Goal: Transaction & Acquisition: Subscribe to service/newsletter

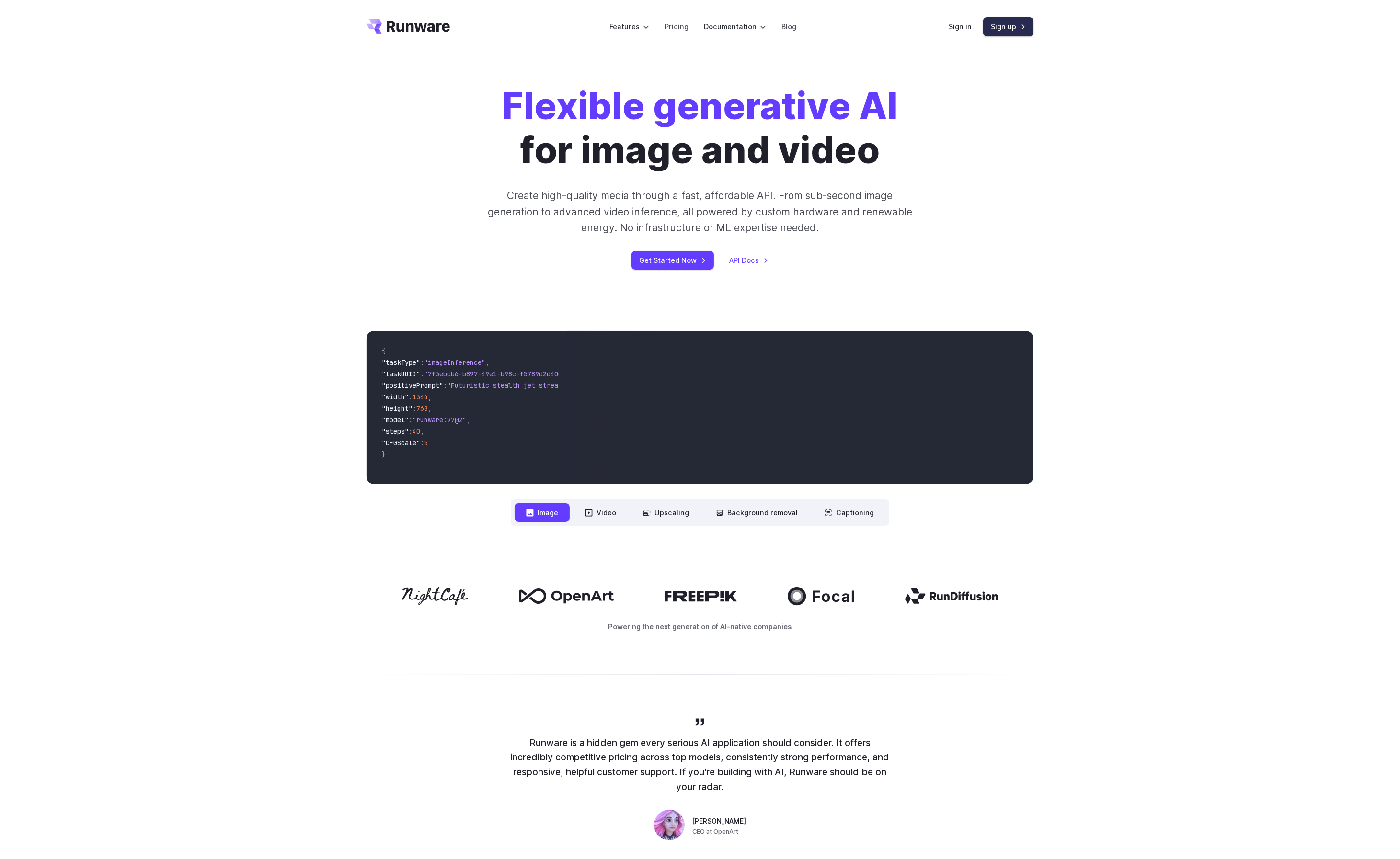
click at [1012, 25] on link "Sign up" at bounding box center [1008, 27] width 50 height 19
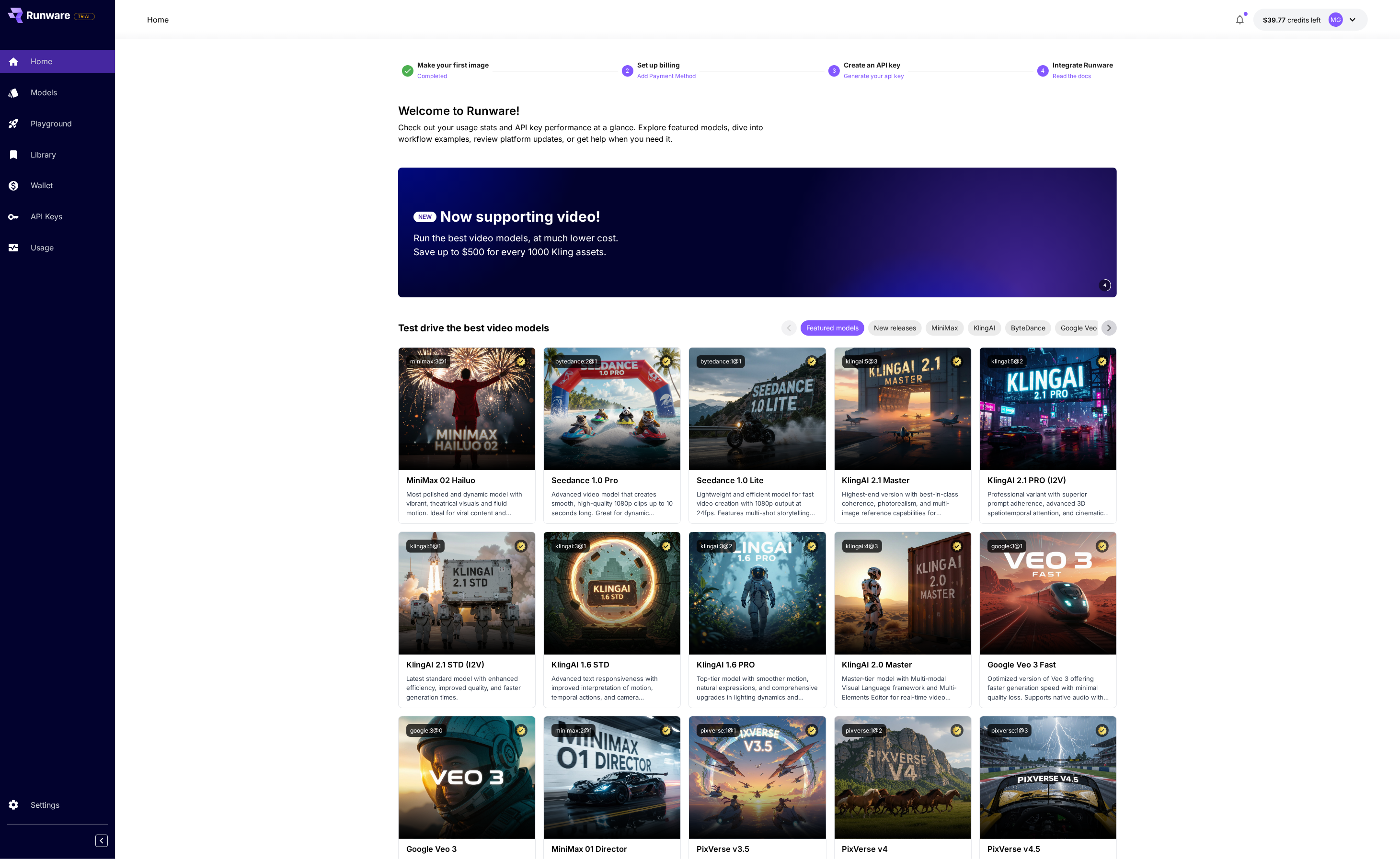
click at [1351, 20] on icon at bounding box center [1352, 20] width 11 height 11
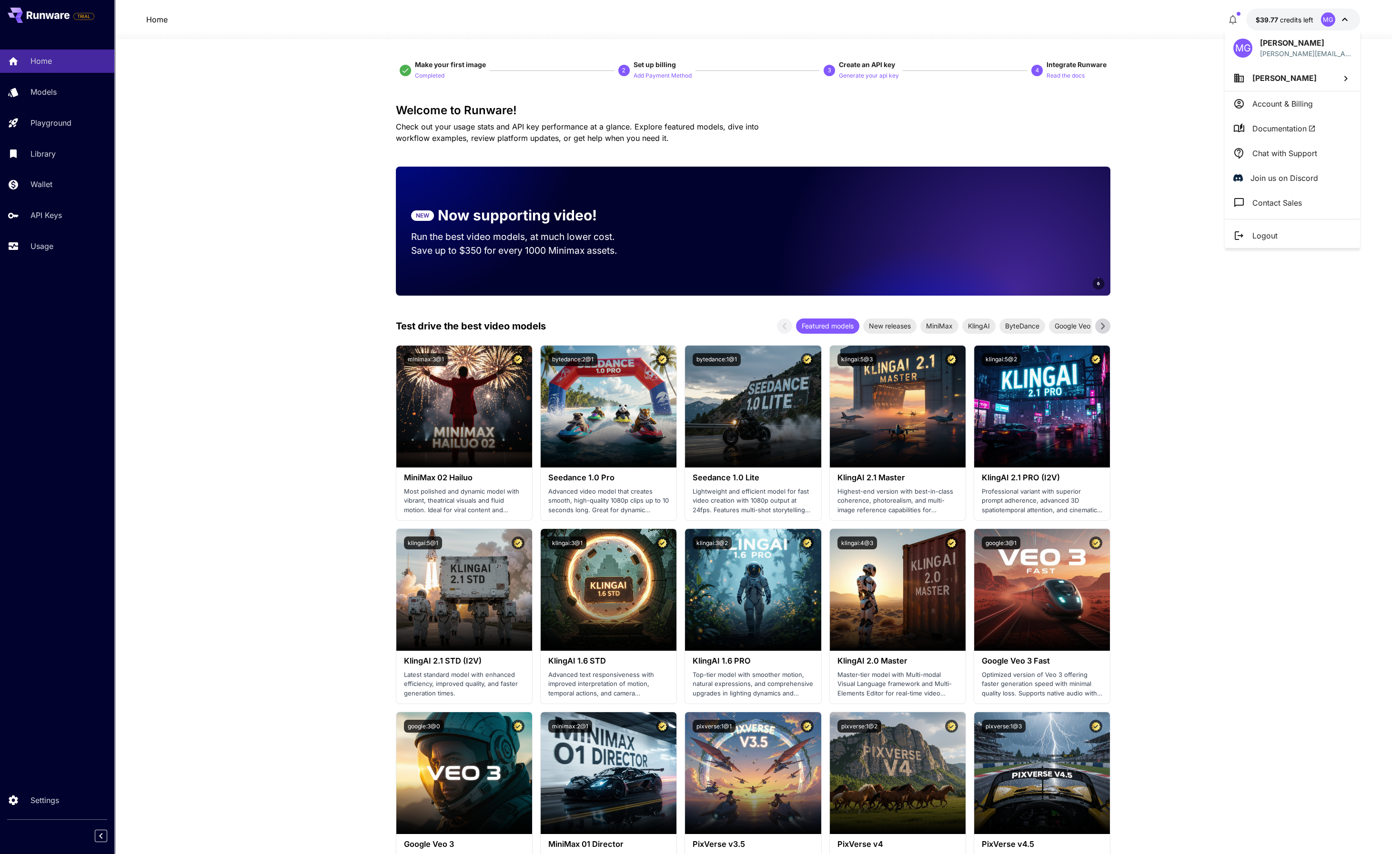
click at [890, 26] on div at bounding box center [700, 427] width 1400 height 854
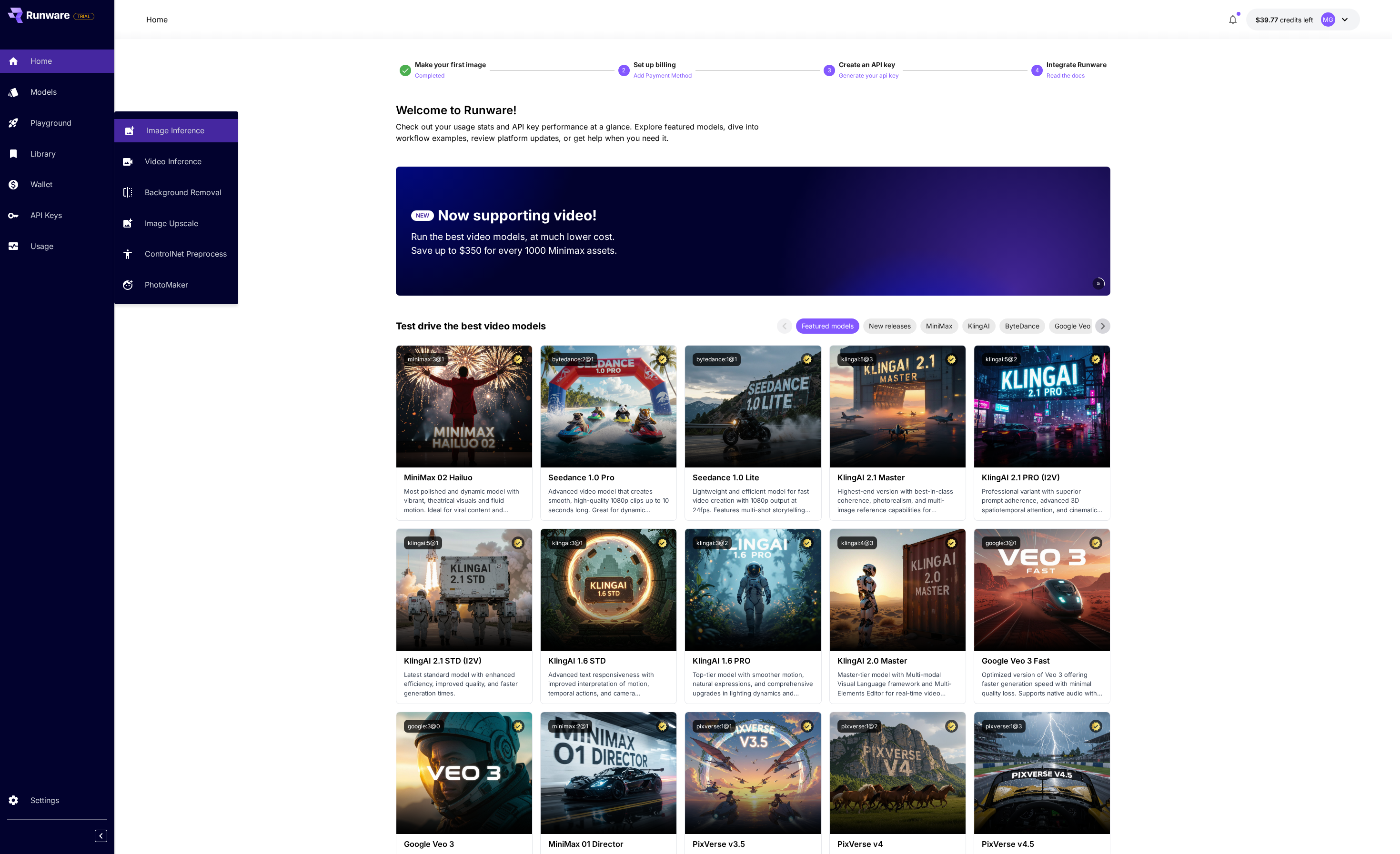
click at [171, 126] on p "Image Inference" at bounding box center [176, 130] width 58 height 11
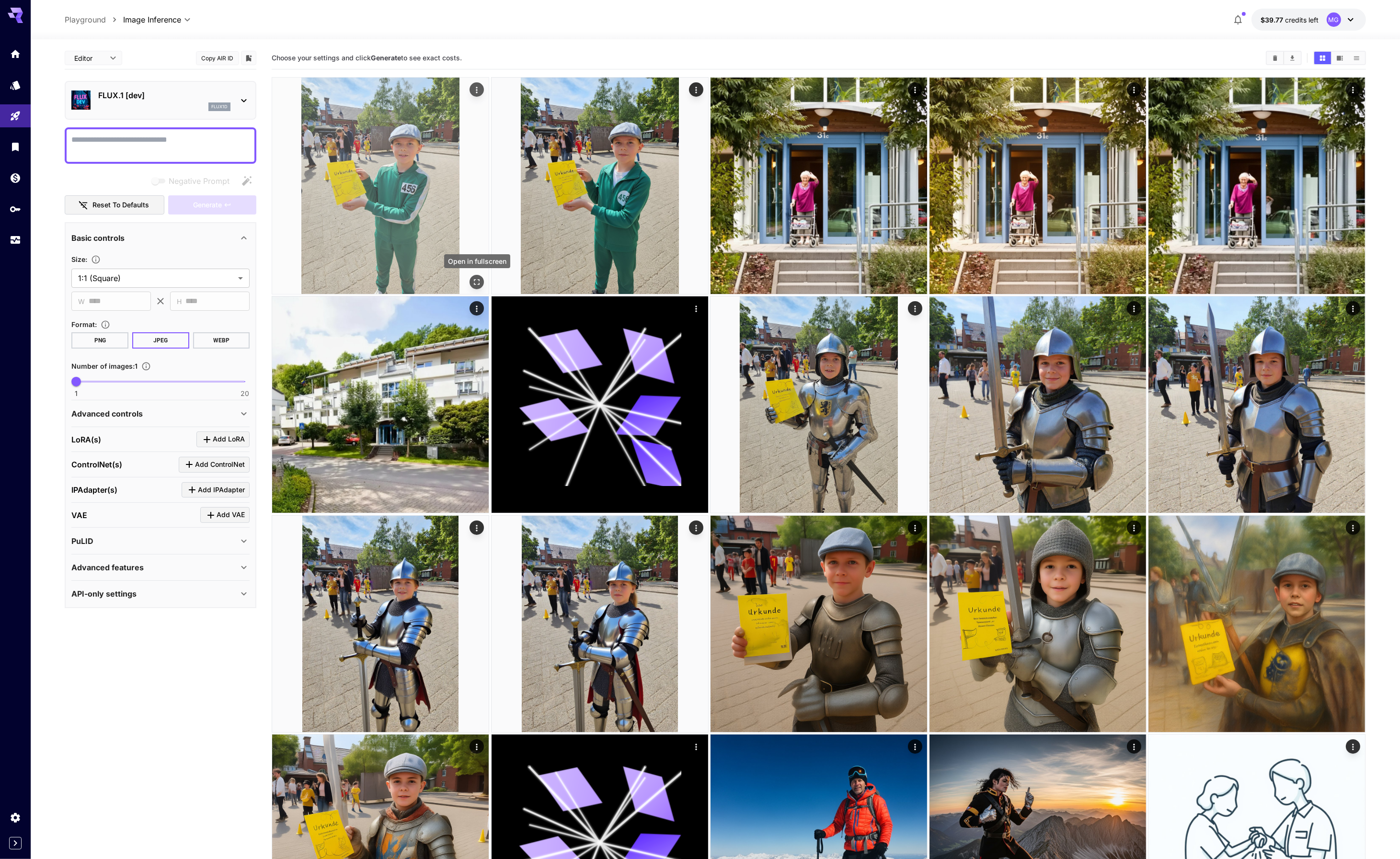
click at [477, 281] on icon "Open in fullscreen" at bounding box center [477, 282] width 10 height 10
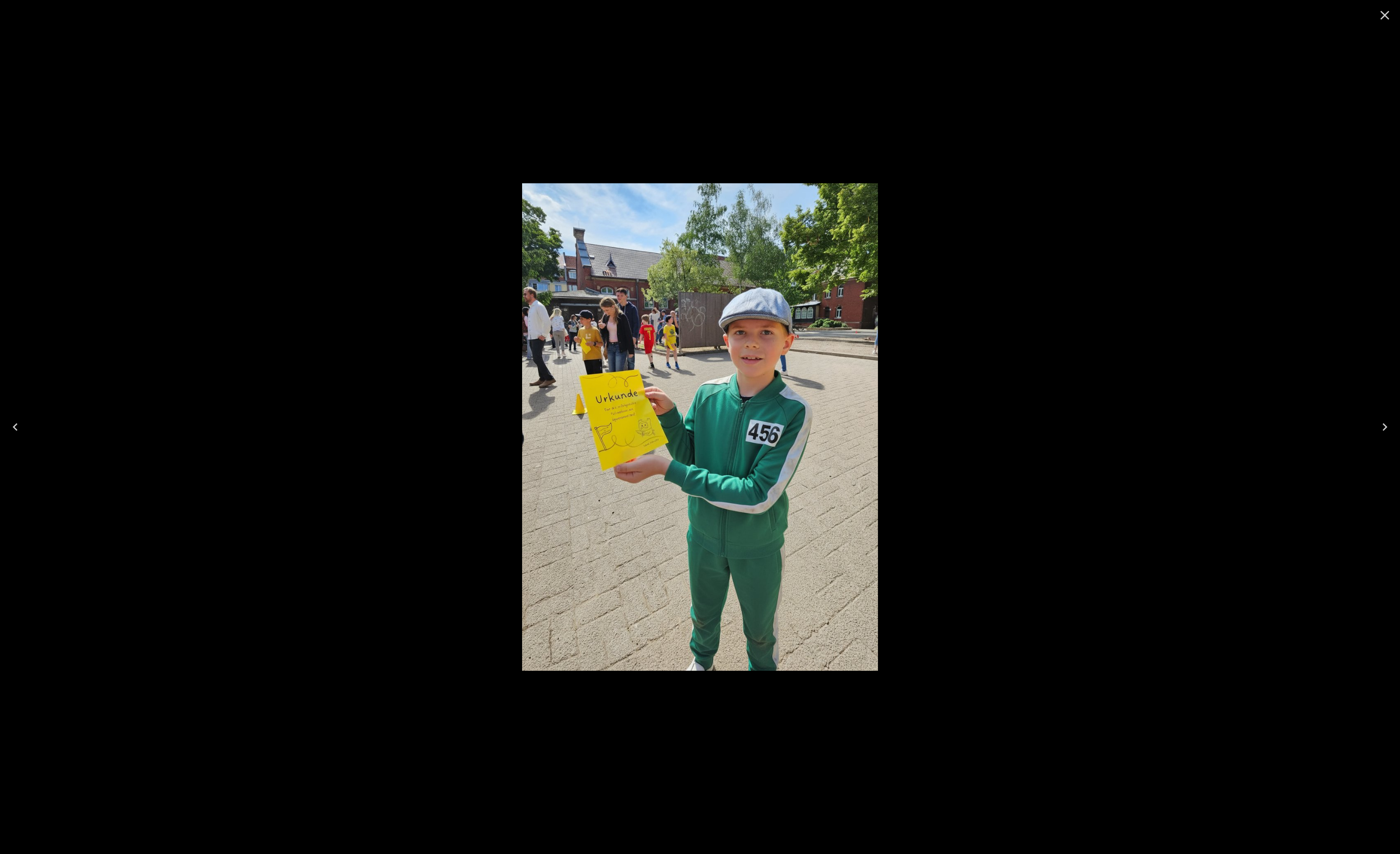
click at [1022, 205] on div at bounding box center [700, 427] width 1400 height 854
click at [1382, 15] on icon "Close" at bounding box center [1385, 15] width 15 height 15
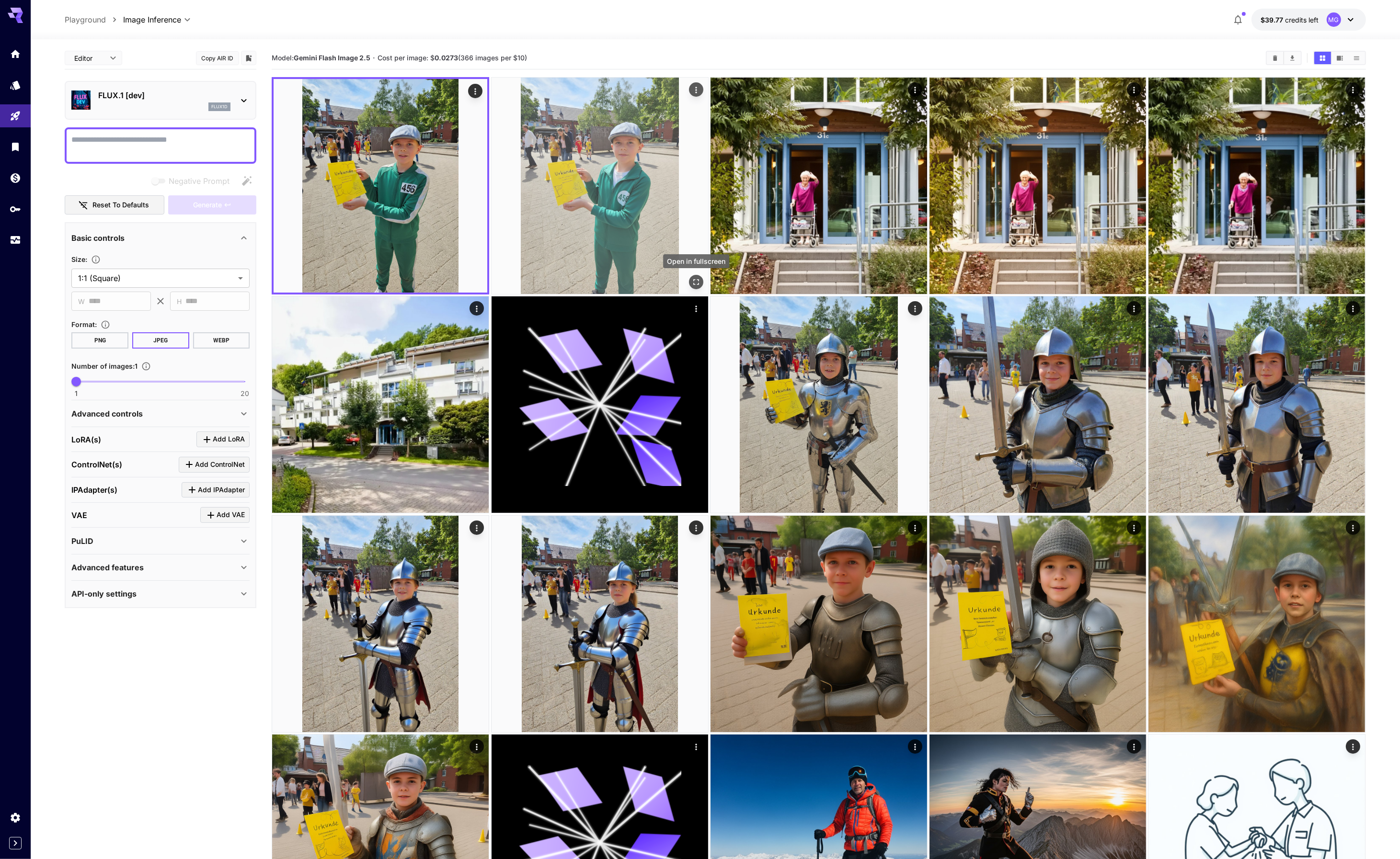
click at [697, 282] on icon "Open in fullscreen" at bounding box center [696, 282] width 10 height 10
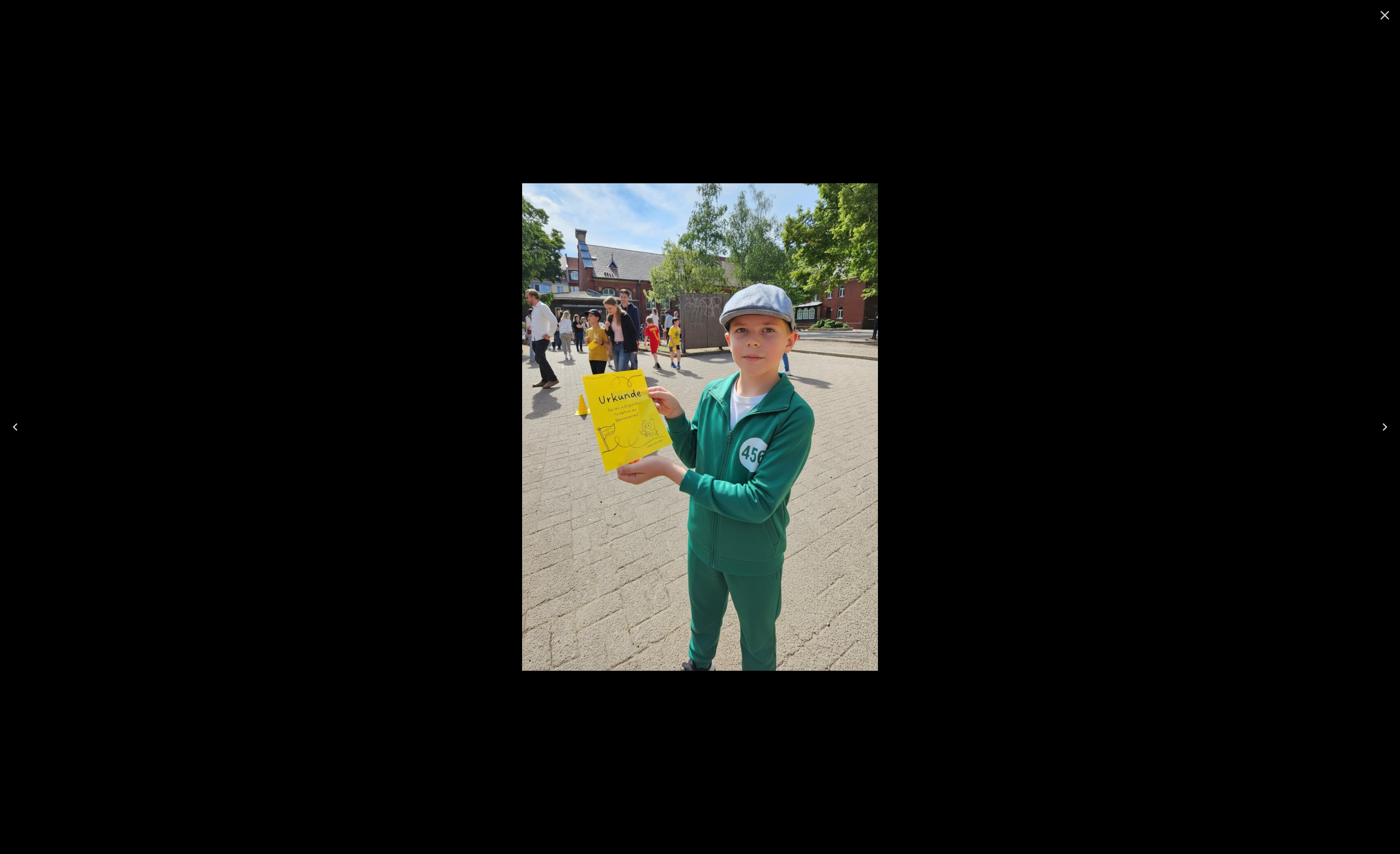
click at [1385, 15] on icon "Close" at bounding box center [1385, 15] width 15 height 15
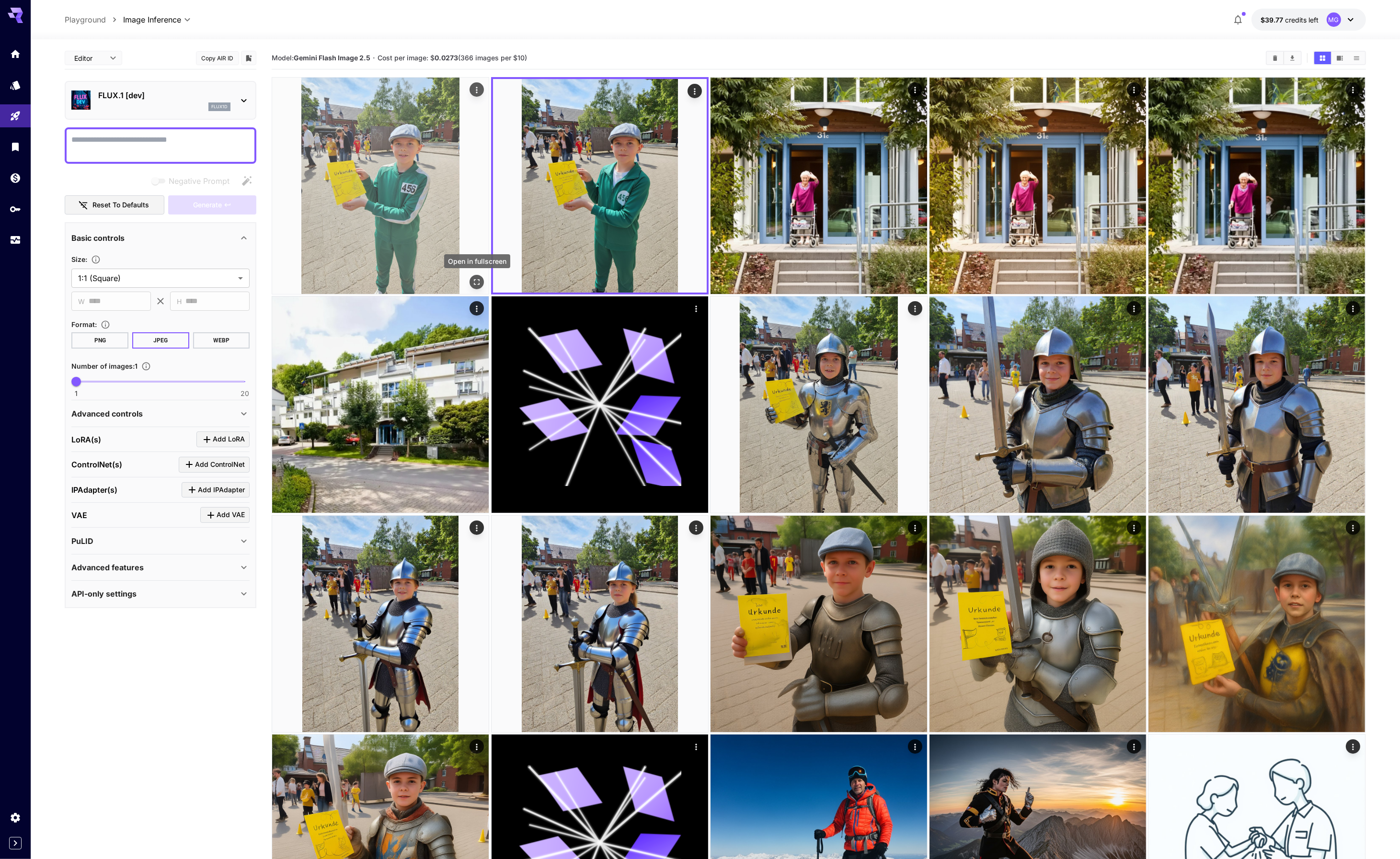
click at [479, 277] on button "Open in fullscreen" at bounding box center [477, 282] width 15 height 15
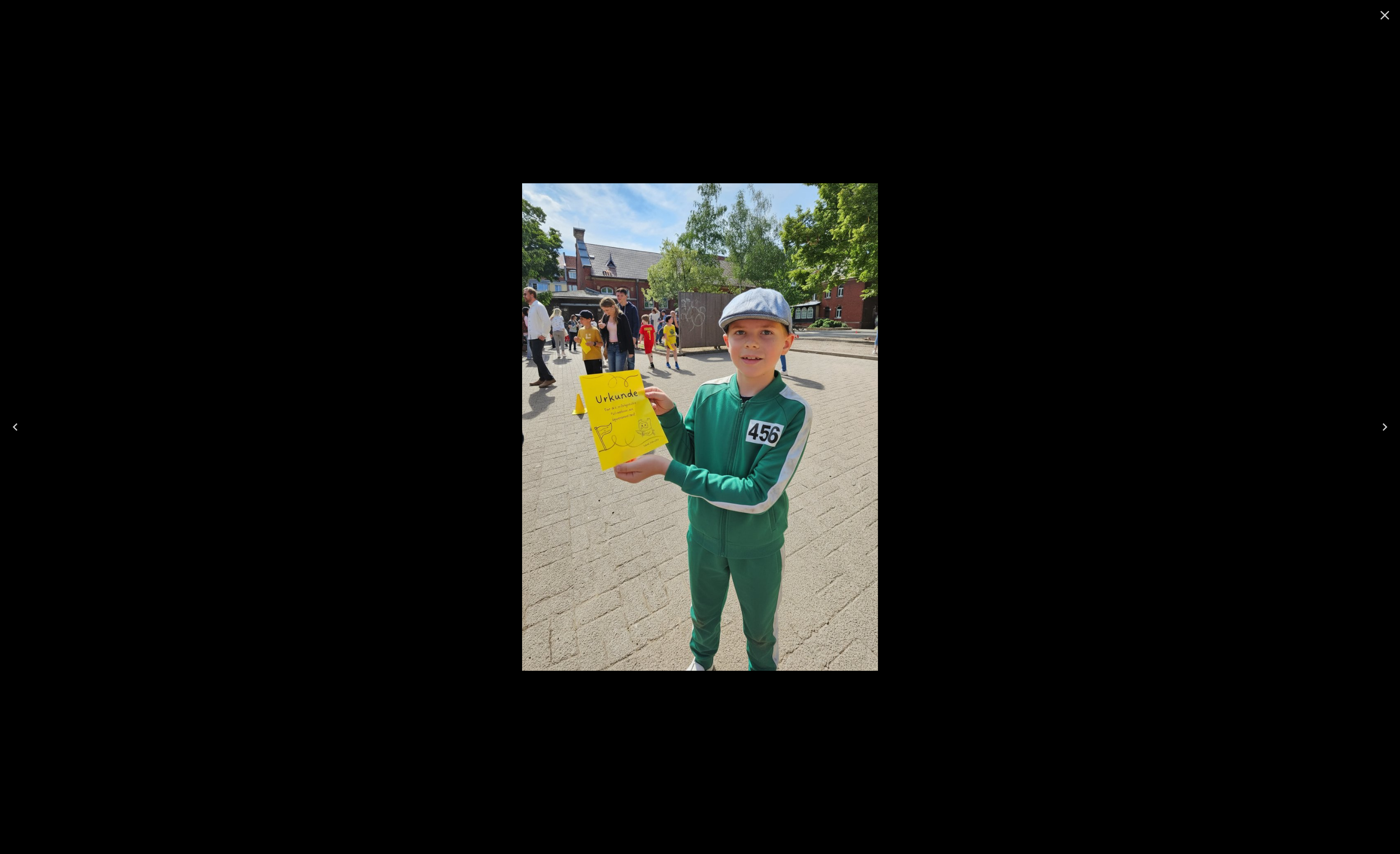
click at [1386, 16] on icon "Close" at bounding box center [1385, 15] width 9 height 9
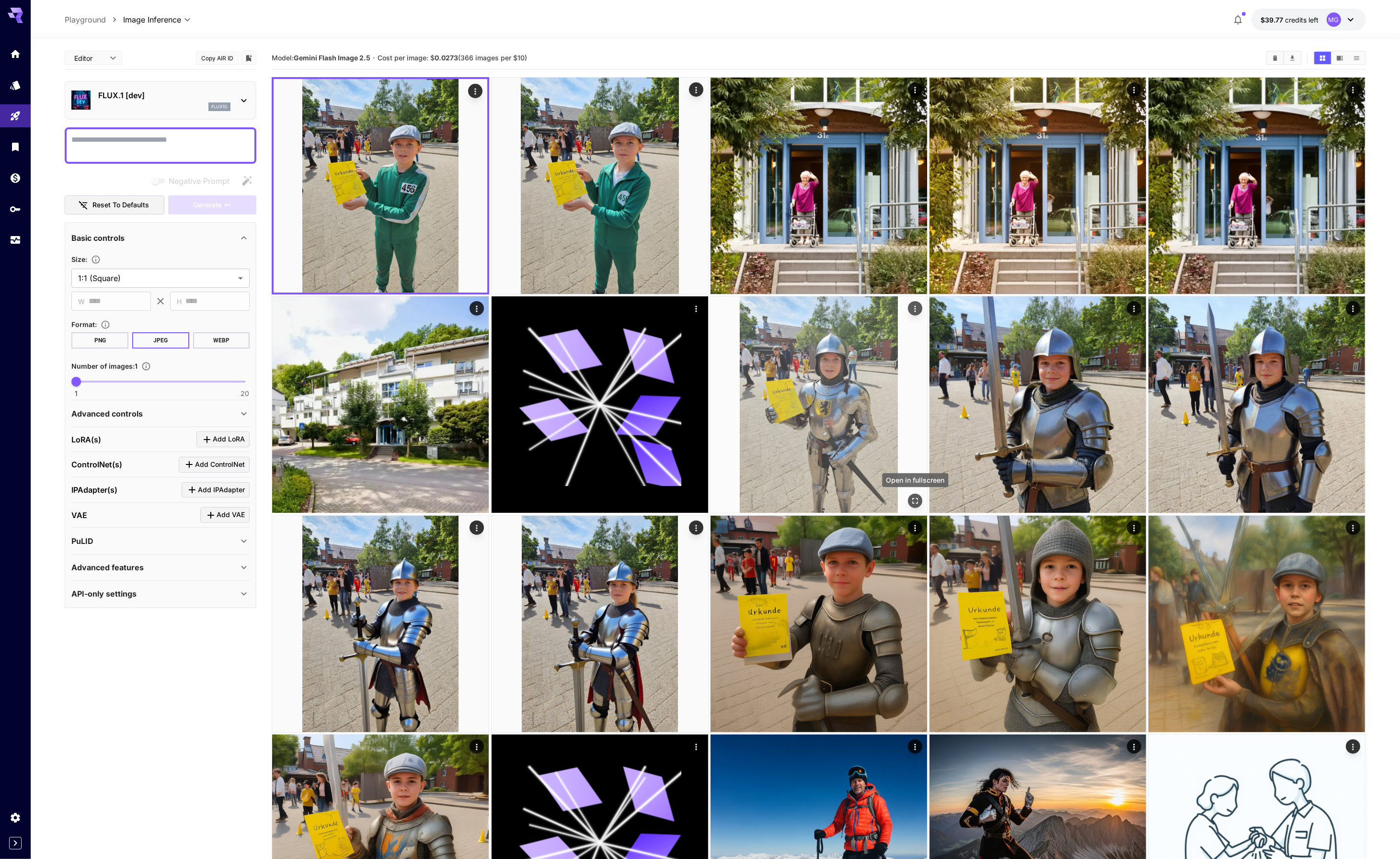
click at [917, 498] on icon "Open in fullscreen" at bounding box center [915, 501] width 6 height 6
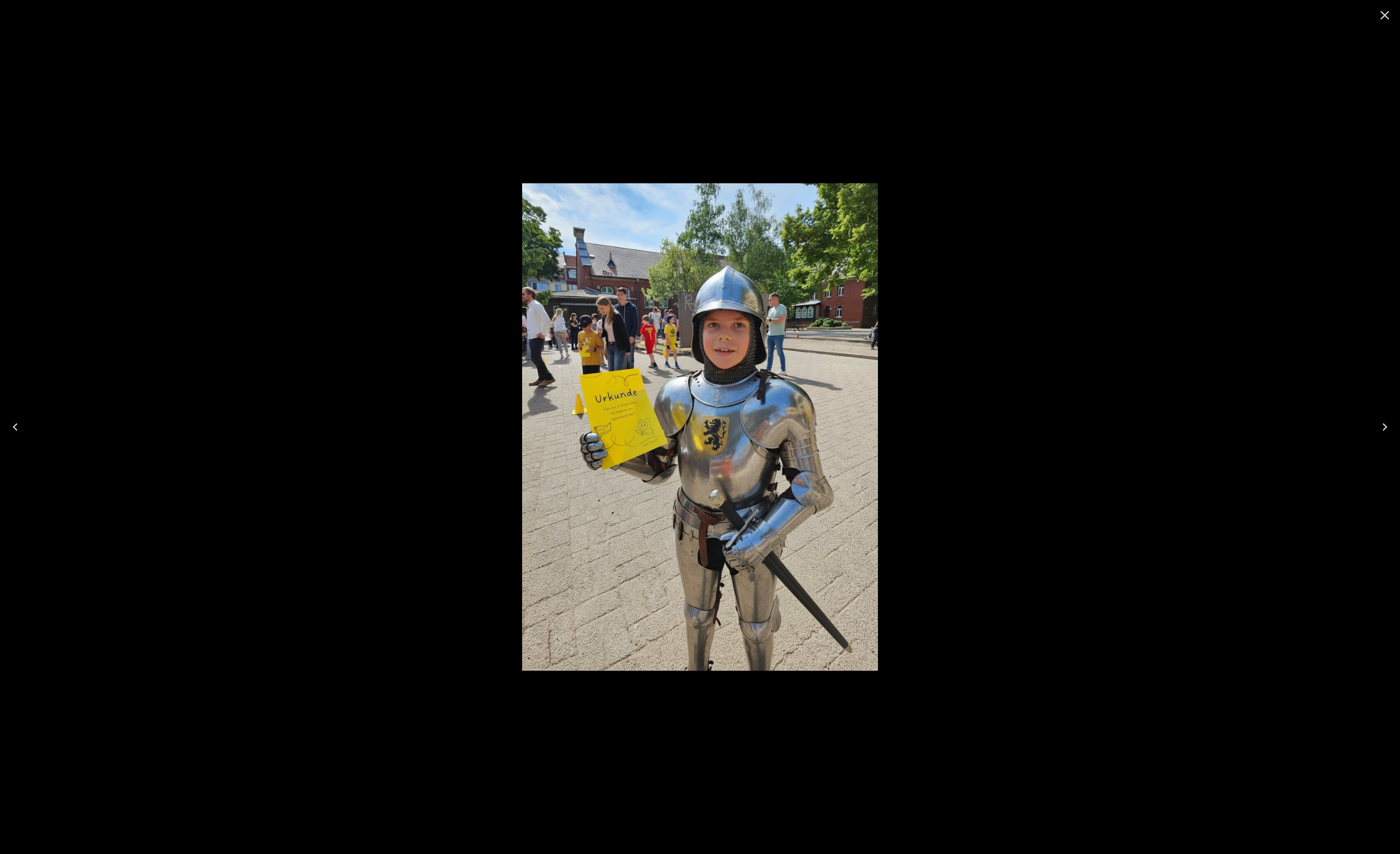
click at [1384, 17] on icon "Close" at bounding box center [1385, 15] width 15 height 15
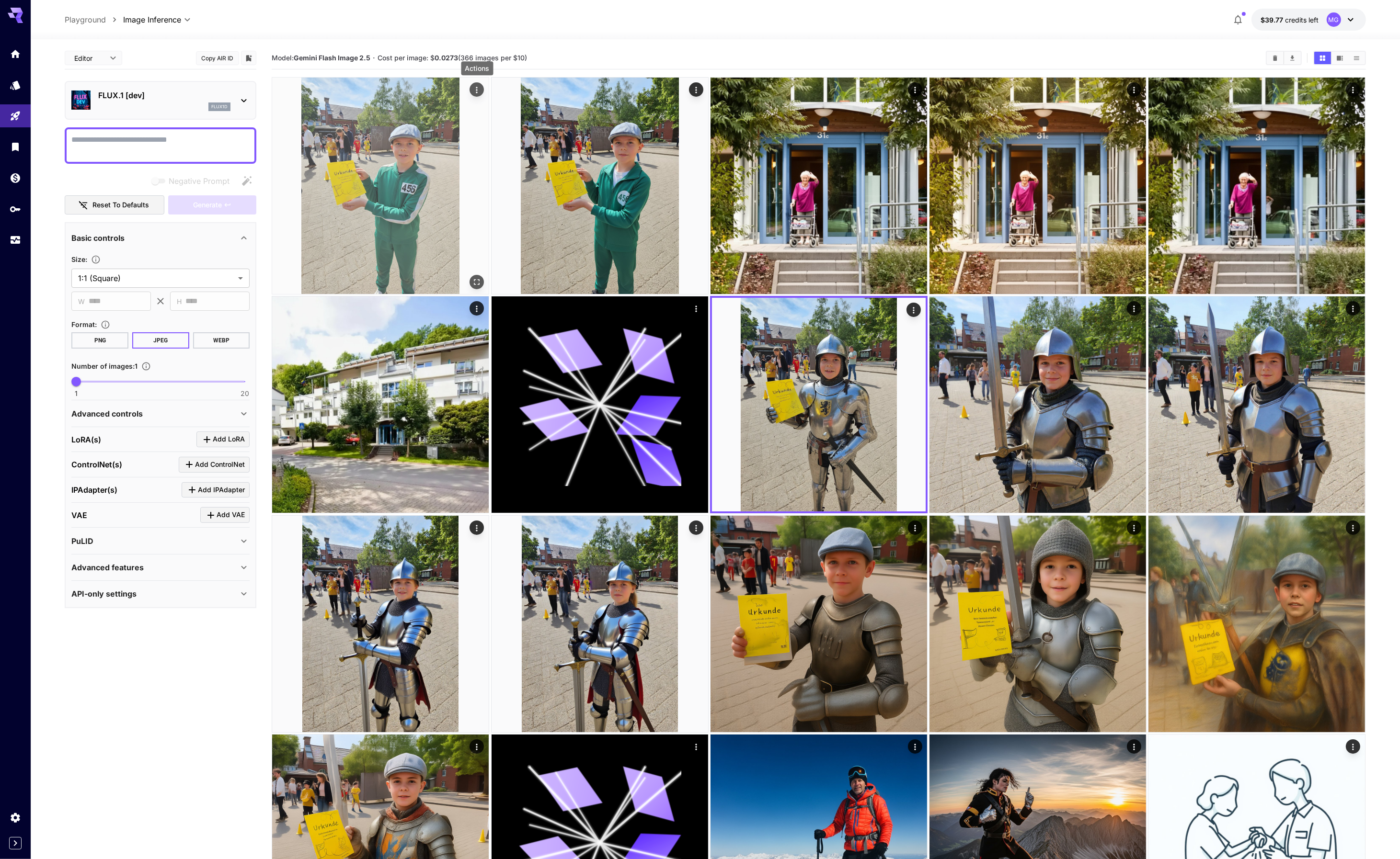
click at [474, 90] on icon "Actions" at bounding box center [477, 90] width 10 height 10
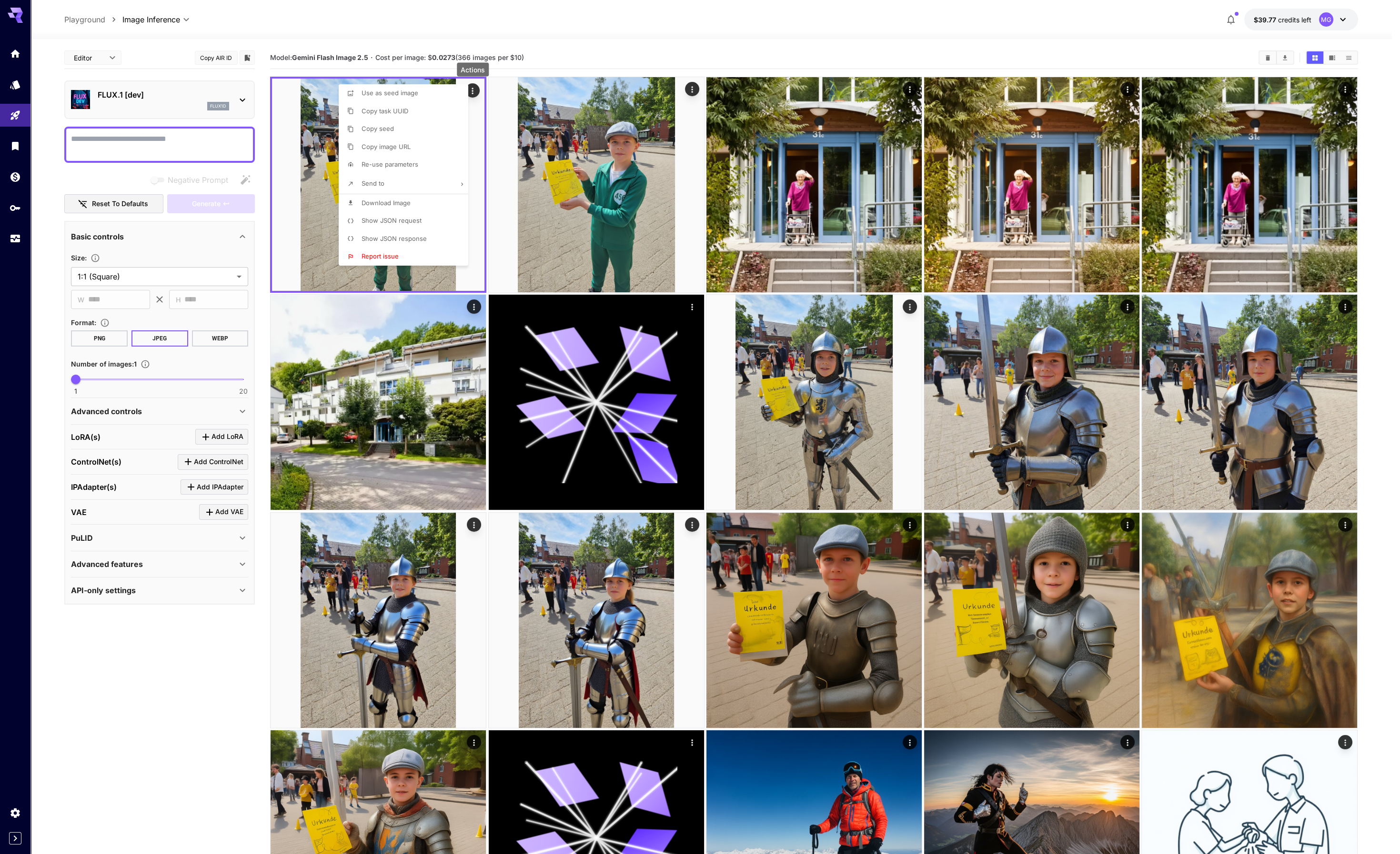
click at [416, 160] on p "Re-use parameters" at bounding box center [390, 165] width 56 height 10
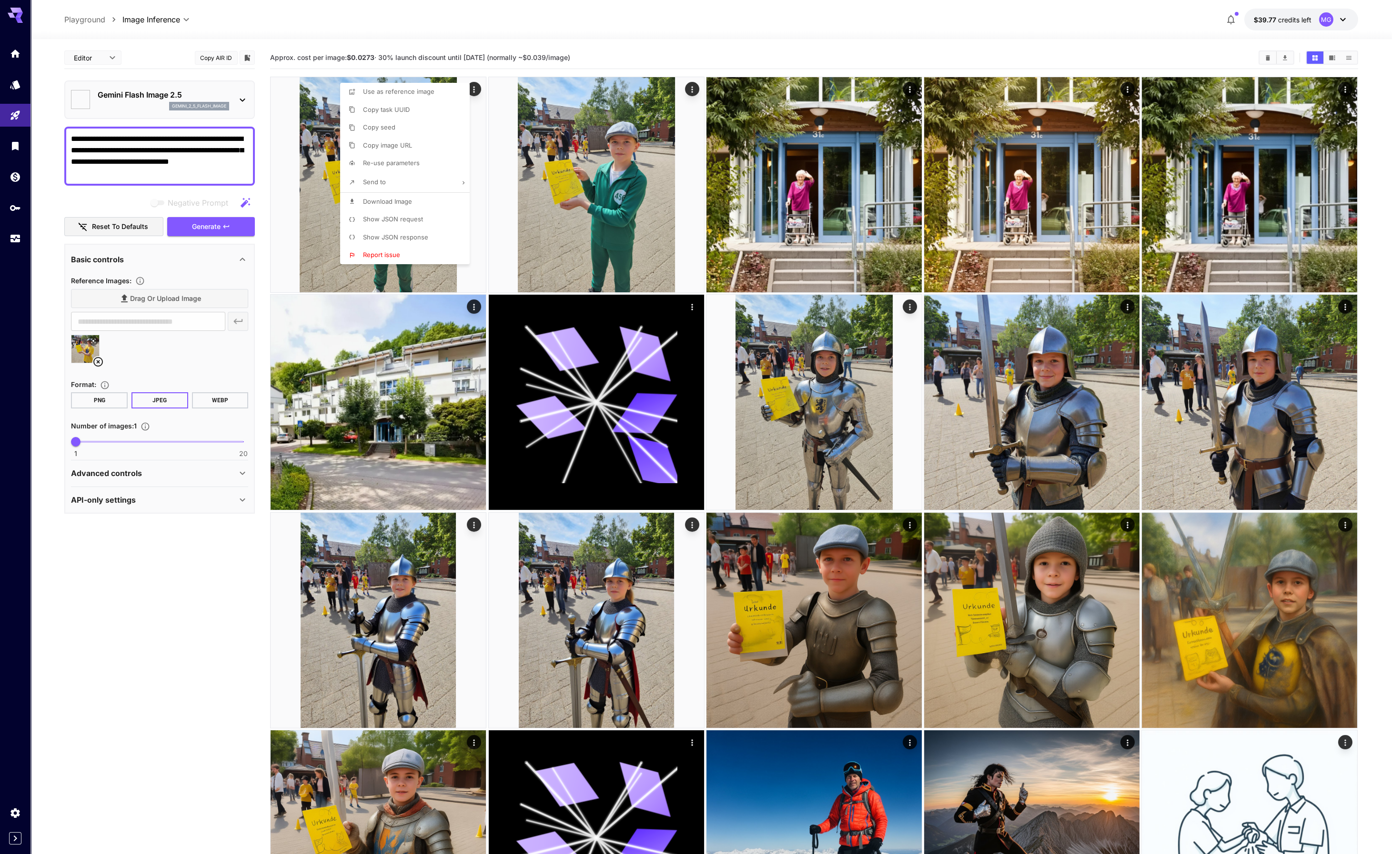
type textarea "**********"
type input "**********"
click at [325, 25] on div at bounding box center [700, 427] width 1400 height 854
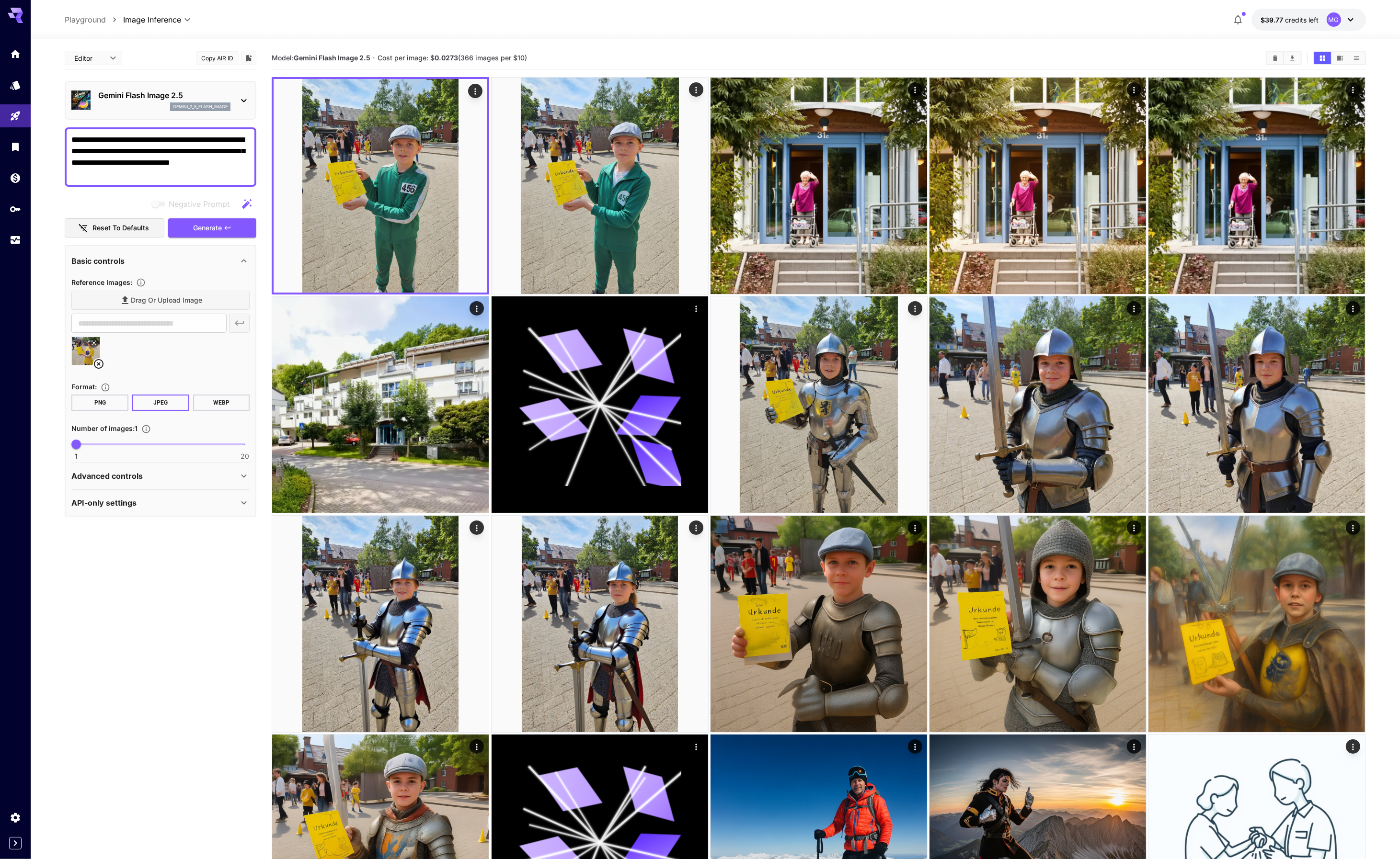
click at [1352, 19] on icon at bounding box center [1351, 20] width 6 height 4
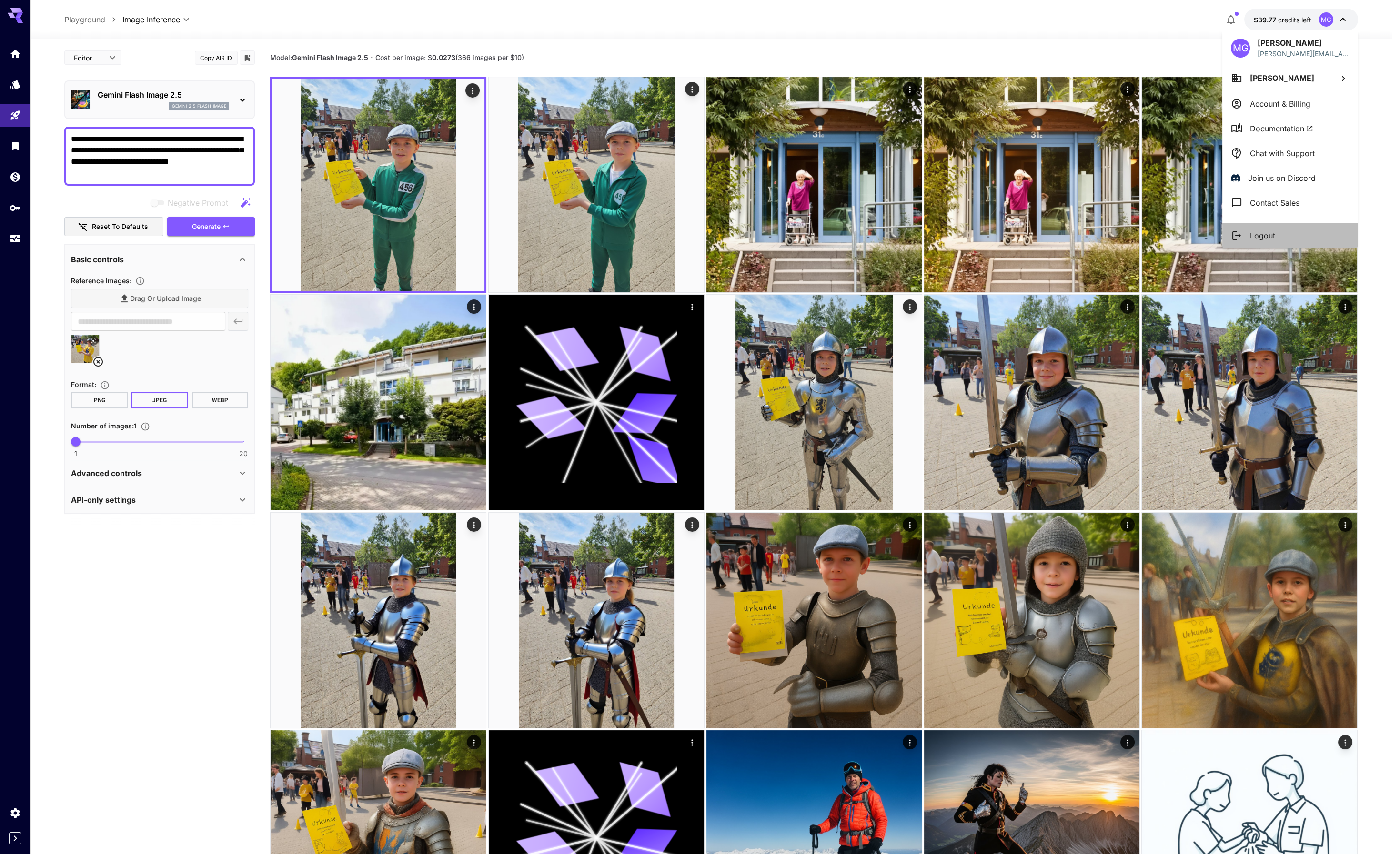
click at [1272, 231] on p "Logout" at bounding box center [1262, 235] width 25 height 11
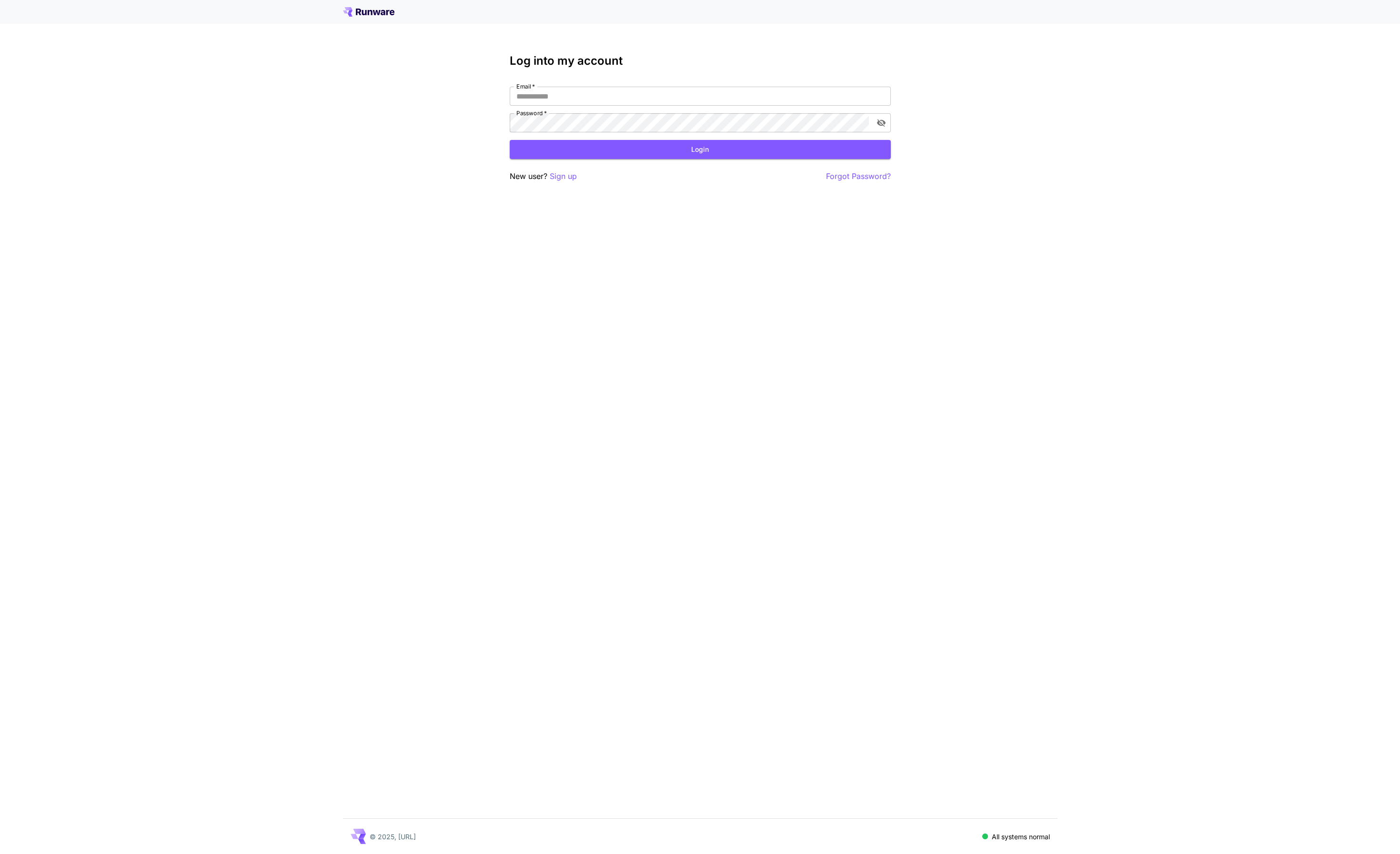
click at [1031, 117] on div "Log into my account Email   * Email   * Password   * Password   * Login New use…" at bounding box center [700, 427] width 1400 height 854
type input "**********"
click at [557, 178] on p "Sign up" at bounding box center [563, 176] width 27 height 12
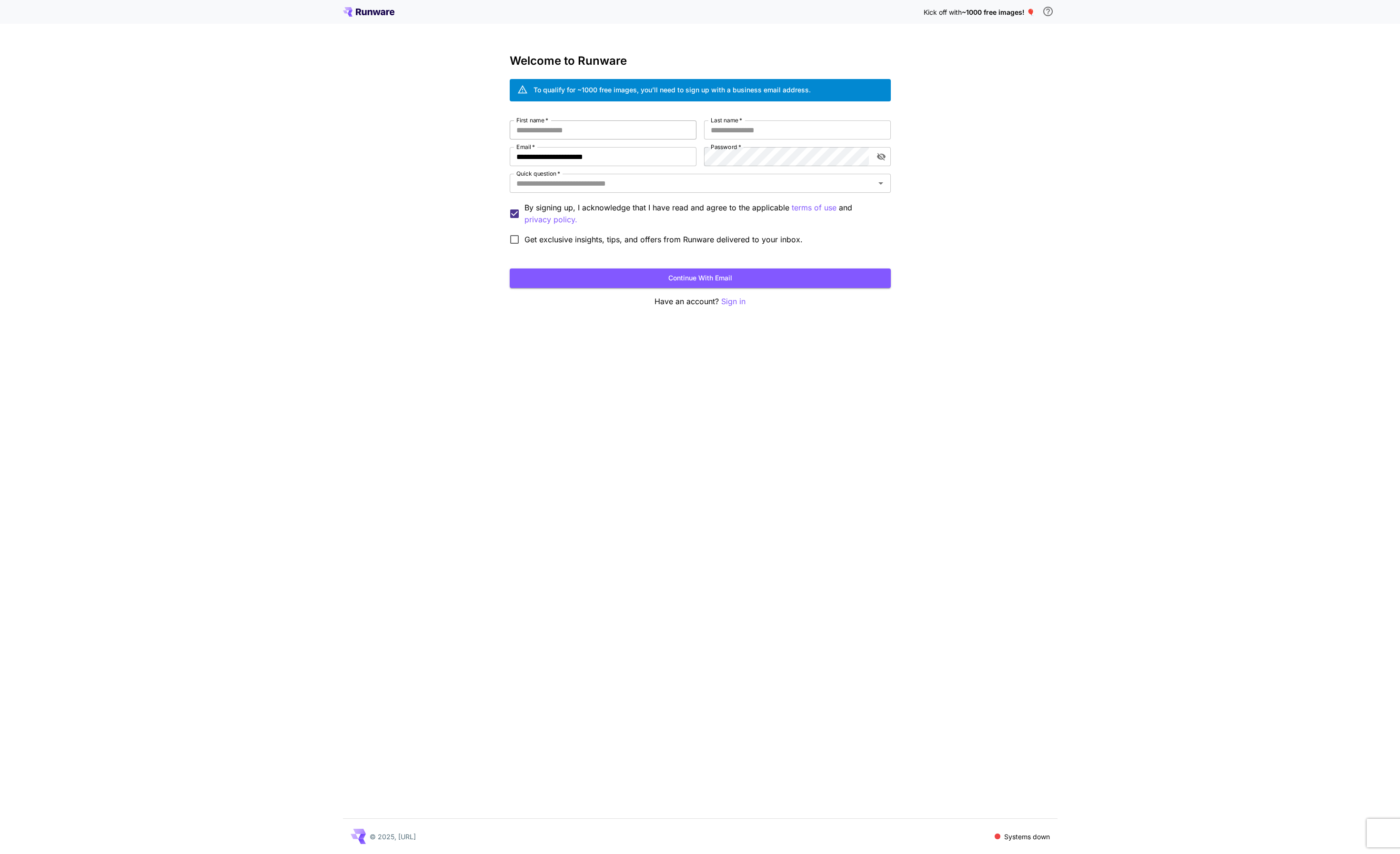
click at [594, 130] on input "First name   *" at bounding box center [603, 130] width 187 height 19
click at [617, 154] on input "**********" at bounding box center [603, 156] width 187 height 19
click at [390, 148] on div "**********" at bounding box center [700, 427] width 1400 height 854
drag, startPoint x: 544, startPoint y: 157, endPoint x: 461, endPoint y: 153, distance: 83.1
click at [461, 153] on div "**********" at bounding box center [700, 427] width 1400 height 854
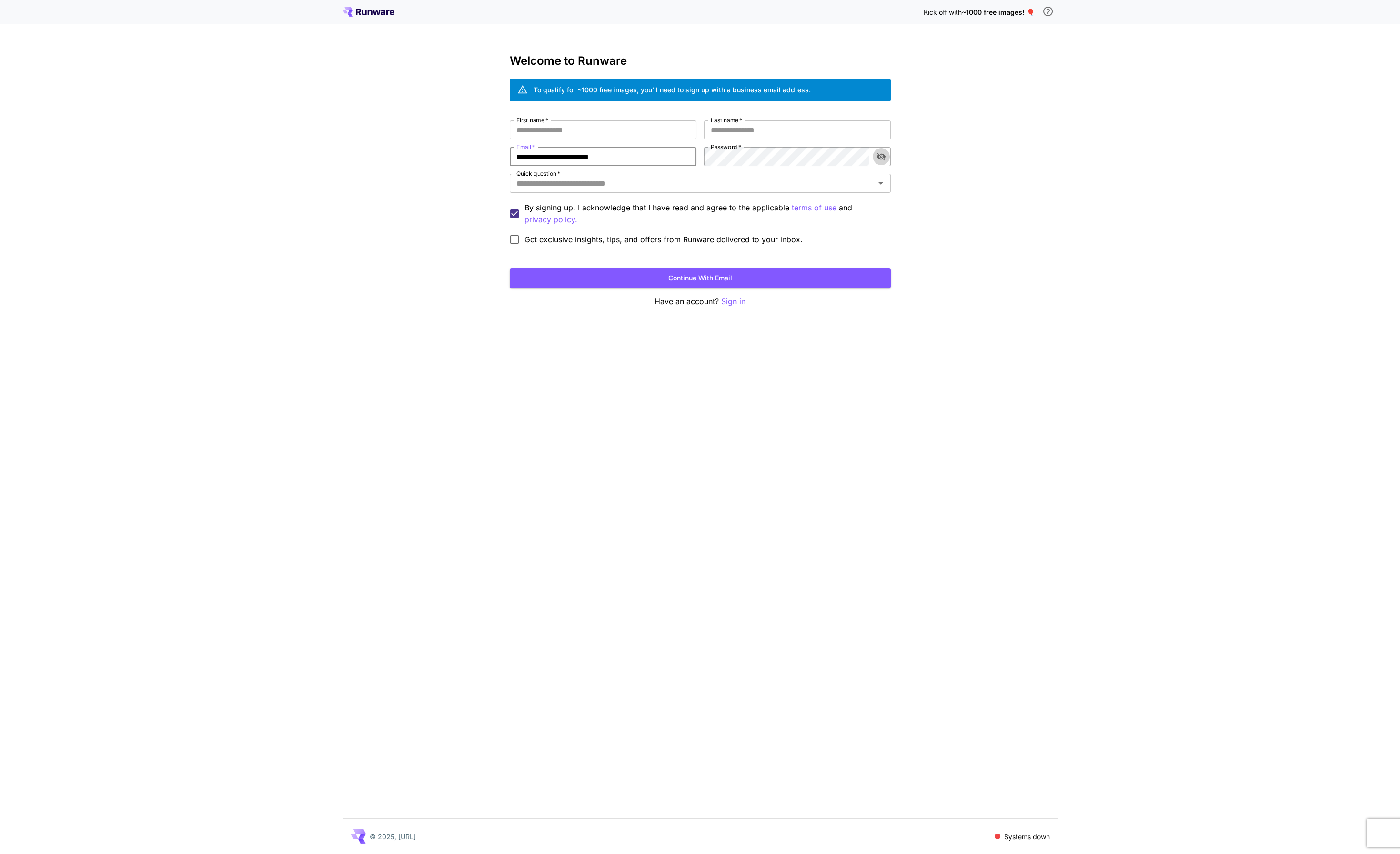
click at [879, 157] on icon "toggle password visibility" at bounding box center [881, 156] width 8 height 8
type input "**********"
click at [672, 149] on div "**********" at bounding box center [700, 185] width 381 height 129
click at [553, 127] on input "First name   *" at bounding box center [603, 130] width 187 height 19
type input "*****"
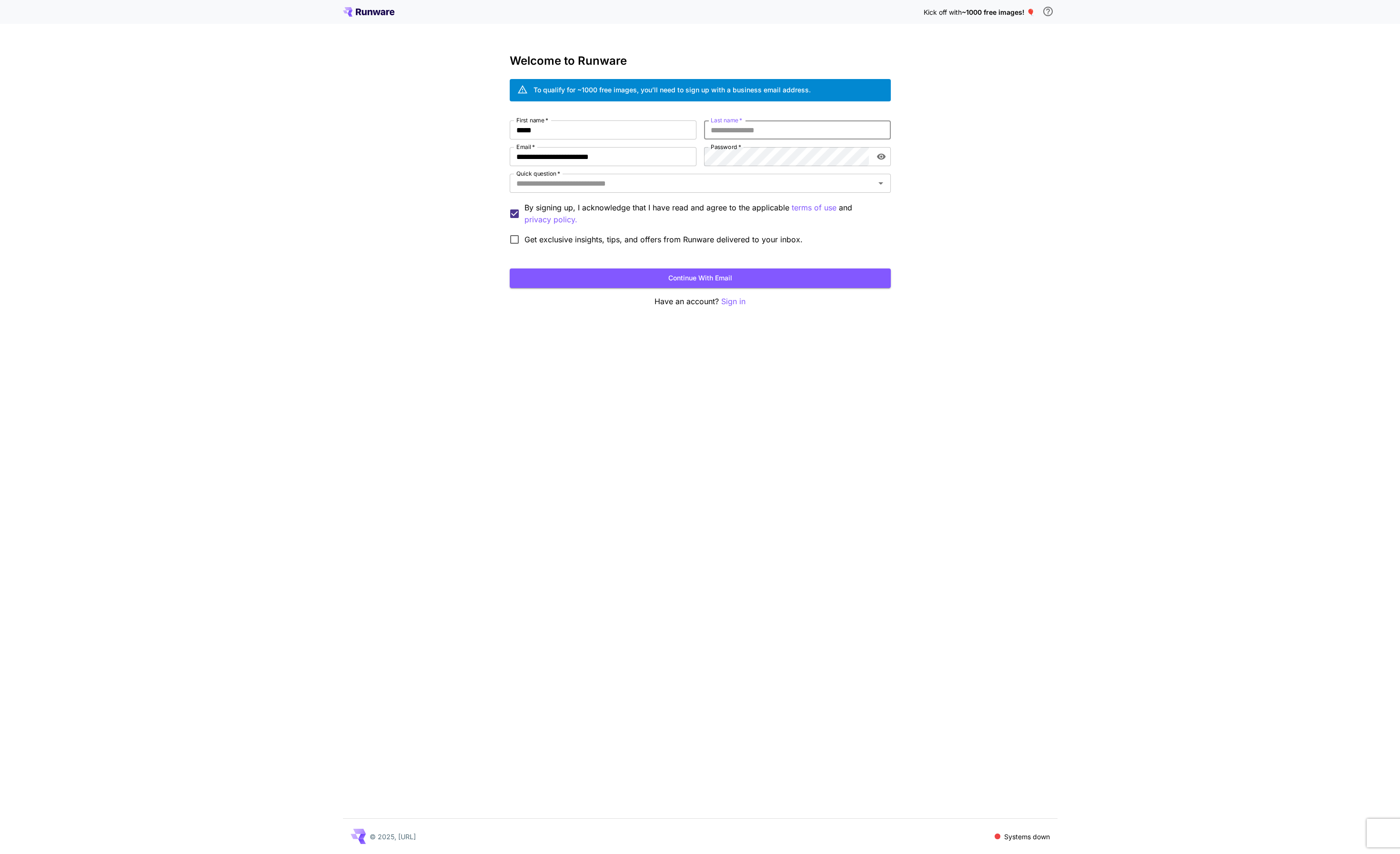
click at [728, 132] on input "Last name   *" at bounding box center [797, 130] width 187 height 19
click at [328, 109] on div "**********" at bounding box center [700, 427] width 1400 height 854
click at [756, 133] on input "Last name   *" at bounding box center [797, 130] width 187 height 19
paste input "*******"
type input "*******"
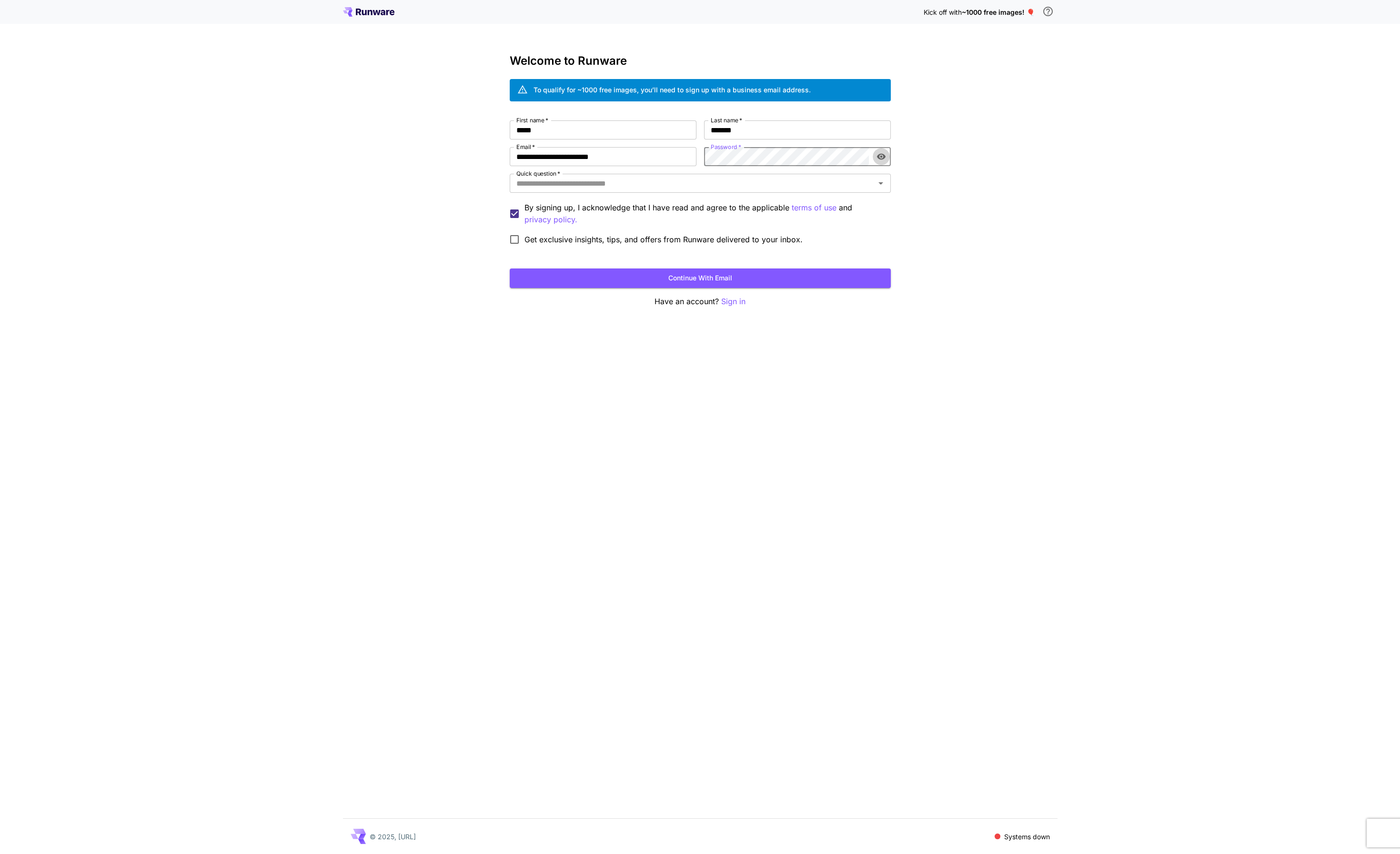
click at [882, 156] on icon "toggle password visibility" at bounding box center [881, 157] width 8 height 6
click at [881, 155] on icon "toggle password visibility" at bounding box center [882, 157] width 10 height 10
click at [1015, 189] on div "**********" at bounding box center [700, 427] width 1400 height 854
click at [704, 187] on input "Quick question   *" at bounding box center [692, 183] width 360 height 13
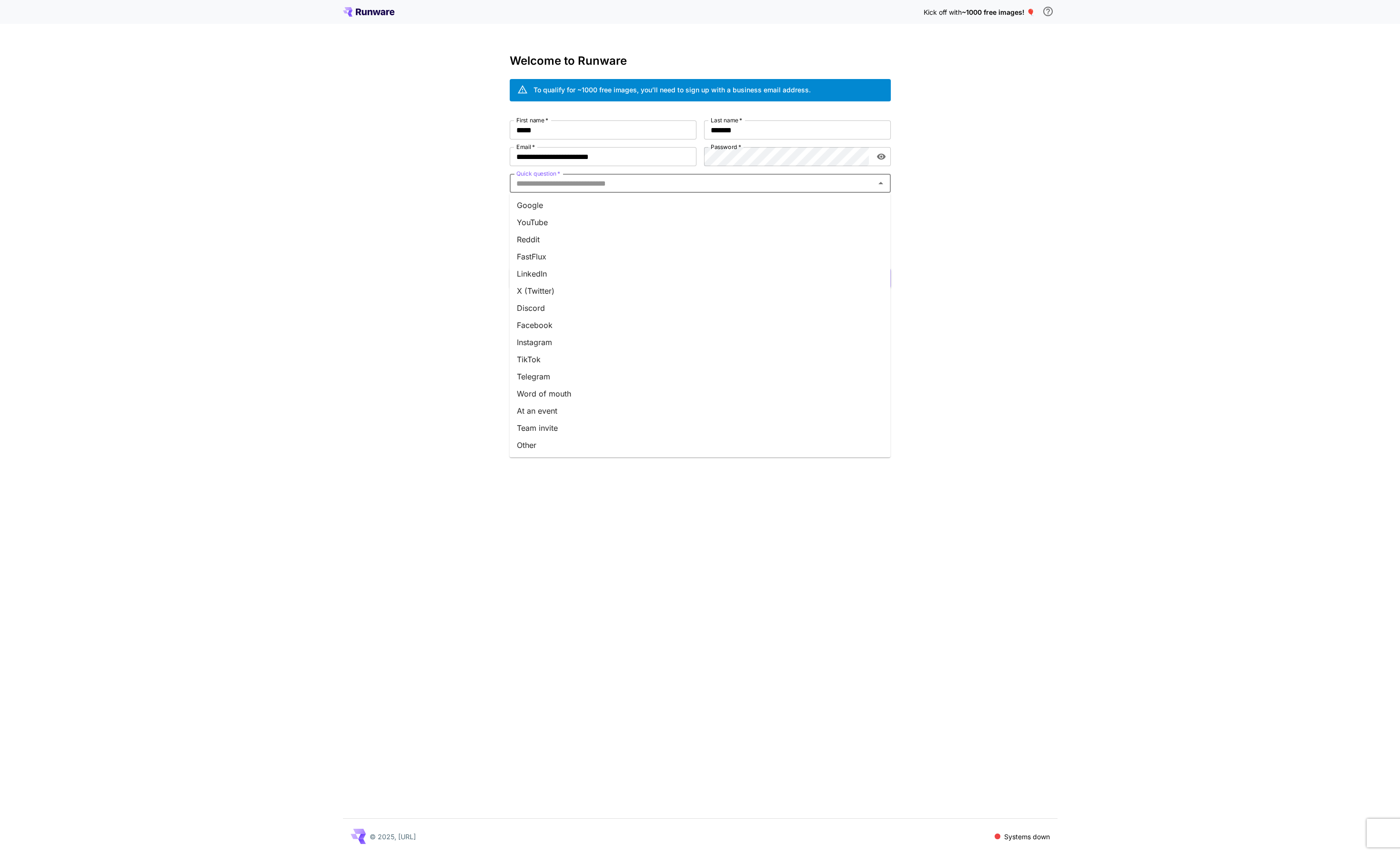
click at [1028, 156] on div "**********" at bounding box center [700, 427] width 1400 height 854
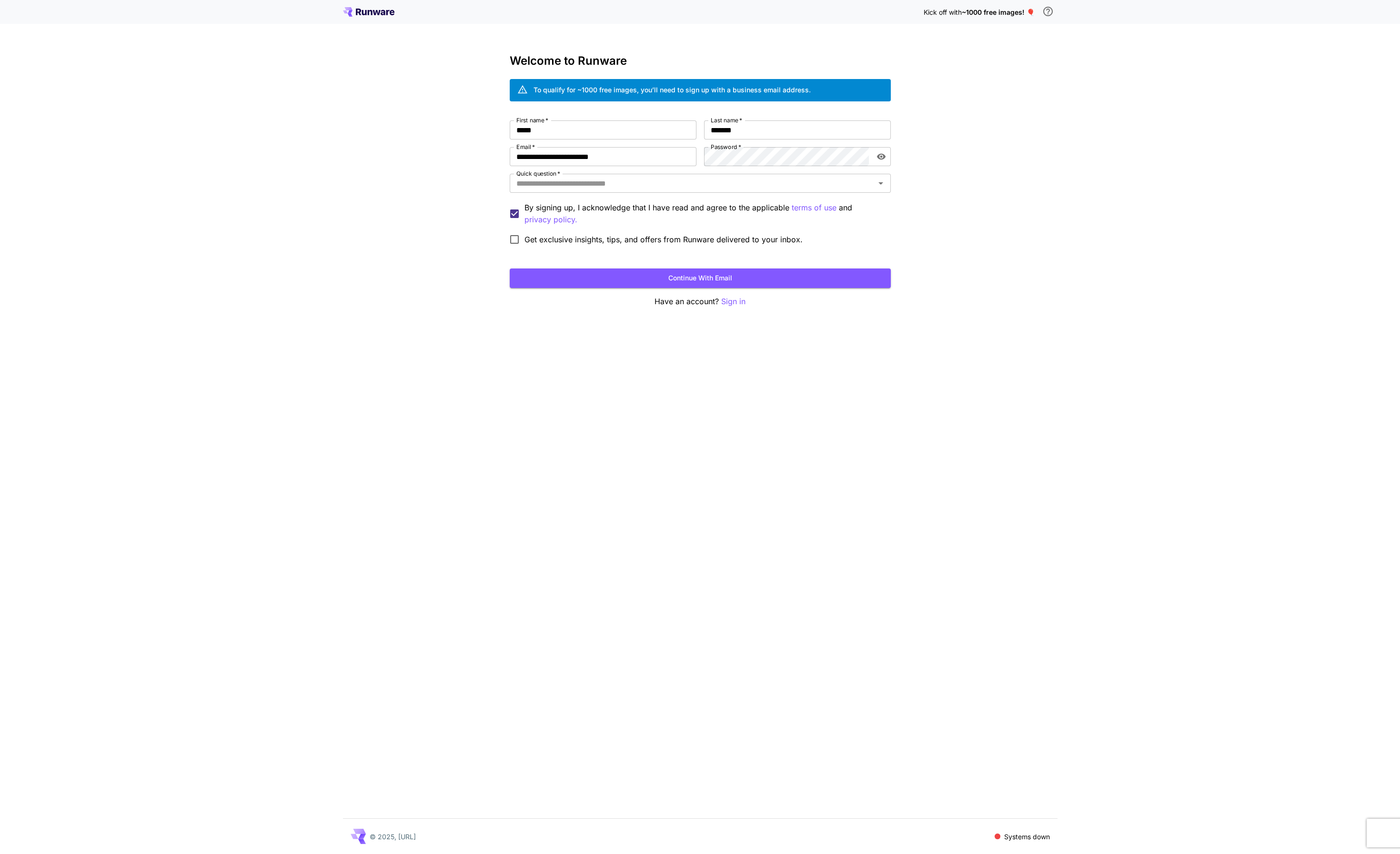
click at [1081, 93] on div "**********" at bounding box center [700, 427] width 1400 height 854
click at [882, 185] on icon "Open" at bounding box center [881, 183] width 11 height 11
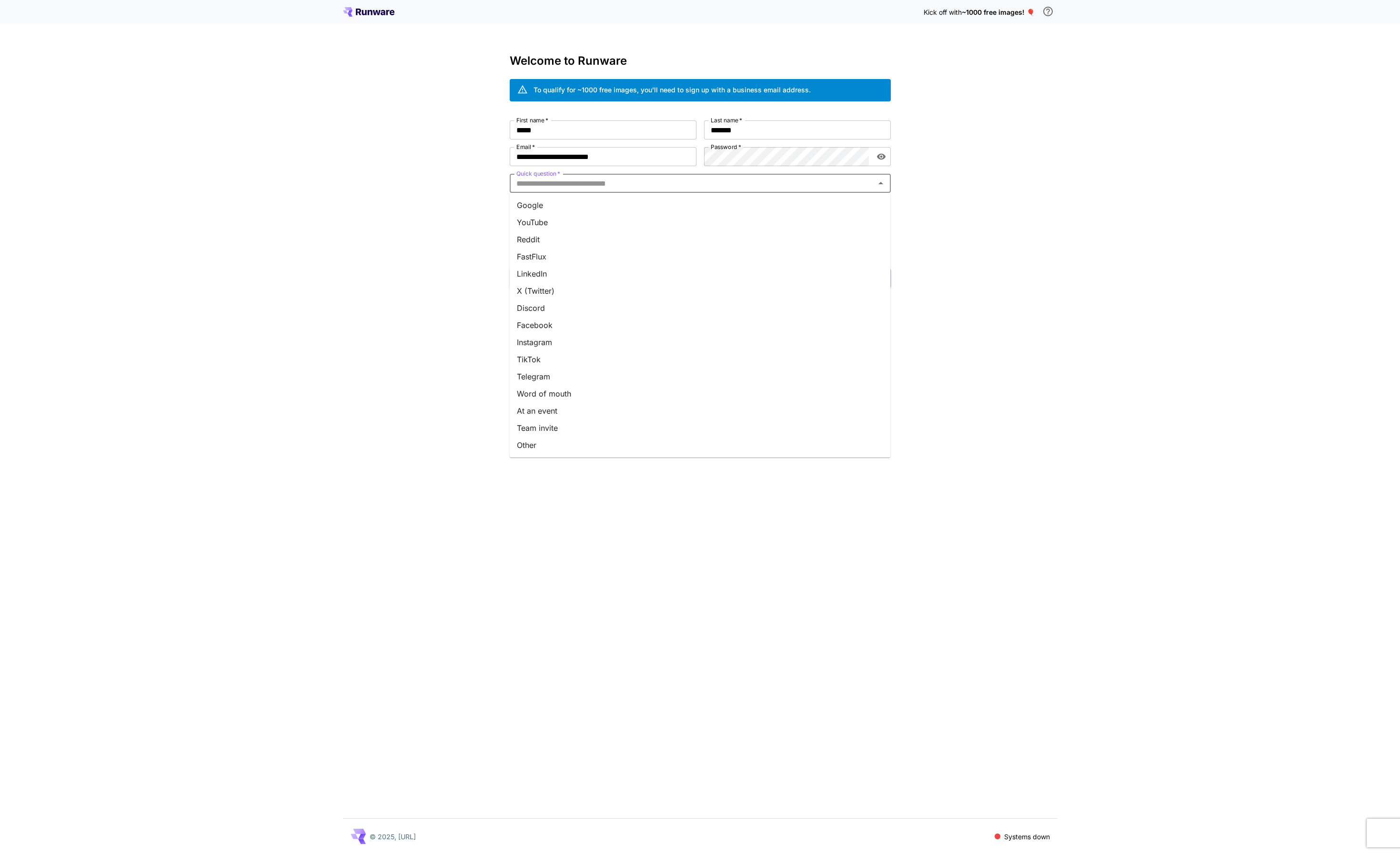
click at [608, 204] on li "Google" at bounding box center [700, 205] width 381 height 17
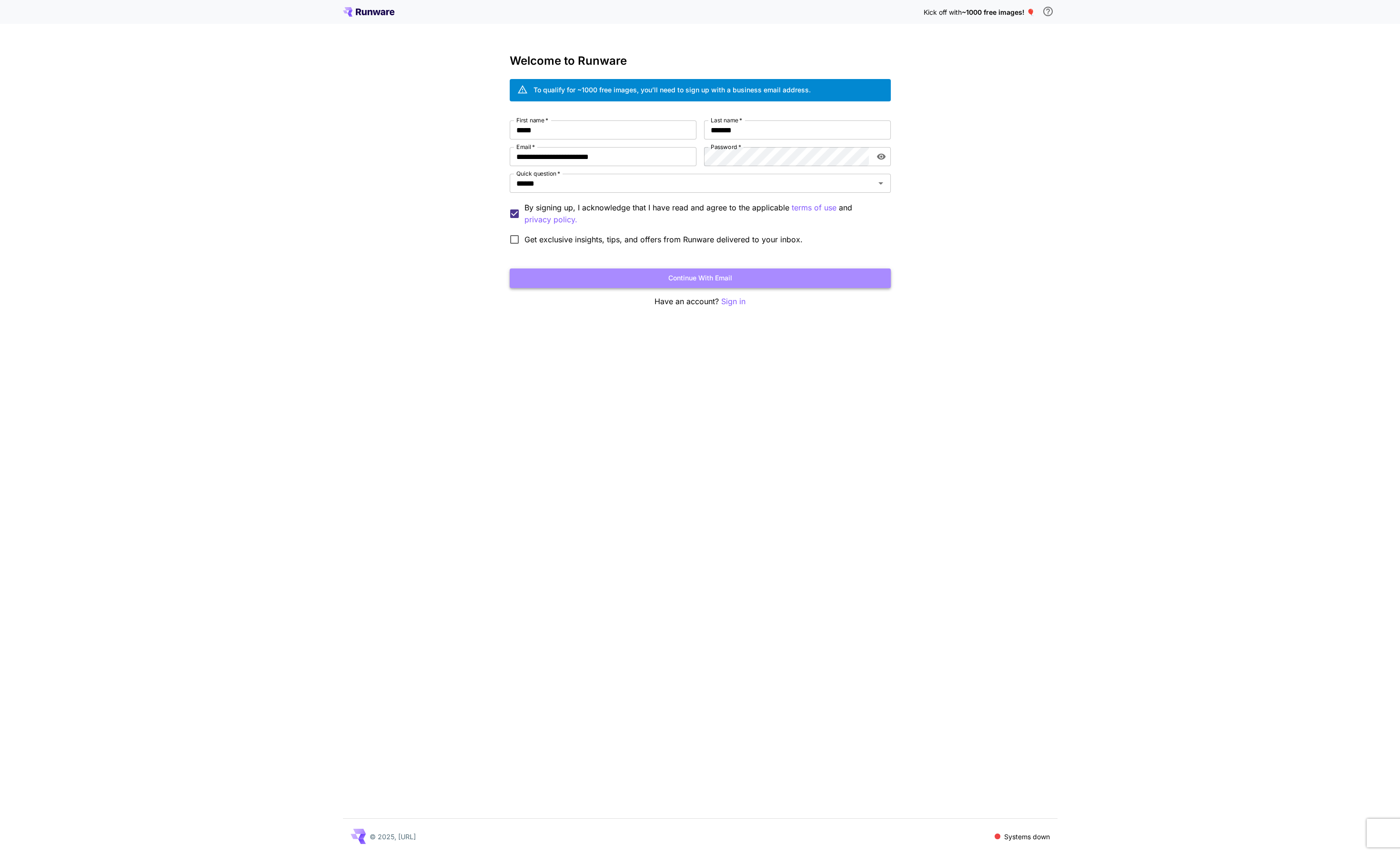
click at [630, 284] on button "Continue with email" at bounding box center [700, 278] width 381 height 20
click at [663, 158] on div "**********" at bounding box center [700, 185] width 381 height 129
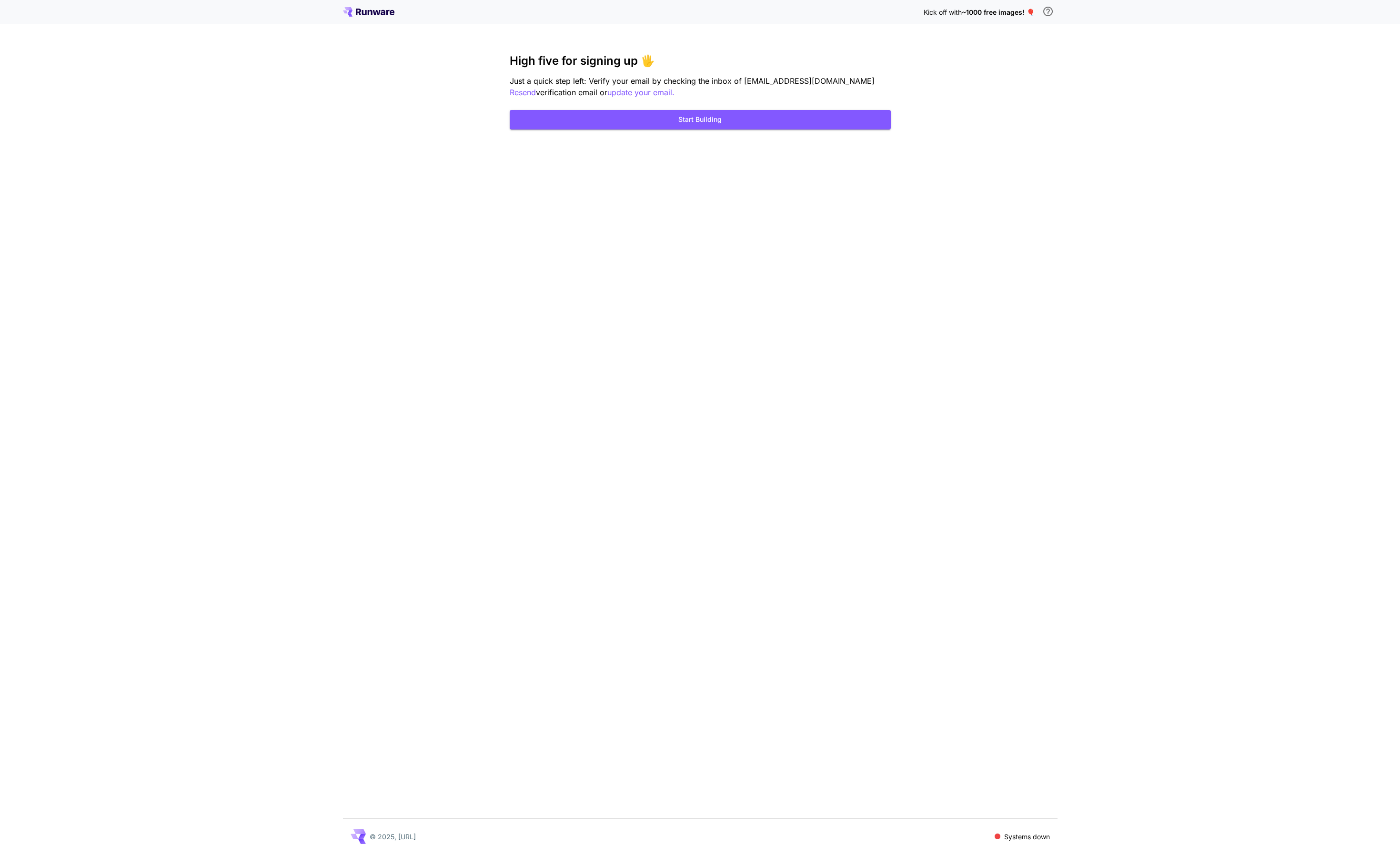
click at [730, 231] on div "Kick off with ~1000 free images! 🎈 High five for signing up 🖐️ Just a quick ste…" at bounding box center [700, 427] width 1400 height 854
click at [711, 121] on button "Start Building" at bounding box center [700, 120] width 381 height 20
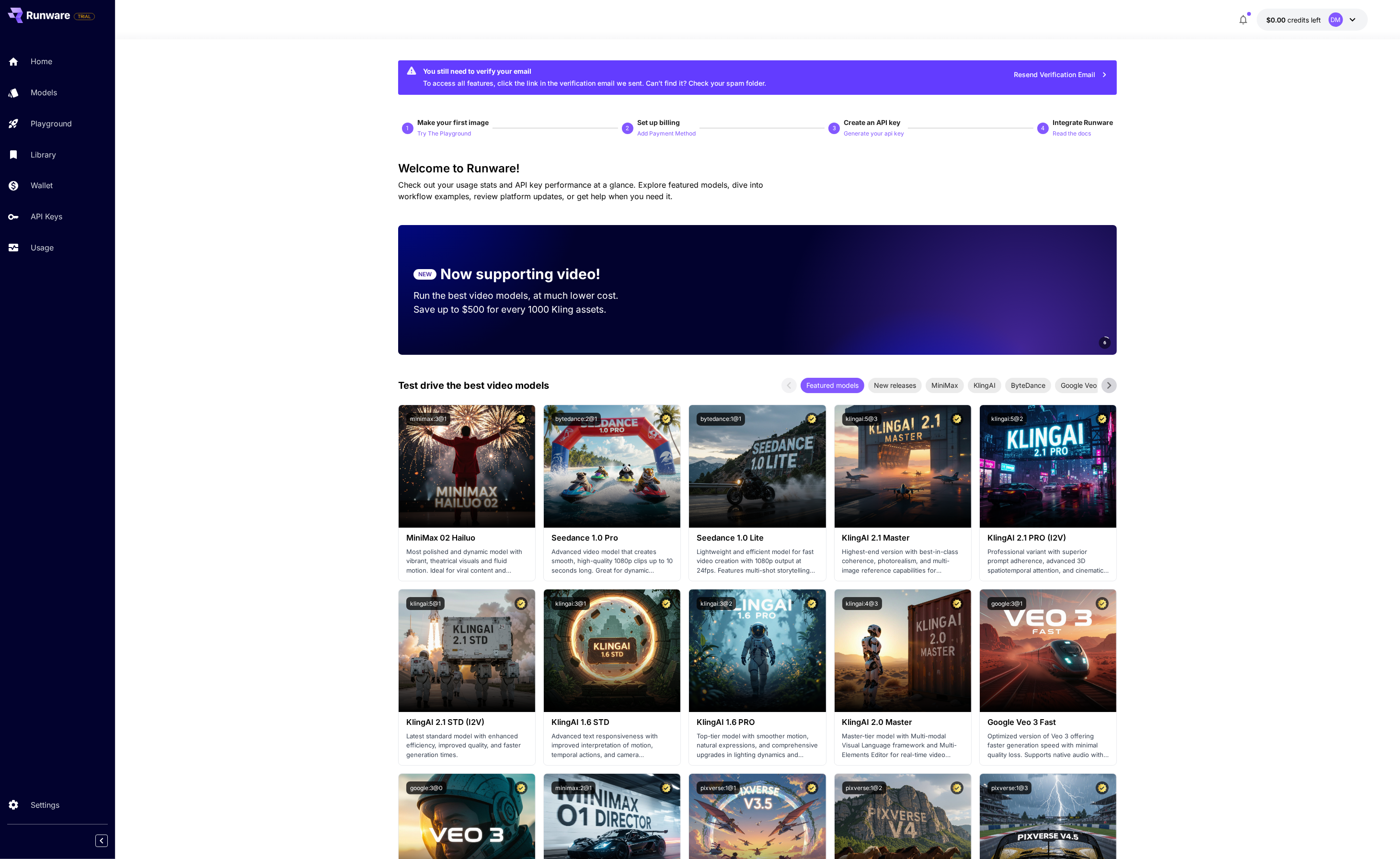
click at [1354, 19] on icon at bounding box center [1352, 20] width 6 height 4
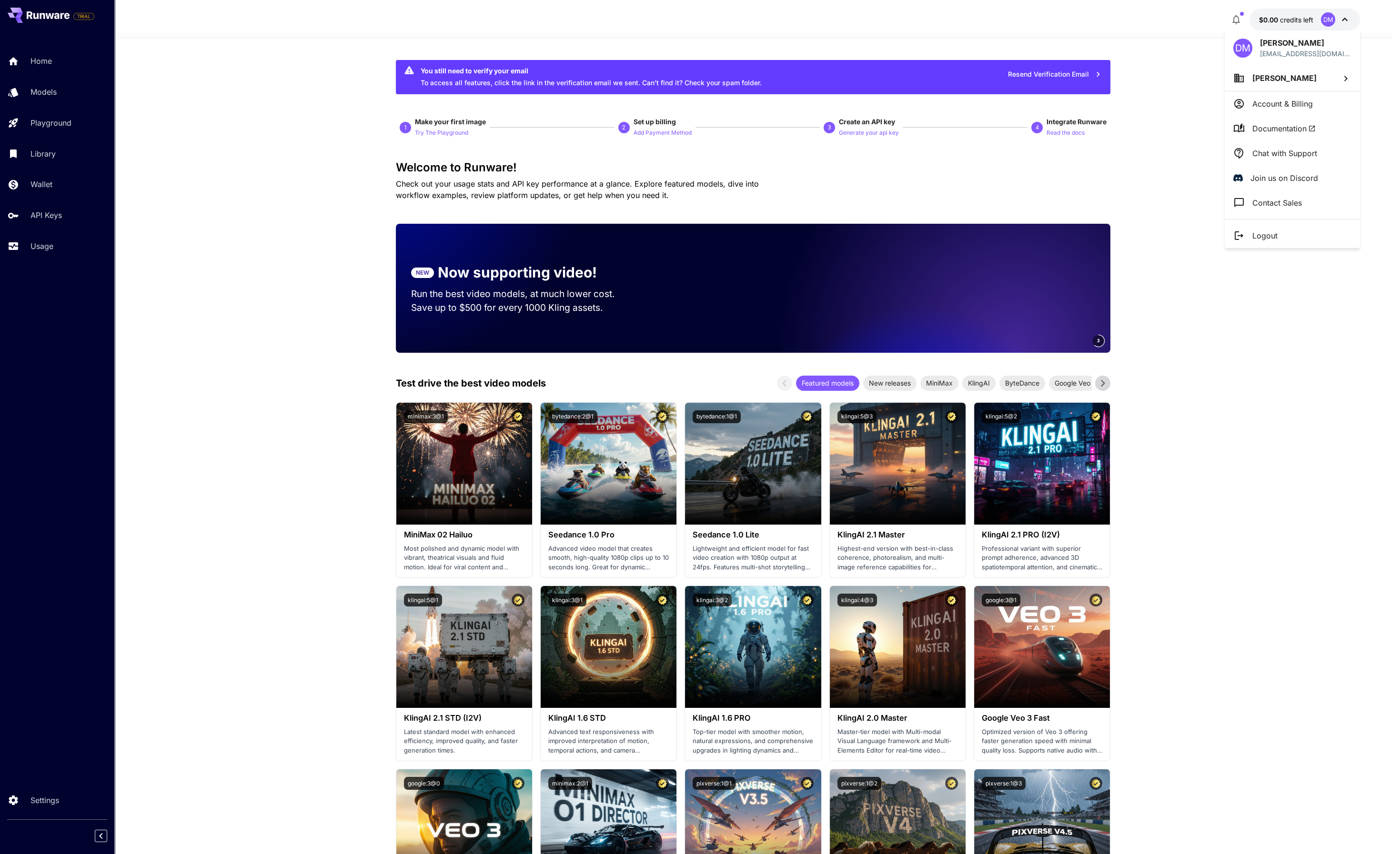
click at [1179, 81] on div at bounding box center [700, 427] width 1400 height 854
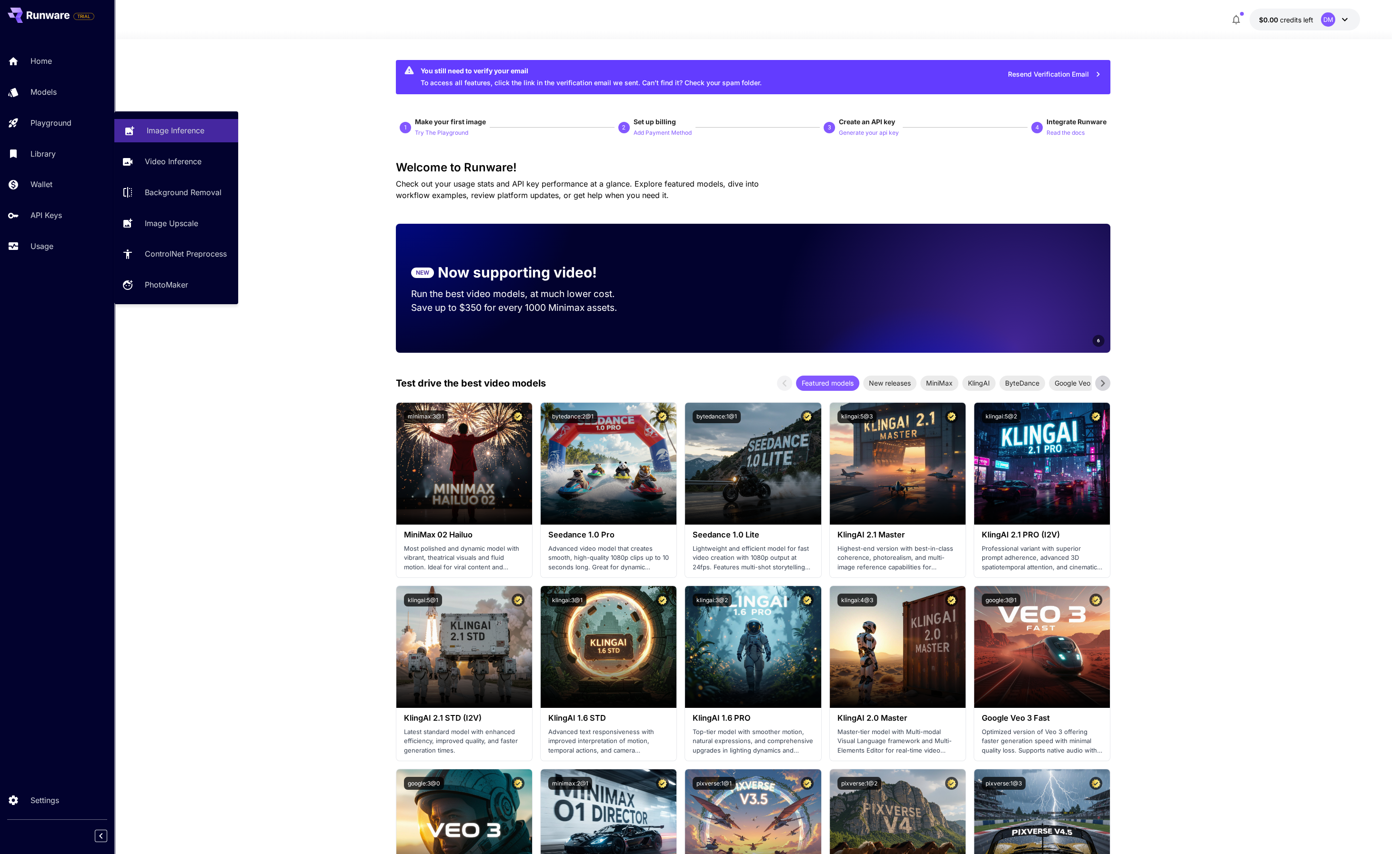
click at [169, 125] on p "Image Inference" at bounding box center [176, 130] width 58 height 11
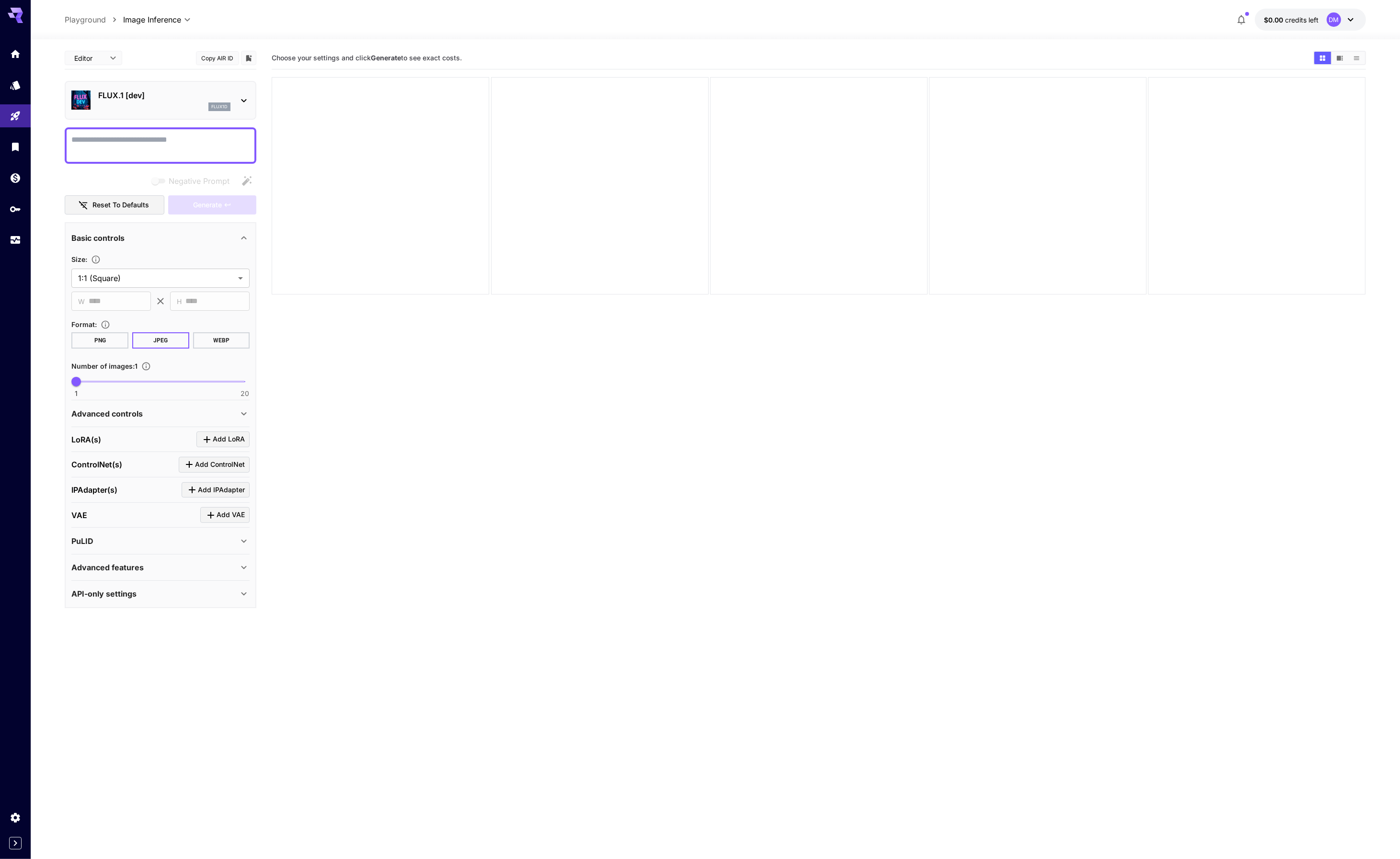
click at [18, 18] on icon at bounding box center [19, 15] width 8 height 6
click at [389, 362] on section "Choose your settings and click Generate to see exact costs." at bounding box center [819, 476] width 1094 height 859
click at [91, 650] on section "**********" at bounding box center [160, 412] width 191 height 730
click at [619, 132] on div at bounding box center [600, 186] width 217 height 217
click at [12, 14] on icon at bounding box center [15, 13] width 15 height 10
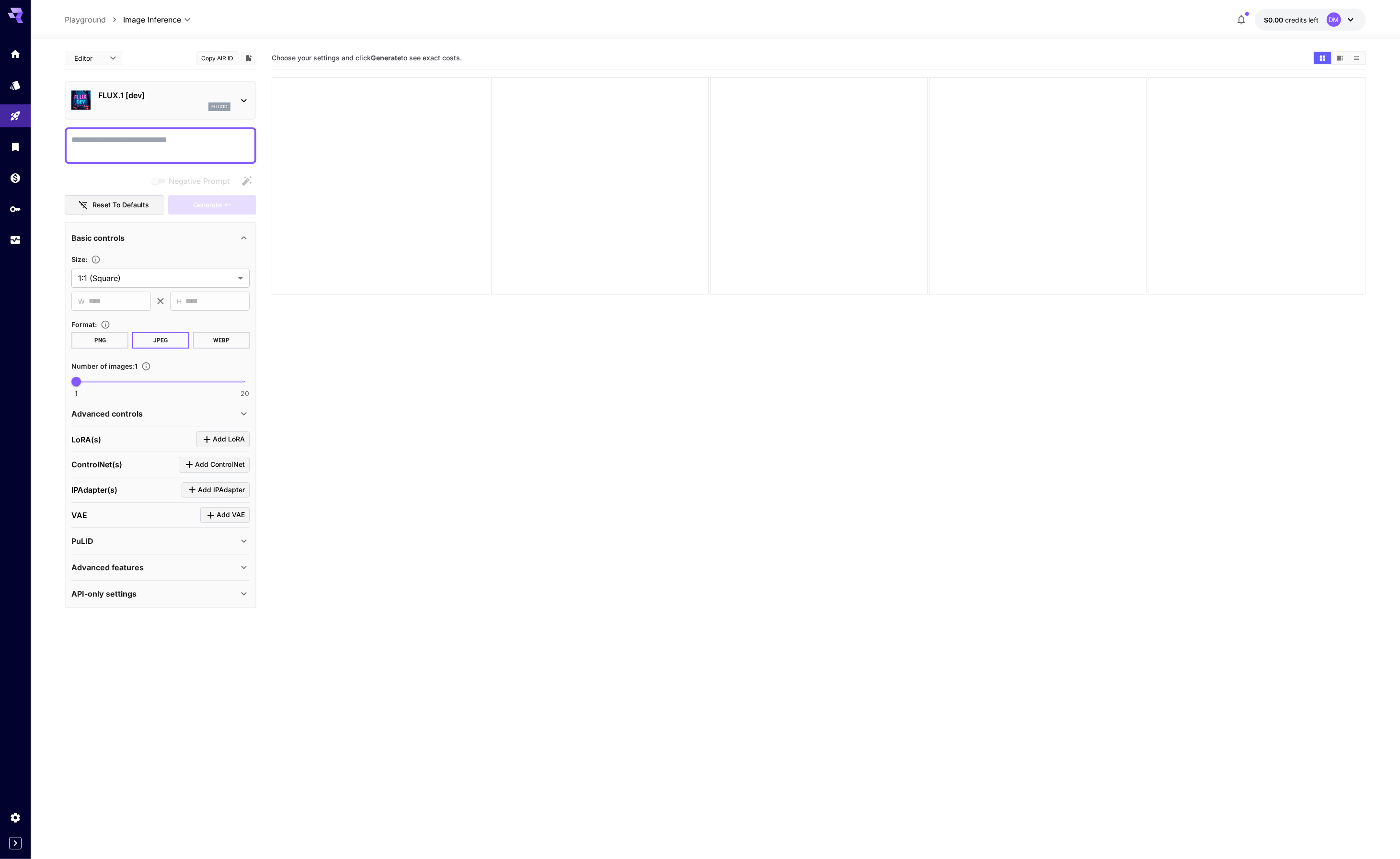
click at [1348, 17] on icon at bounding box center [1351, 20] width 11 height 11
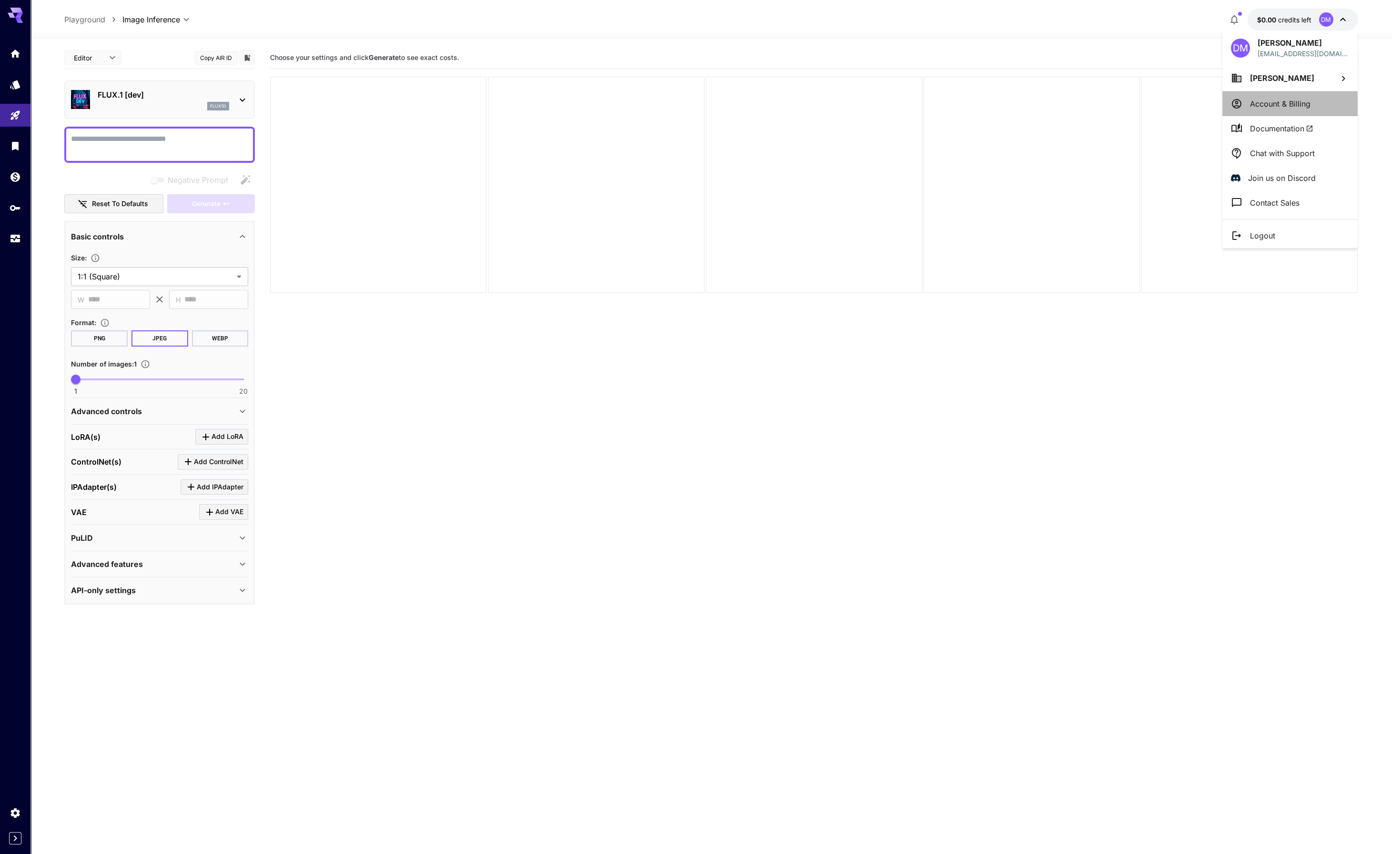
click at [1296, 104] on p "Account & Billing" at bounding box center [1279, 104] width 61 height 11
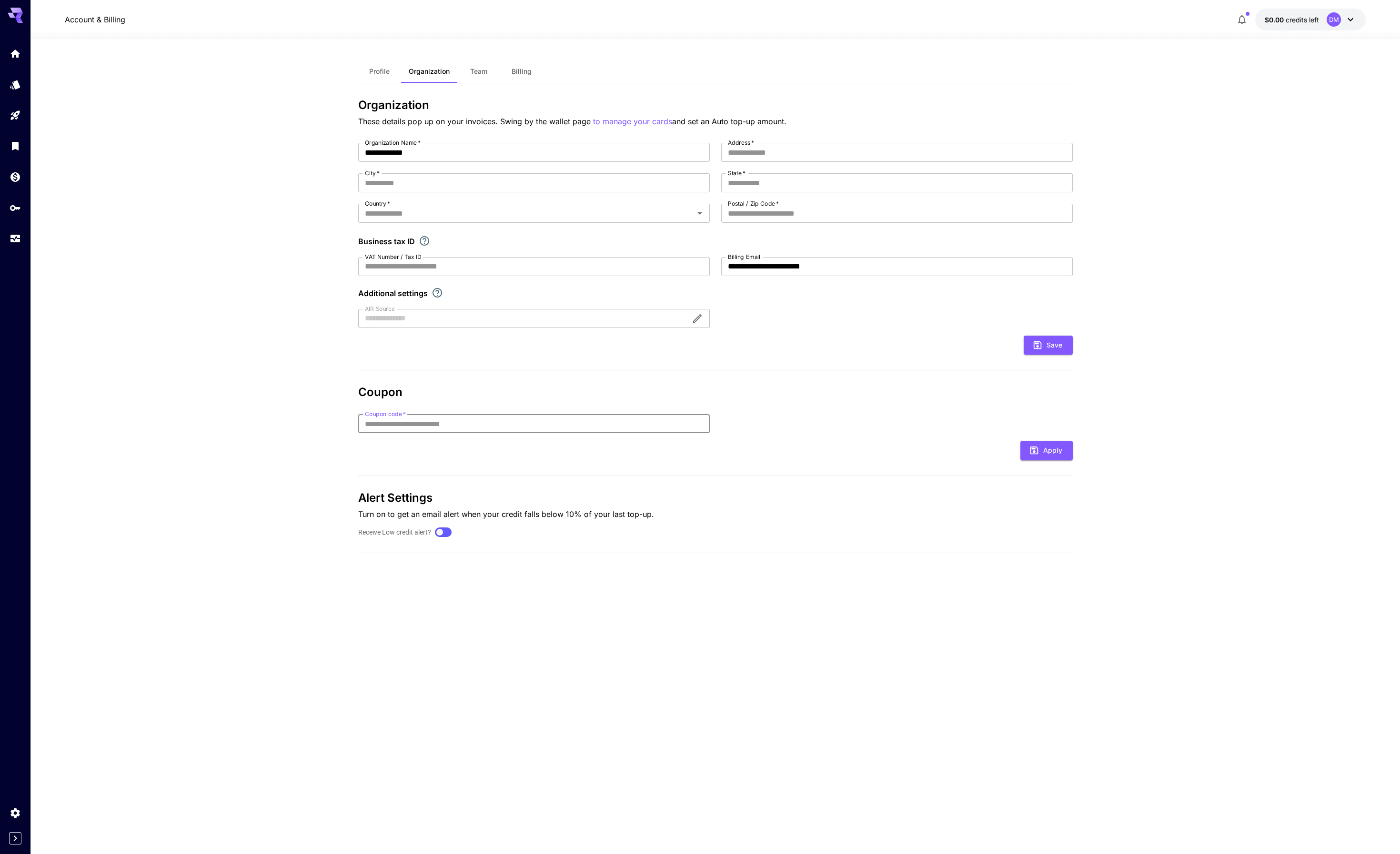
click at [478, 422] on input "Coupon code   *" at bounding box center [534, 424] width 351 height 19
paste input "*****"
click at [877, 419] on div "Coupon code   * ***** Coupon code   *" at bounding box center [715, 424] width 714 height 19
click at [1037, 449] on icon "submit" at bounding box center [1033, 450] width 10 height 10
click at [808, 326] on div "**********" at bounding box center [715, 235] width 714 height 185
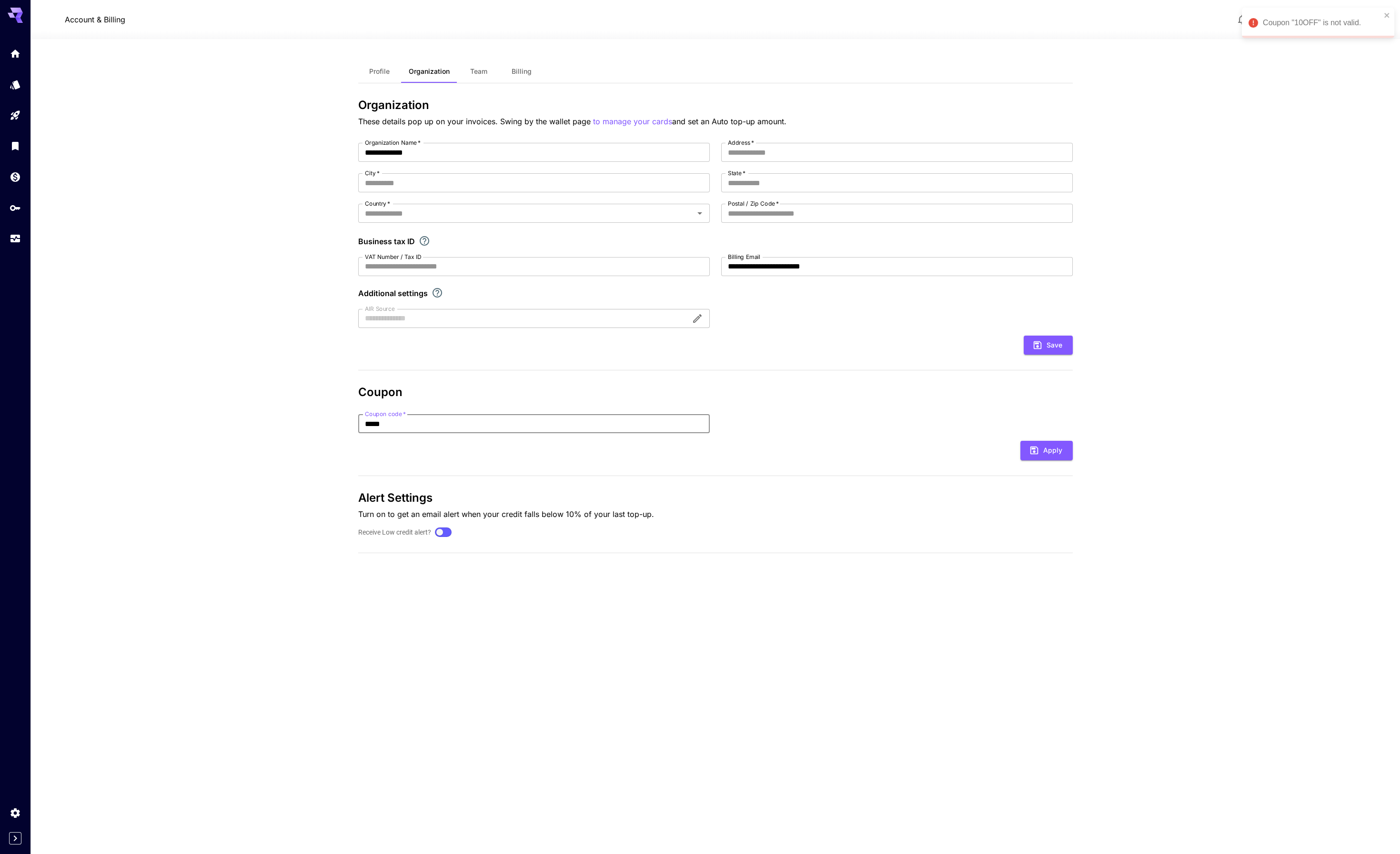
drag, startPoint x: 433, startPoint y: 425, endPoint x: 286, endPoint y: 424, distance: 147.0
click at [286, 424] on section "**********" at bounding box center [715, 447] width 1369 height 815
paste input "**"
type input "*******"
click at [1040, 453] on button "Apply" at bounding box center [1046, 451] width 52 height 20
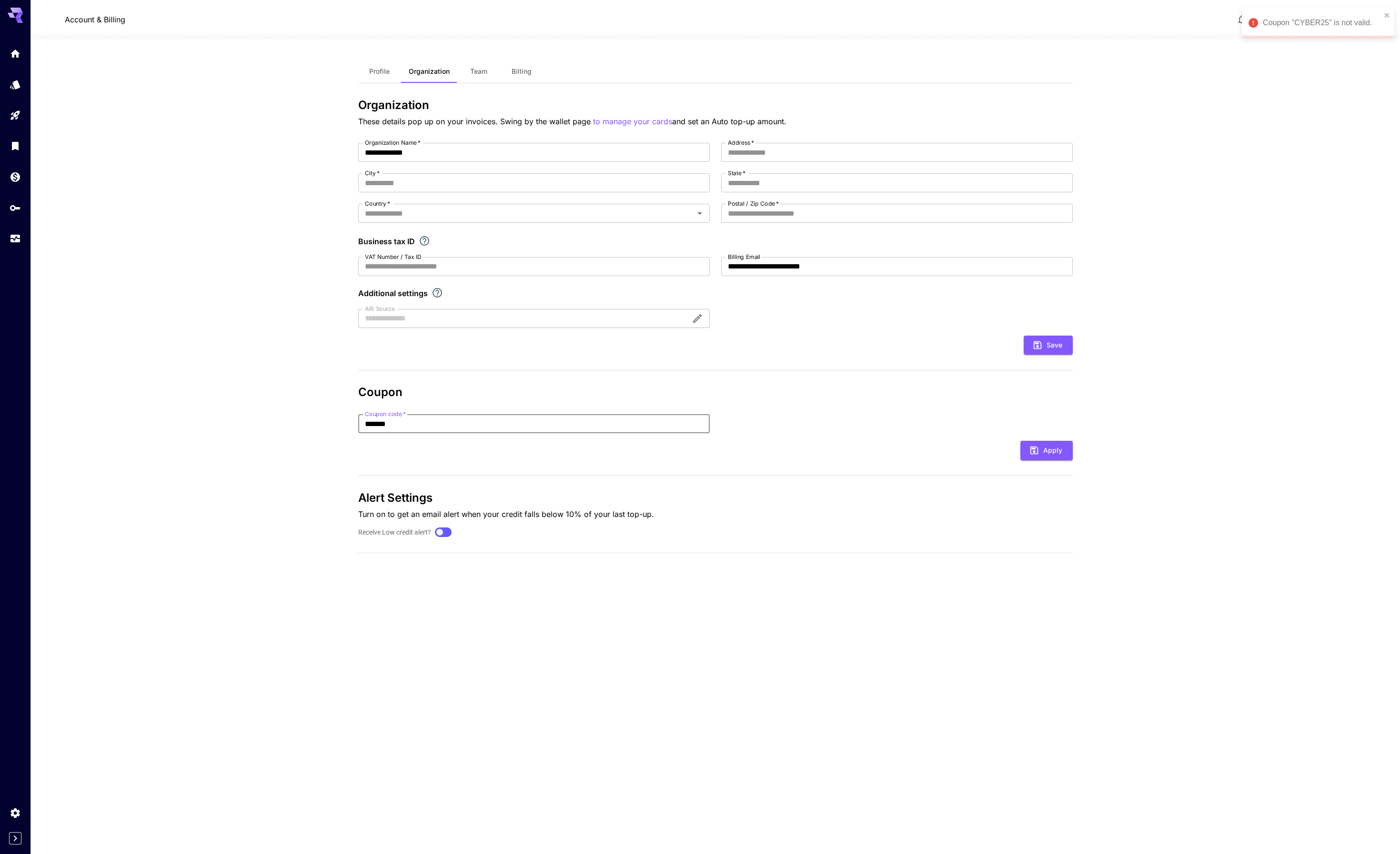
drag, startPoint x: 407, startPoint y: 423, endPoint x: 226, endPoint y: 413, distance: 181.3
click at [226, 413] on section "**********" at bounding box center [715, 447] width 1369 height 815
click at [17, 13] on icon at bounding box center [15, 15] width 15 height 15
click at [102, 20] on p "Account & Billing" at bounding box center [95, 20] width 61 height 11
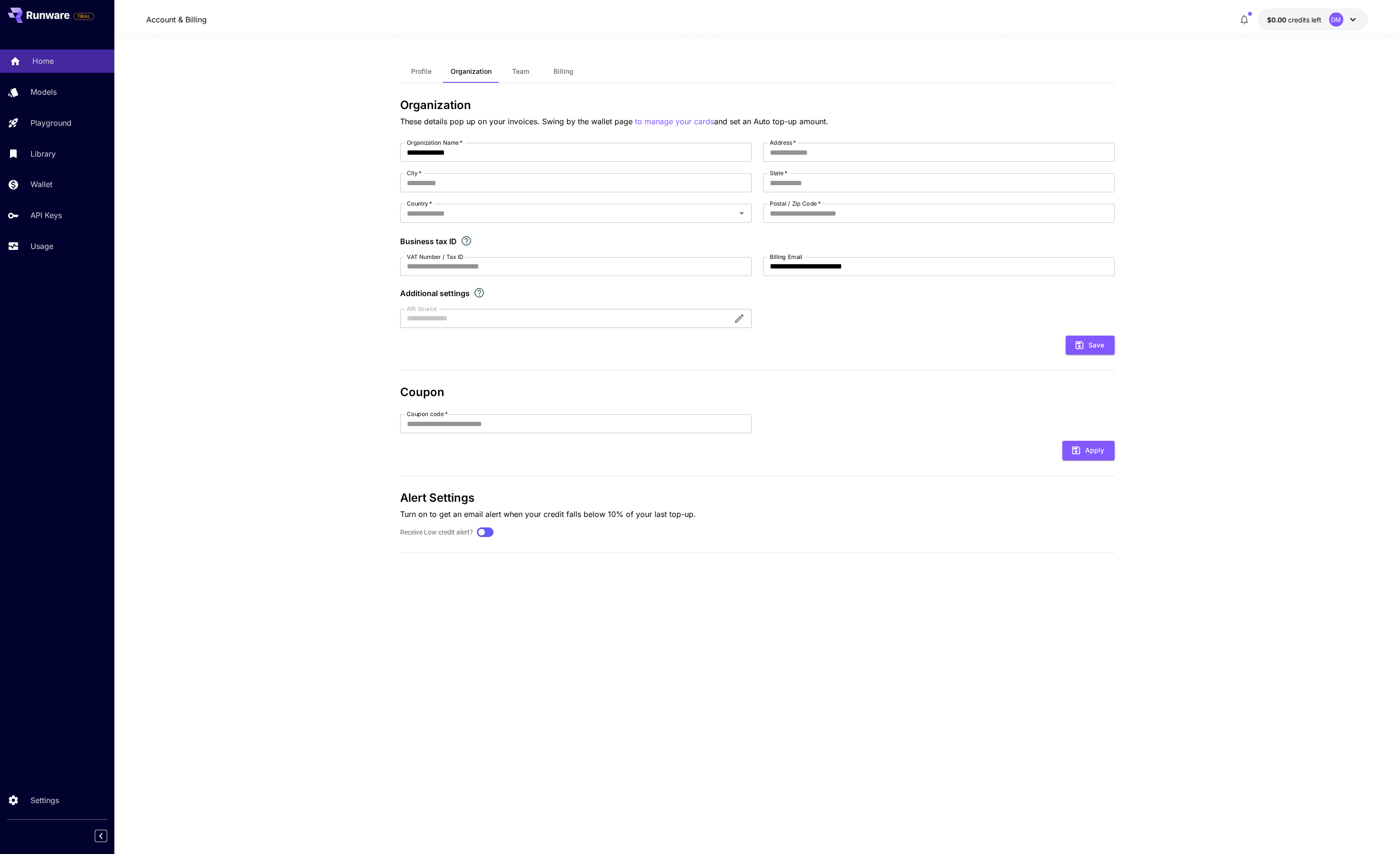
click at [30, 60] on link "Home" at bounding box center [57, 61] width 114 height 23
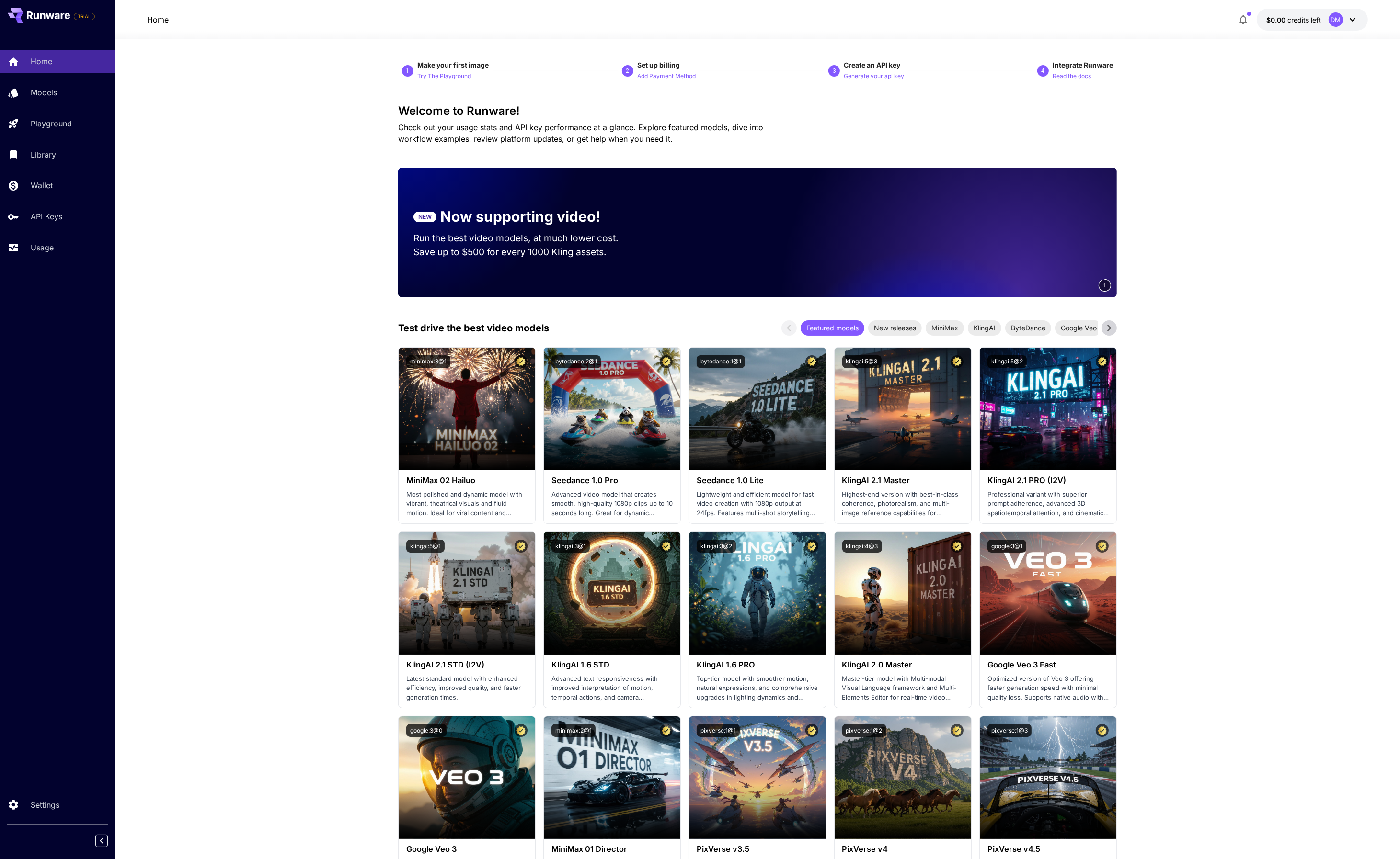
click at [1352, 18] on icon at bounding box center [1352, 20] width 11 height 11
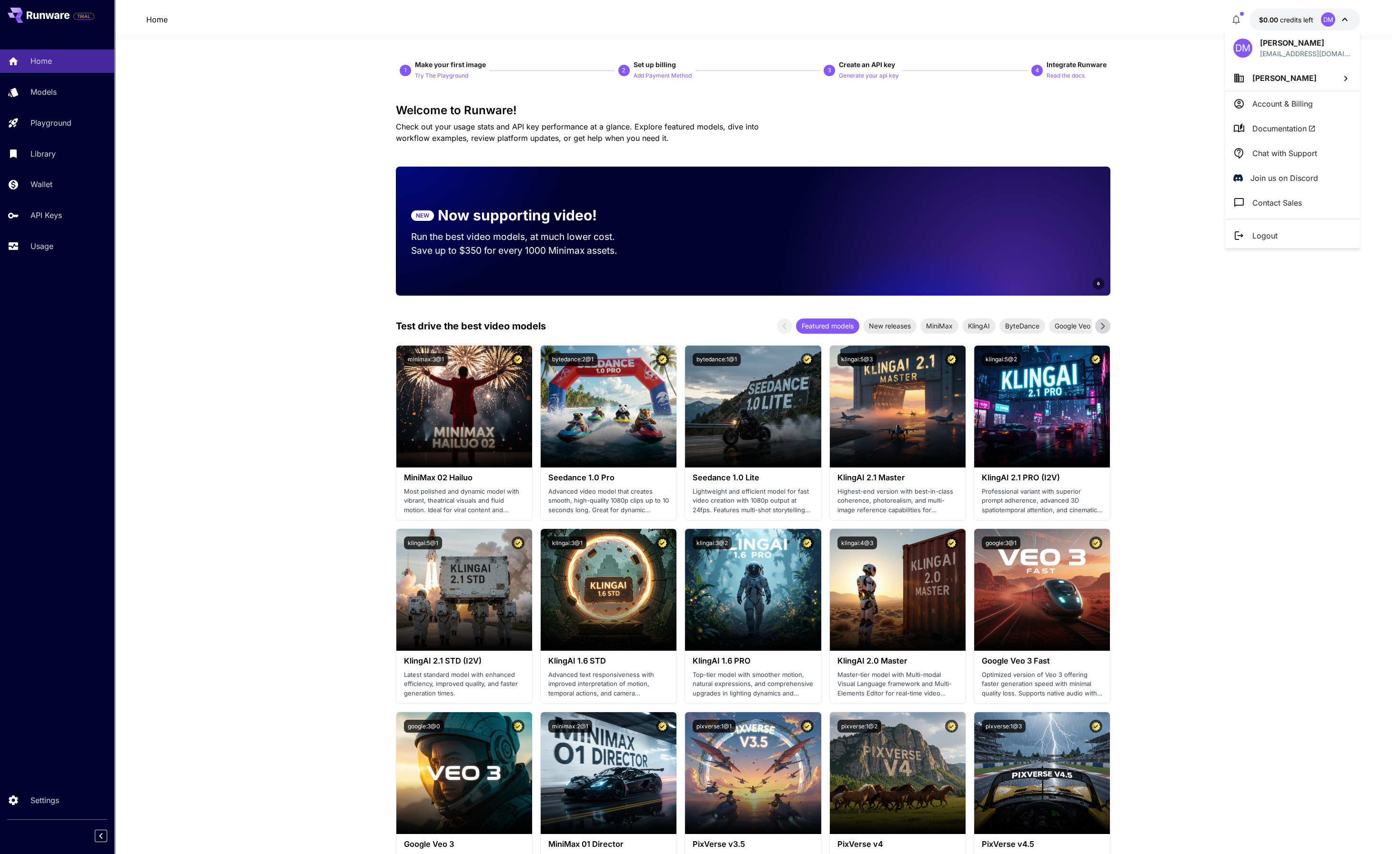
click at [1238, 16] on div at bounding box center [700, 427] width 1400 height 854
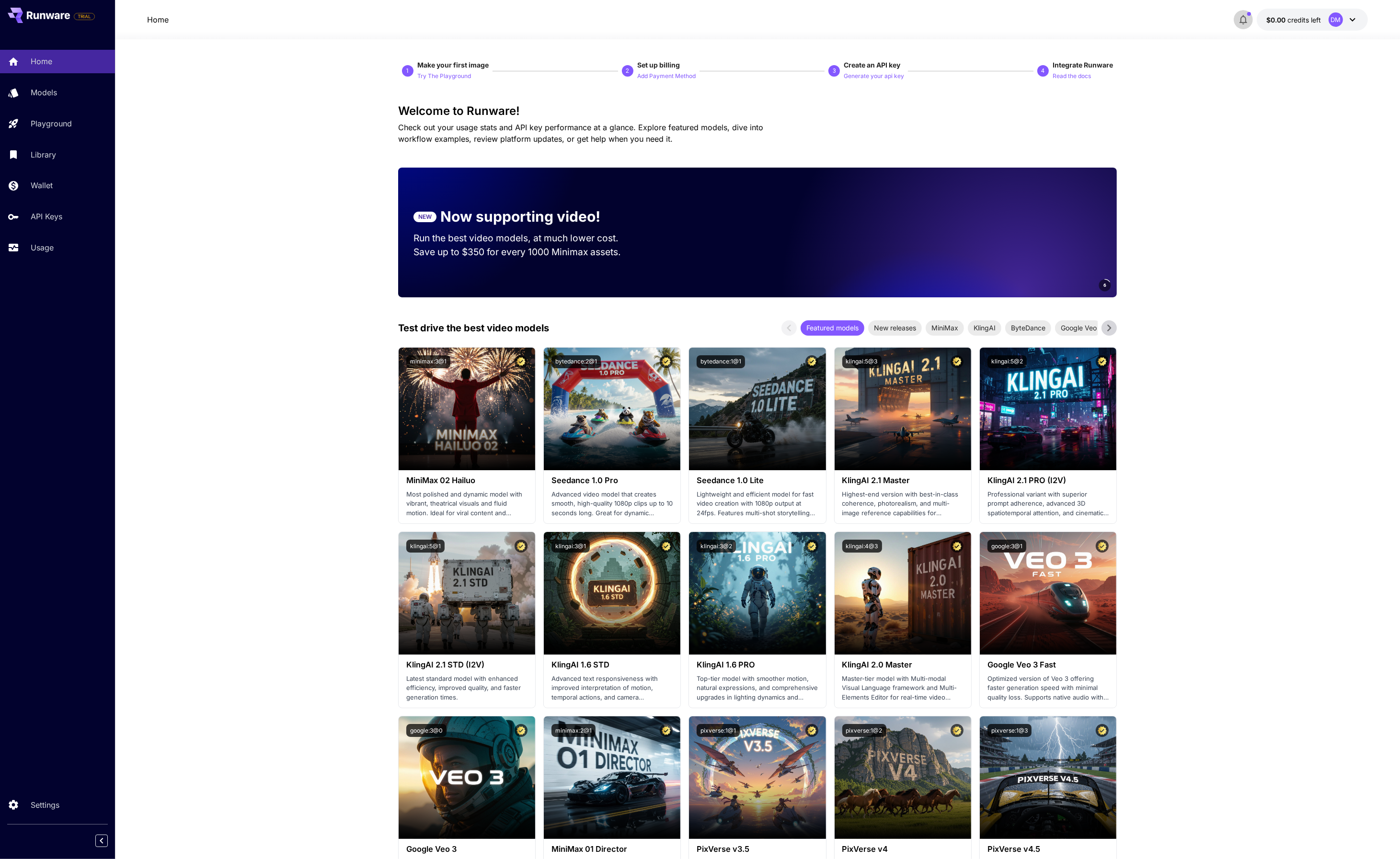
click at [1245, 18] on icon "button" at bounding box center [1243, 20] width 8 height 10
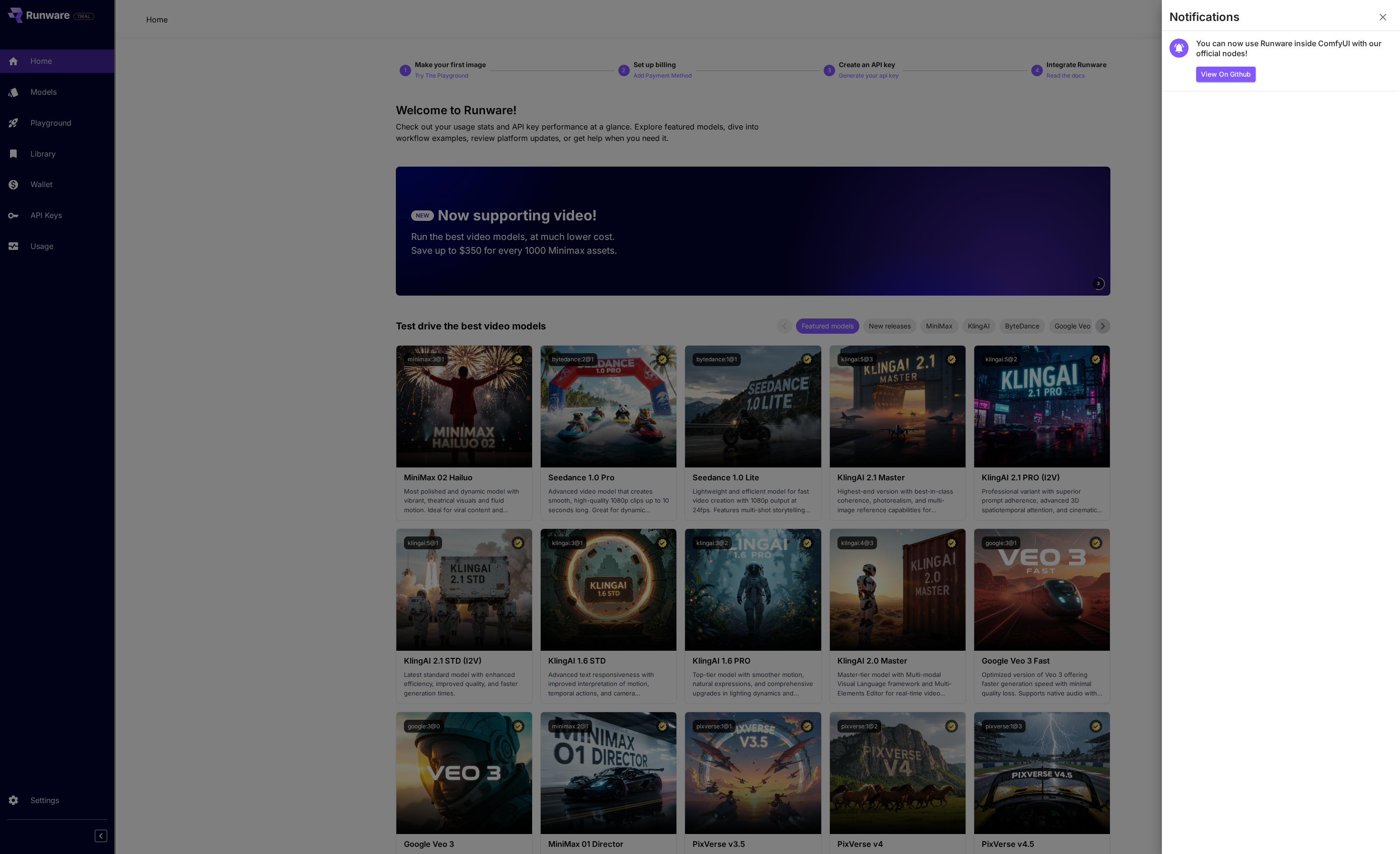
click at [1107, 123] on div at bounding box center [700, 427] width 1400 height 854
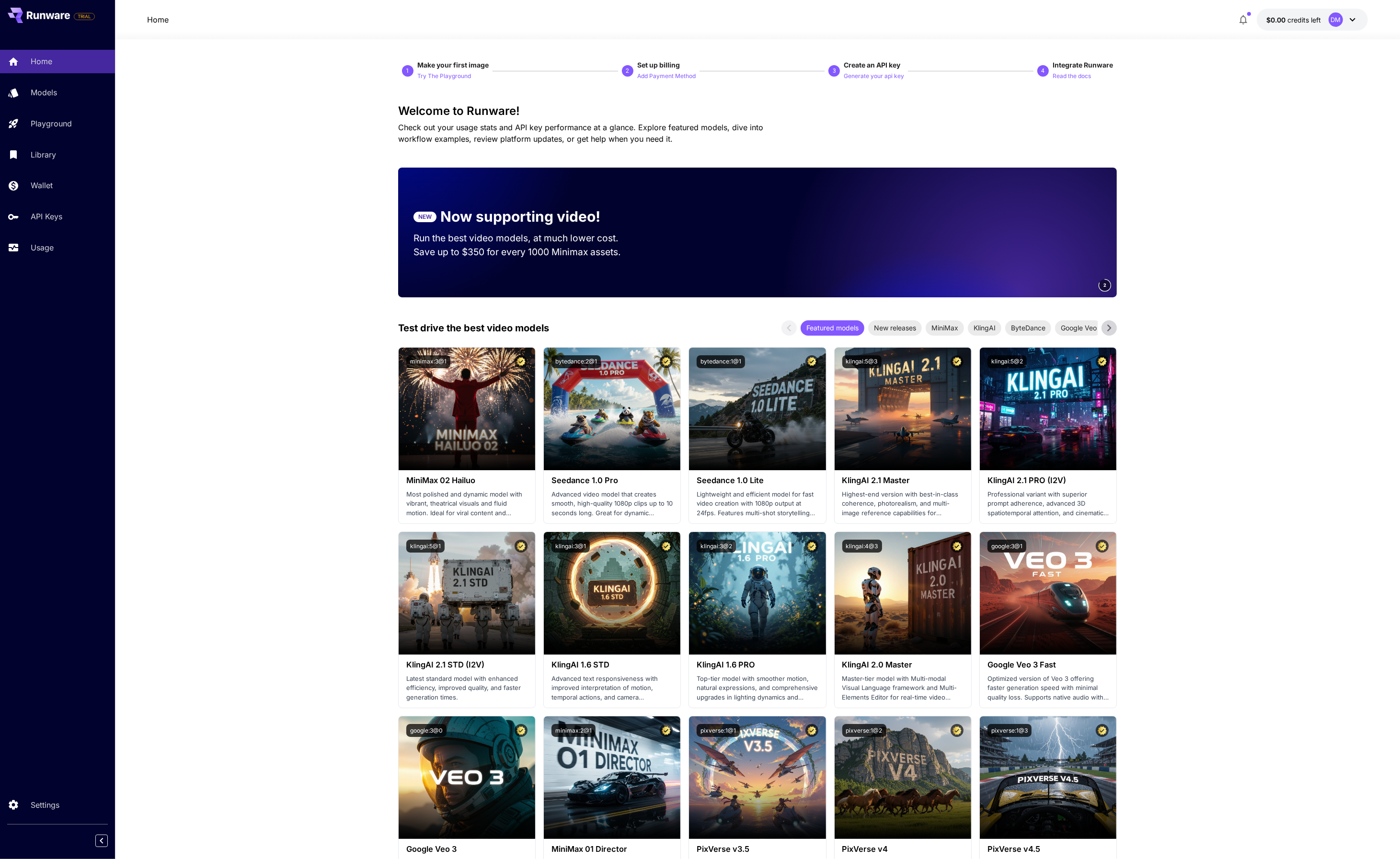
click at [1350, 22] on icon at bounding box center [1352, 20] width 11 height 11
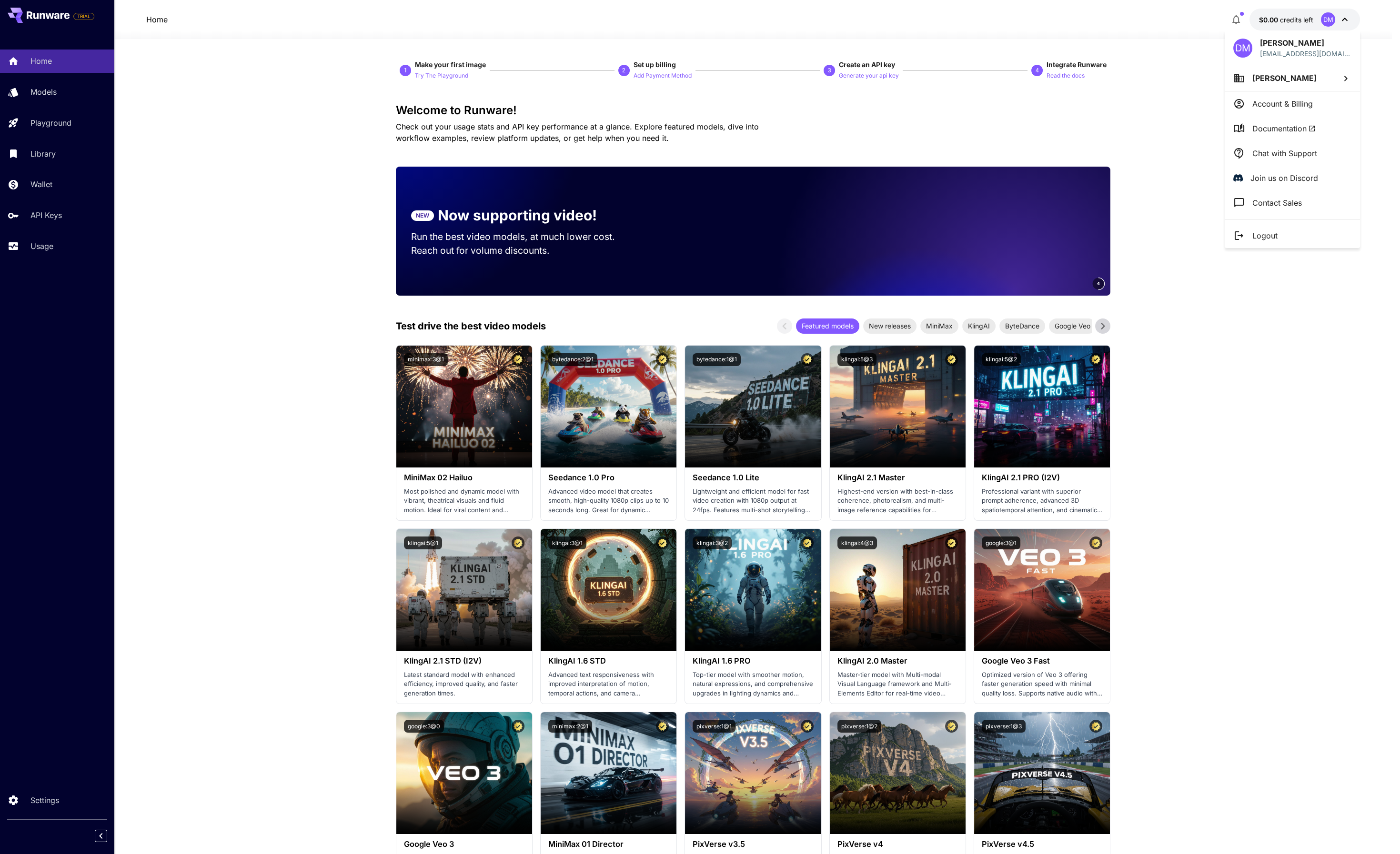
click at [199, 170] on div at bounding box center [700, 427] width 1400 height 854
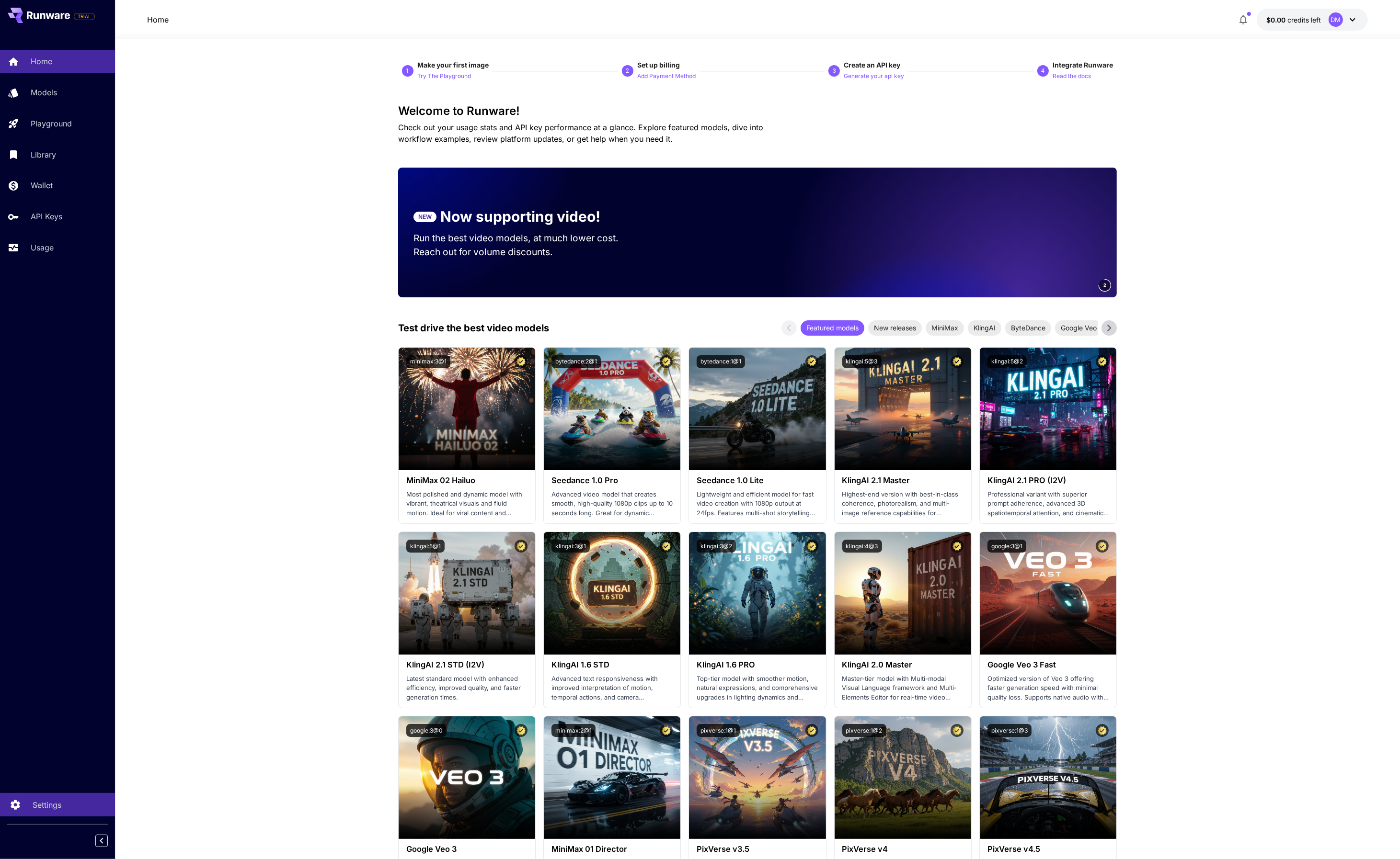
click at [52, 806] on p "Settings" at bounding box center [46, 805] width 29 height 11
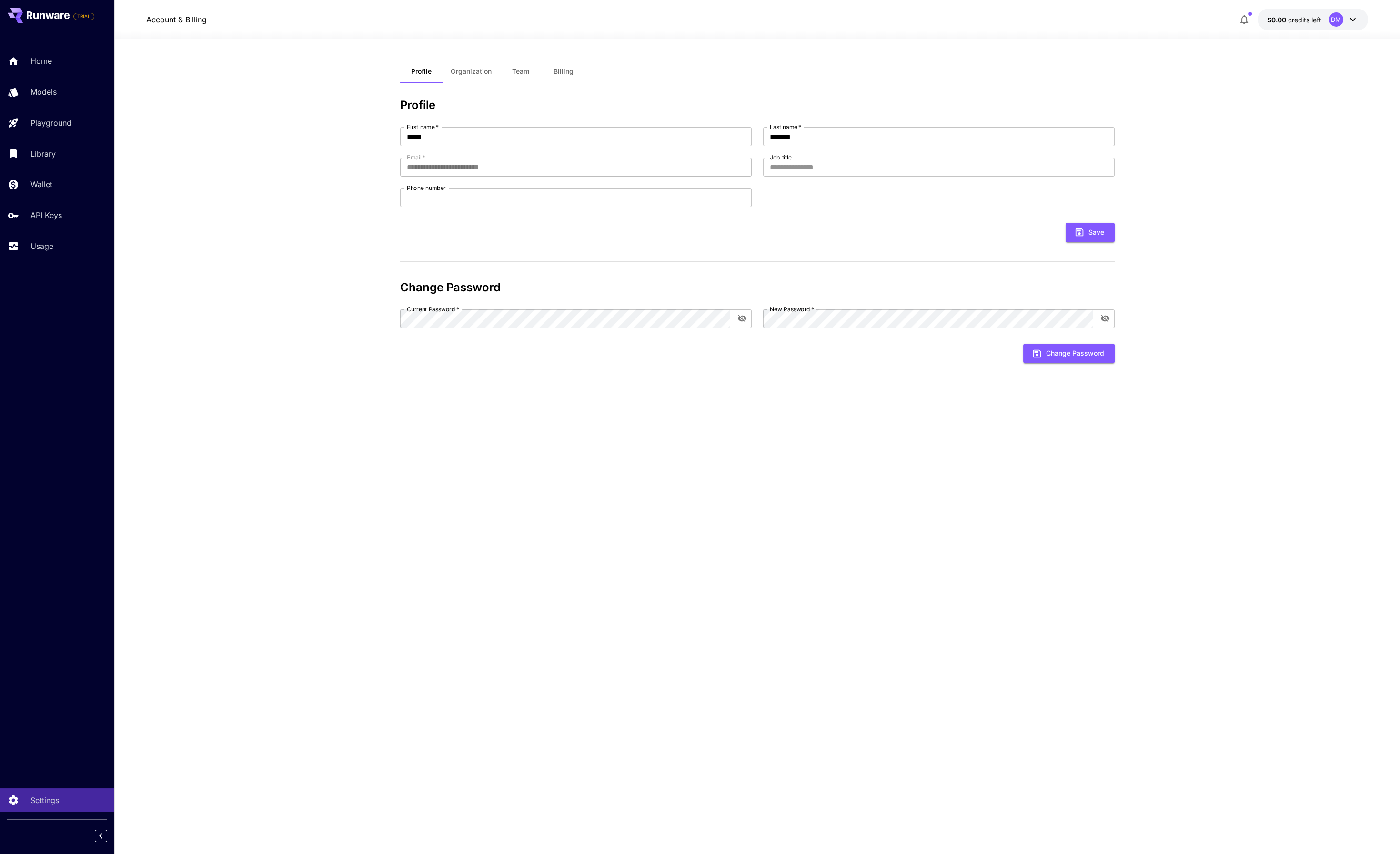
click at [1352, 19] on icon at bounding box center [1353, 20] width 11 height 11
click at [1079, 14] on div at bounding box center [700, 427] width 1400 height 854
click at [36, 187] on p "Wallet" at bounding box center [43, 184] width 22 height 11
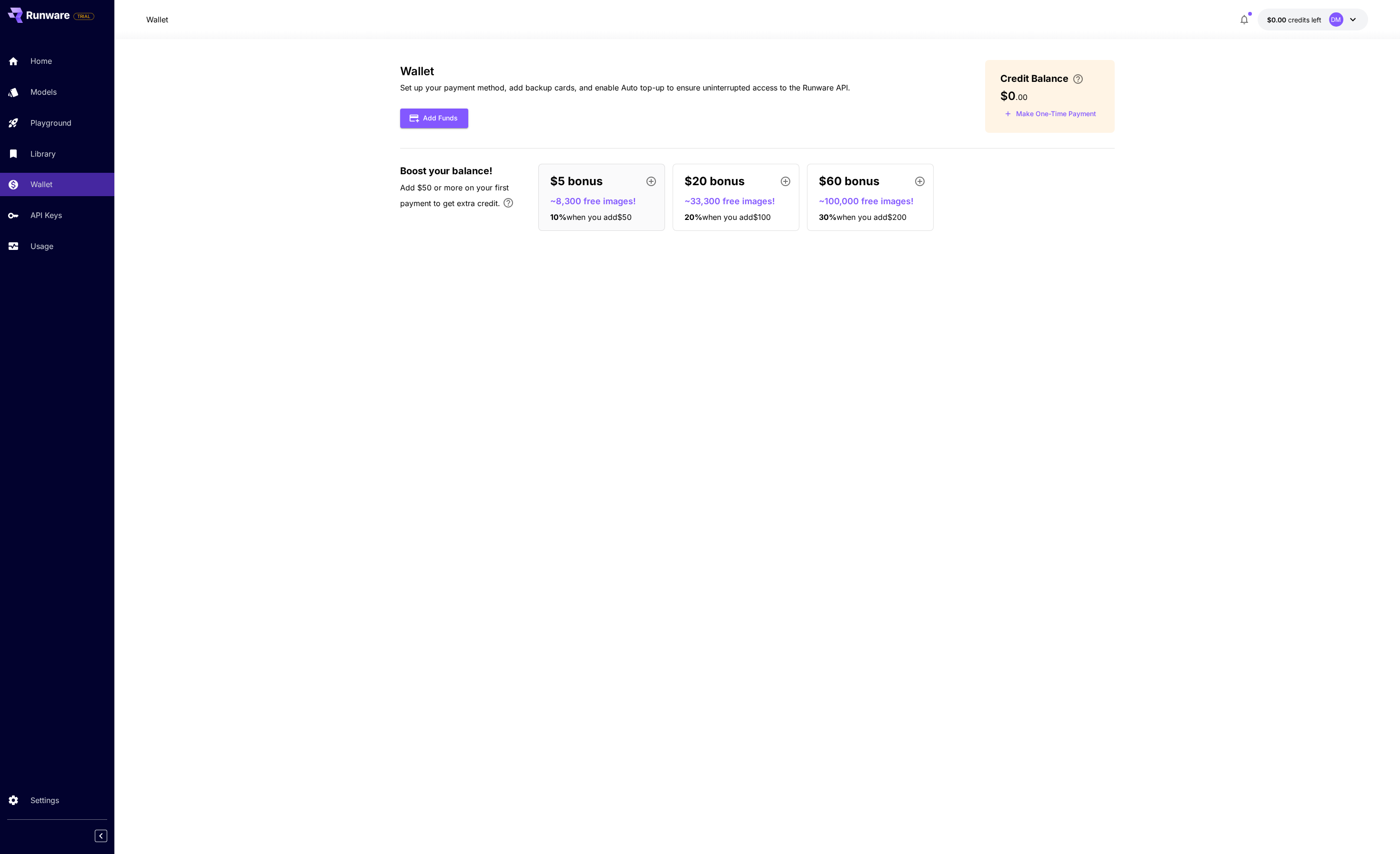
click at [161, 104] on section "Wallet Set up your payment method, add backup cards, and enable Auto top-up to …" at bounding box center [757, 447] width 1286 height 815
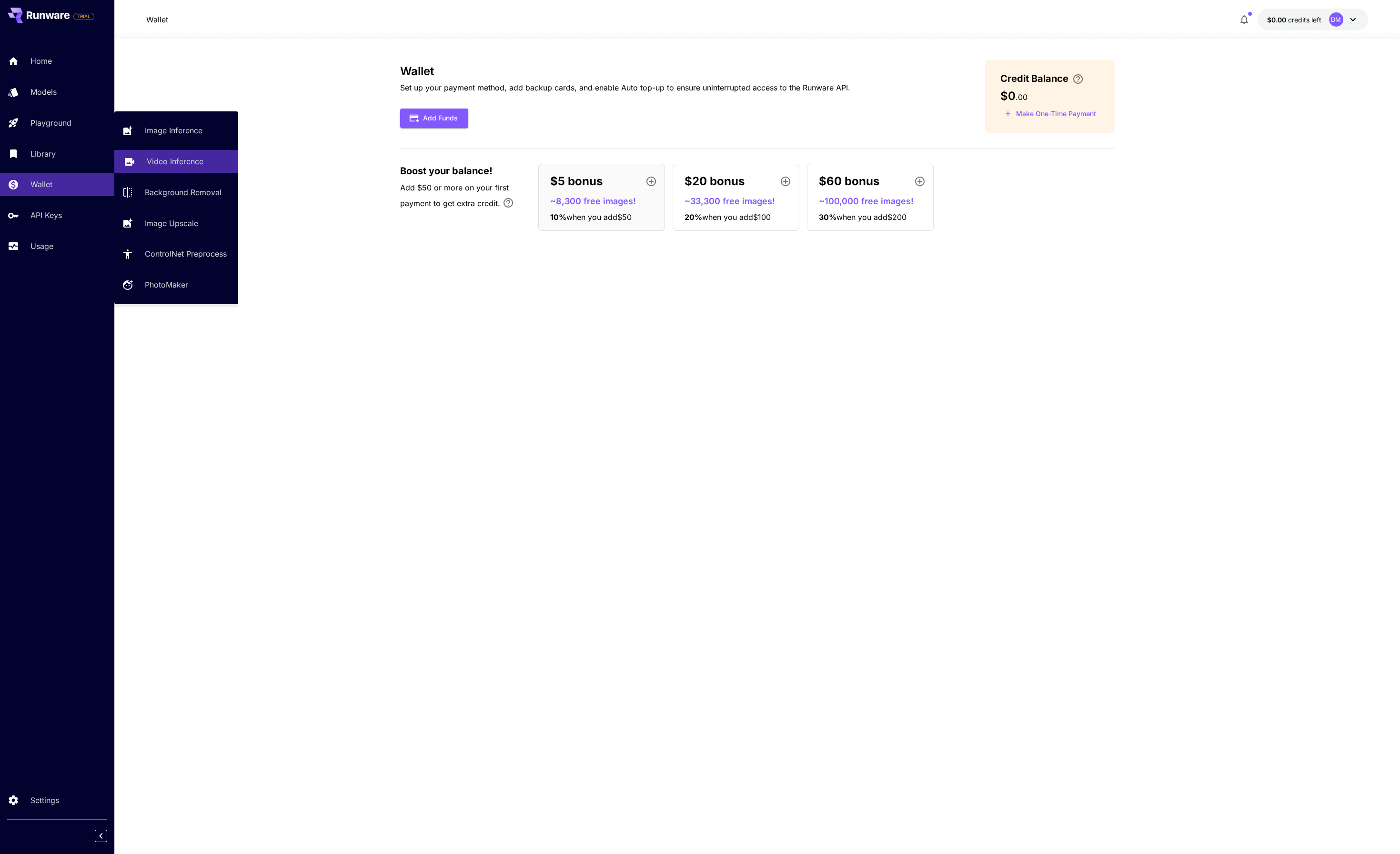
click at [153, 160] on p "Video Inference" at bounding box center [175, 161] width 56 height 11
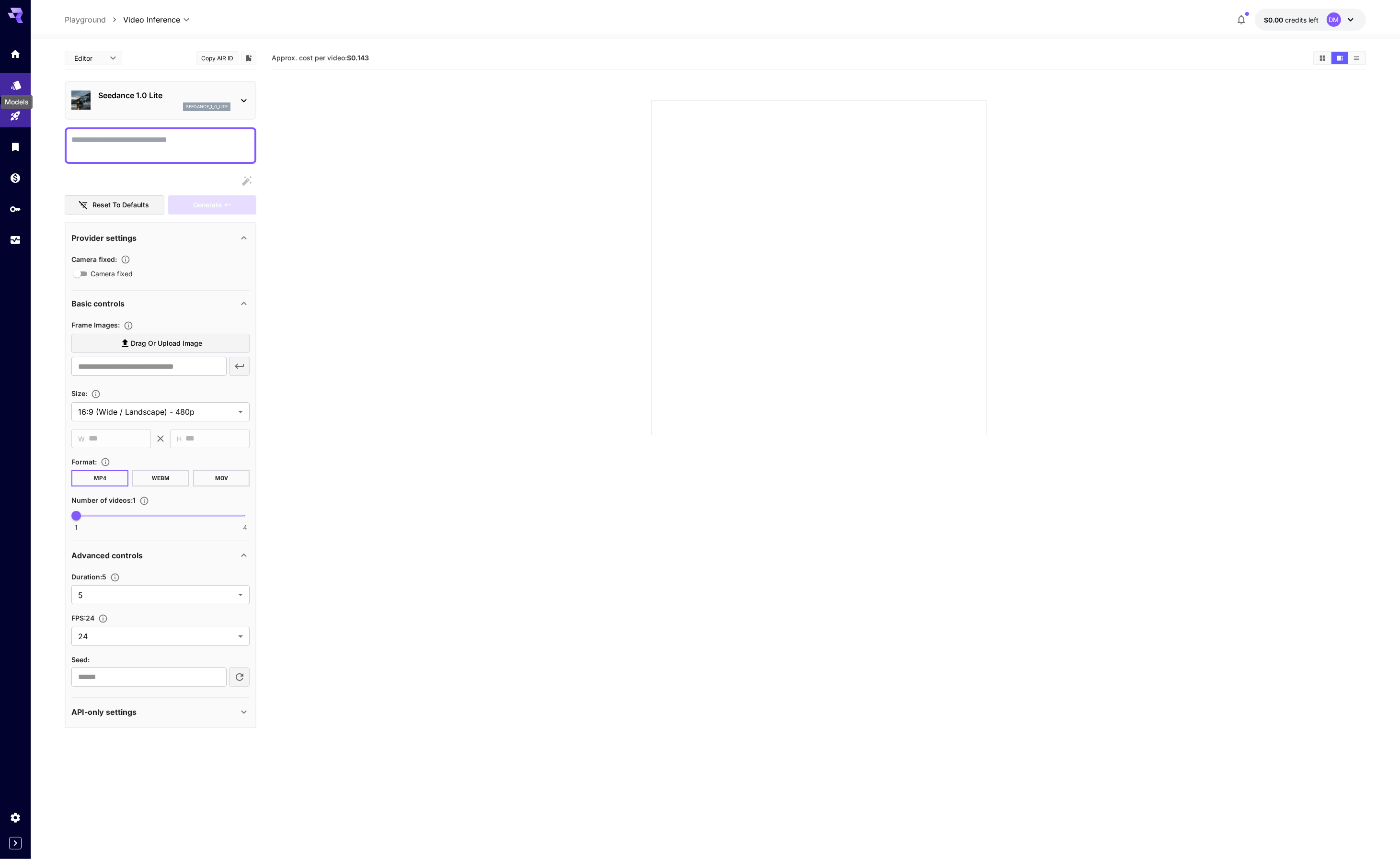
click at [14, 81] on icon "Models" at bounding box center [16, 82] width 11 height 11
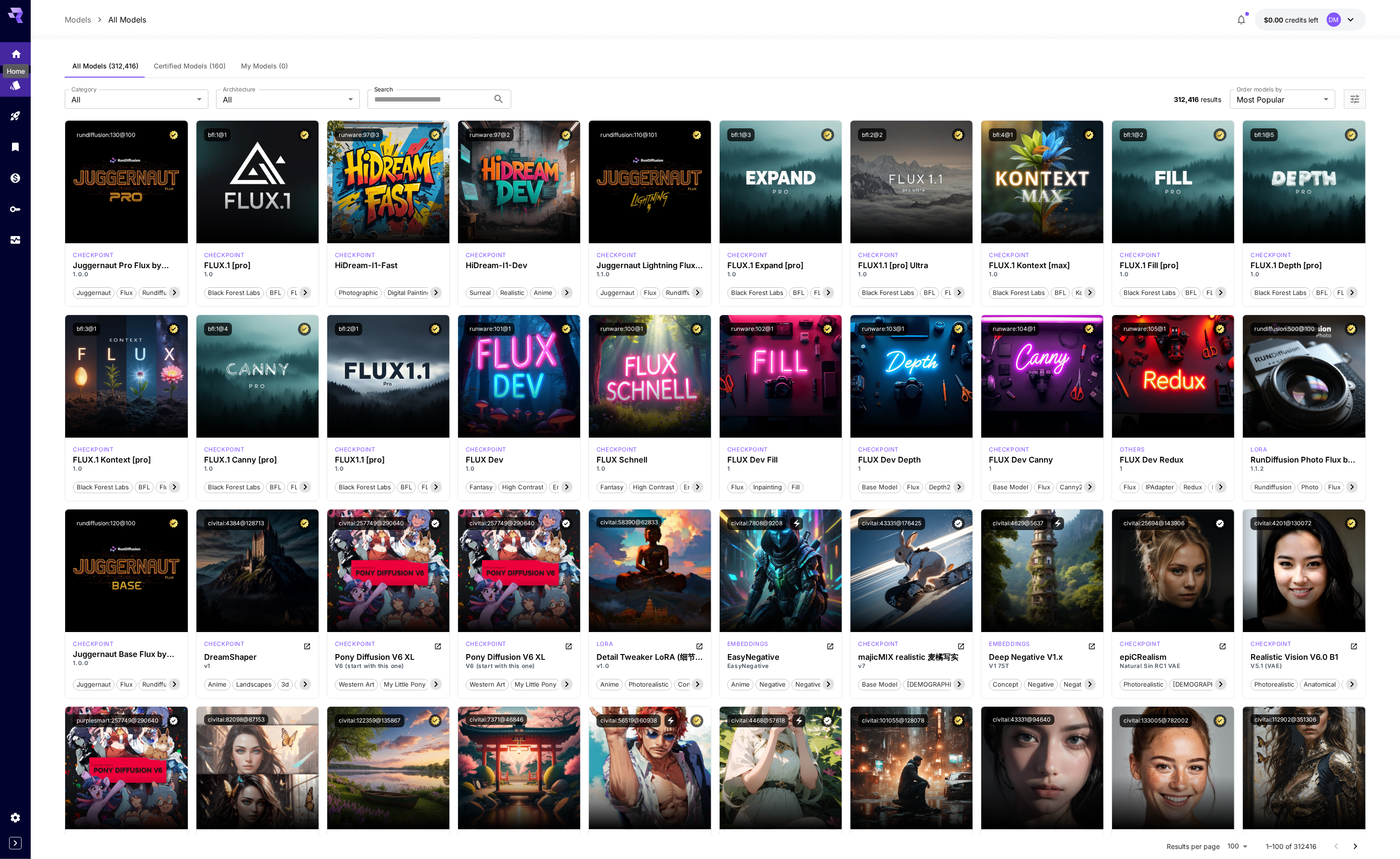
click at [17, 54] on icon "Home" at bounding box center [16, 51] width 11 height 11
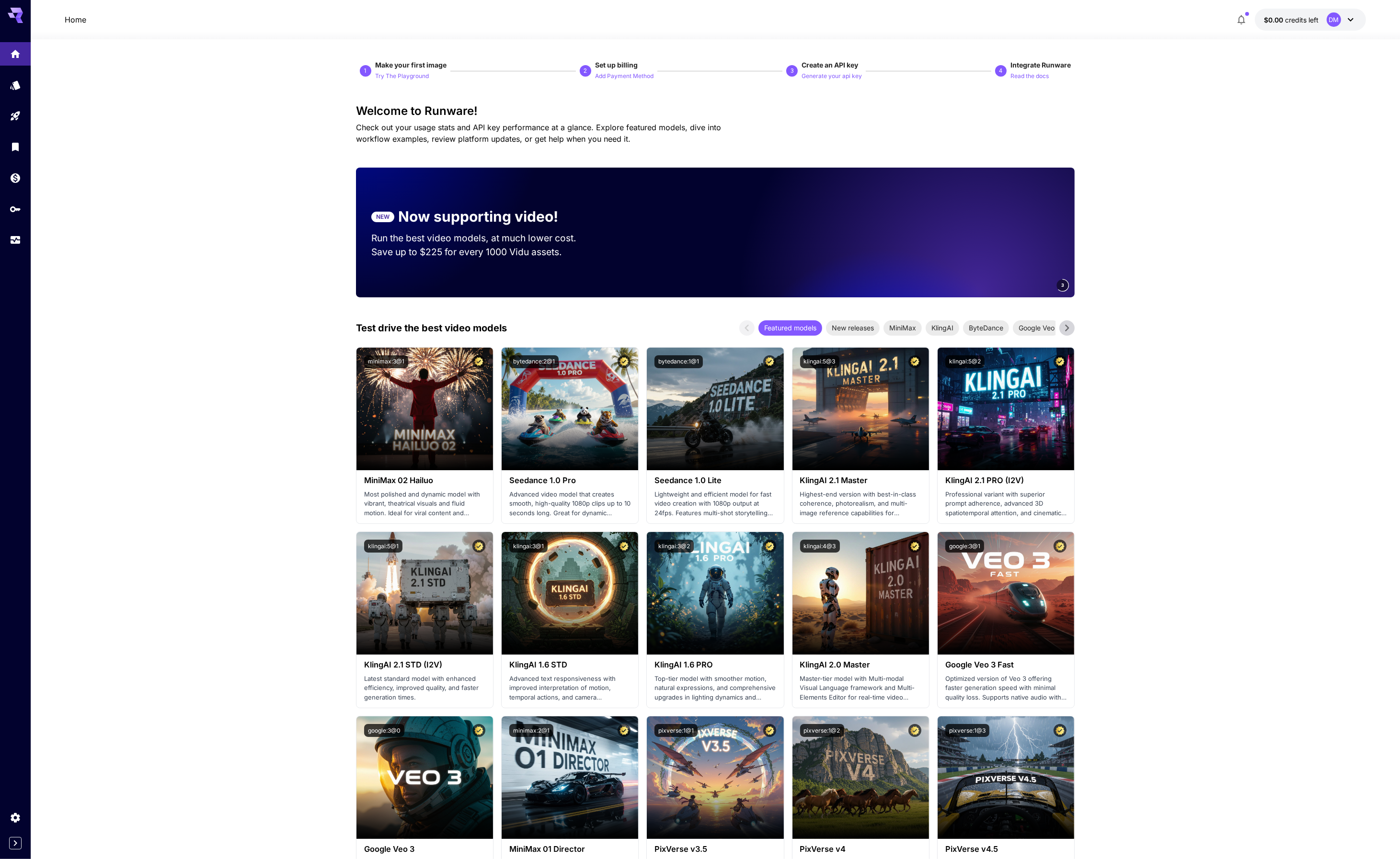
click at [16, 244] on div "Usage" at bounding box center [15, 254] width 30 height 22
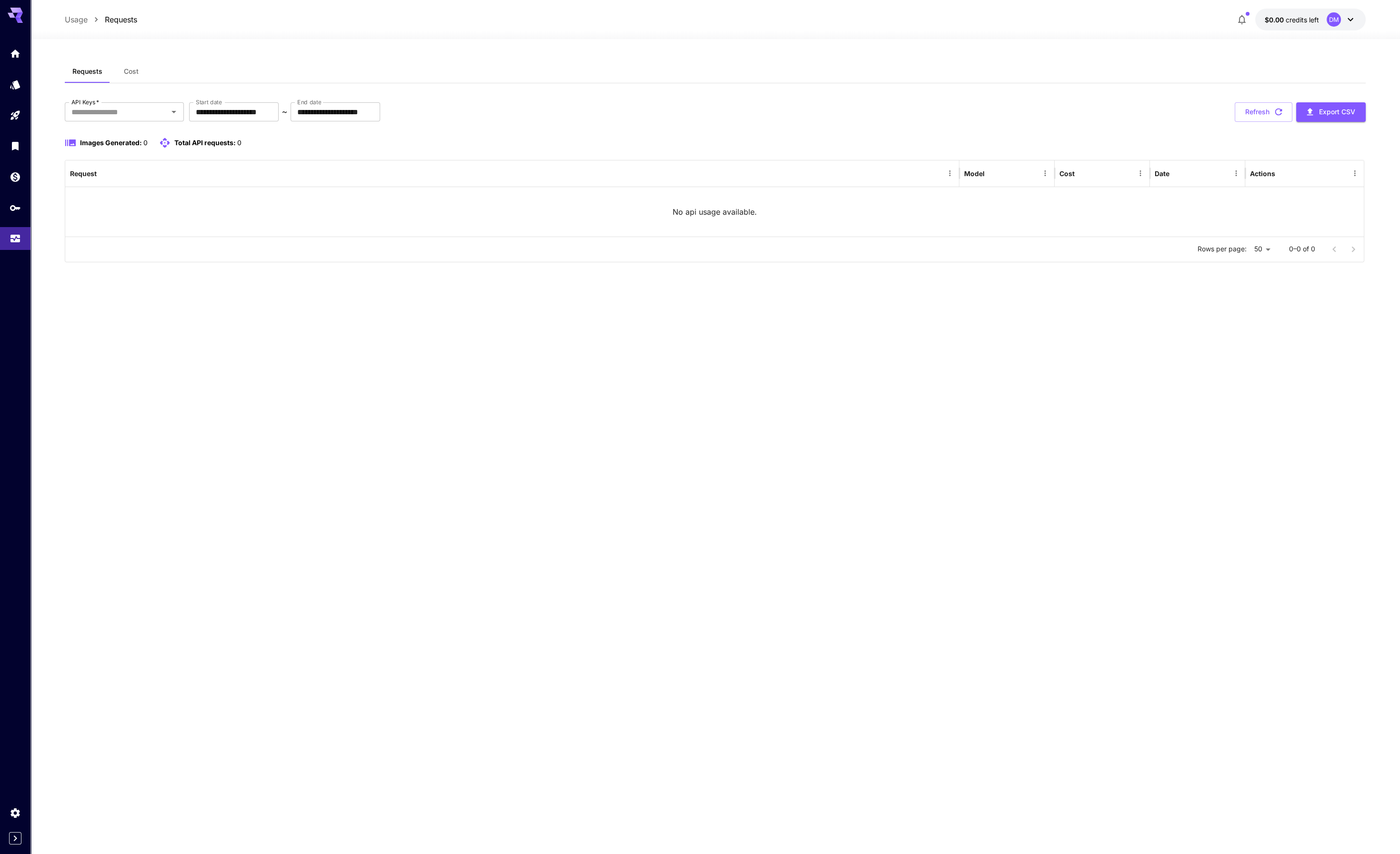
click at [17, 15] on icon at bounding box center [19, 15] width 8 height 6
click at [15, 54] on icon "Home" at bounding box center [16, 51] width 10 height 8
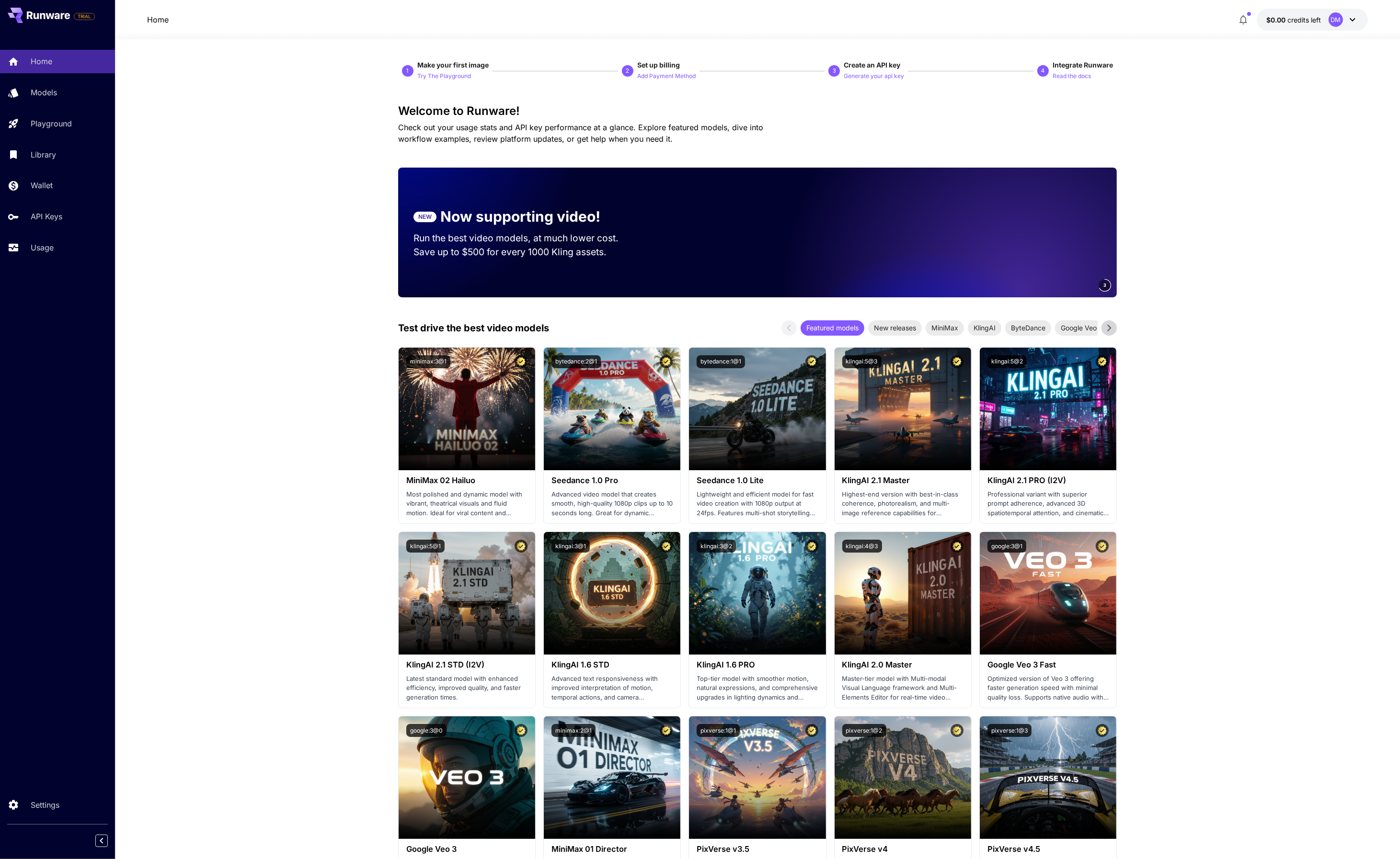
click at [1350, 22] on icon at bounding box center [1352, 20] width 11 height 11
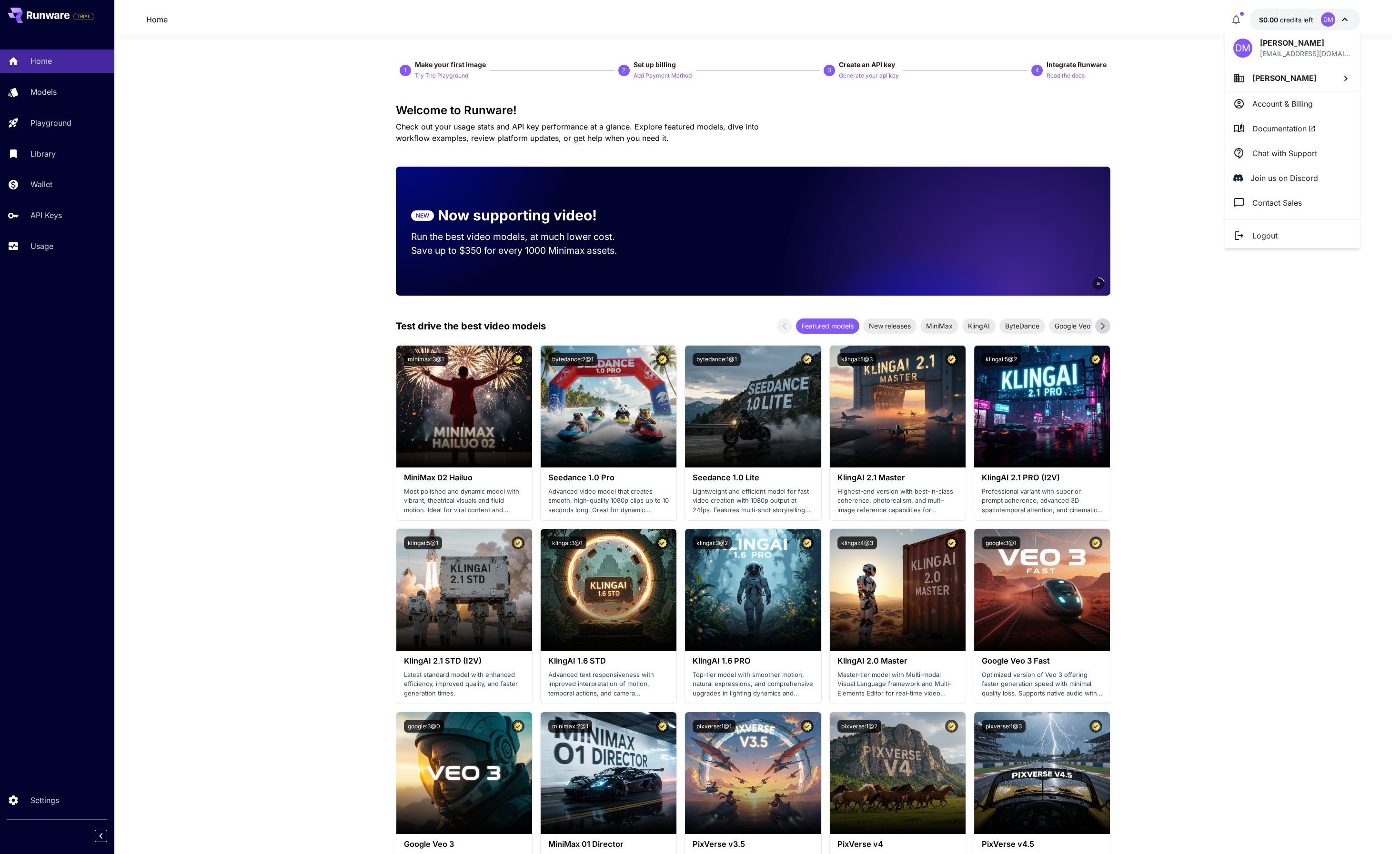
click at [1159, 111] on div at bounding box center [700, 427] width 1400 height 854
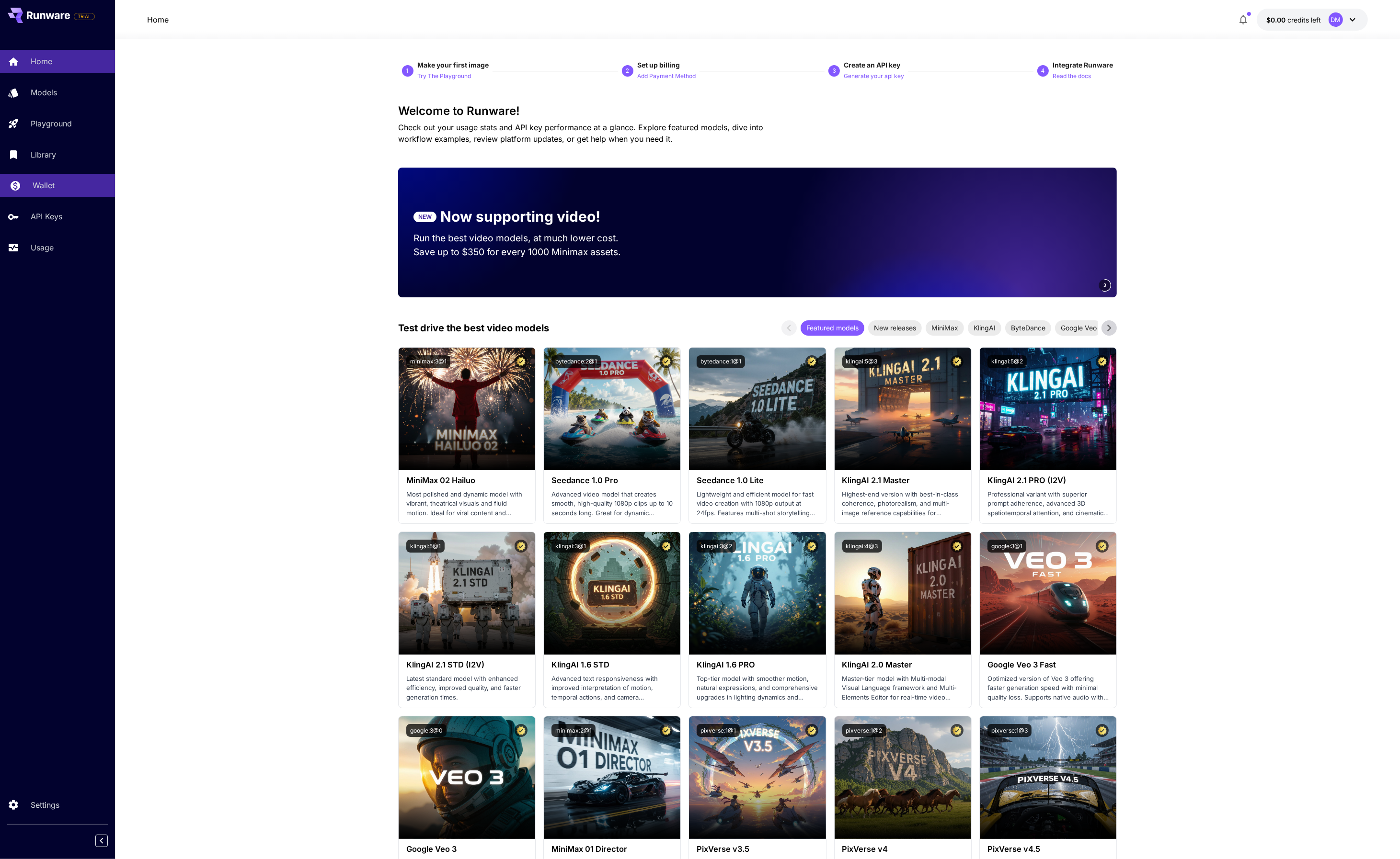
click at [64, 188] on div "Wallet" at bounding box center [69, 185] width 75 height 11
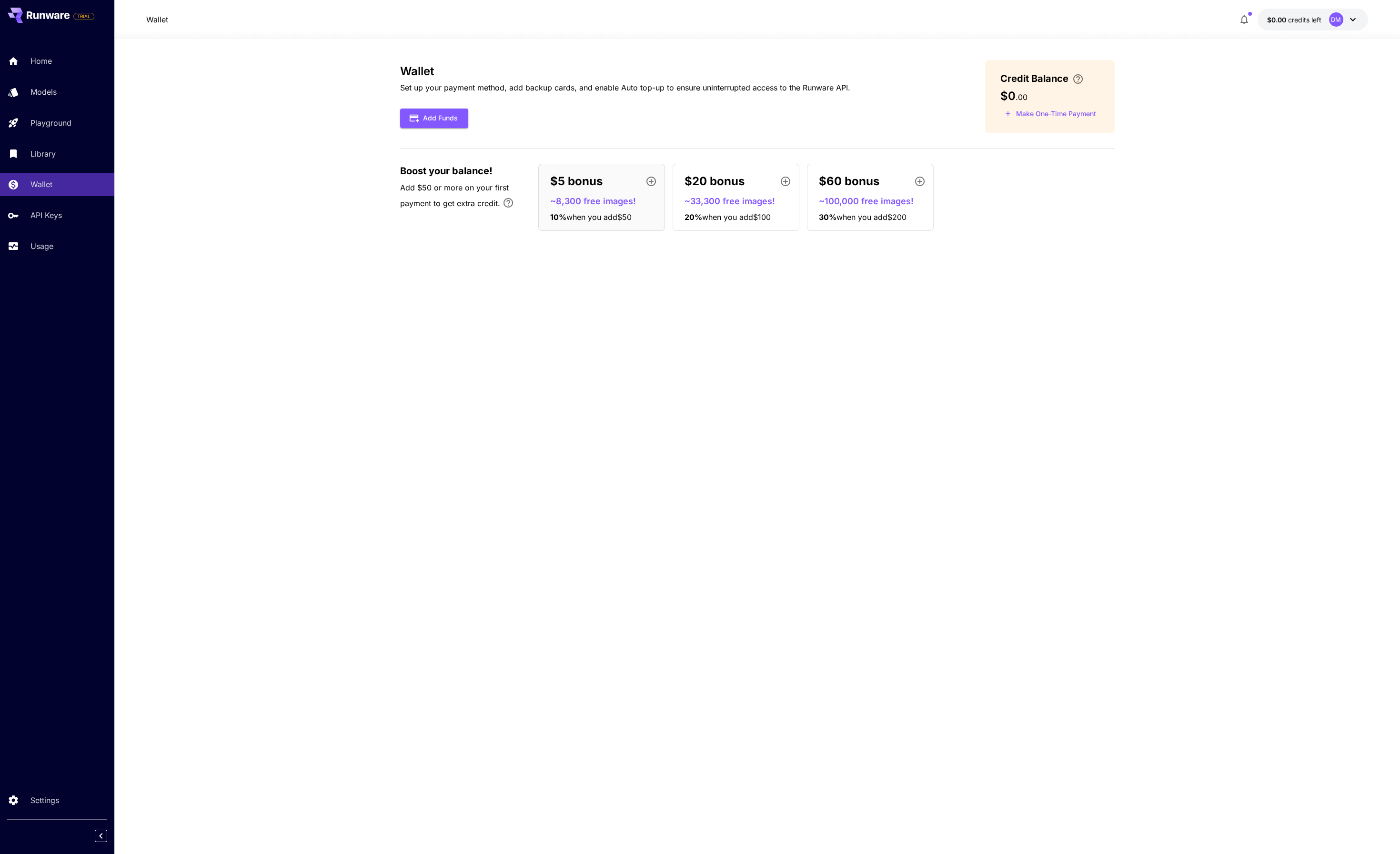
click at [1270, 100] on section "Wallet Set up your payment method, add backup cards, and enable Auto top-up to …" at bounding box center [757, 447] width 1286 height 815
click at [68, 160] on link "Library" at bounding box center [57, 153] width 114 height 23
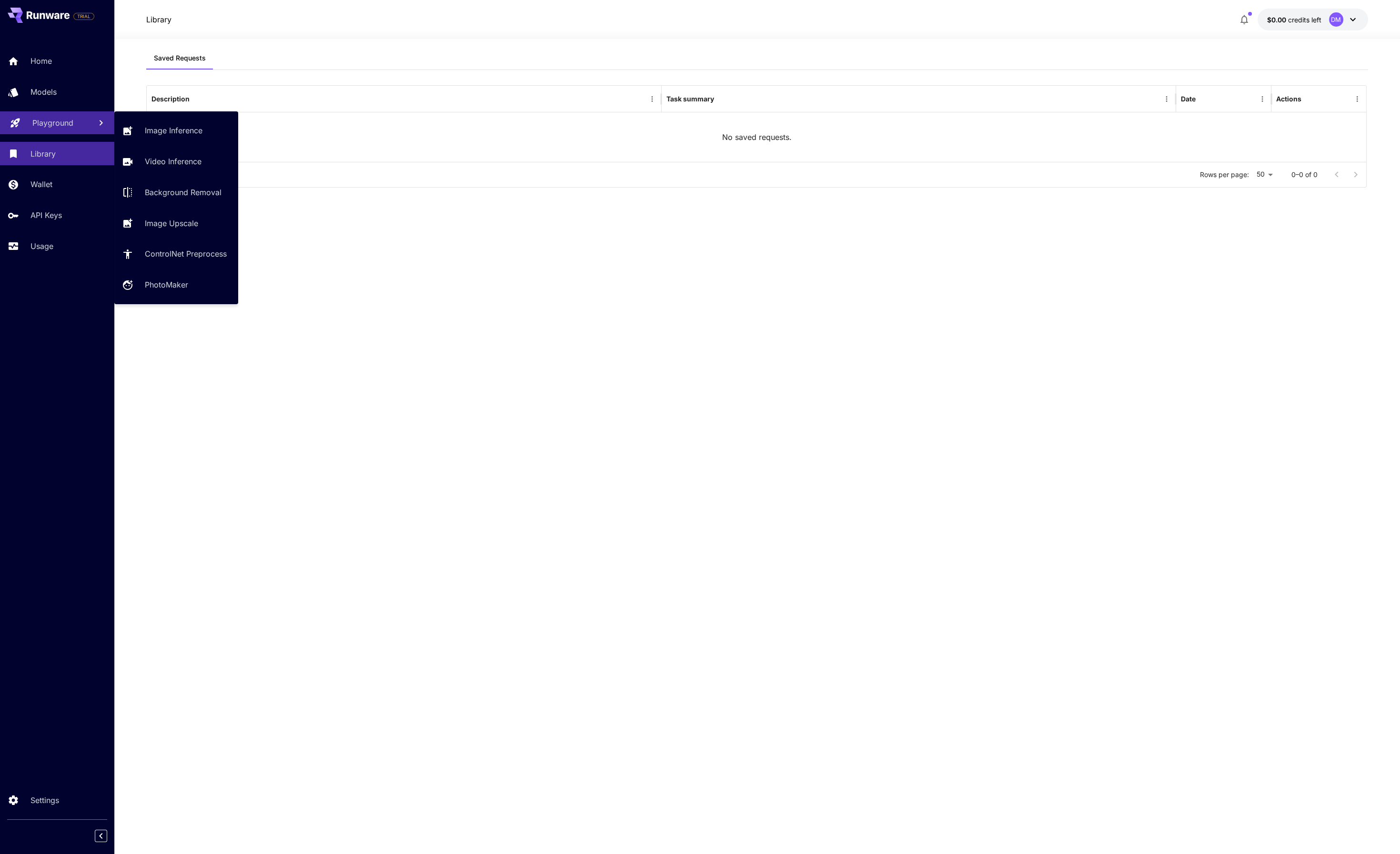
click at [68, 127] on p "Playground" at bounding box center [52, 123] width 41 height 11
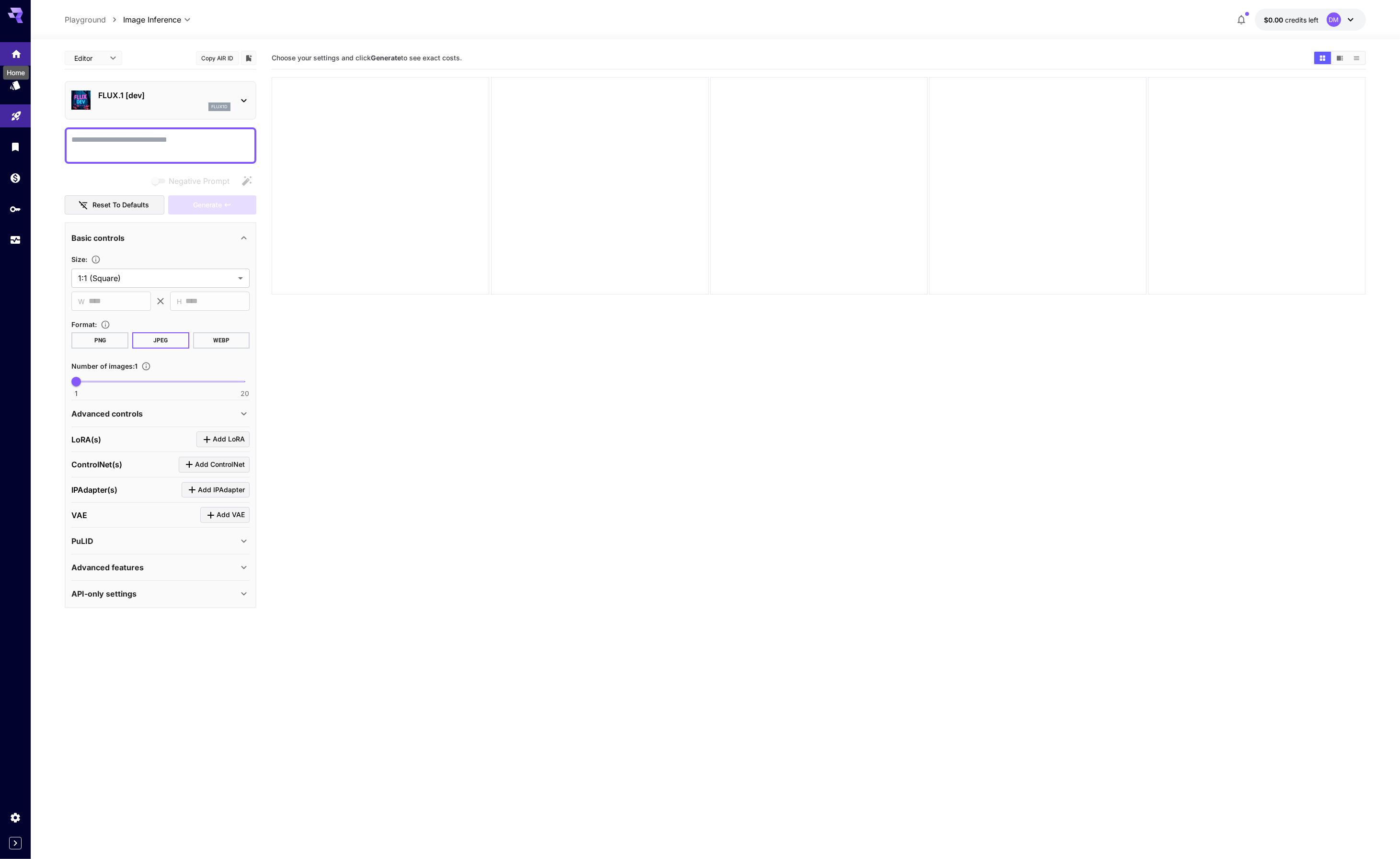
click at [15, 53] on icon "Home" at bounding box center [16, 51] width 10 height 8
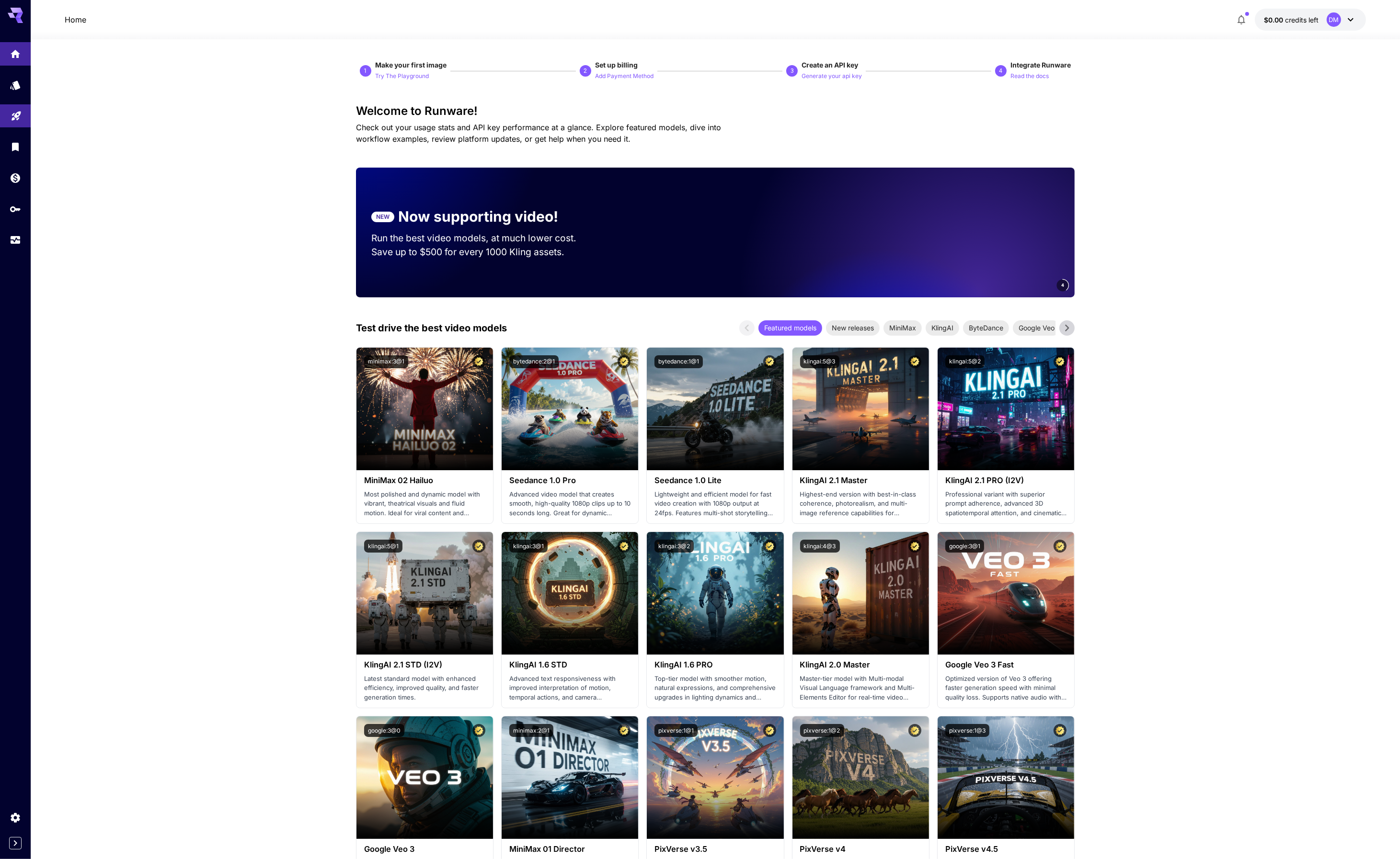
click at [1352, 20] on icon at bounding box center [1351, 20] width 6 height 4
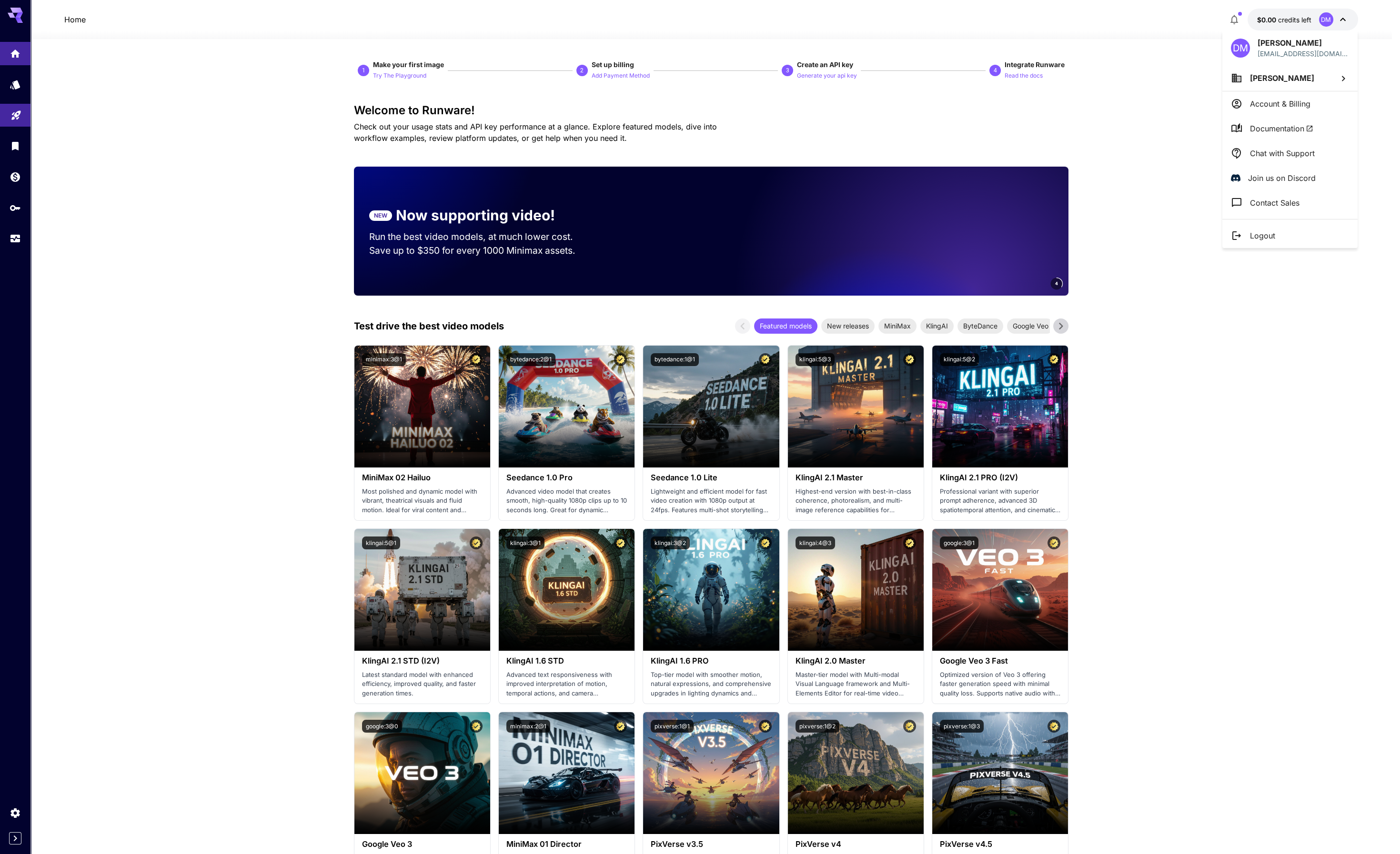
click at [972, 11] on div at bounding box center [700, 427] width 1400 height 854
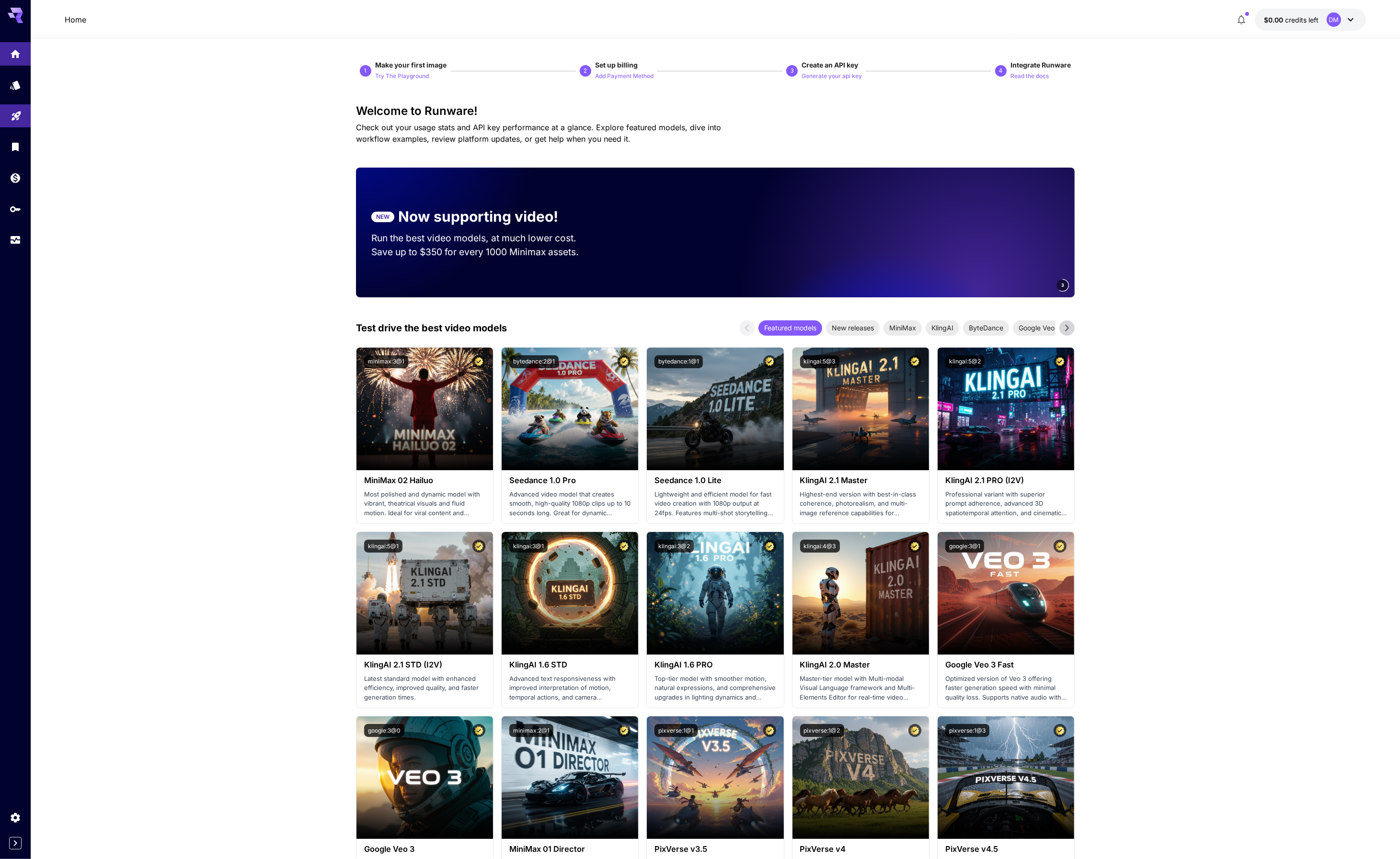
click at [1351, 18] on icon at bounding box center [1351, 20] width 11 height 11
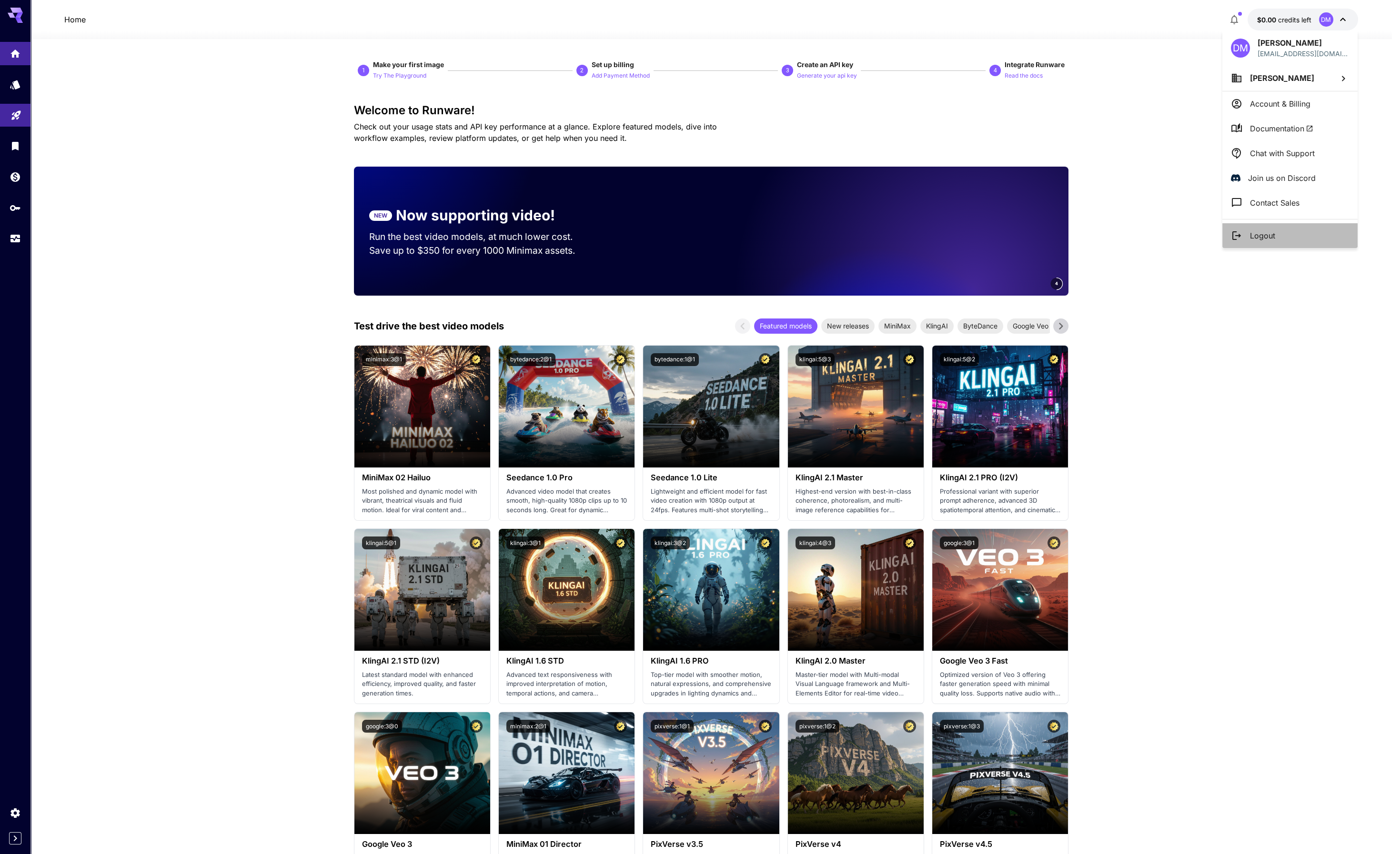
click at [1291, 238] on li "Logout" at bounding box center [1290, 236] width 135 height 25
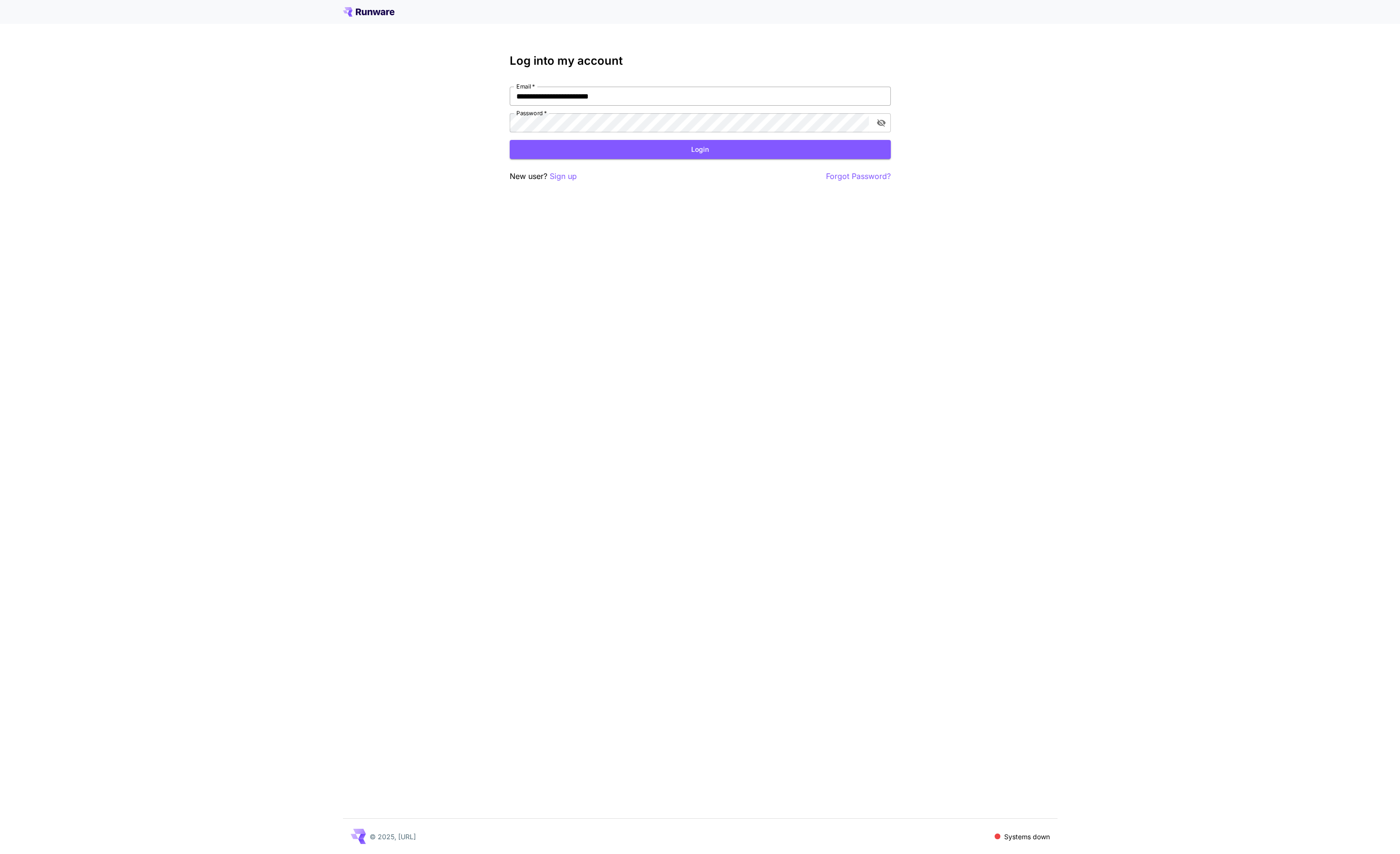
click at [649, 95] on input "**********" at bounding box center [700, 95] width 381 height 19
type input "**********"
click at [601, 152] on button "Login" at bounding box center [700, 150] width 381 height 20
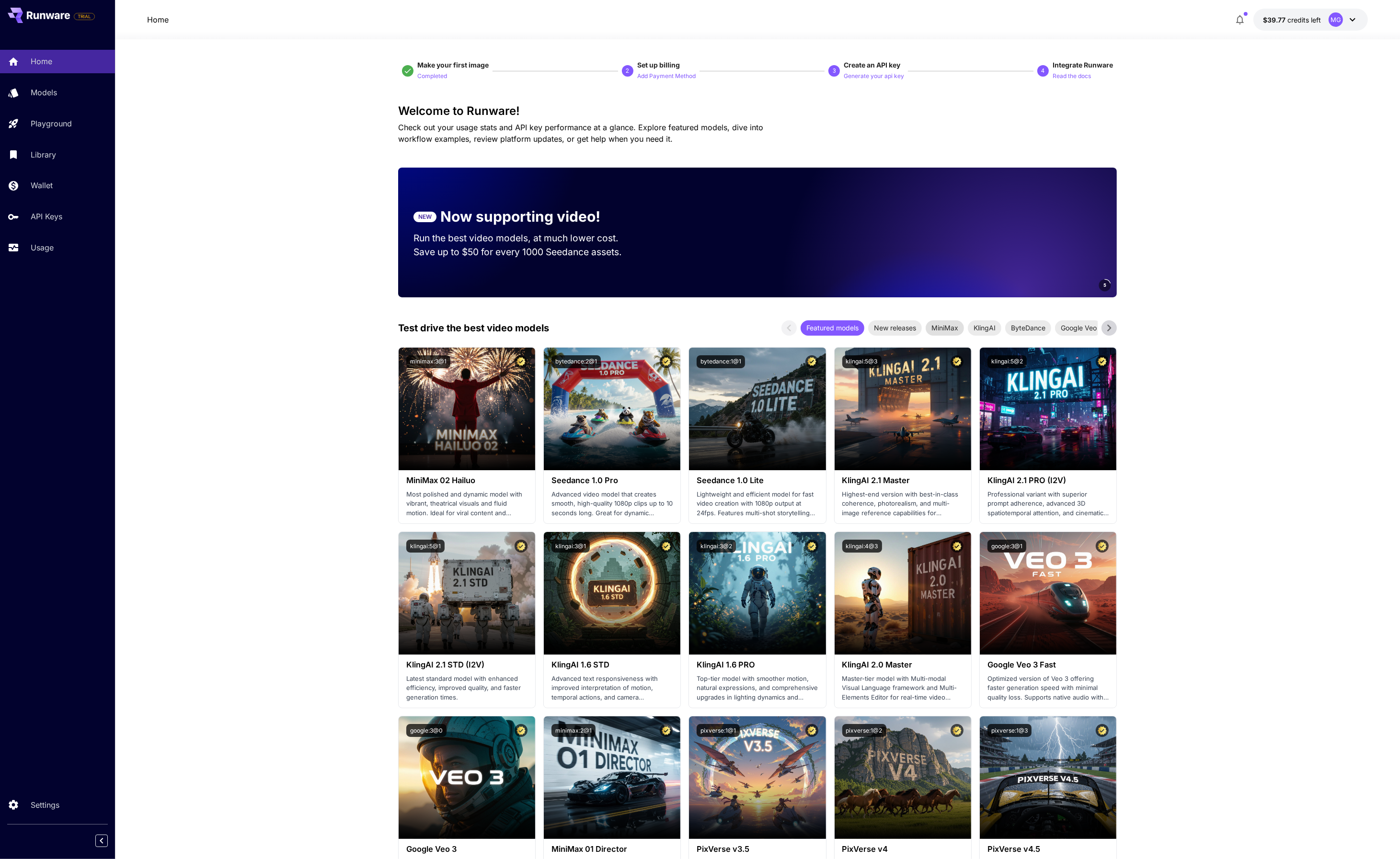
click at [947, 330] on span "MiniMax" at bounding box center [944, 328] width 39 height 10
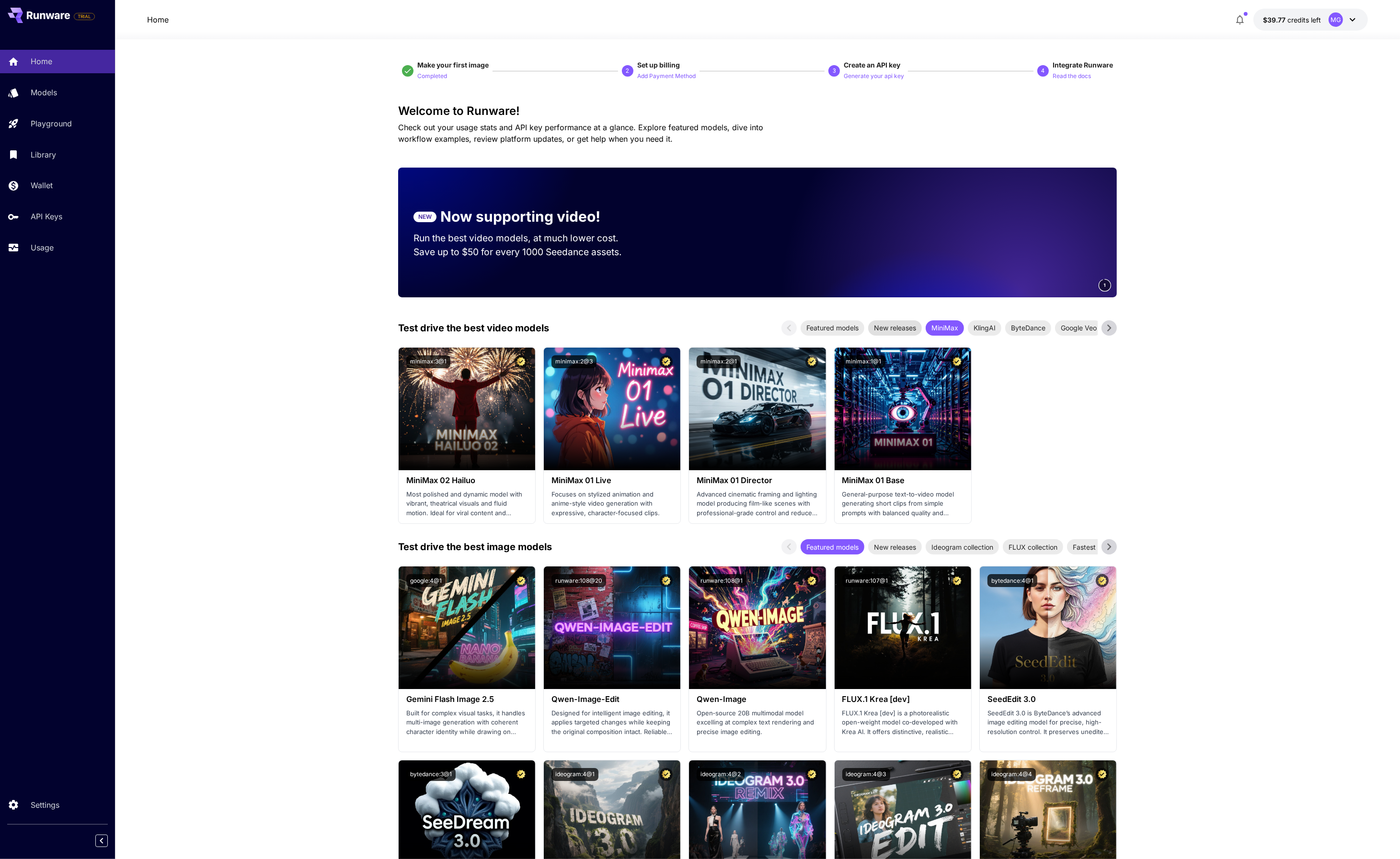
click at [902, 334] on div "New releases" at bounding box center [895, 328] width 54 height 15
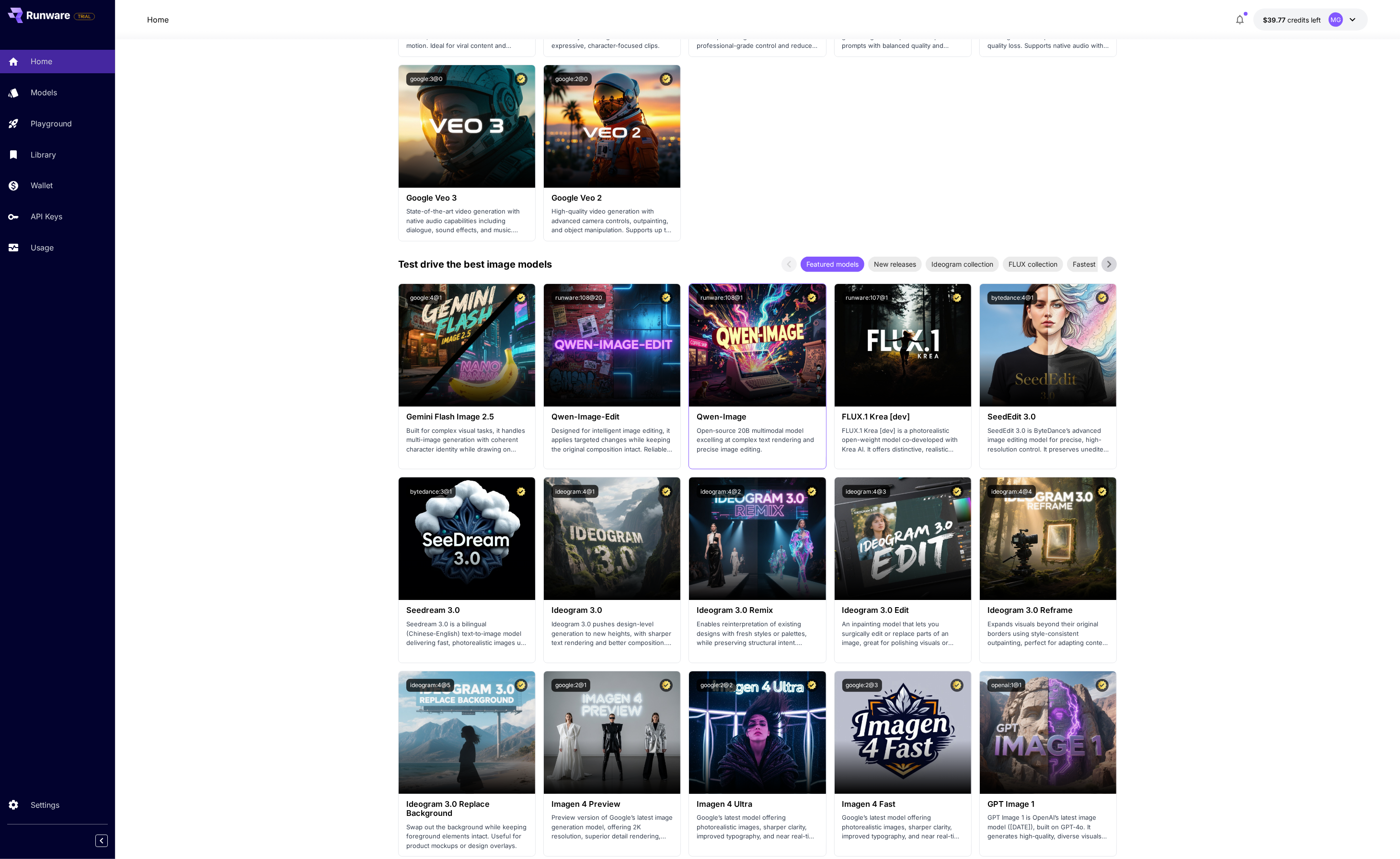
scroll to position [736, 0]
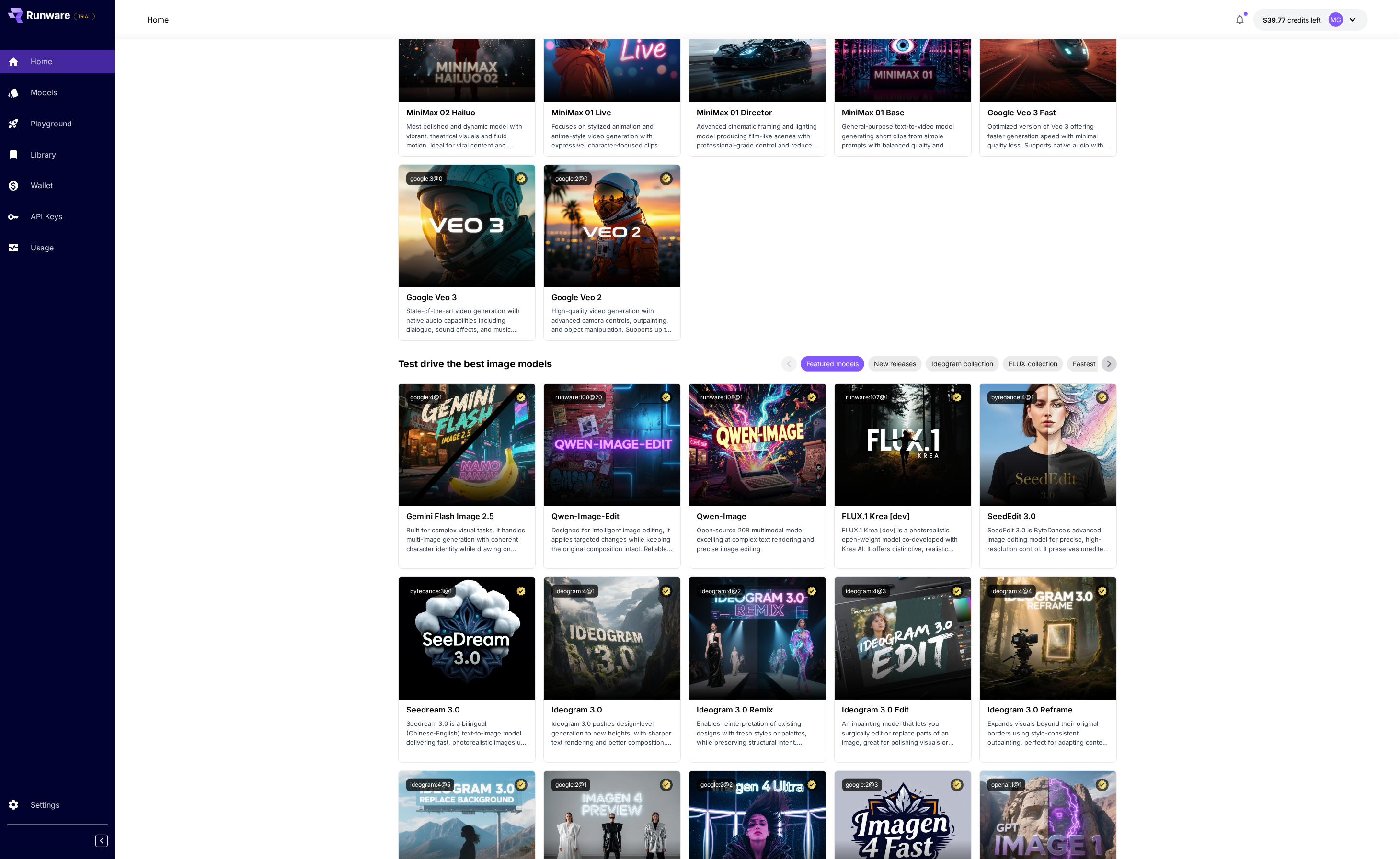
click at [210, 125] on section "Make your first image Completed 2 Set up billing Add Payment Method 3 Create an…" at bounding box center [757, 740] width 1285 height 2875
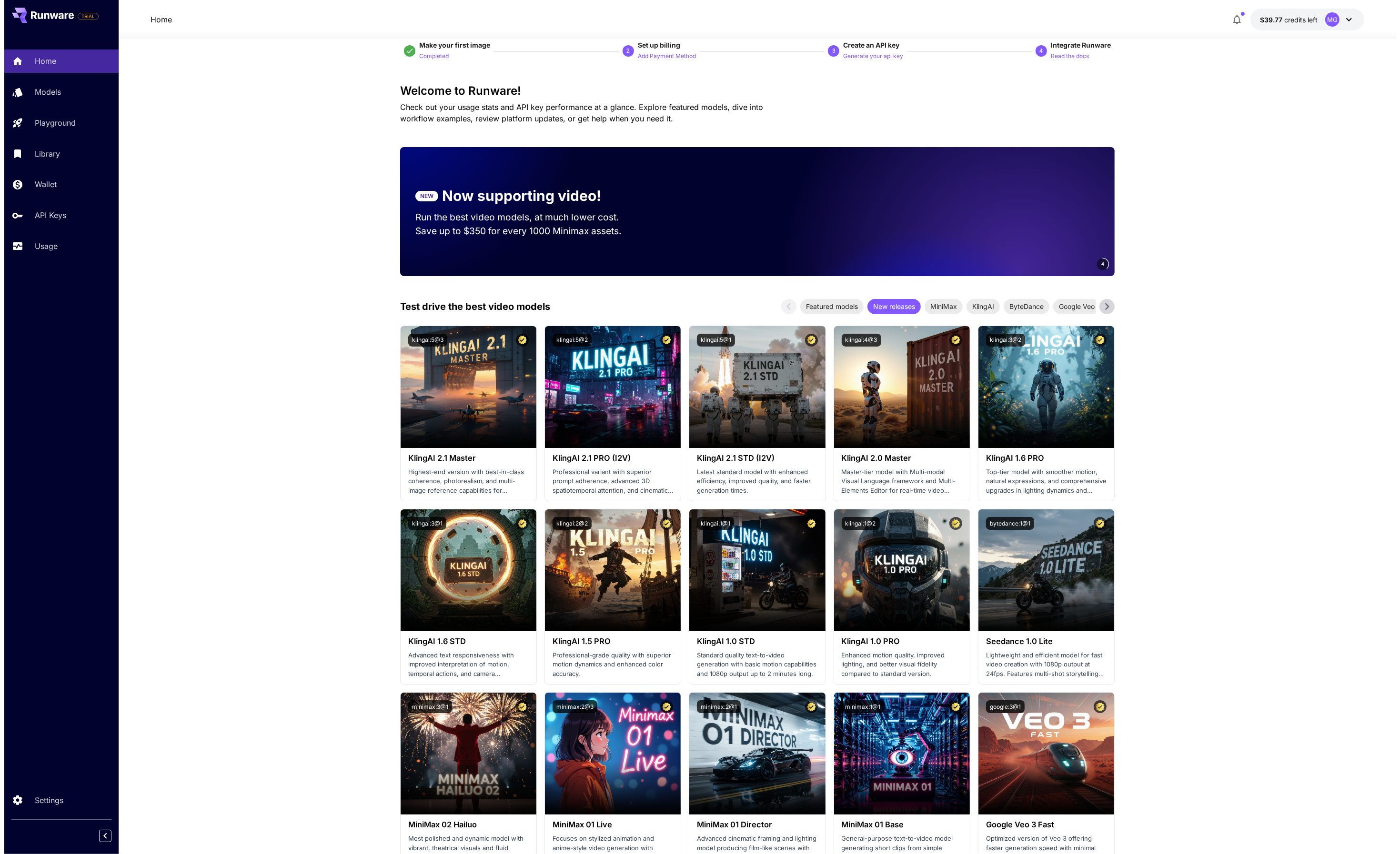
scroll to position [0, 0]
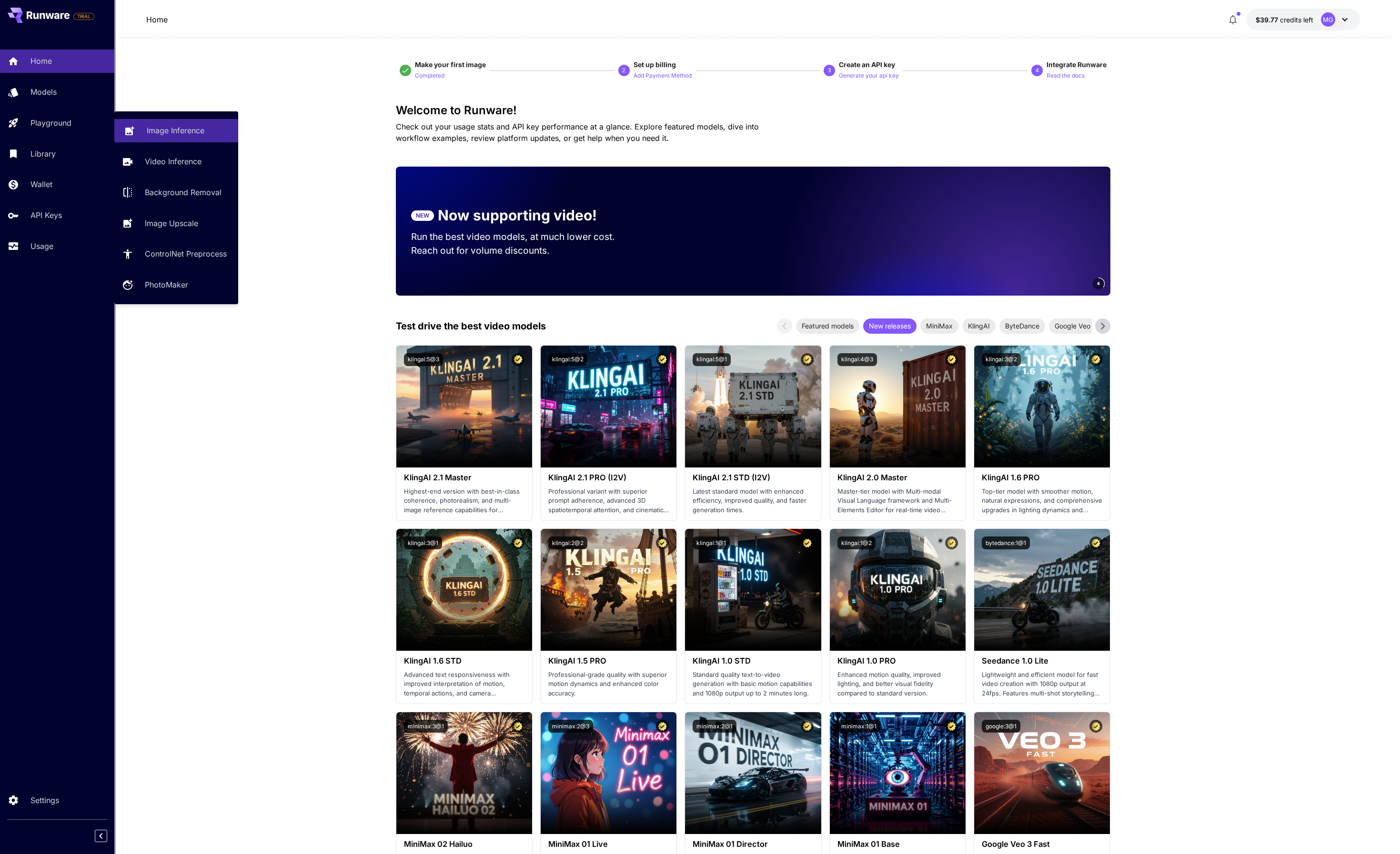
click at [190, 129] on p "Image Inference" at bounding box center [176, 130] width 58 height 11
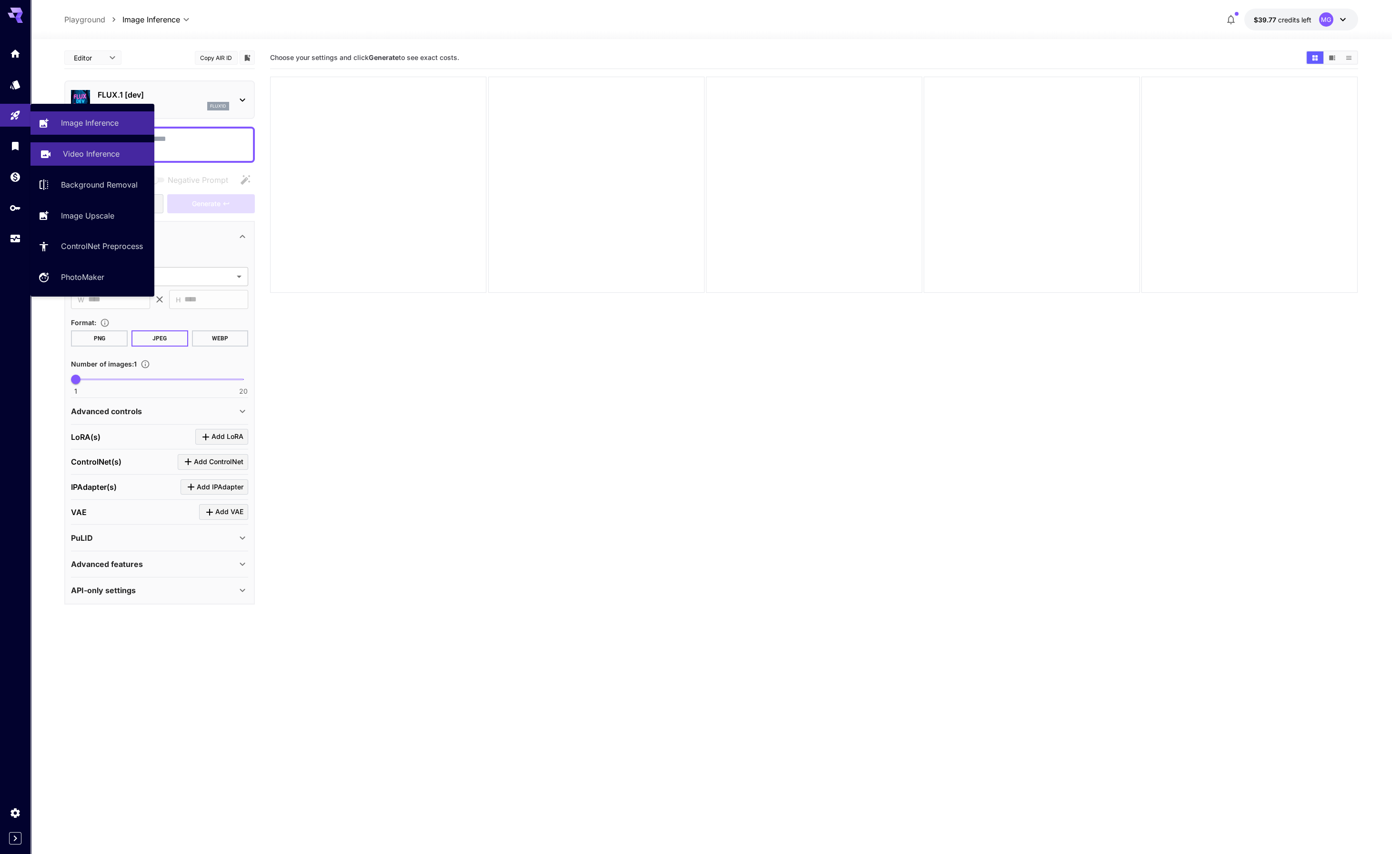
click at [102, 156] on p "Video Inference" at bounding box center [91, 154] width 56 height 11
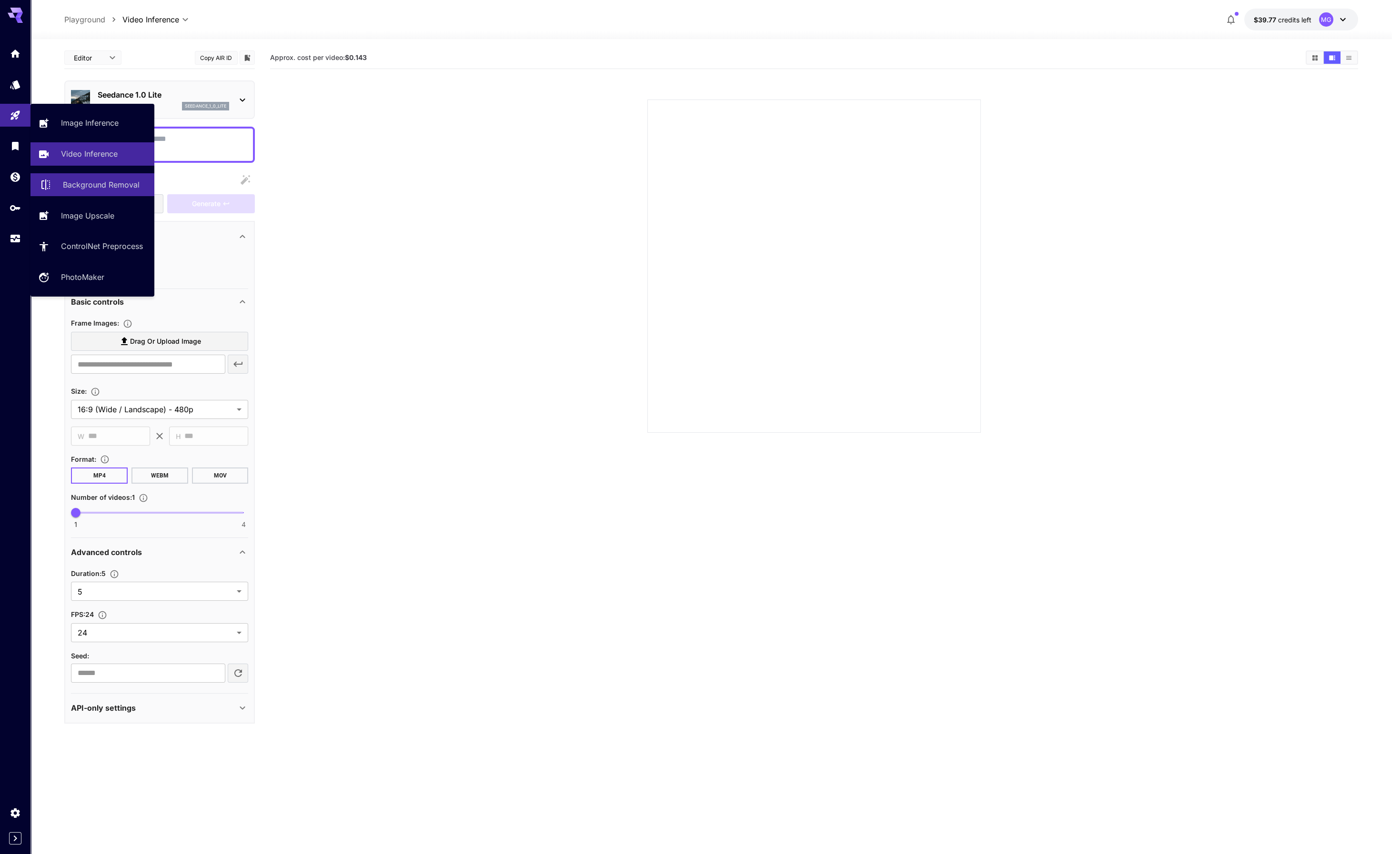
click at [109, 187] on p "Background Removal" at bounding box center [101, 185] width 77 height 11
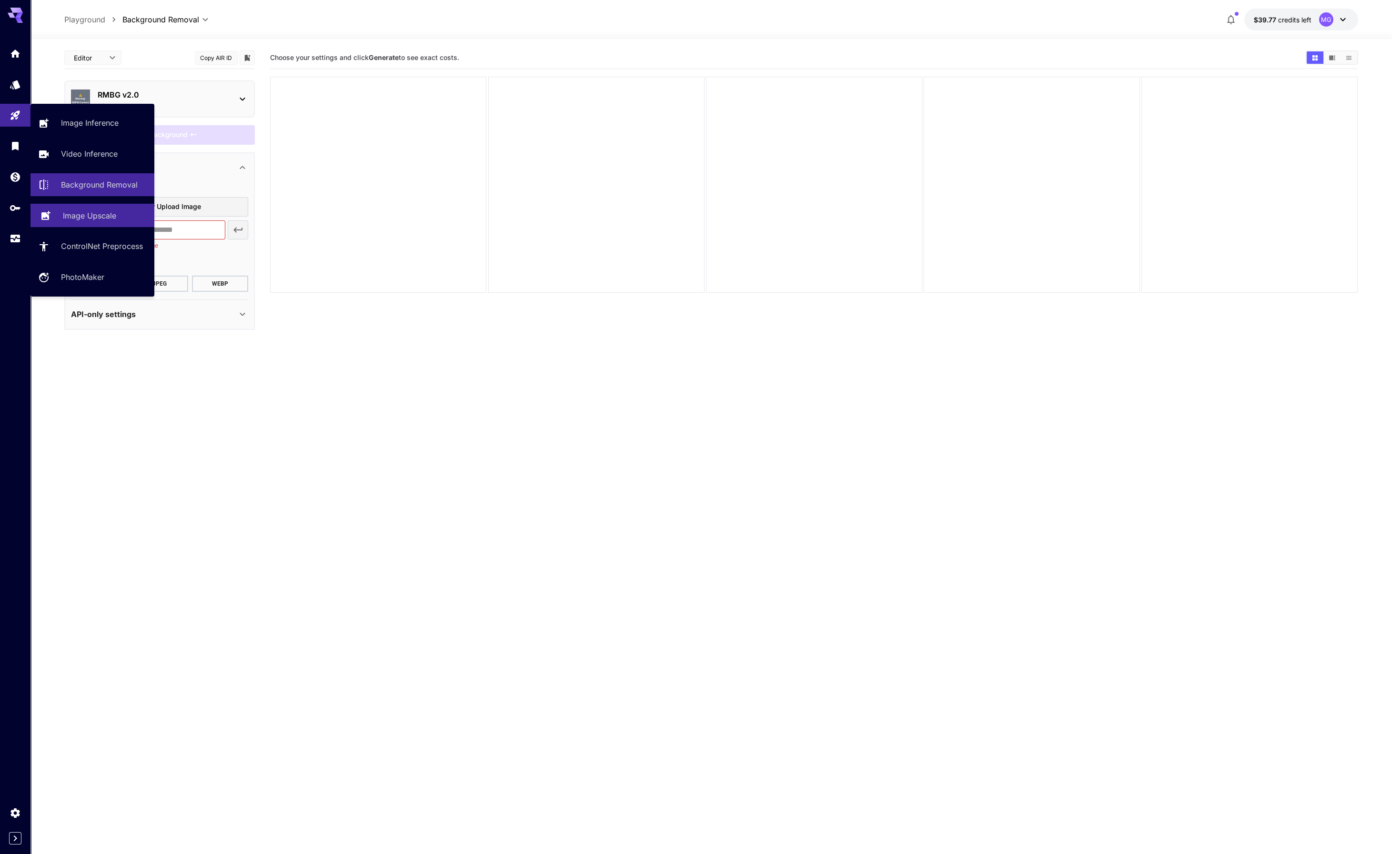
click at [108, 216] on p "Image Upscale" at bounding box center [89, 215] width 54 height 11
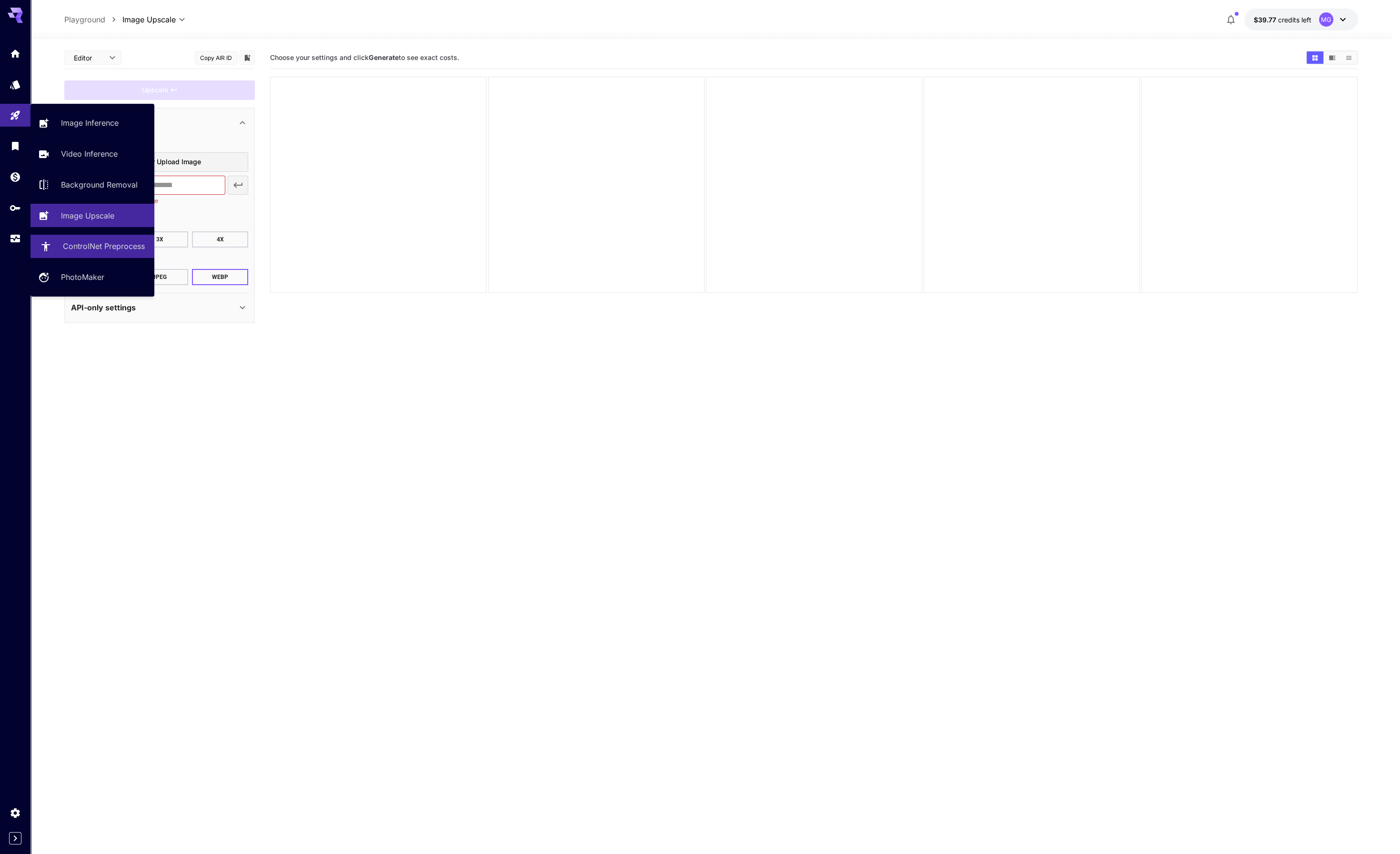
click at [102, 247] on p "ControlNet Preprocess" at bounding box center [104, 246] width 82 height 11
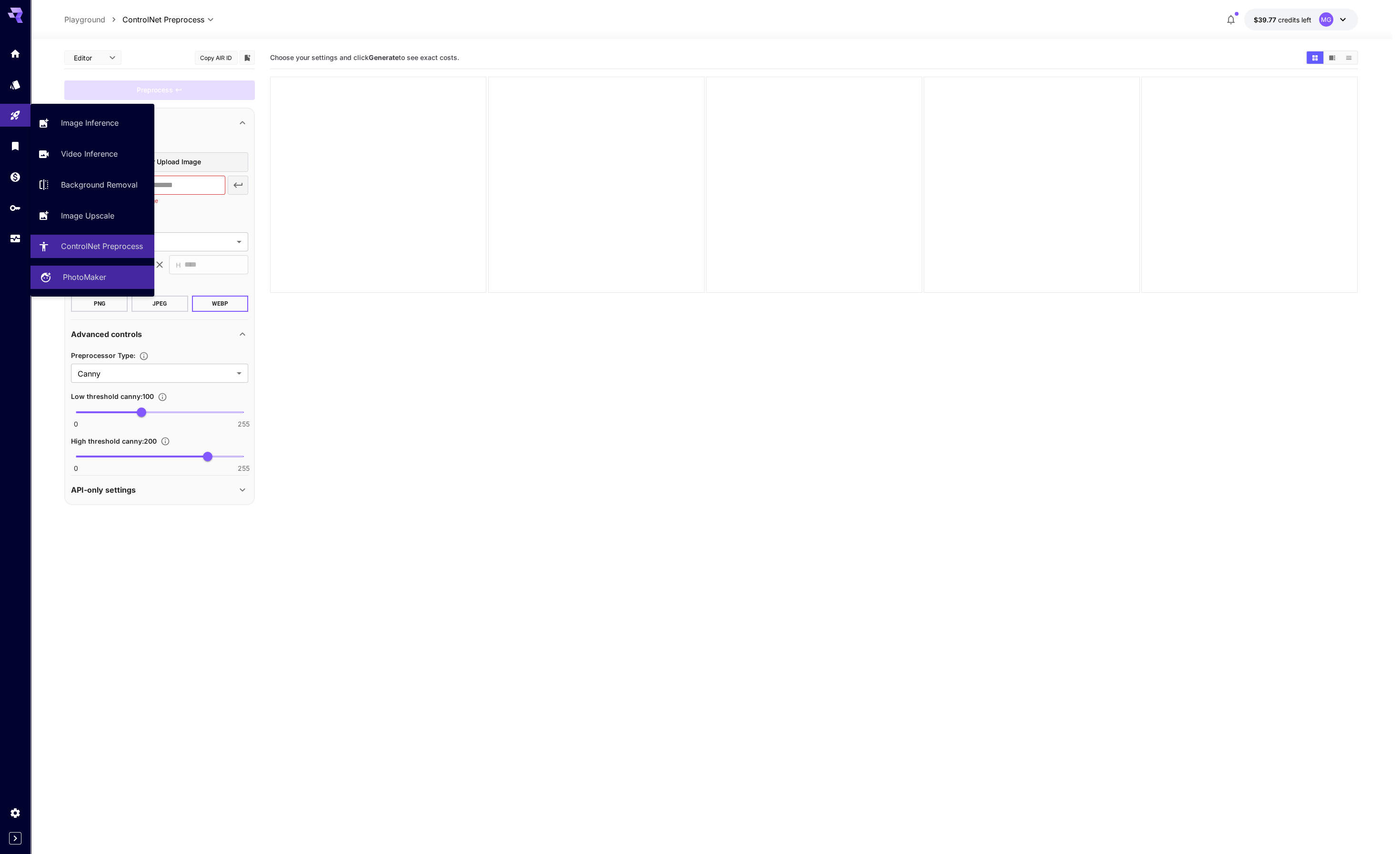
click at [100, 278] on p "PhotoMaker" at bounding box center [84, 277] width 43 height 11
type input "**********"
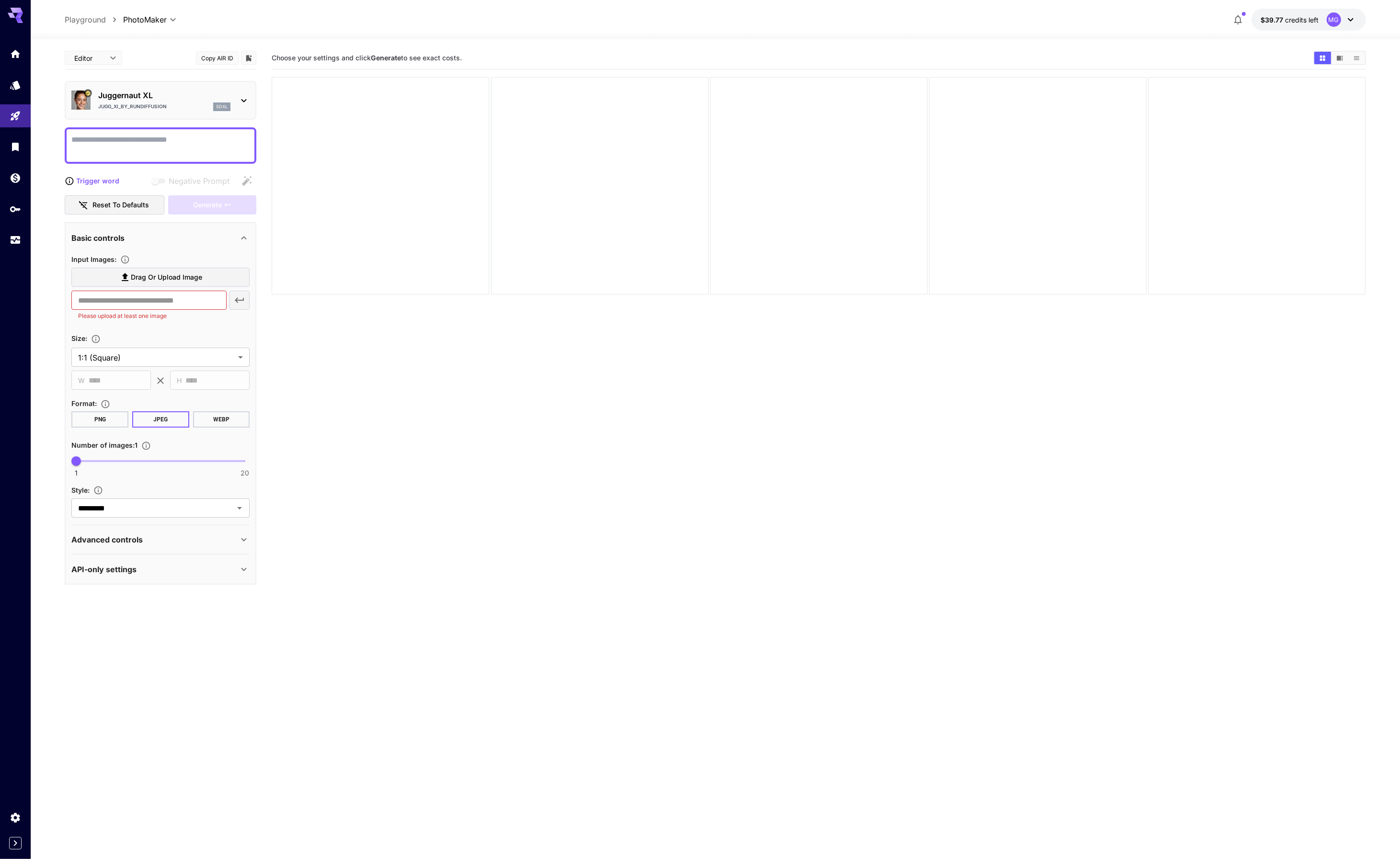
click at [246, 101] on icon at bounding box center [244, 100] width 11 height 11
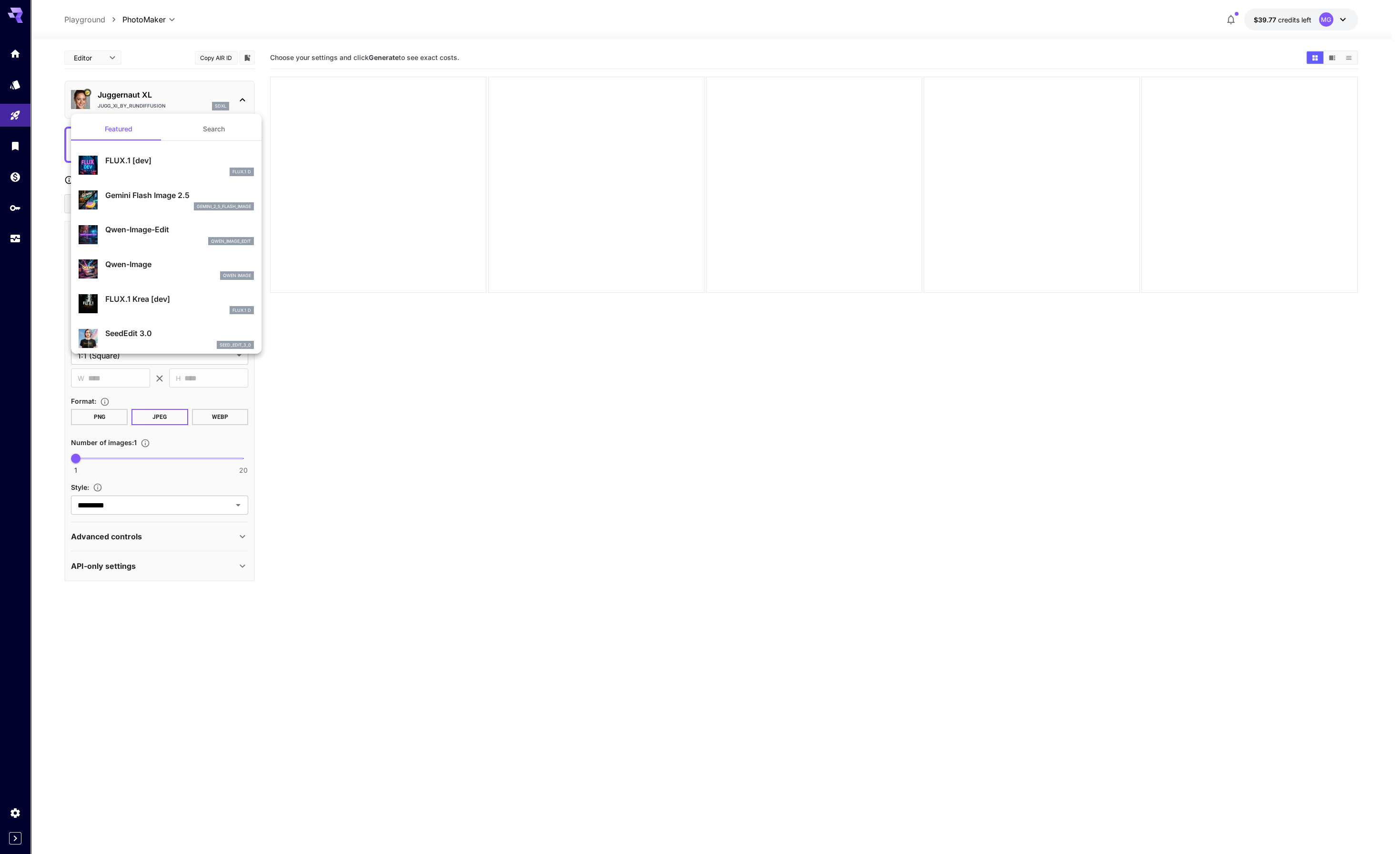
click at [445, 18] on div at bounding box center [700, 427] width 1400 height 854
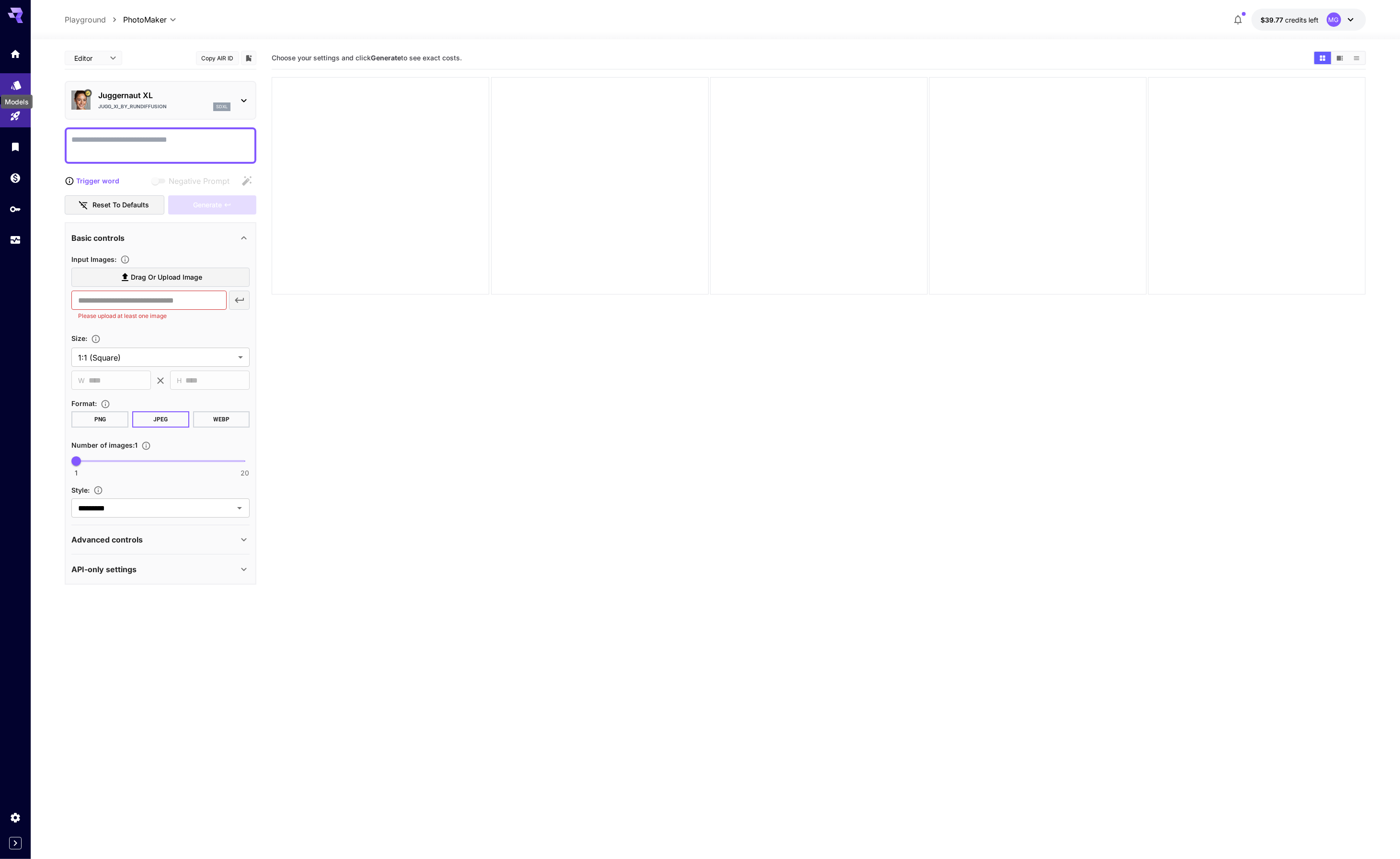
click at [18, 87] on icon "Models" at bounding box center [16, 83] width 10 height 9
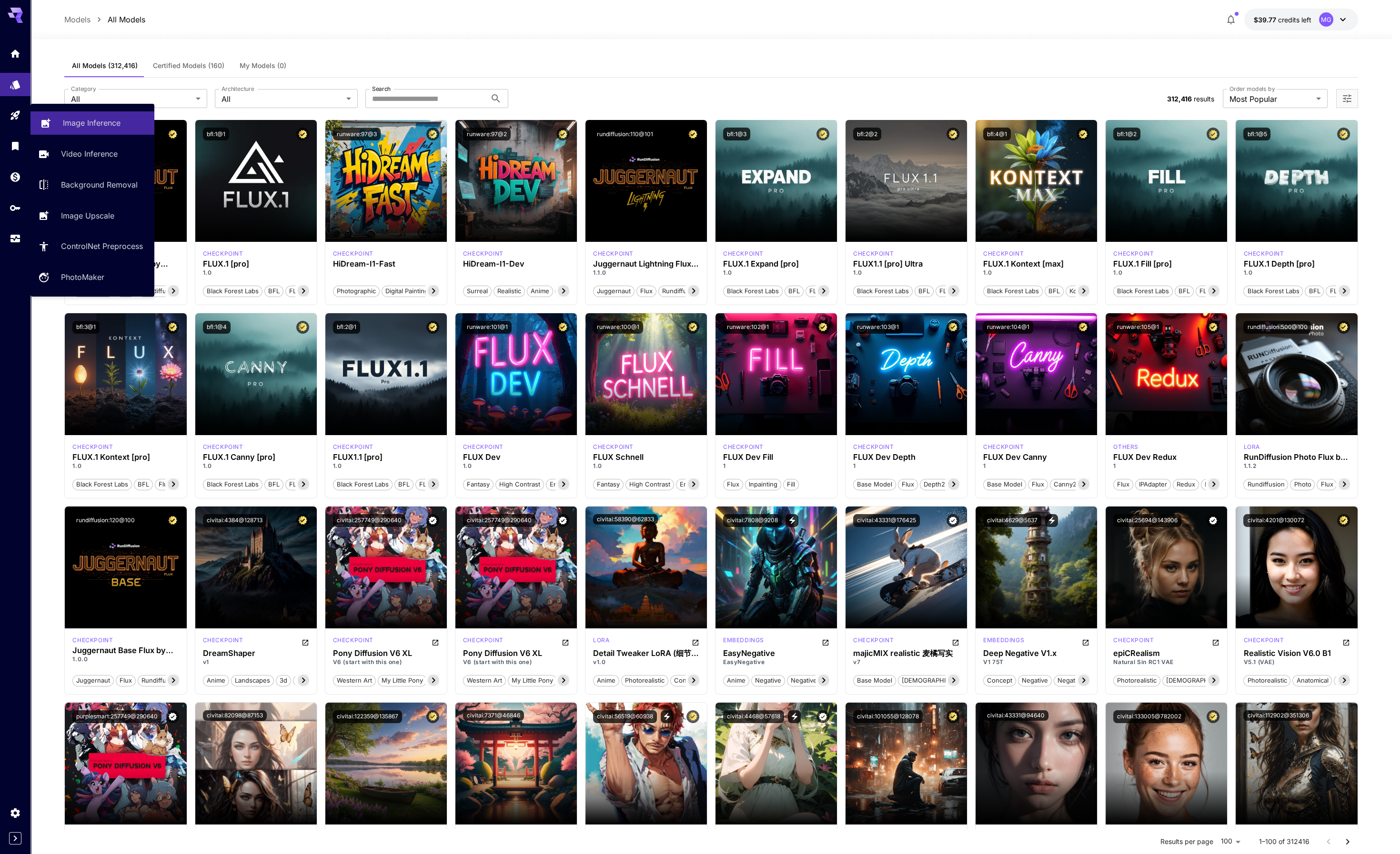
click at [98, 126] on p "Image Inference" at bounding box center [91, 123] width 58 height 11
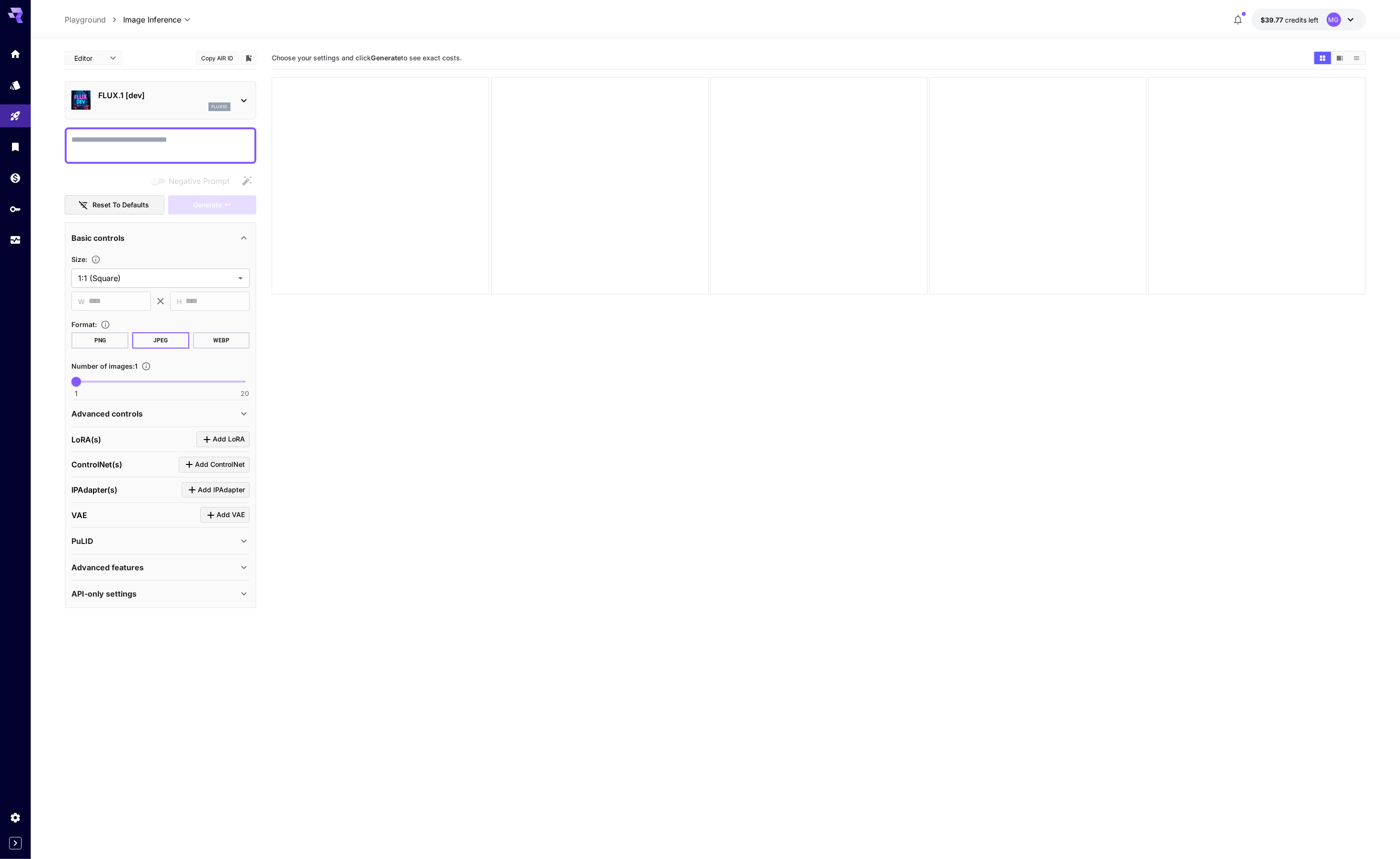
click at [243, 101] on icon at bounding box center [244, 100] width 11 height 11
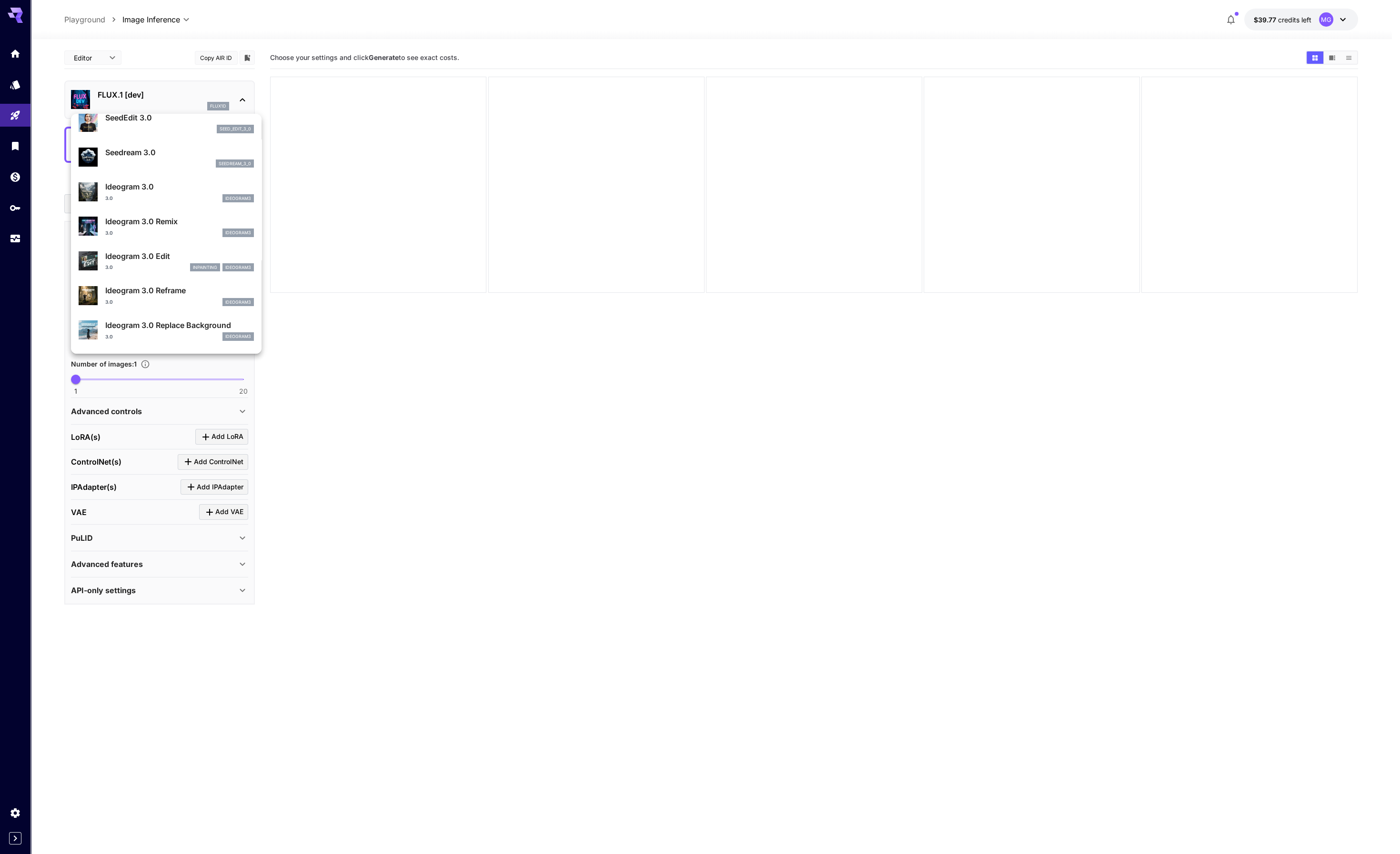
scroll to position [230, 0]
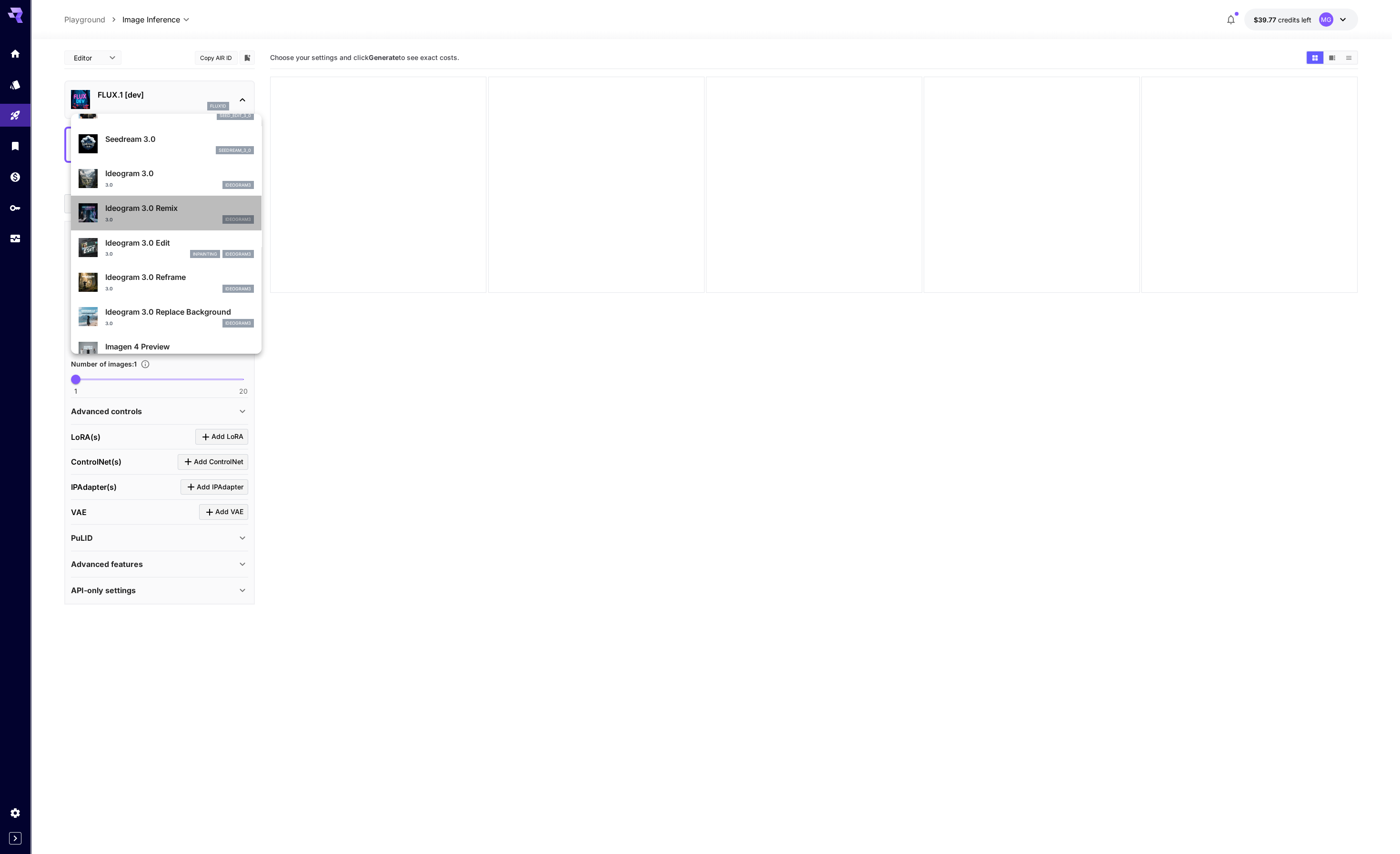
click at [174, 215] on div "3.0 ideogram3" at bounding box center [179, 219] width 148 height 8
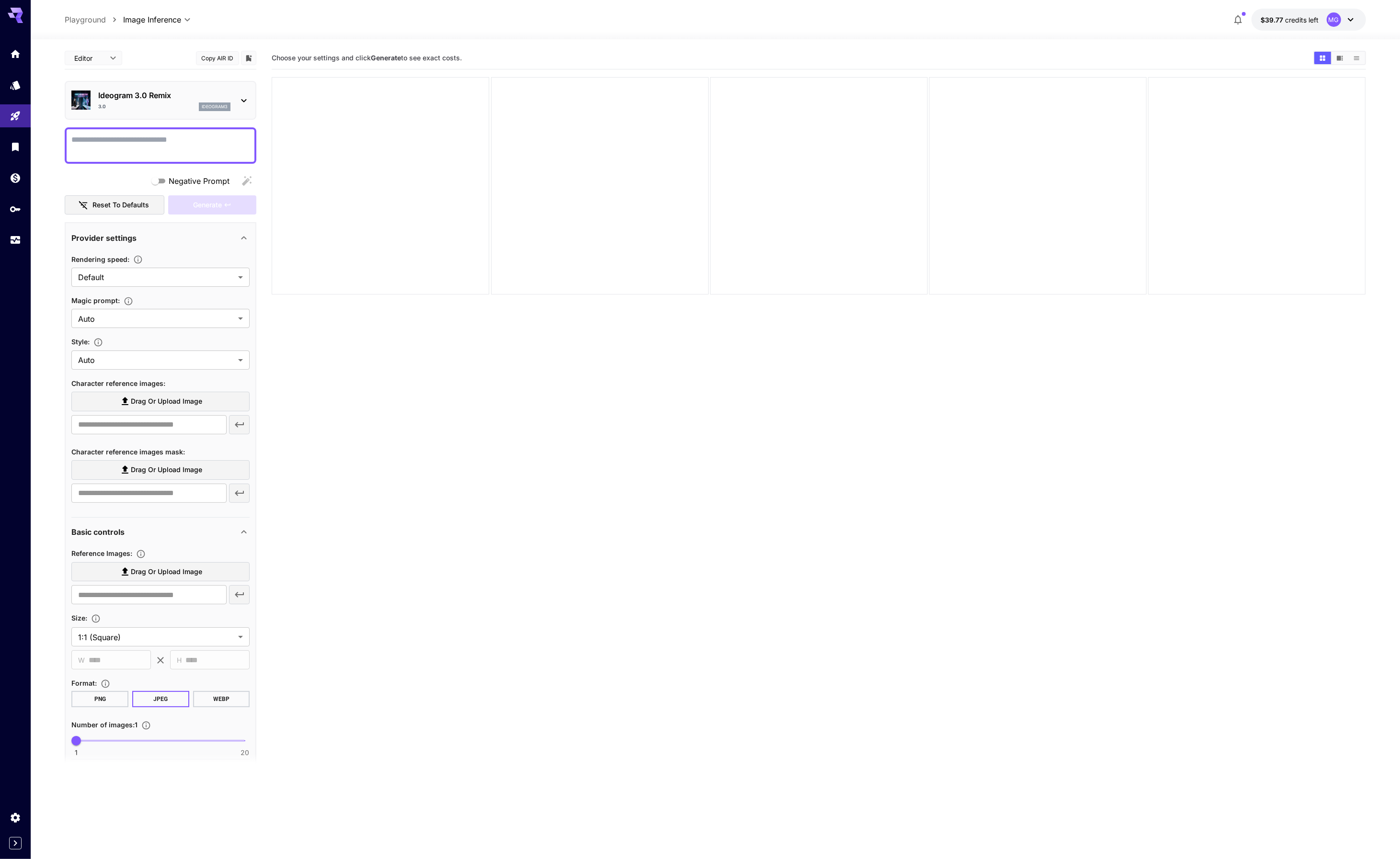
click at [181, 92] on p "Ideogram 3.0 Remix" at bounding box center [164, 95] width 132 height 11
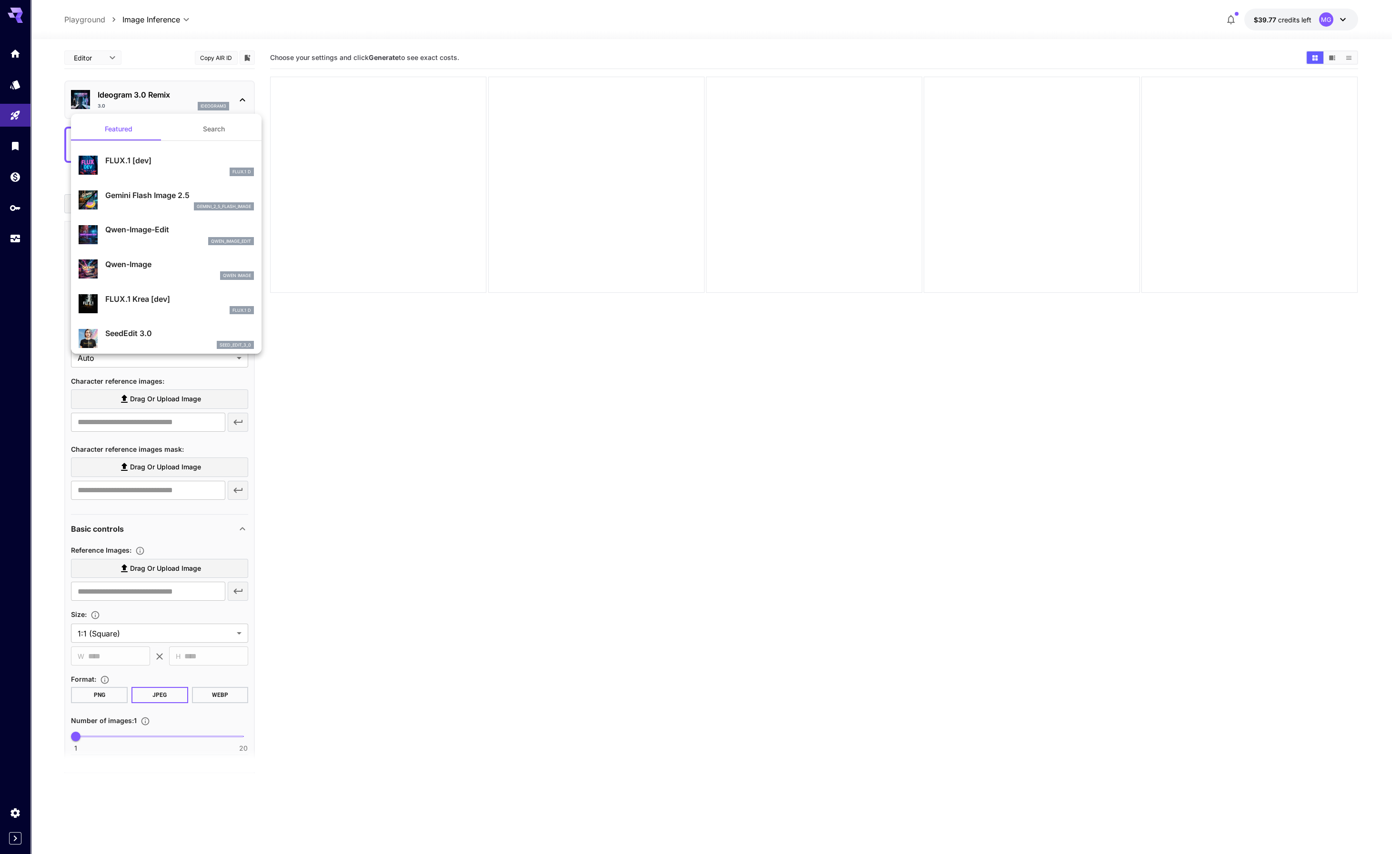
click at [180, 92] on div at bounding box center [700, 427] width 1400 height 854
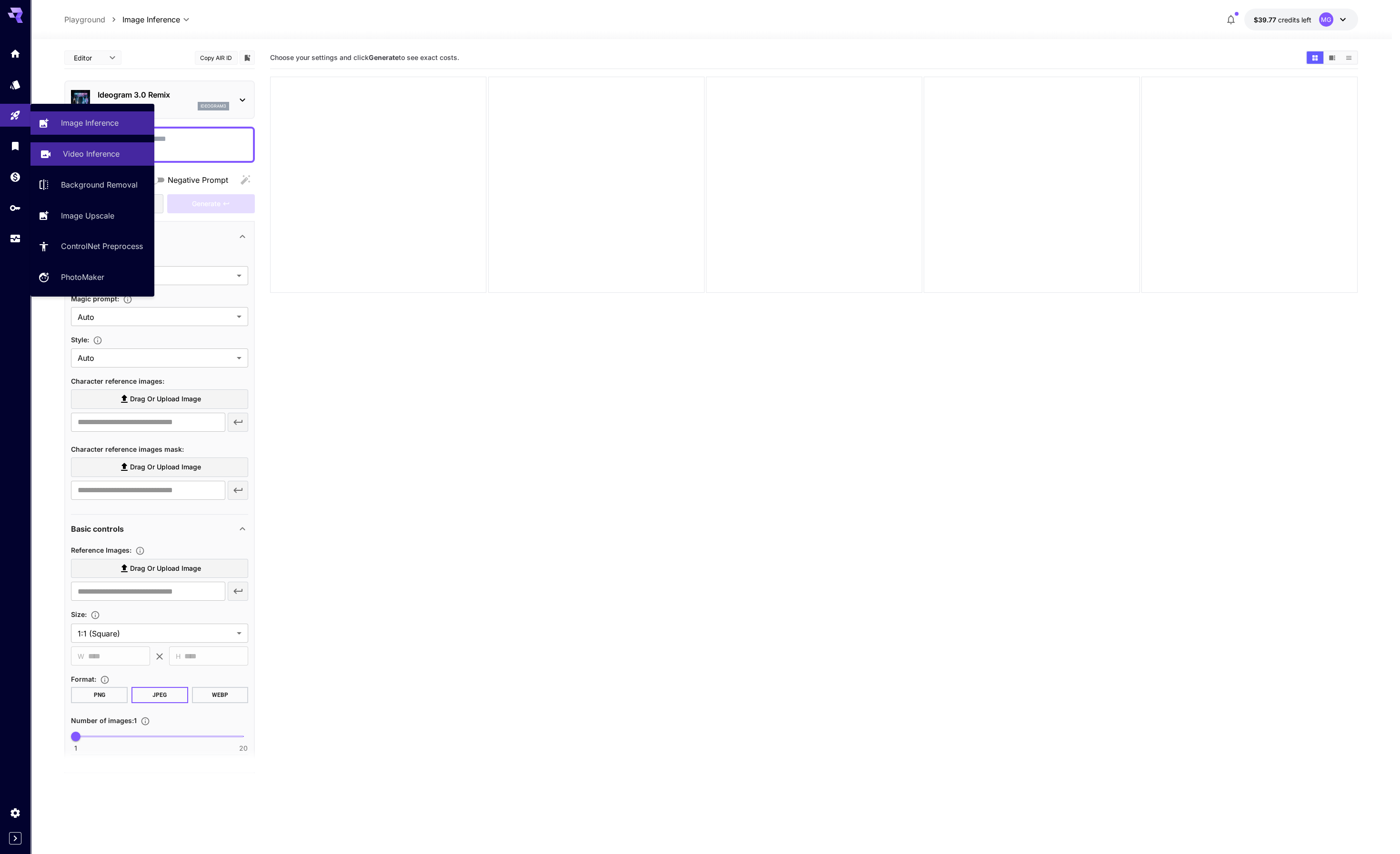
click at [94, 153] on p "Video Inference" at bounding box center [91, 154] width 56 height 11
type input "**********"
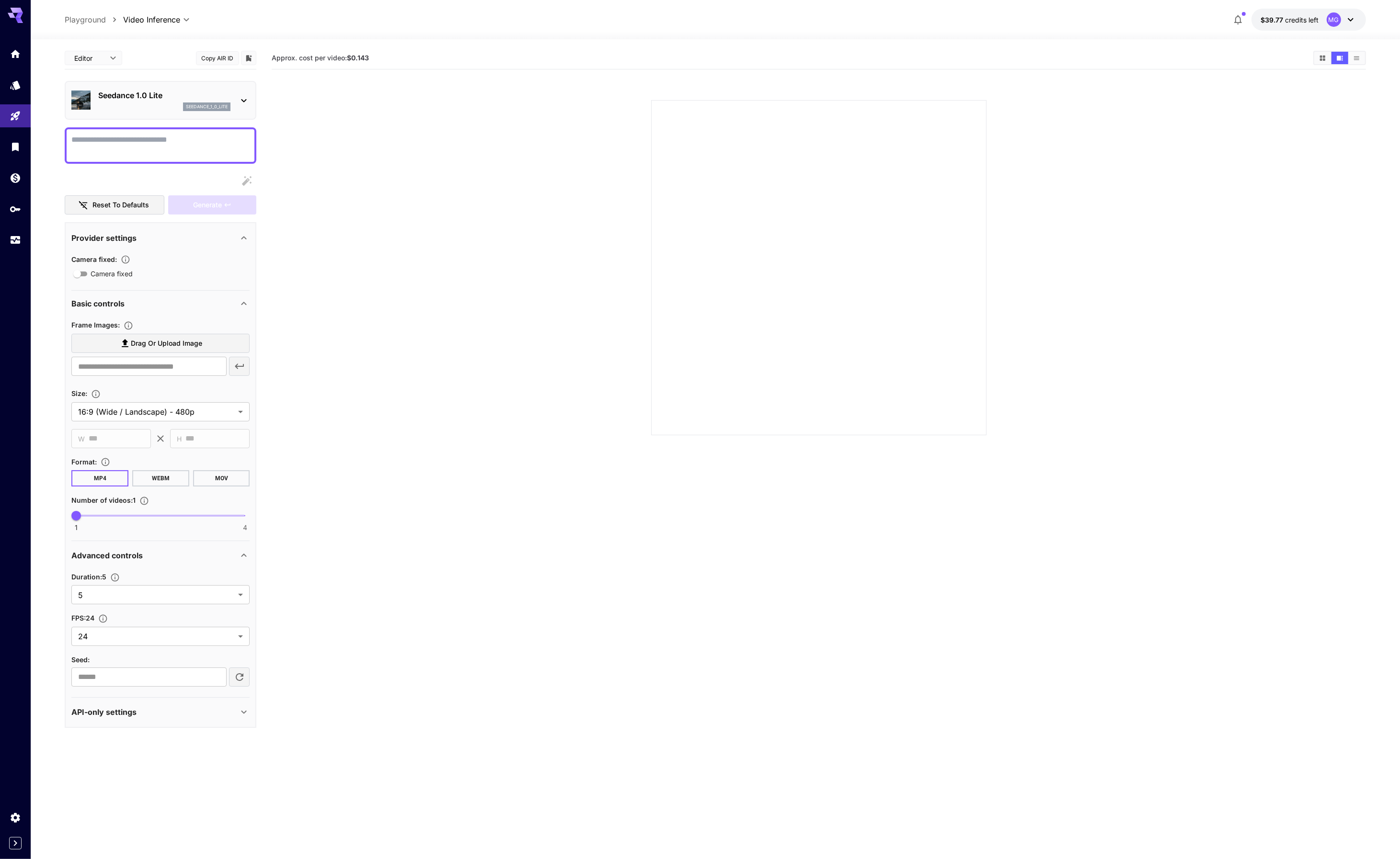
click at [240, 99] on icon at bounding box center [244, 100] width 11 height 11
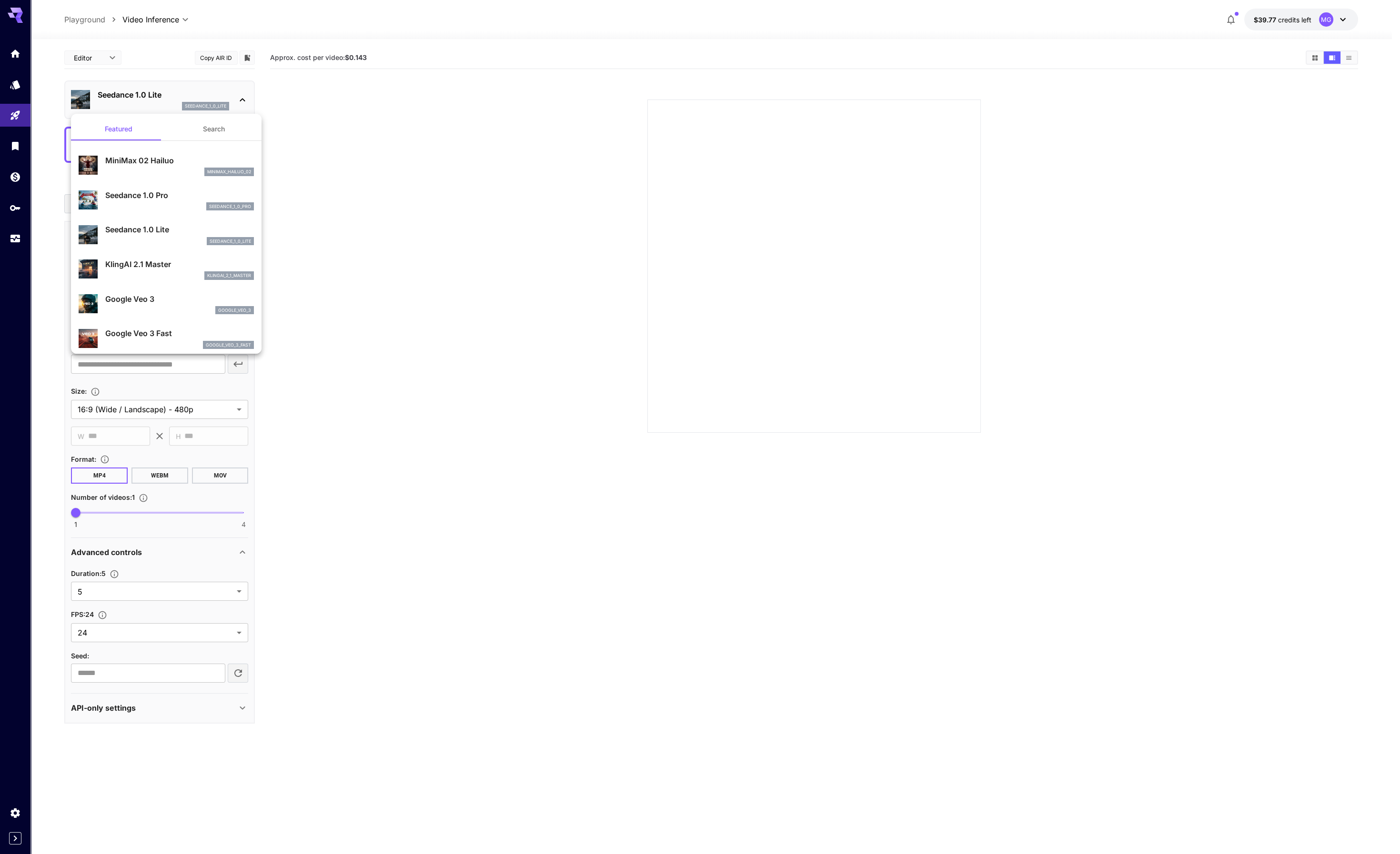
click at [219, 131] on button "Search" at bounding box center [214, 129] width 95 height 23
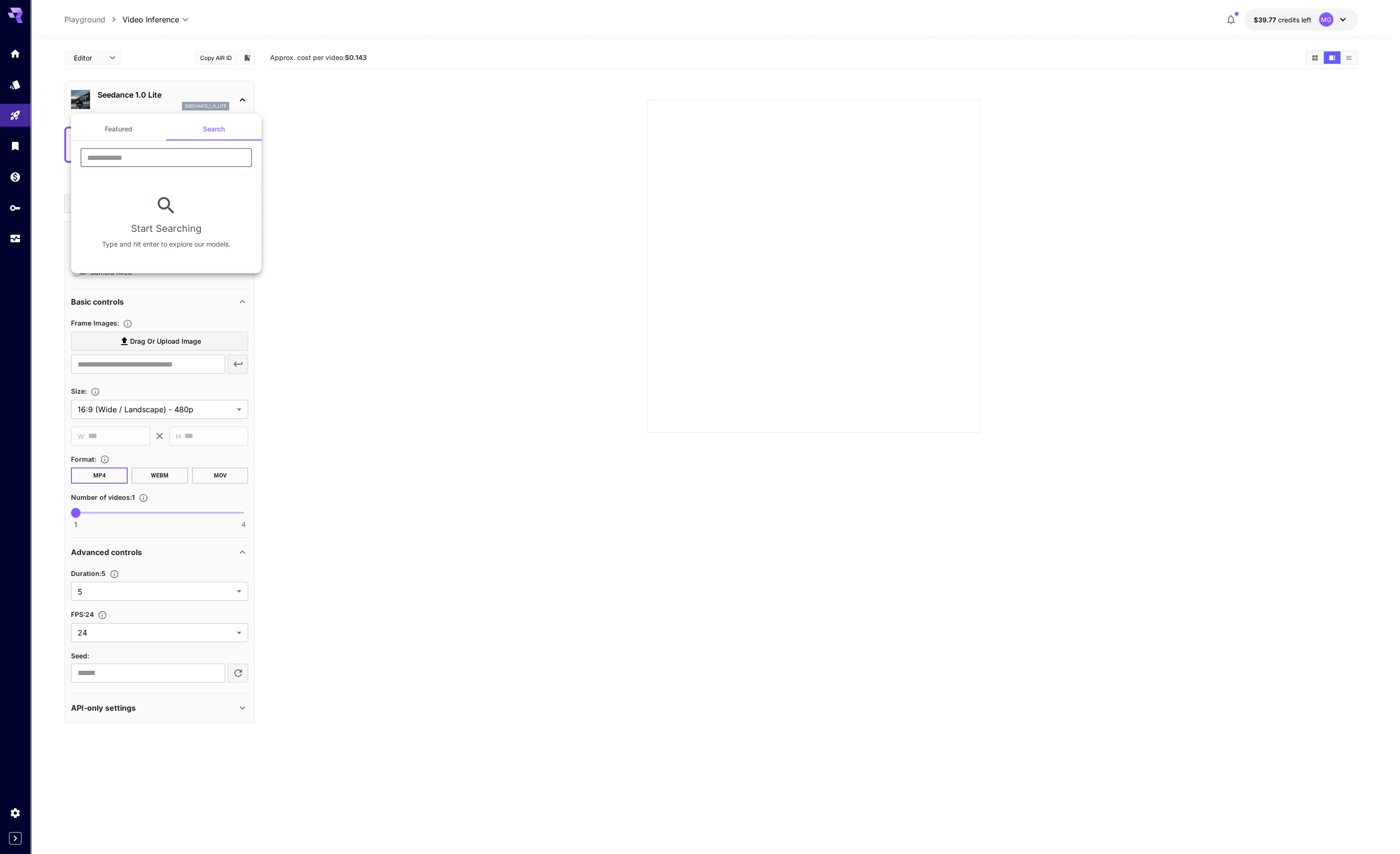
click at [171, 152] on input "text" at bounding box center [167, 157] width 171 height 19
type input "*"
click at [121, 125] on button "Featured" at bounding box center [118, 129] width 95 height 23
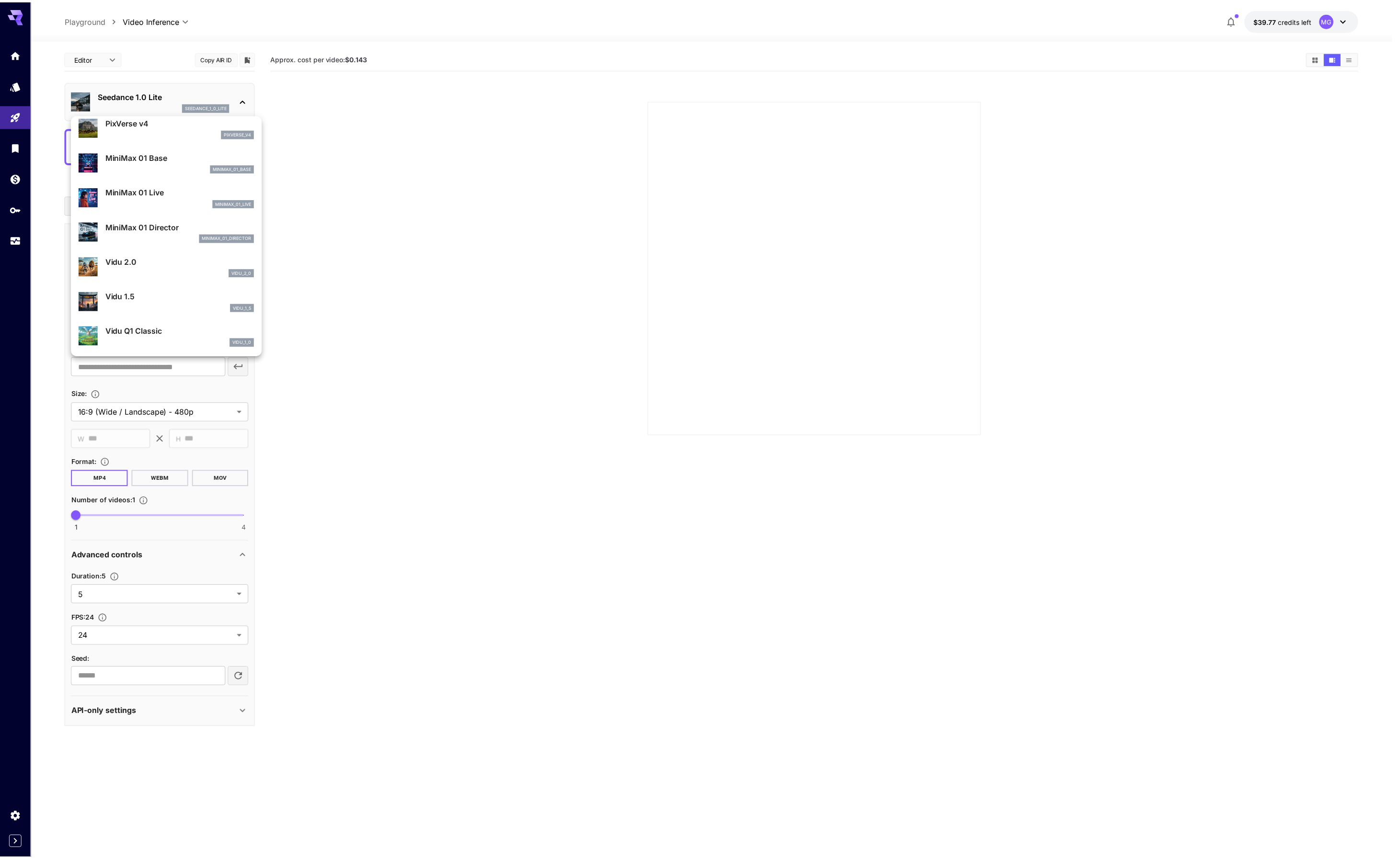
scroll to position [669, 0]
click at [351, 109] on div at bounding box center [704, 430] width 1408 height 859
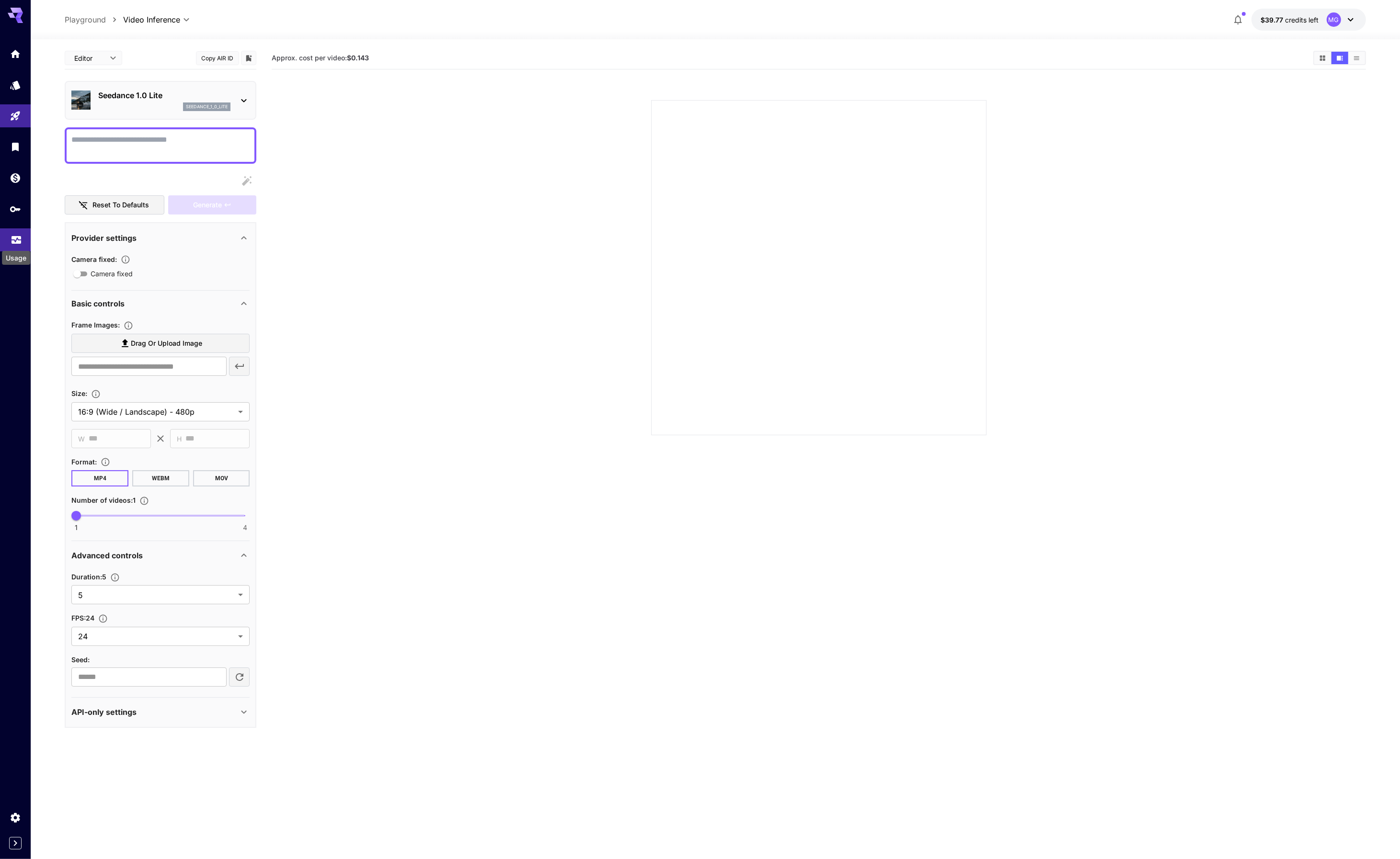
click at [14, 240] on icon "Usage" at bounding box center [16, 238] width 11 height 11
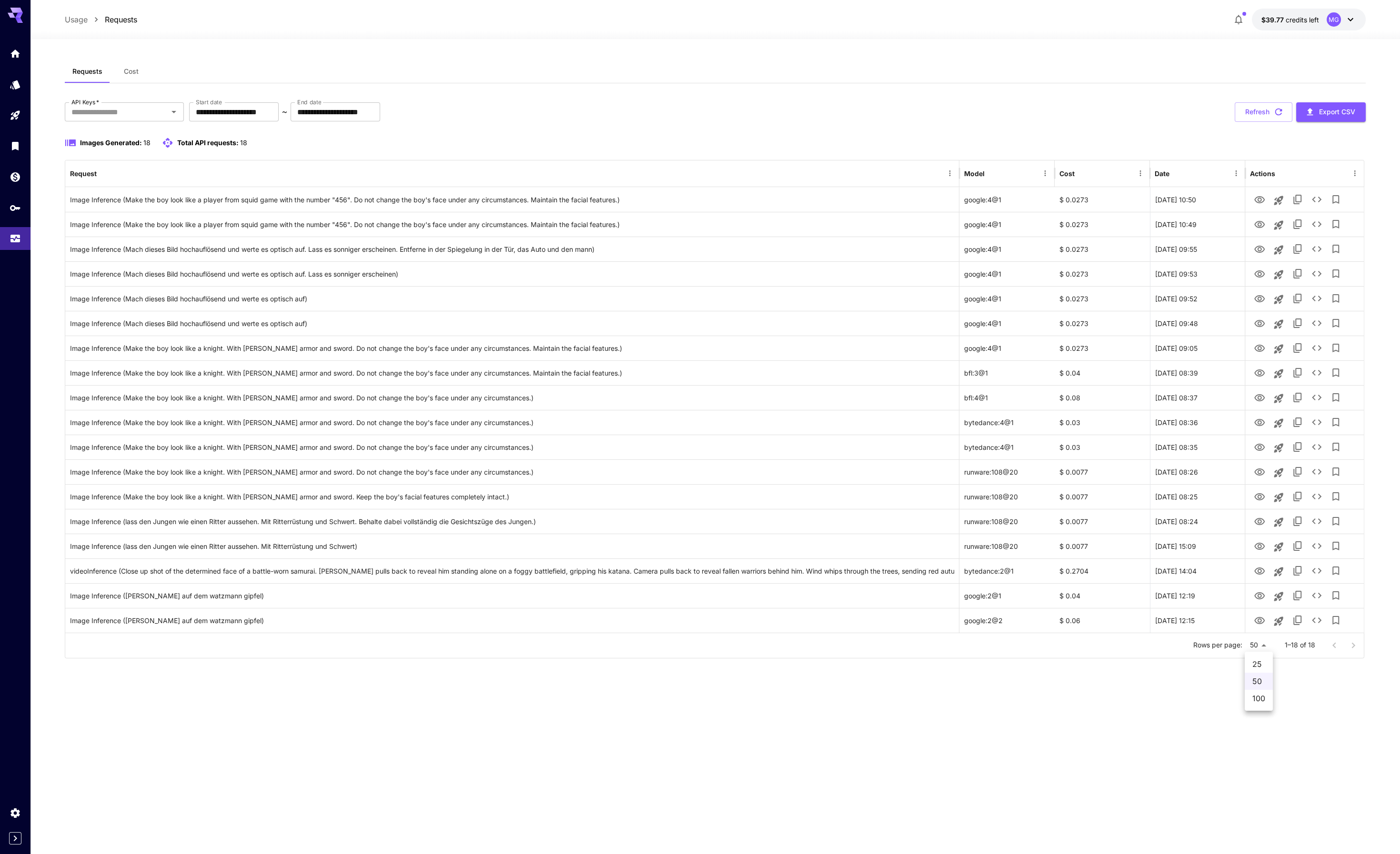
click at [1266, 643] on body "**********" at bounding box center [700, 427] width 1400 height 854
click at [1263, 703] on li "100" at bounding box center [1259, 698] width 28 height 17
type input "***"
click at [1258, 619] on icon "View Image" at bounding box center [1259, 621] width 10 height 7
click at [514, 54] on div "**********" at bounding box center [715, 447] width 1301 height 815
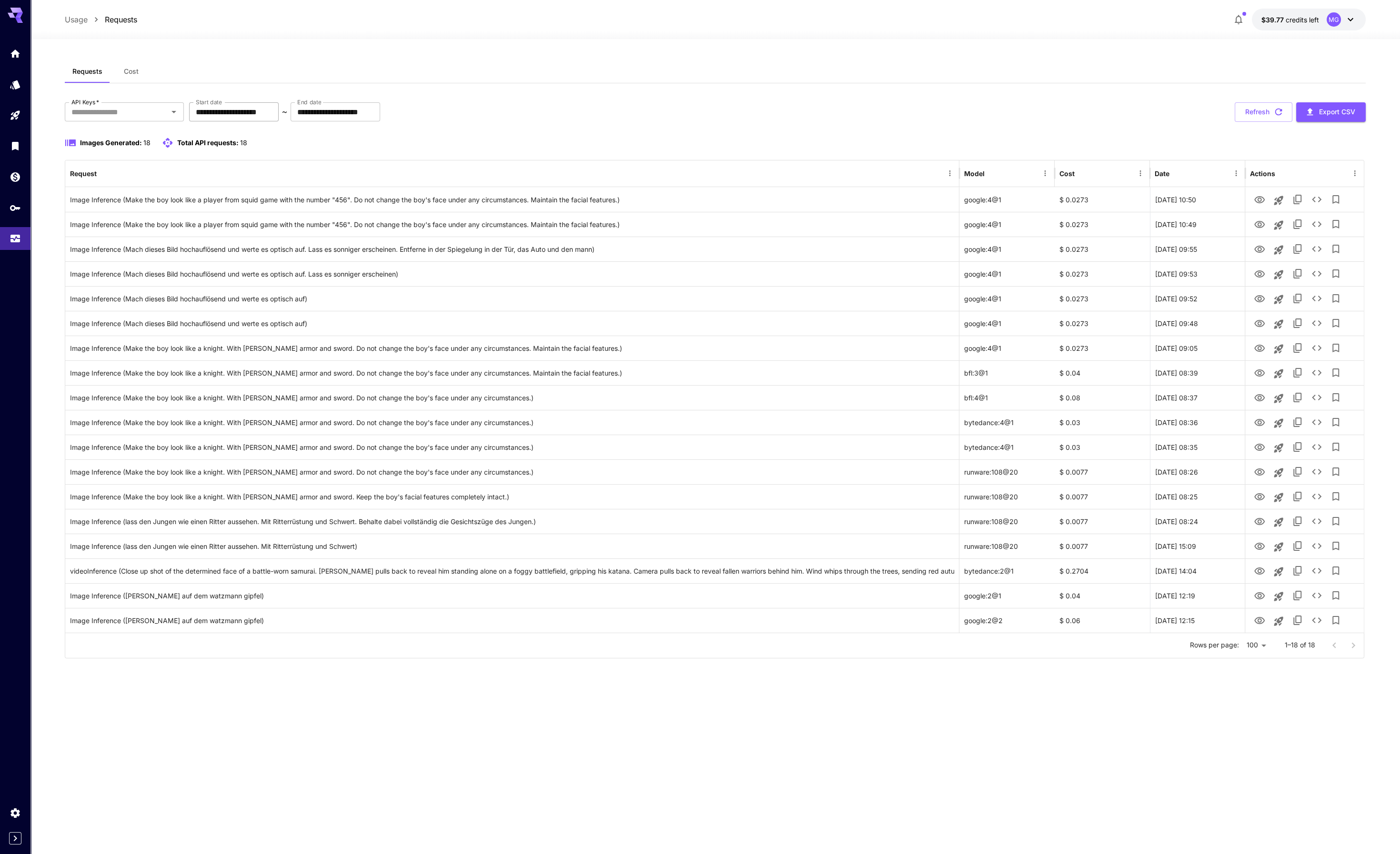
click at [261, 110] on input "**********" at bounding box center [233, 111] width 89 height 19
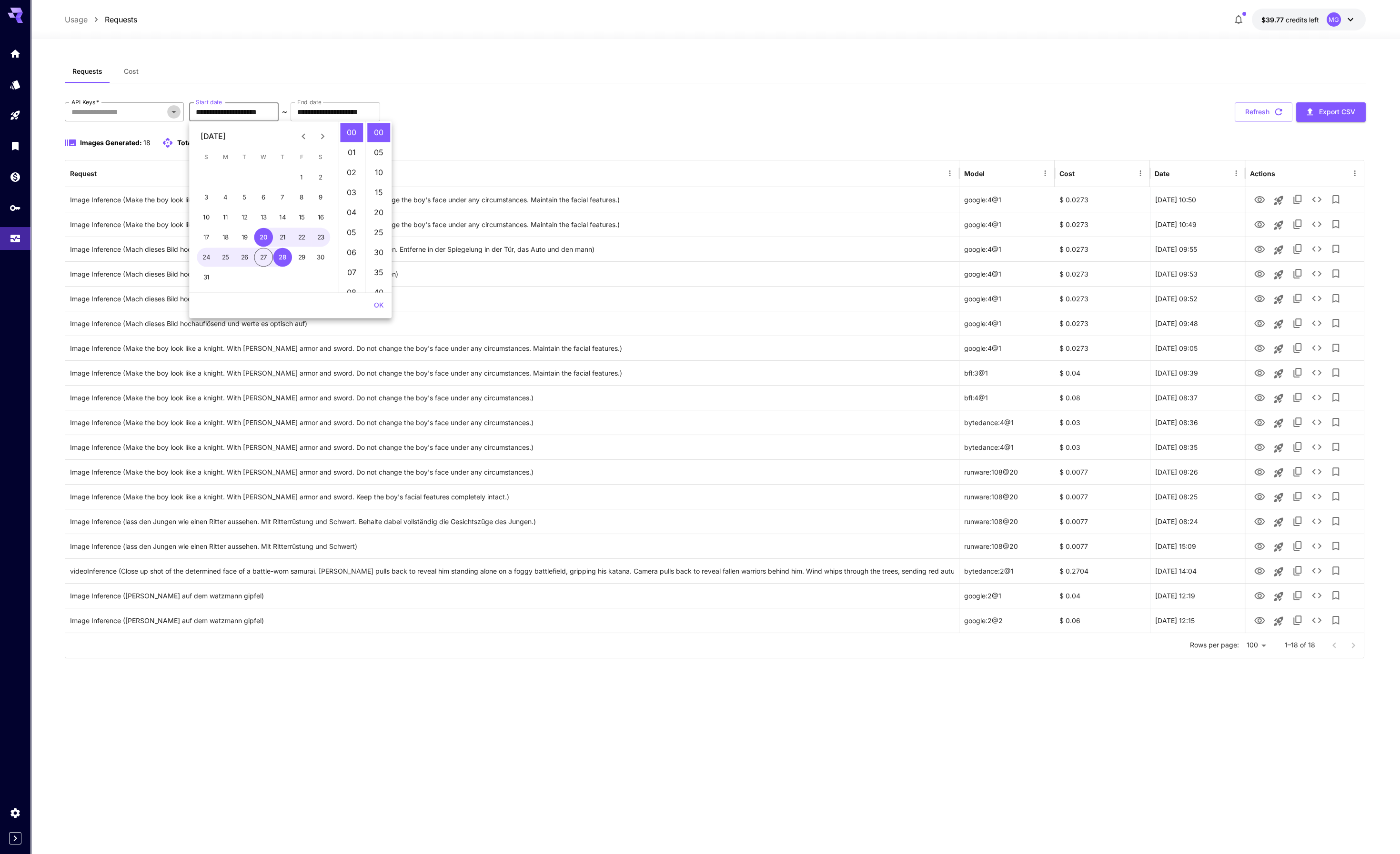
click at [172, 110] on icon "Open" at bounding box center [174, 111] width 11 height 11
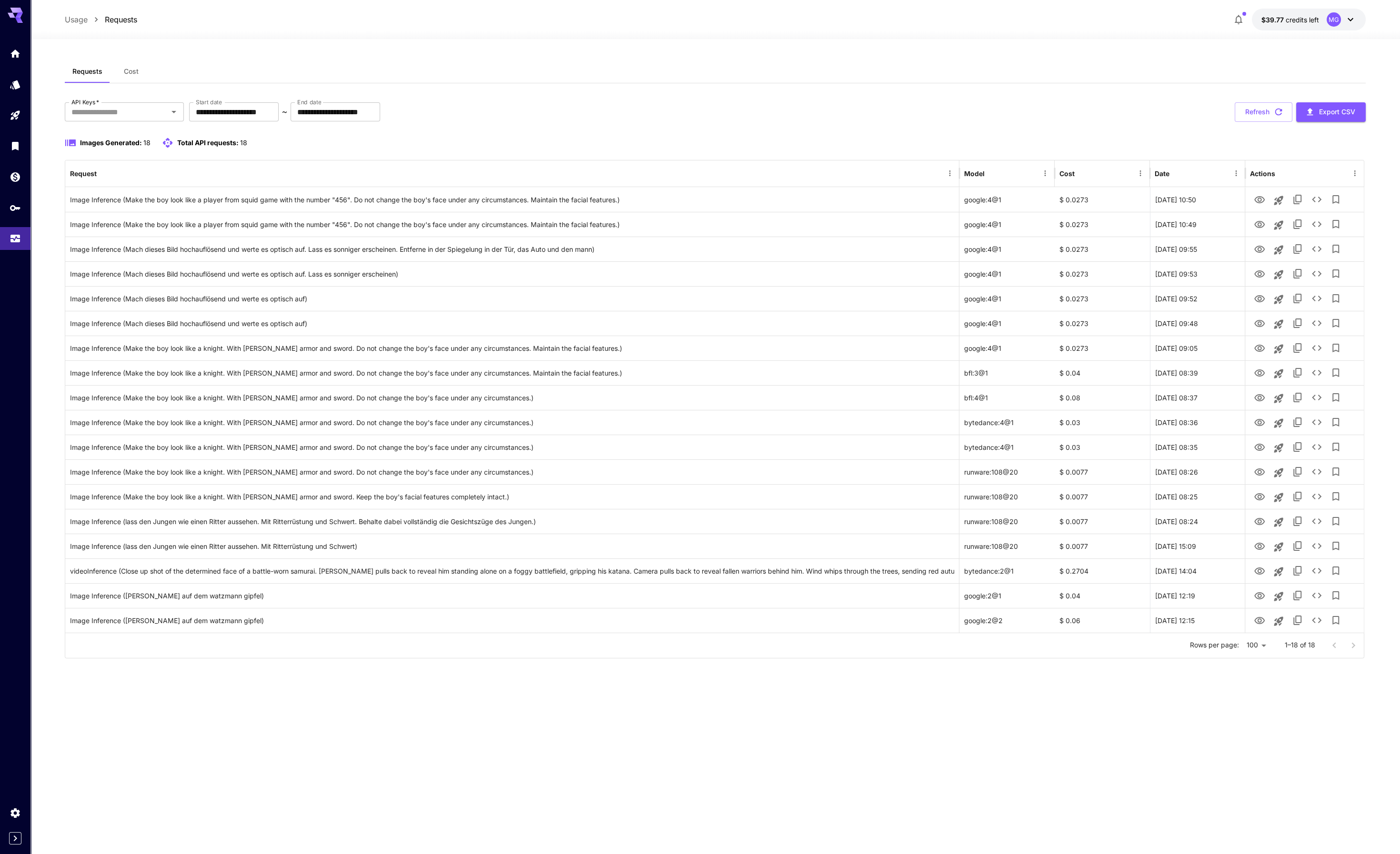
click at [262, 67] on div "Requests Cost" at bounding box center [715, 71] width 1301 height 23
click at [261, 112] on input "**********" at bounding box center [233, 111] width 89 height 19
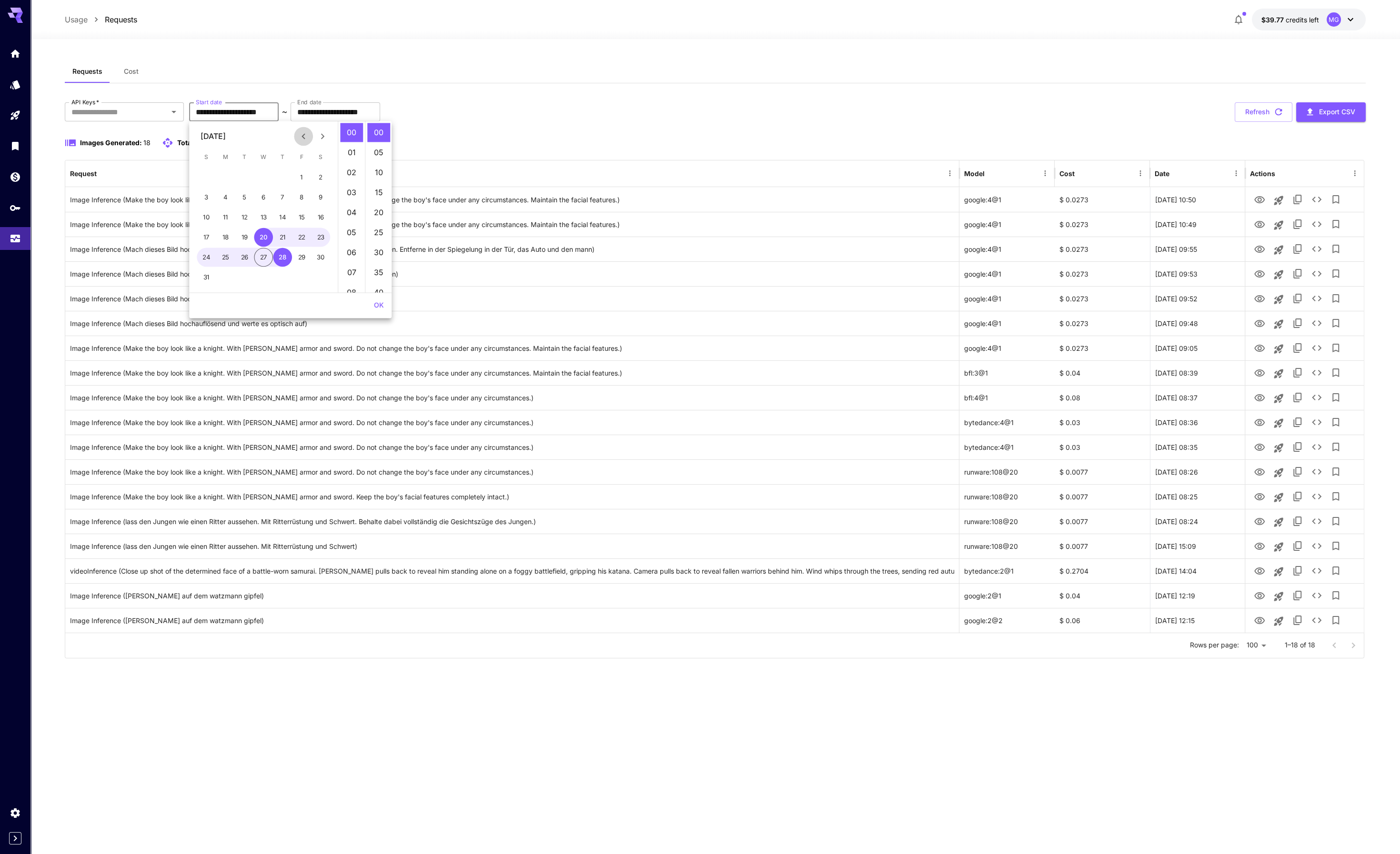
click at [305, 135] on icon "Previous month" at bounding box center [303, 136] width 11 height 11
click at [245, 173] on button "1" at bounding box center [244, 177] width 19 height 19
type input "**********"
click at [377, 303] on button "OK" at bounding box center [378, 305] width 17 height 17
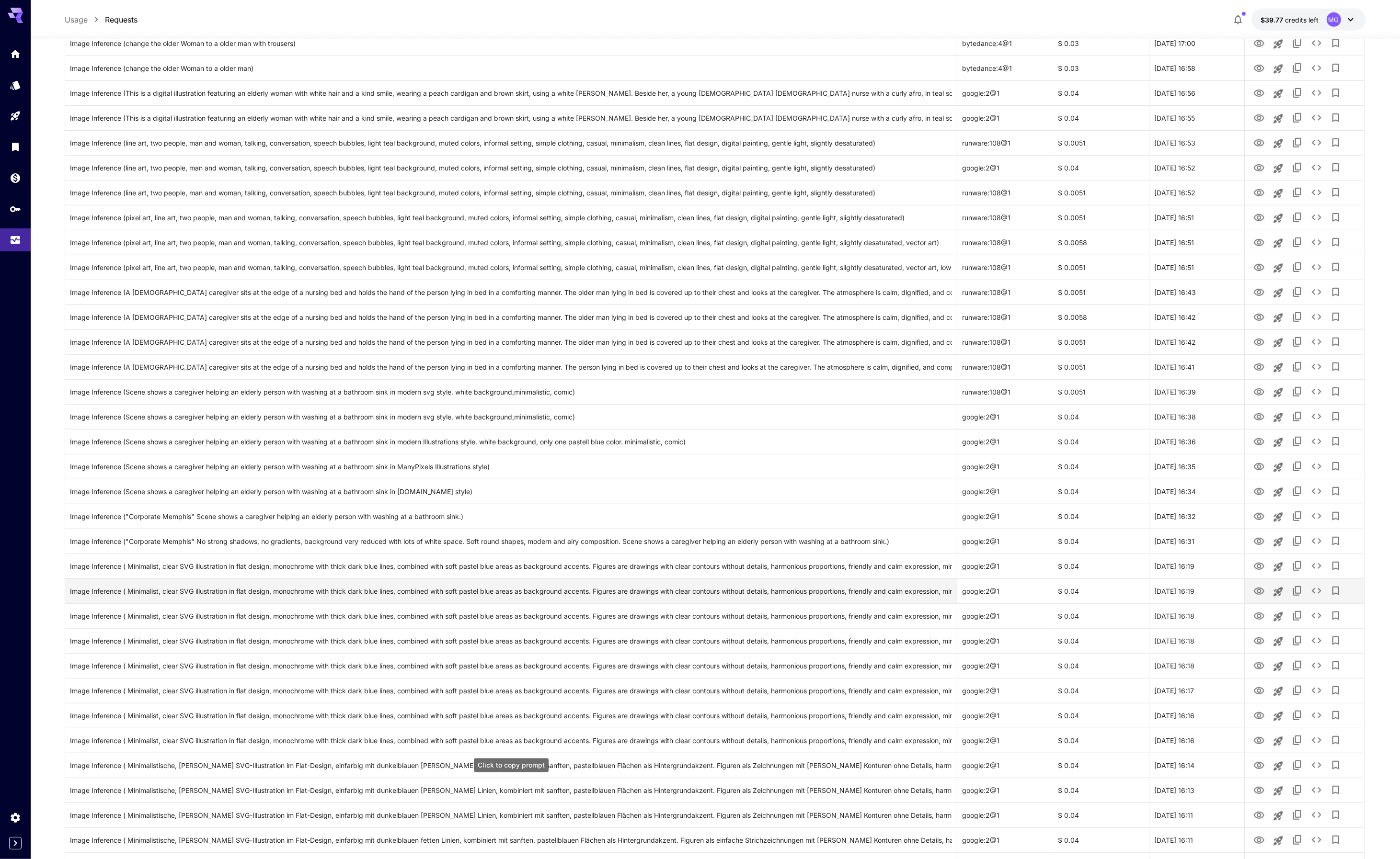
scroll to position [1872, 0]
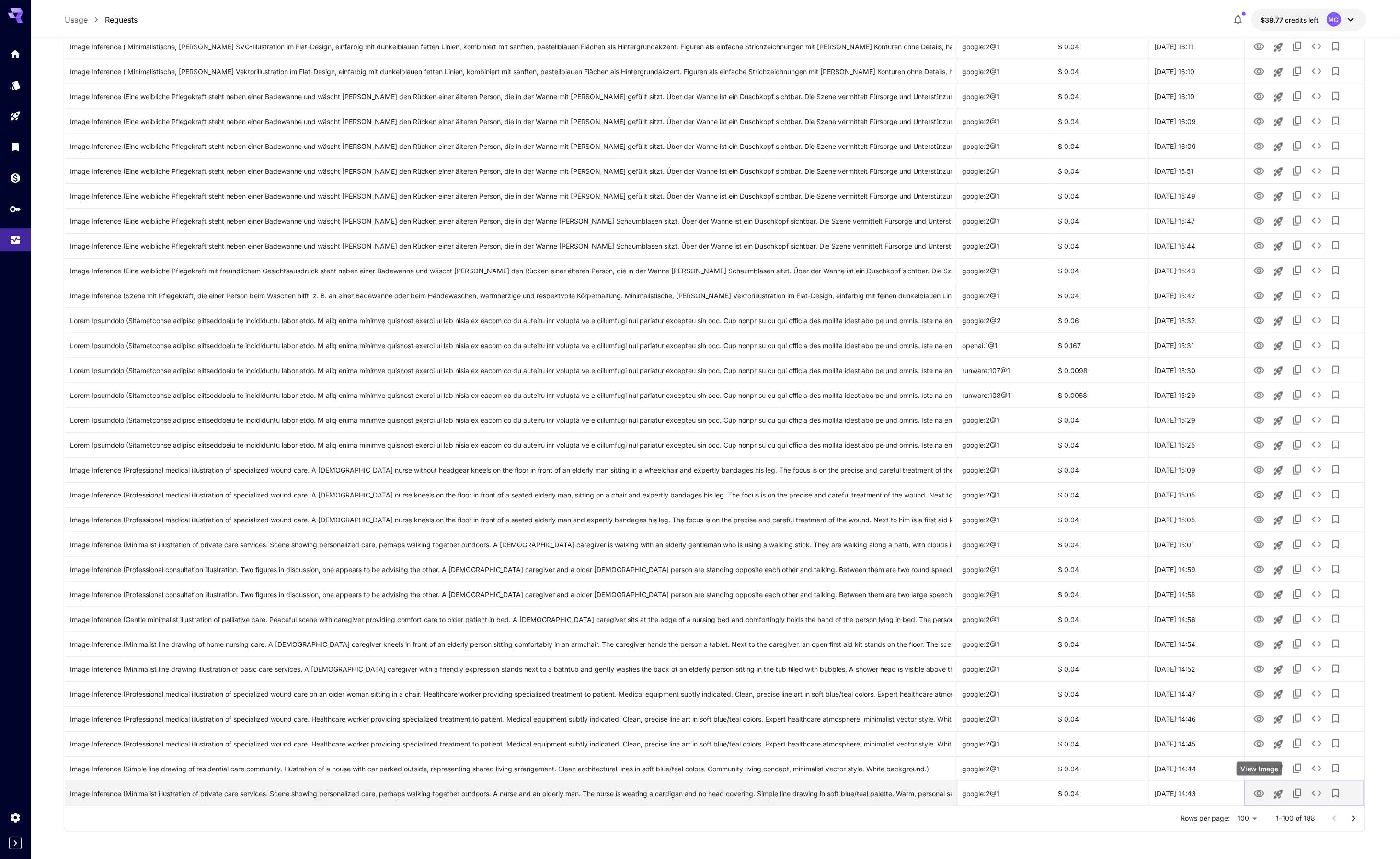
click at [1257, 790] on icon "View Image" at bounding box center [1259, 794] width 11 height 7
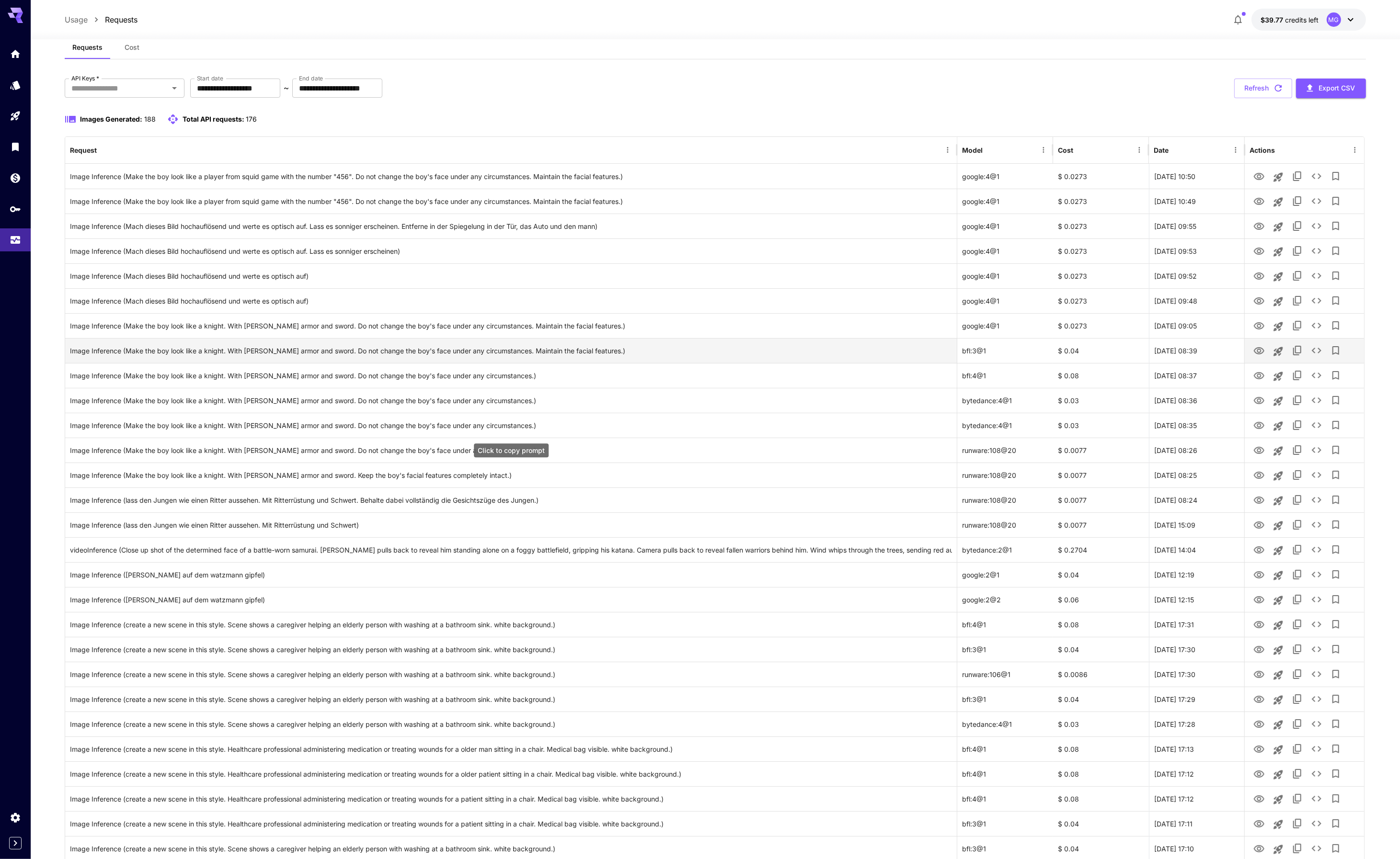
scroll to position [0, 0]
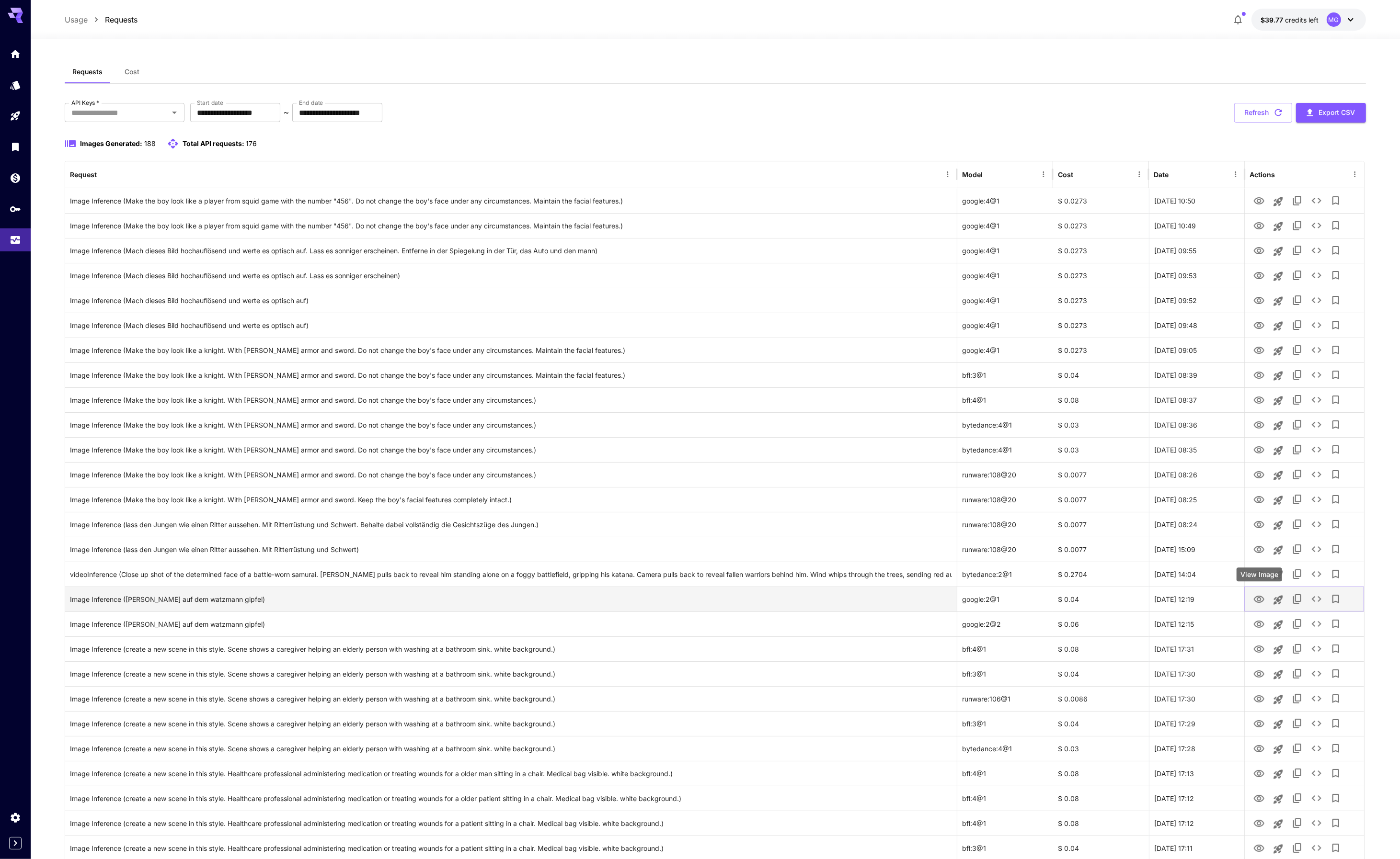
click at [1259, 600] on icon "View Image" at bounding box center [1259, 599] width 11 height 7
click at [1258, 624] on icon "View Image" at bounding box center [1259, 624] width 11 height 7
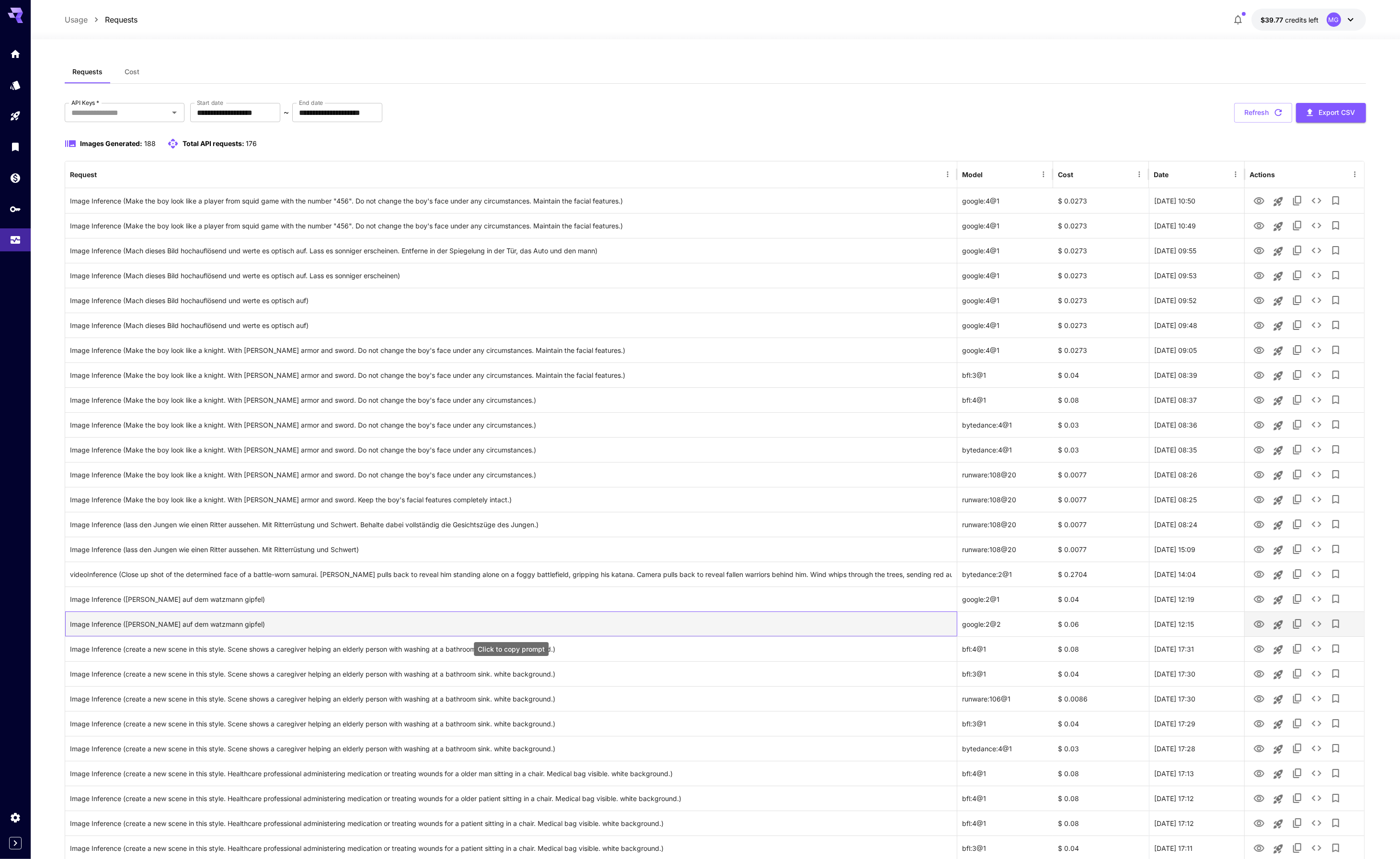
drag, startPoint x: 259, startPoint y: 624, endPoint x: 125, endPoint y: 626, distance: 134.0
click at [125, 626] on div "Image Inference (michael jackson auf dem watzmann gipfel)" at bounding box center [511, 624] width 882 height 25
copy div "michael jackson auf dem watzmann gipfel"
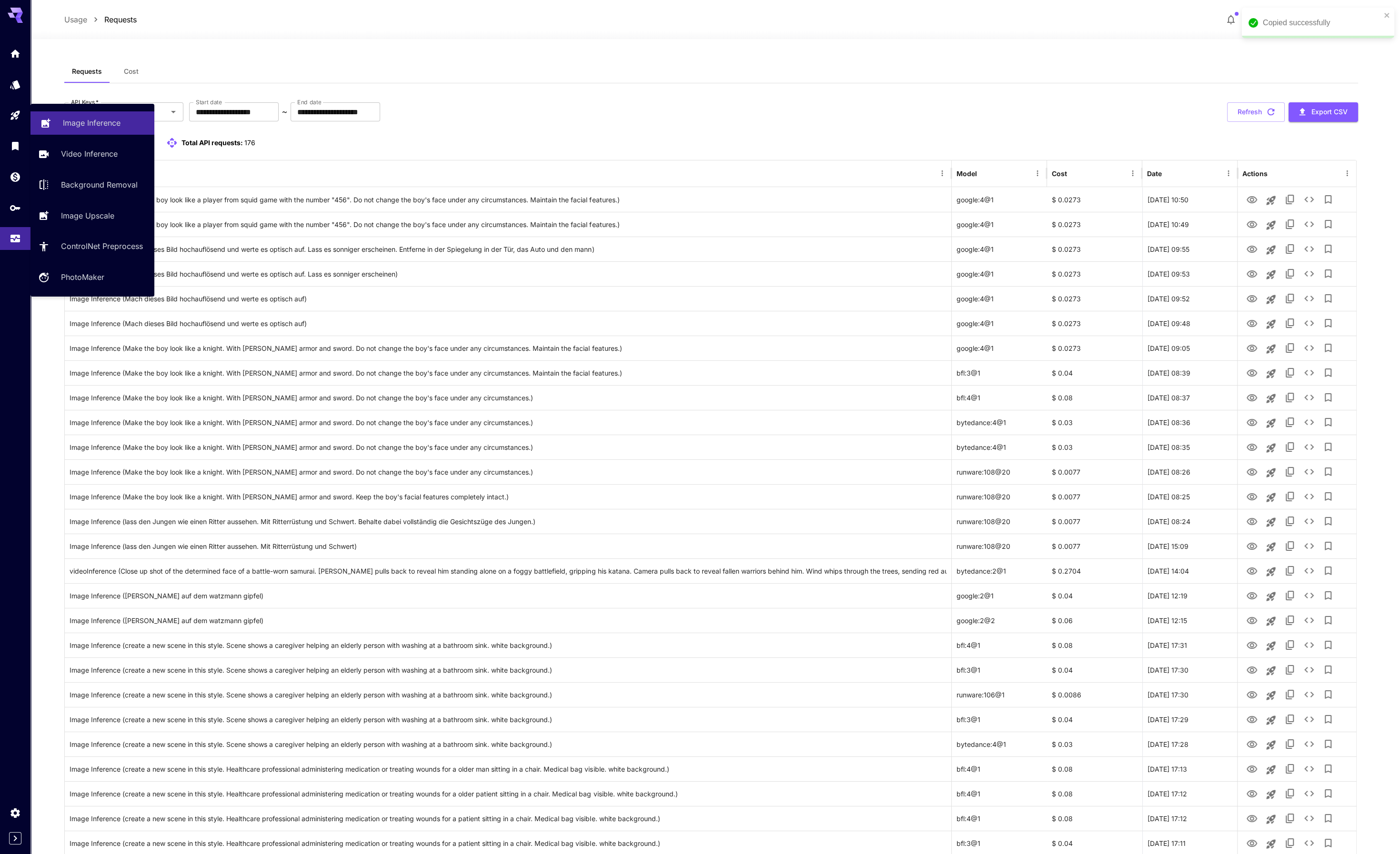
click at [73, 127] on p "Image Inference" at bounding box center [91, 123] width 58 height 11
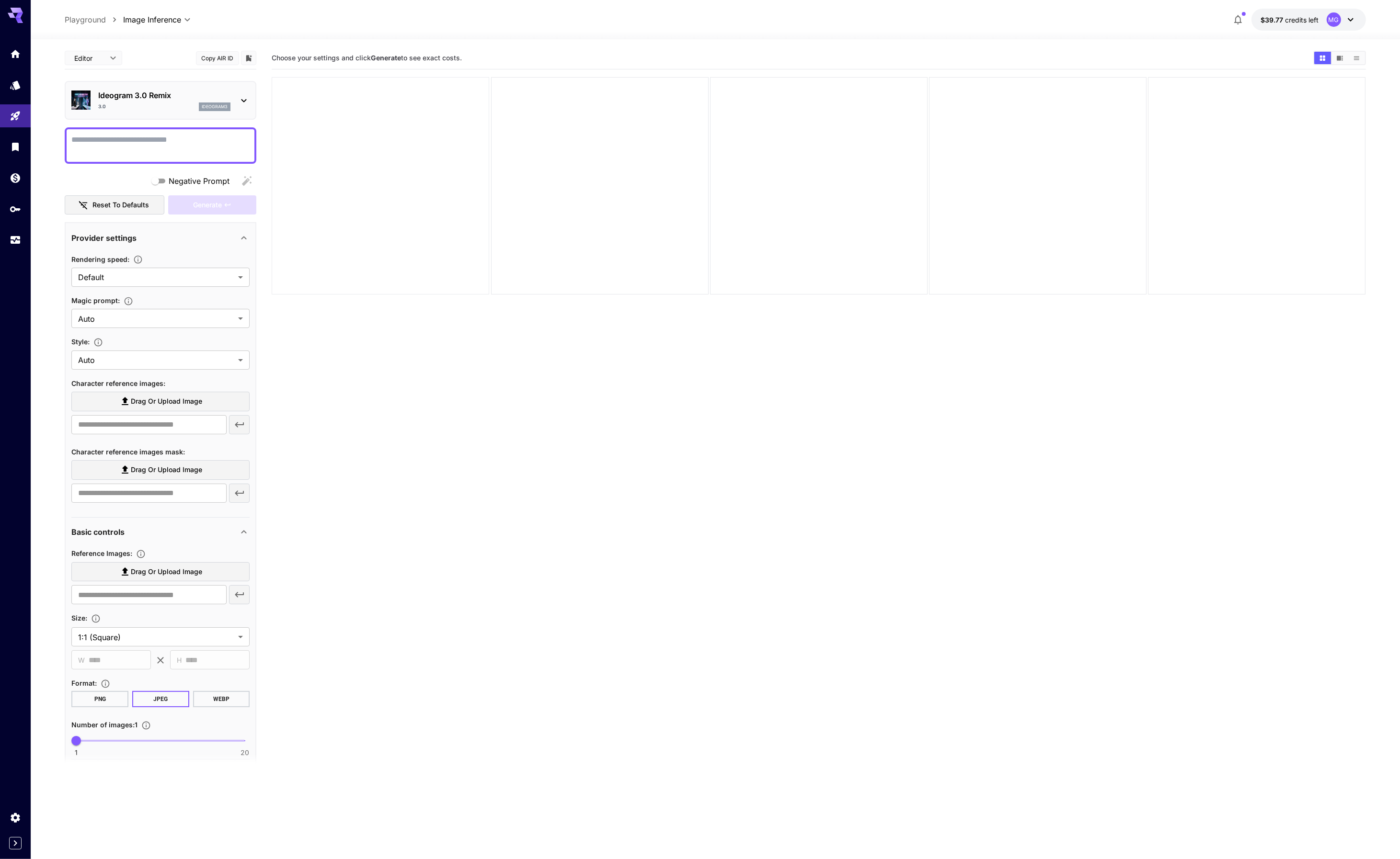
click at [482, 158] on div at bounding box center [381, 186] width 217 height 217
click at [151, 20] on body "**********" at bounding box center [704, 467] width 1408 height 935
click at [1348, 20] on div at bounding box center [704, 430] width 1408 height 859
click at [1350, 18] on icon at bounding box center [1351, 20] width 11 height 11
click at [948, 23] on div at bounding box center [704, 430] width 1408 height 859
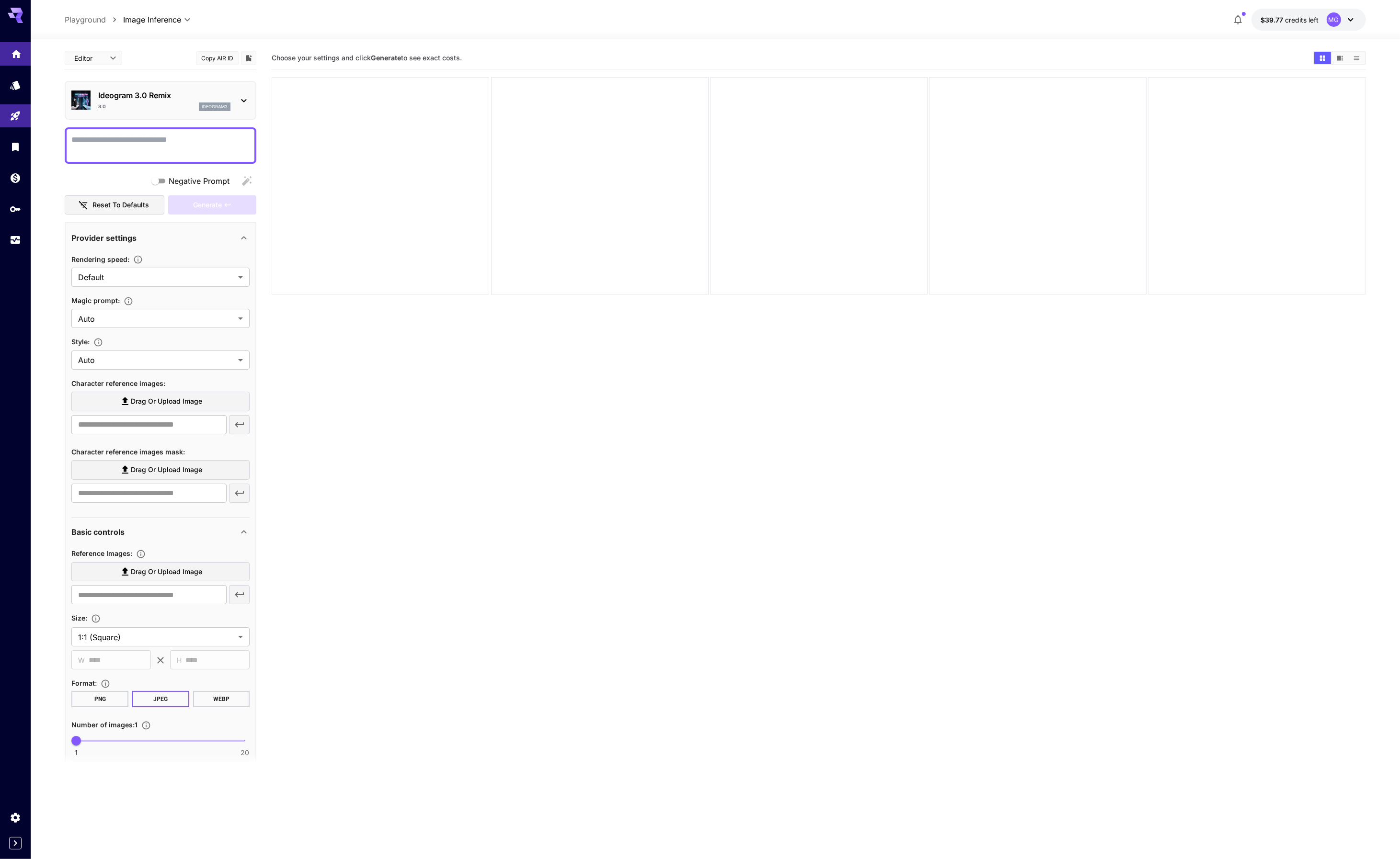
click at [8, 54] on link at bounding box center [15, 53] width 31 height 23
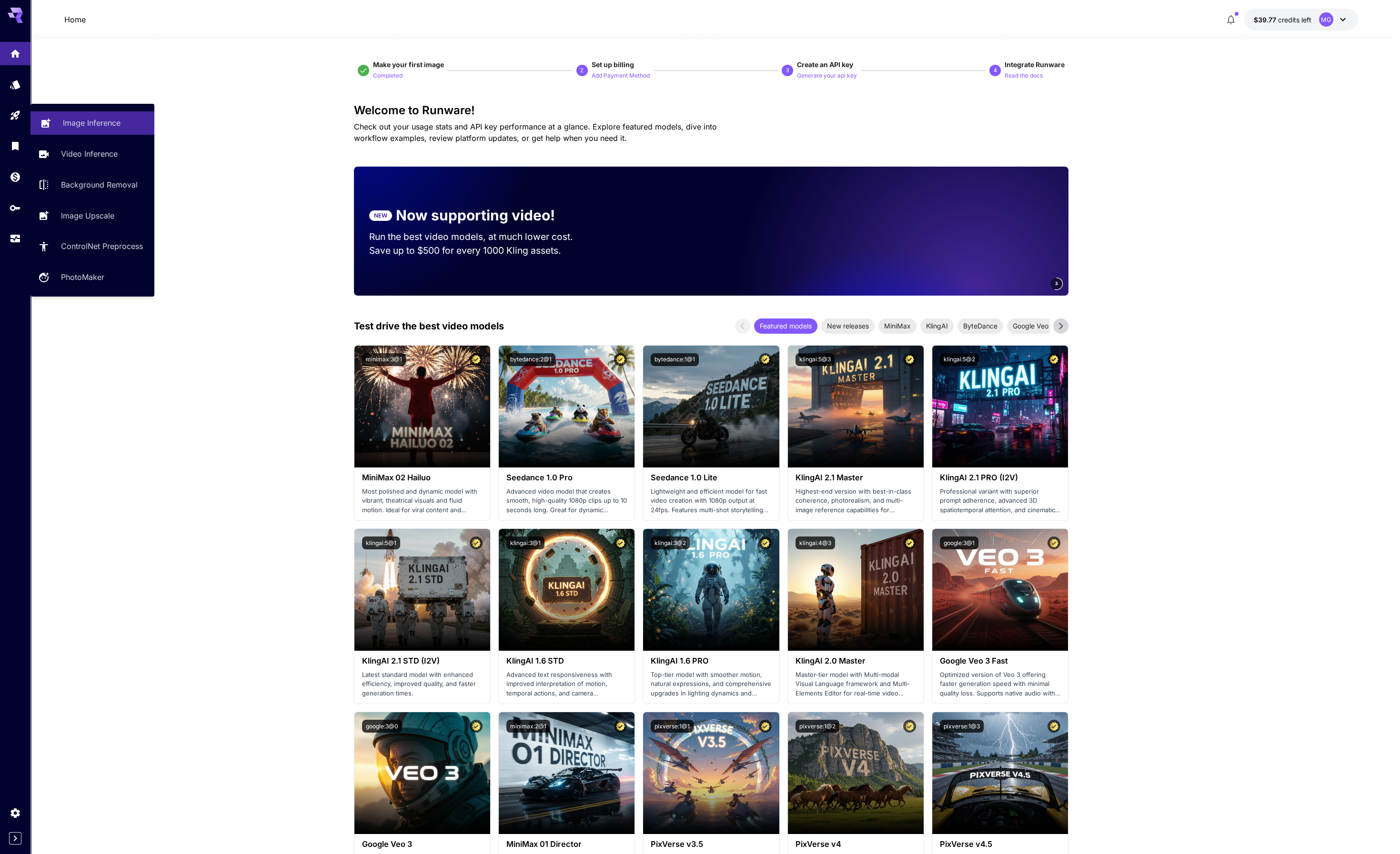
click at [112, 122] on p "Image Inference" at bounding box center [91, 123] width 58 height 11
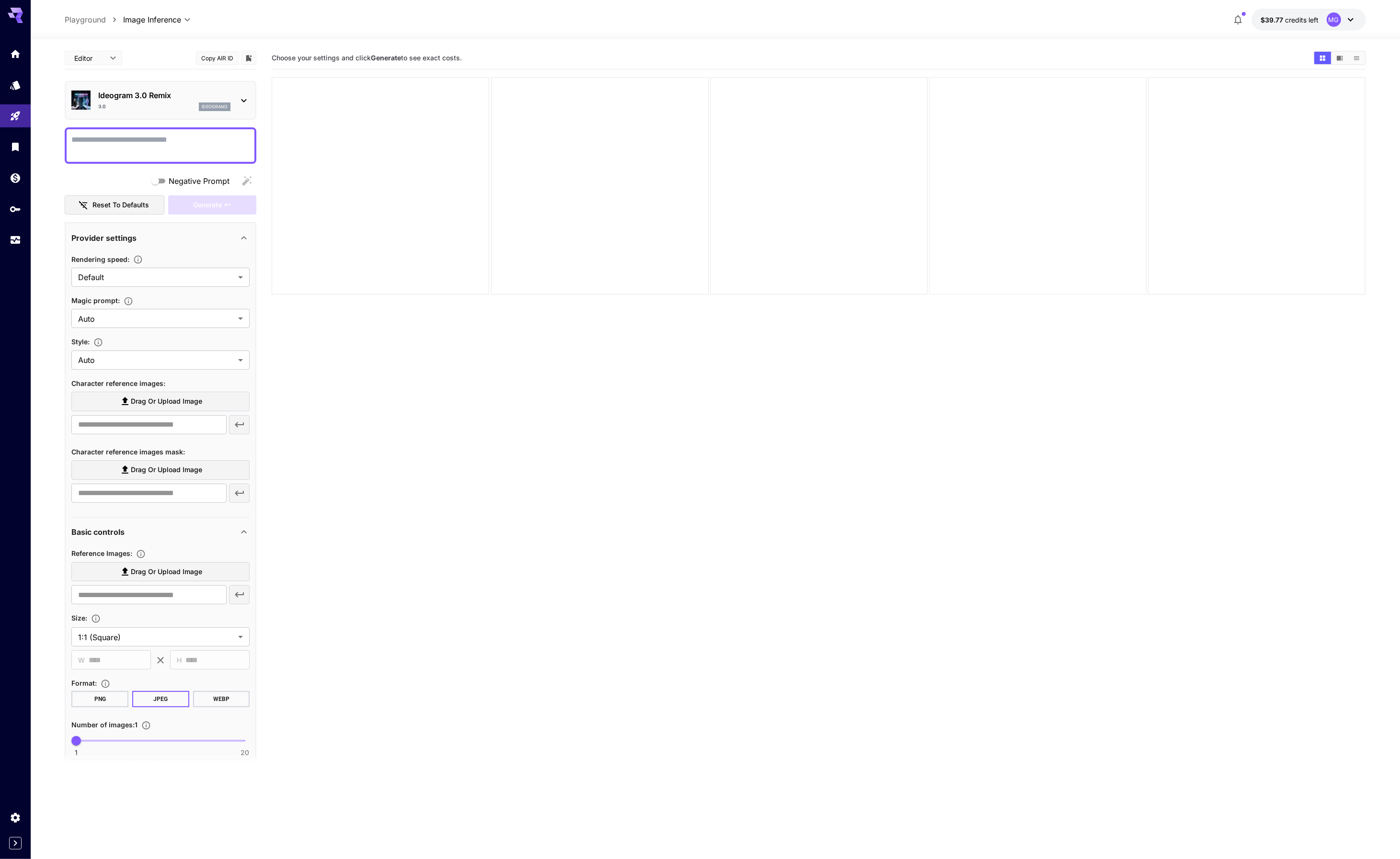
click at [944, 163] on div at bounding box center [1038, 186] width 217 height 217
click at [741, 171] on div at bounding box center [819, 186] width 217 height 217
click at [576, 126] on div at bounding box center [600, 186] width 217 height 217
click at [334, 173] on div at bounding box center [381, 186] width 217 height 217
click at [241, 95] on icon at bounding box center [244, 100] width 11 height 11
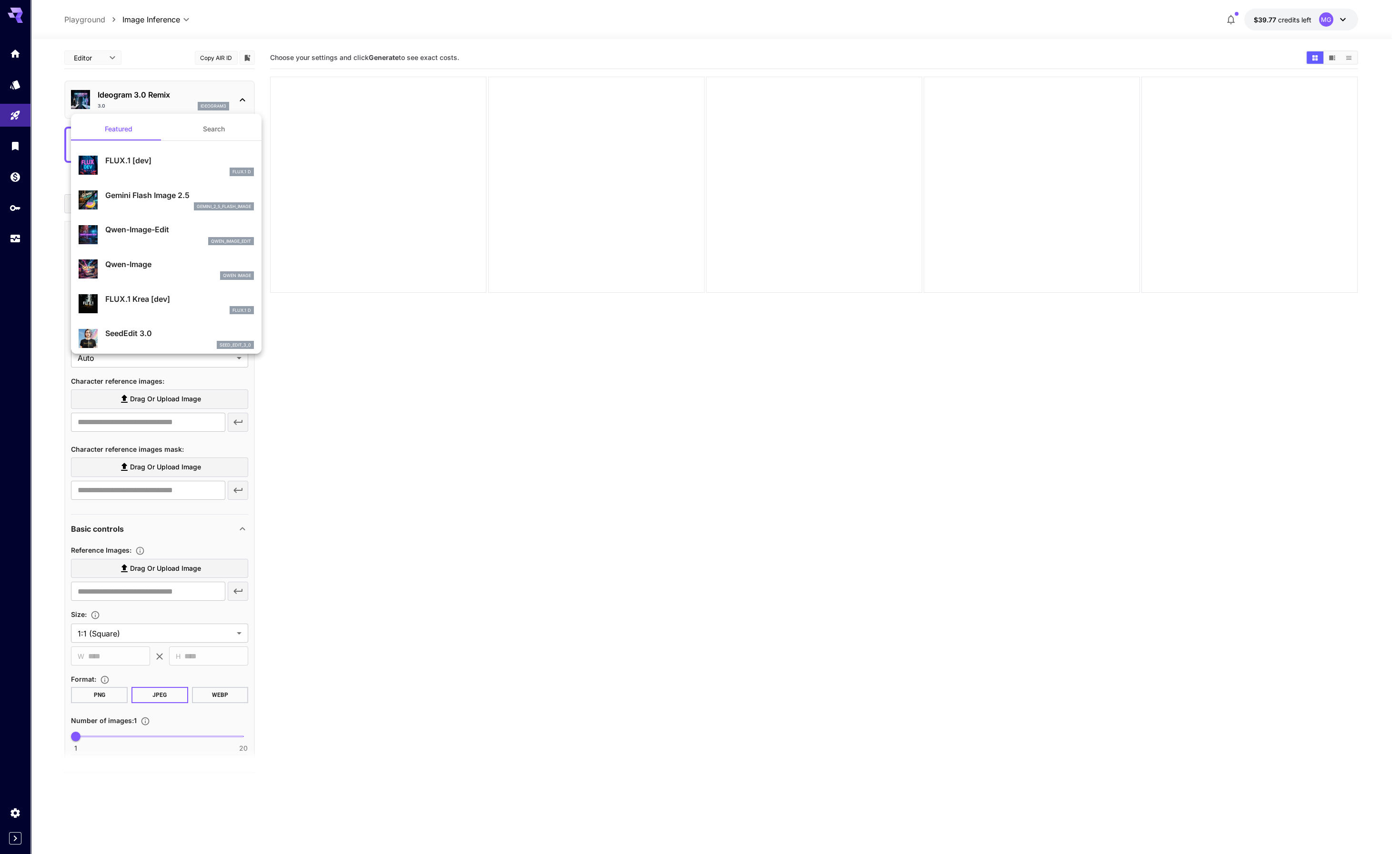
click at [159, 194] on p "Gemini Flash Image 2.5" at bounding box center [179, 195] width 148 height 11
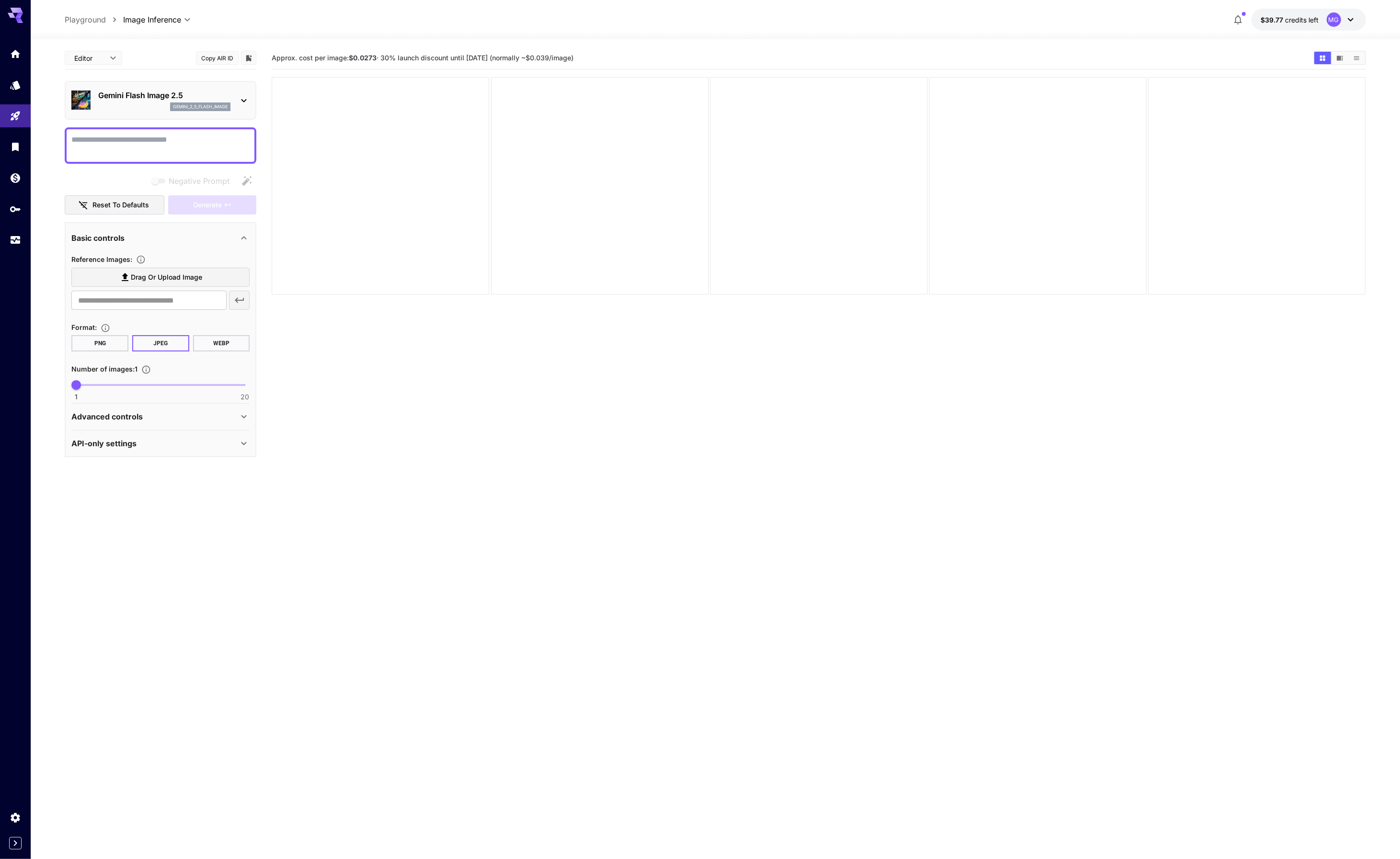
click at [169, 144] on textarea "Negative Prompt" at bounding box center [161, 145] width 178 height 23
paste textarea "**********"
type textarea "**********"
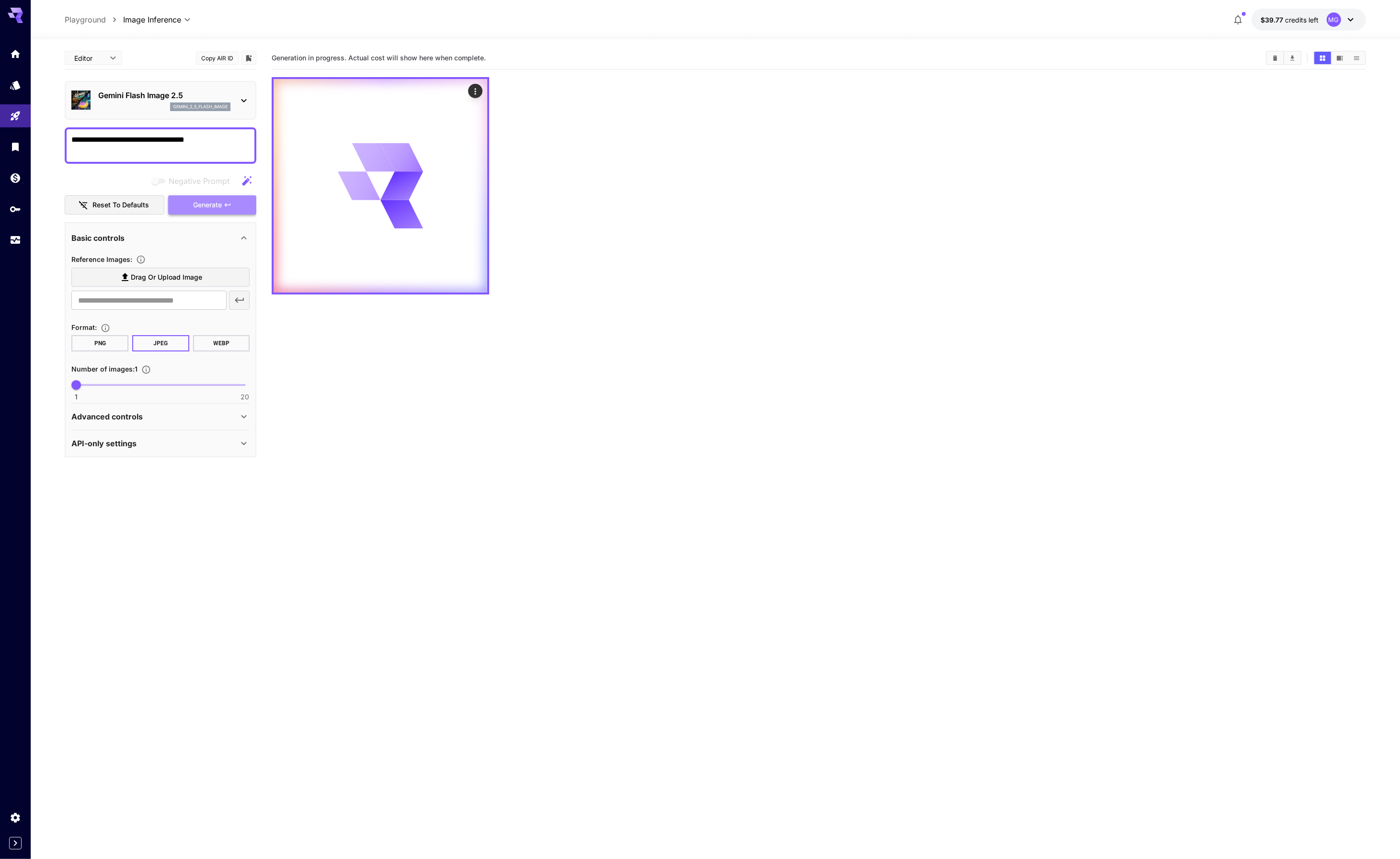
click at [219, 208] on span "Generate" at bounding box center [207, 205] width 29 height 12
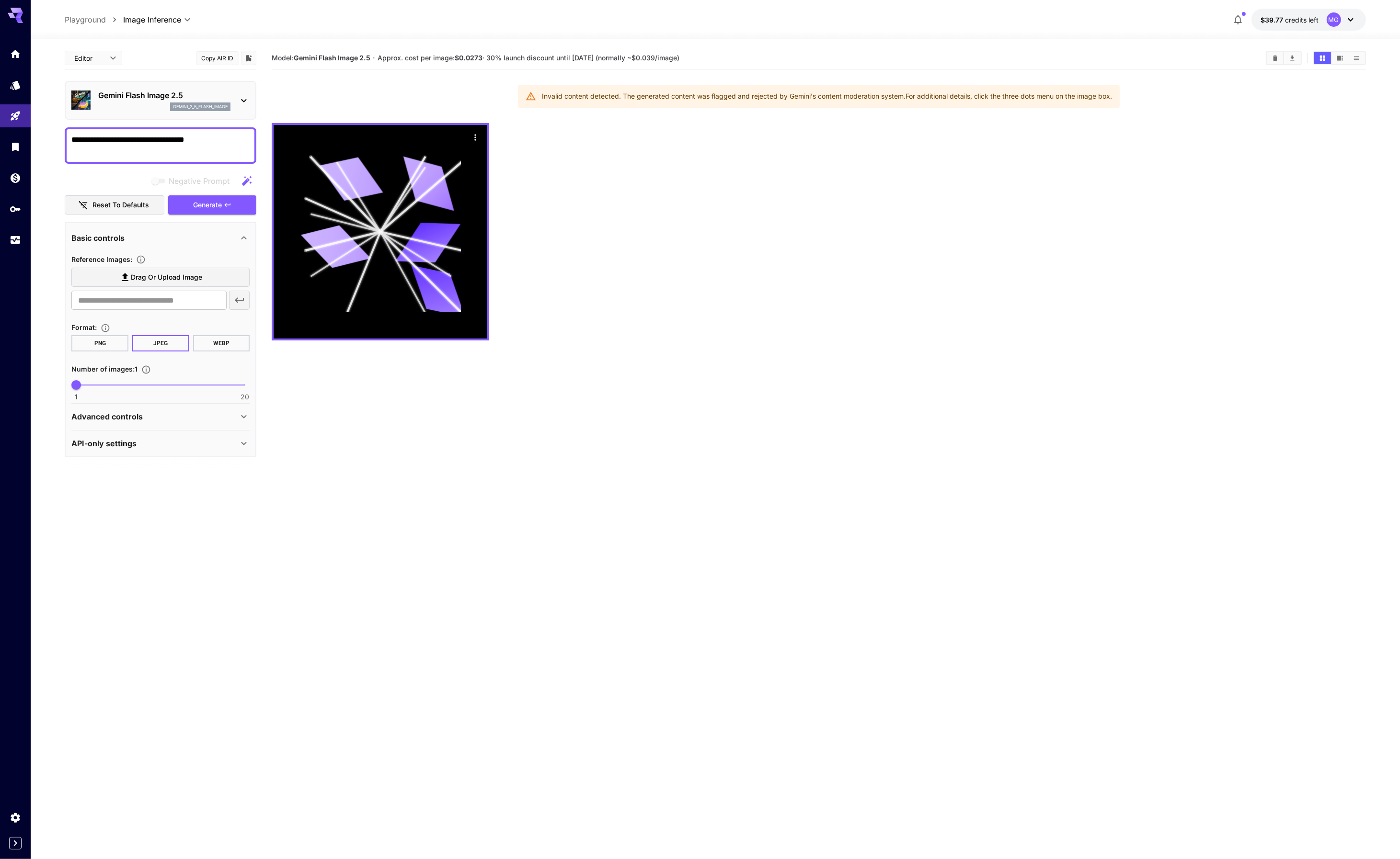
click at [749, 186] on div at bounding box center [819, 232] width 1094 height 217
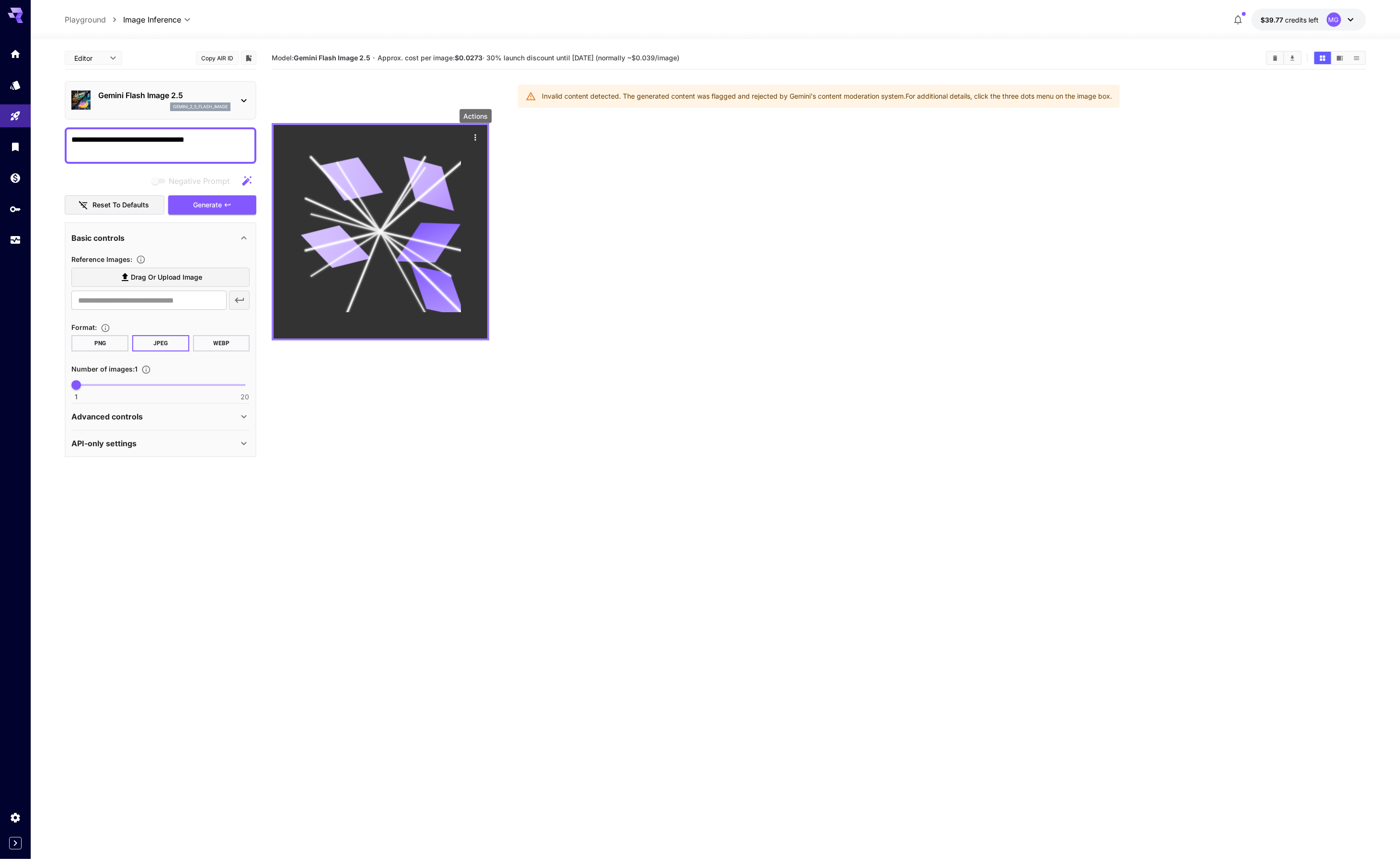
click at [475, 137] on icon "Actions" at bounding box center [476, 137] width 10 height 10
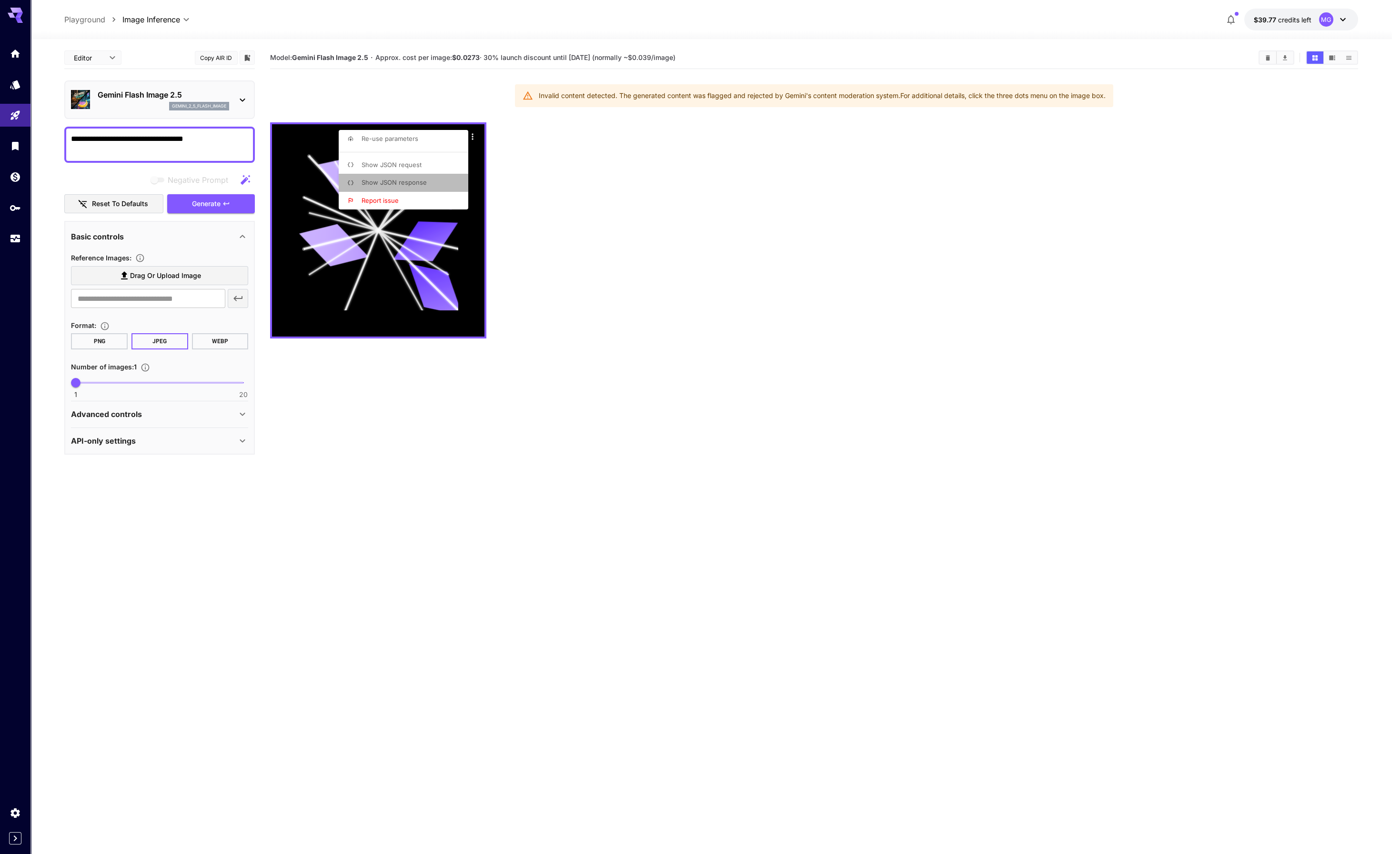
click at [426, 185] on li "Show JSON response" at bounding box center [406, 183] width 135 height 18
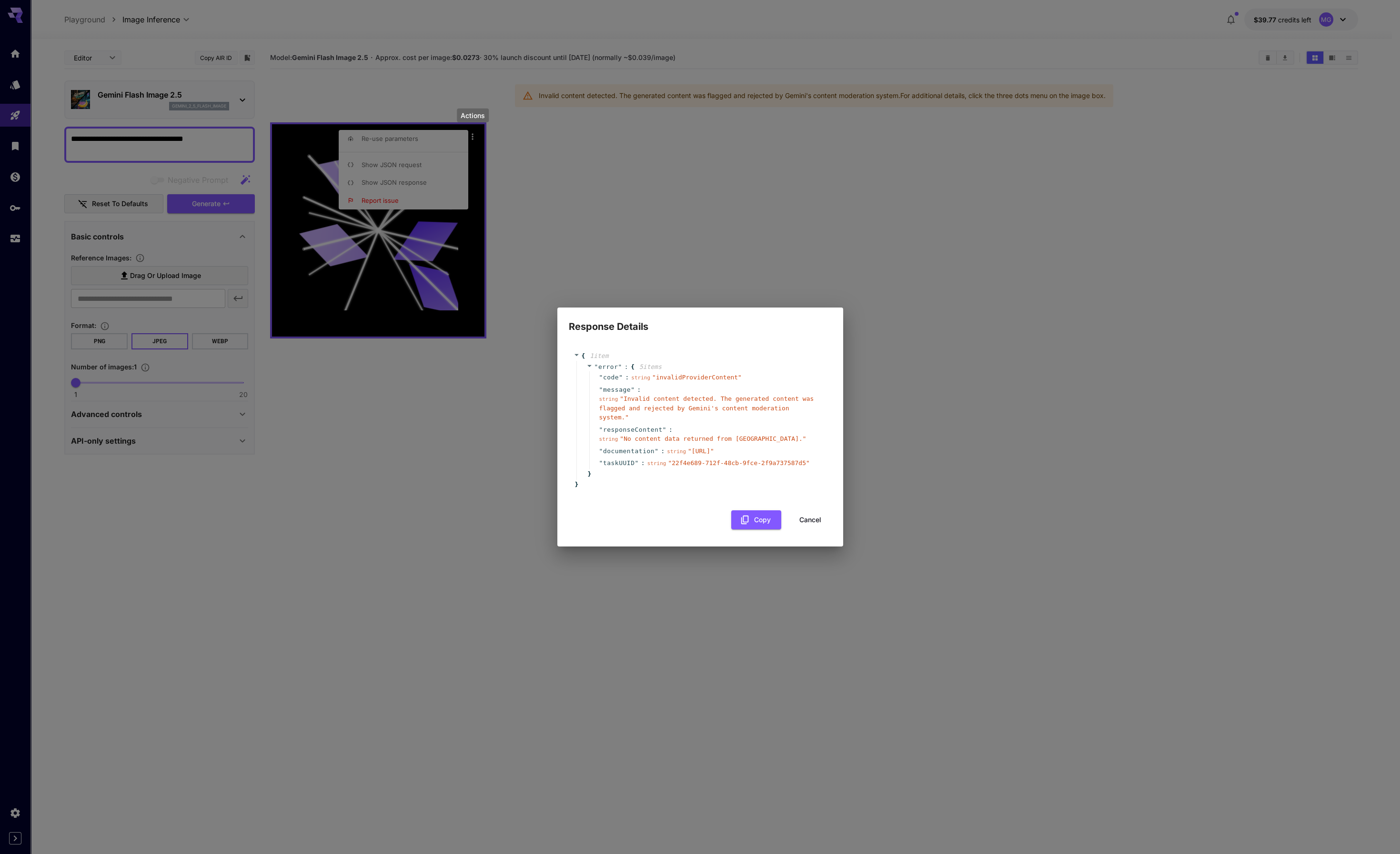
click at [806, 529] on button "Cancel" at bounding box center [810, 520] width 43 height 20
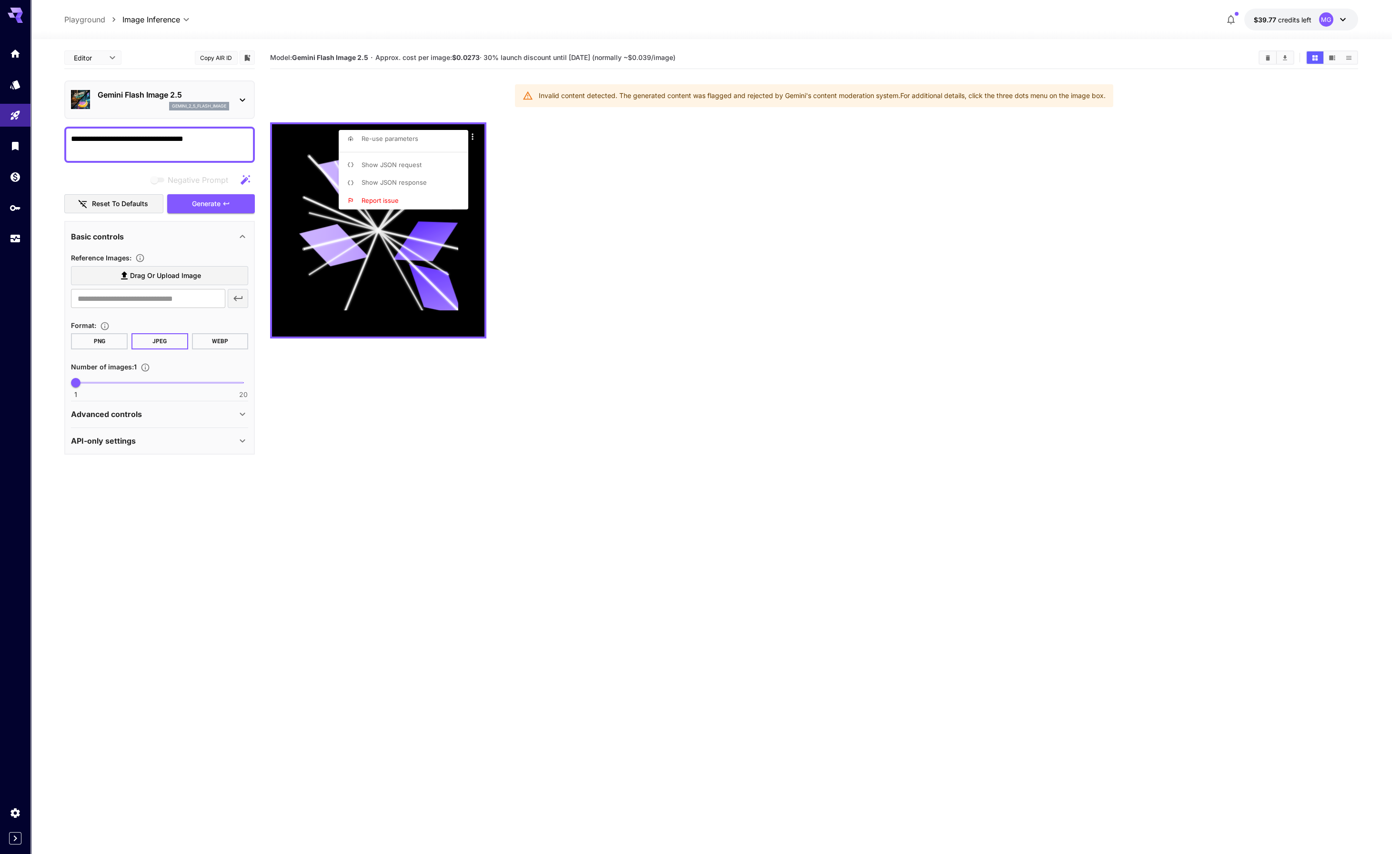
click at [564, 250] on div at bounding box center [700, 427] width 1400 height 854
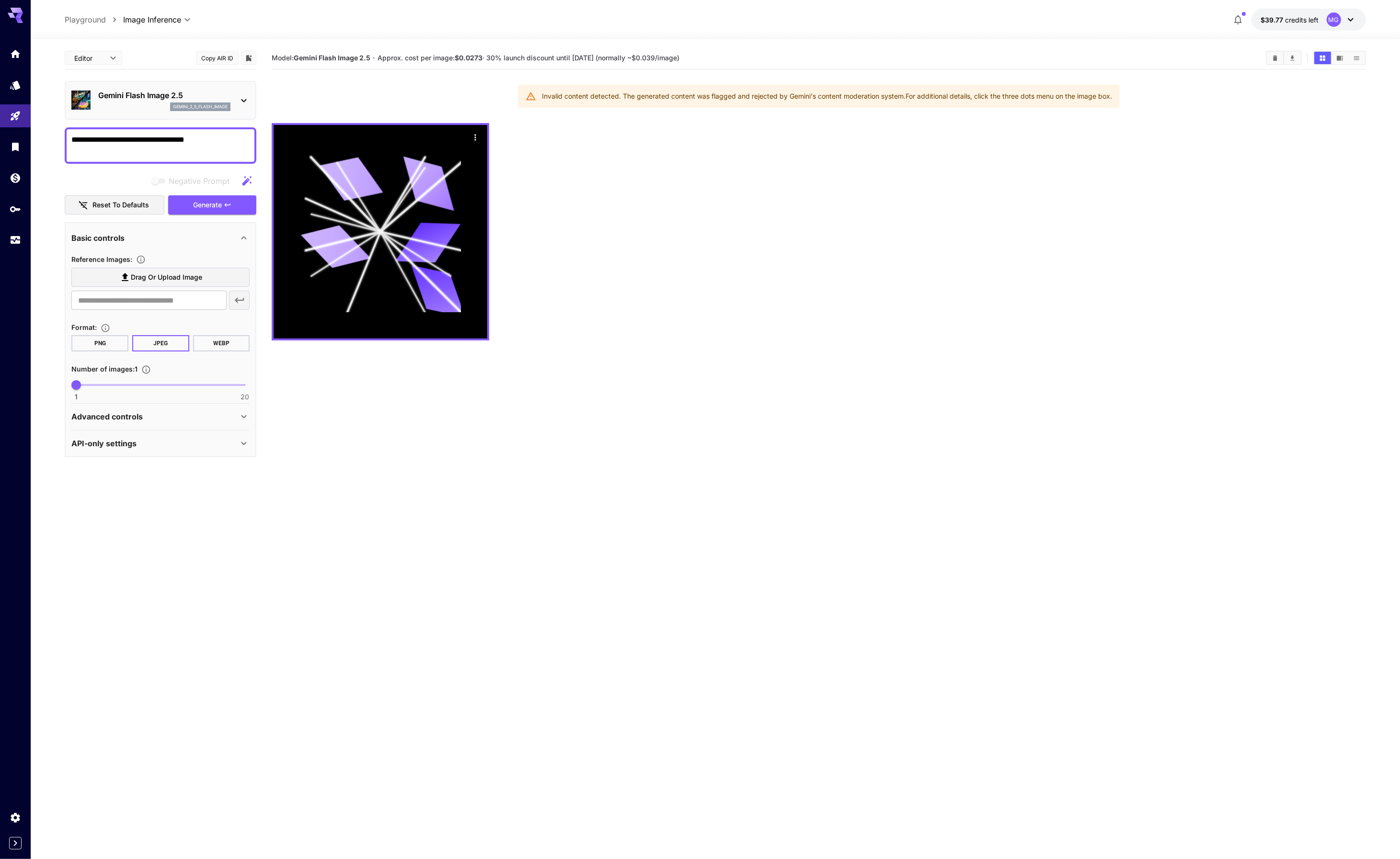
click at [184, 416] on div "Advanced controls" at bounding box center [155, 416] width 167 height 11
click at [160, 497] on div "API-only settings" at bounding box center [155, 495] width 167 height 11
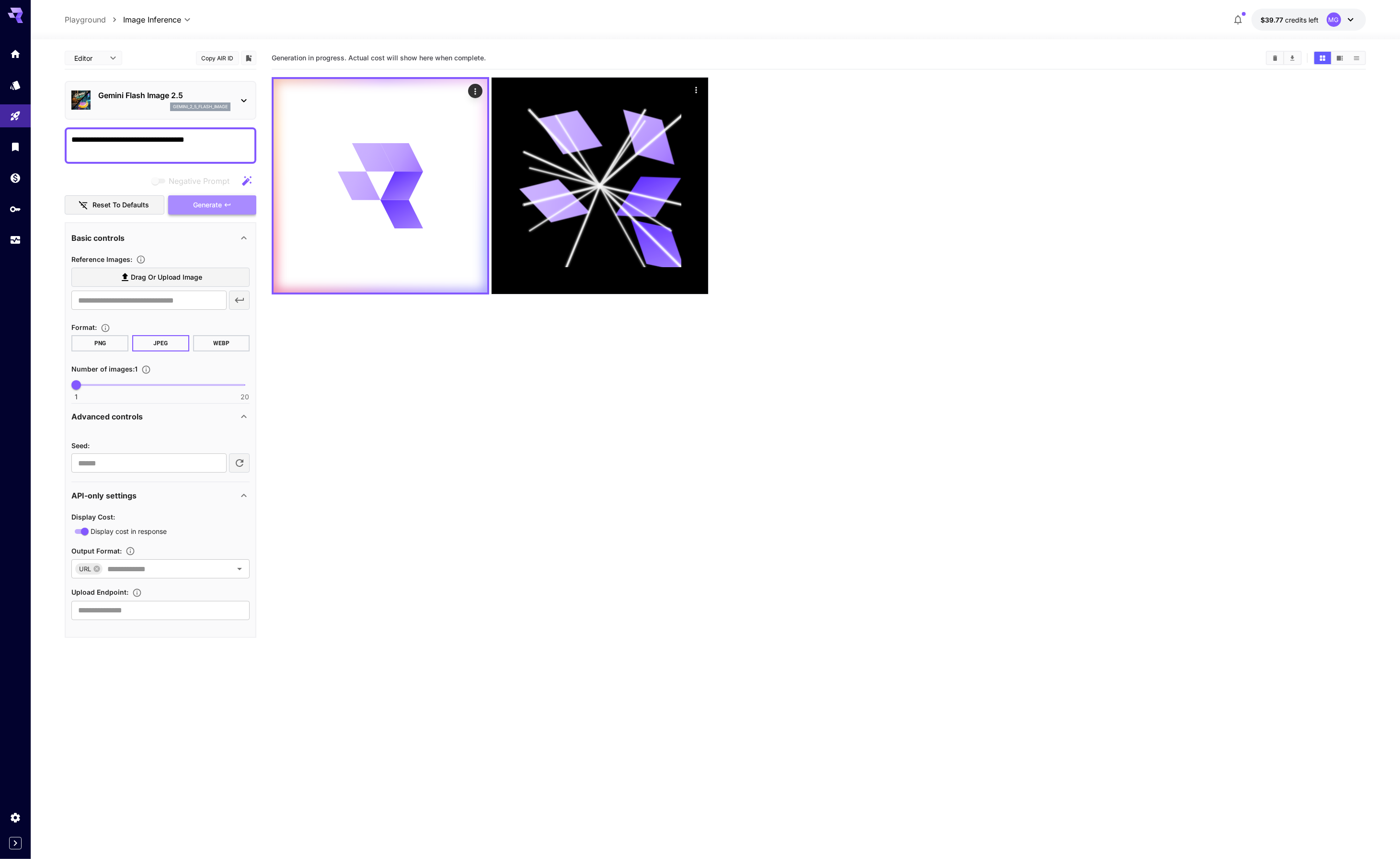
click at [193, 208] on span "Generate" at bounding box center [207, 205] width 29 height 12
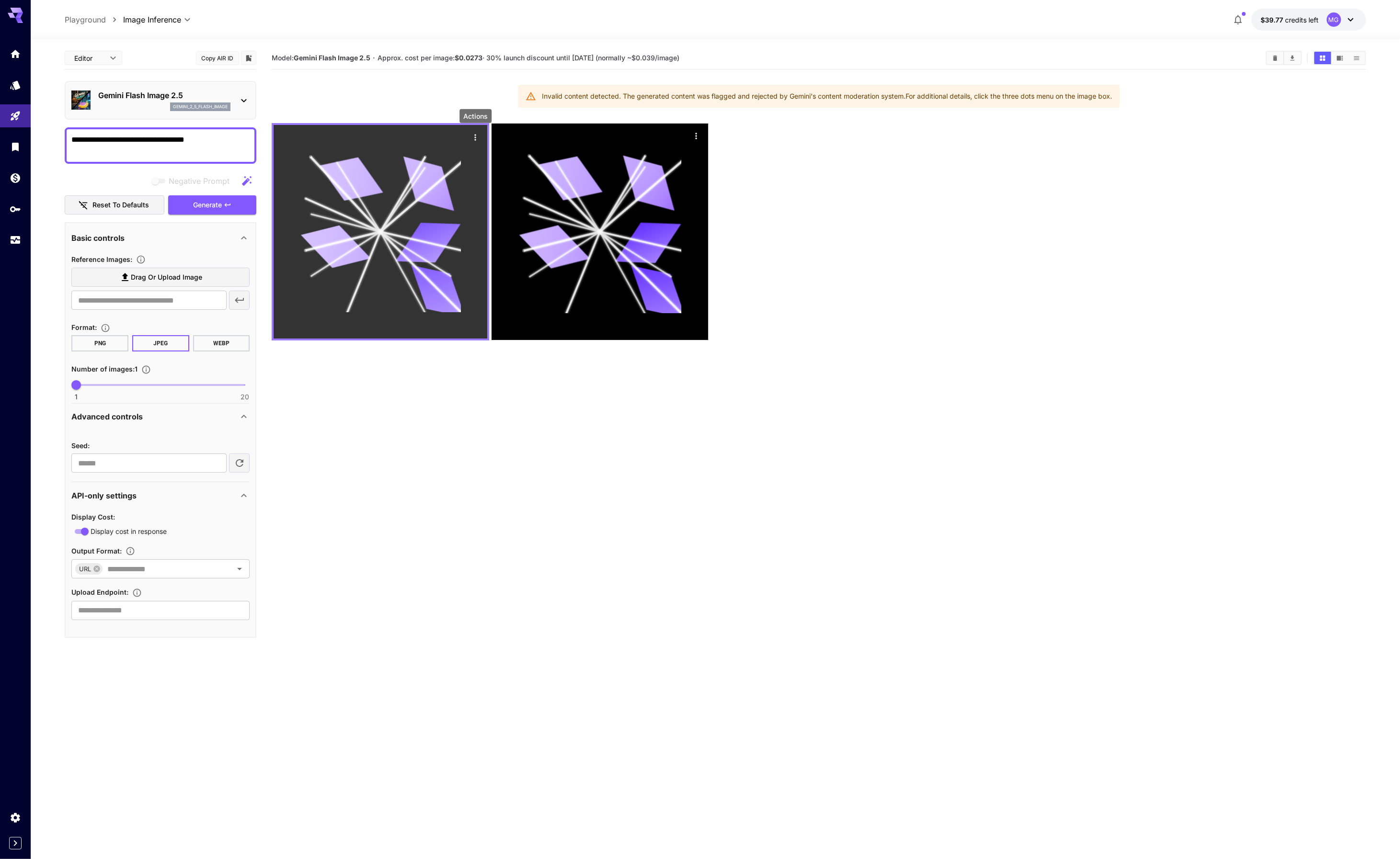
click at [476, 140] on icon "Actions" at bounding box center [475, 137] width 1 height 6
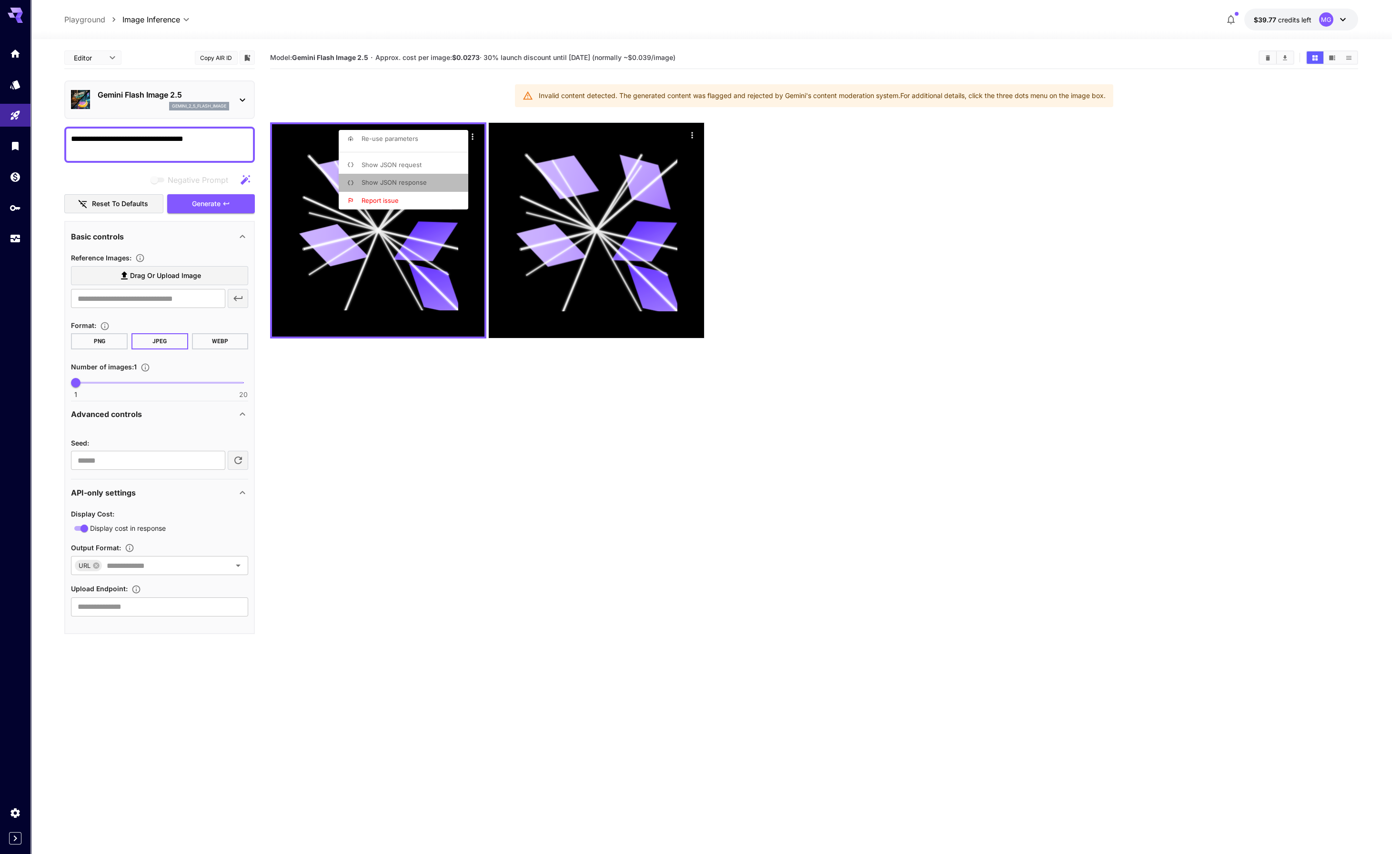
click at [415, 183] on span "Show JSON response" at bounding box center [394, 182] width 66 height 8
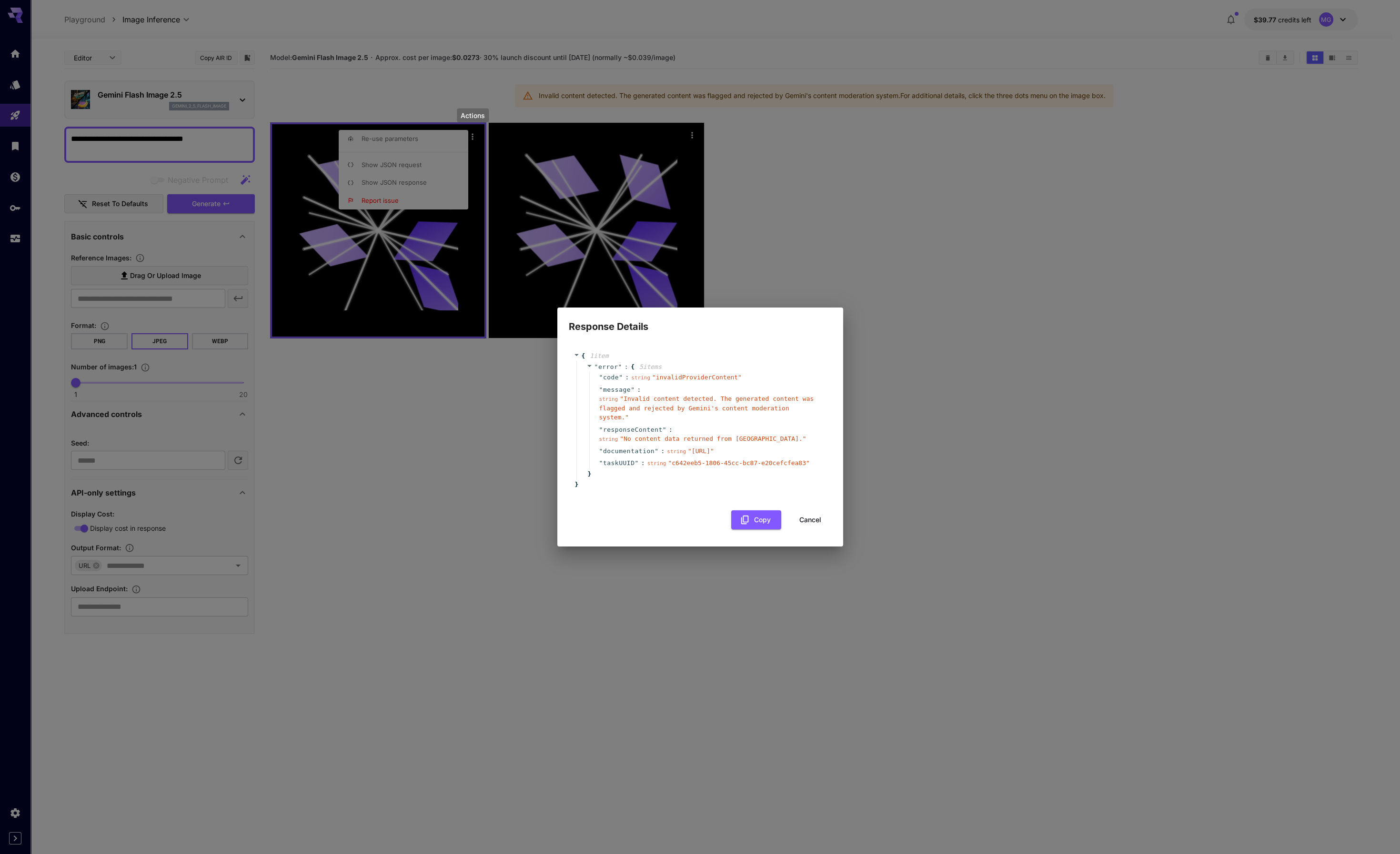
click at [813, 527] on button "Cancel" at bounding box center [810, 520] width 43 height 20
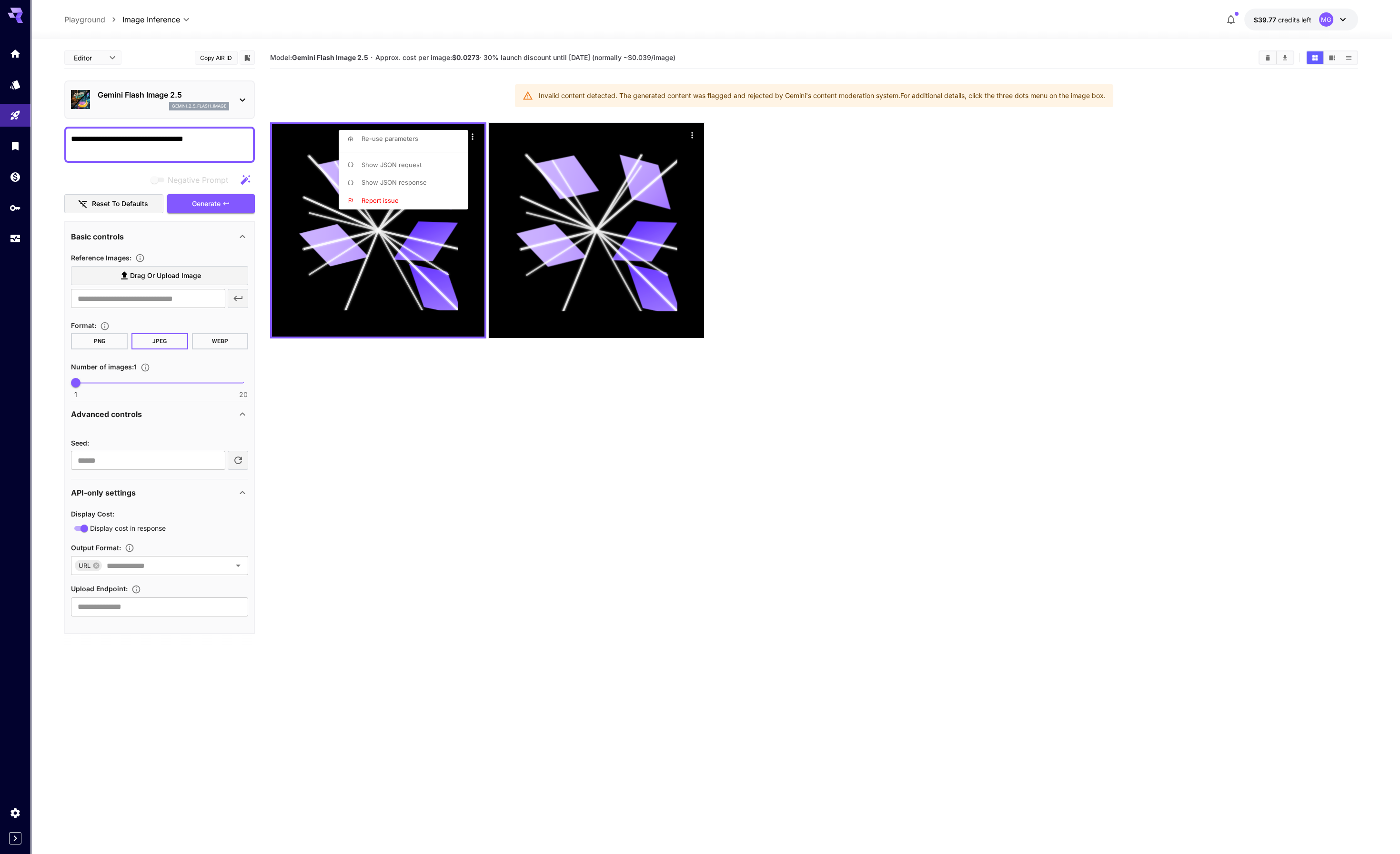
click at [815, 160] on div at bounding box center [700, 427] width 1400 height 854
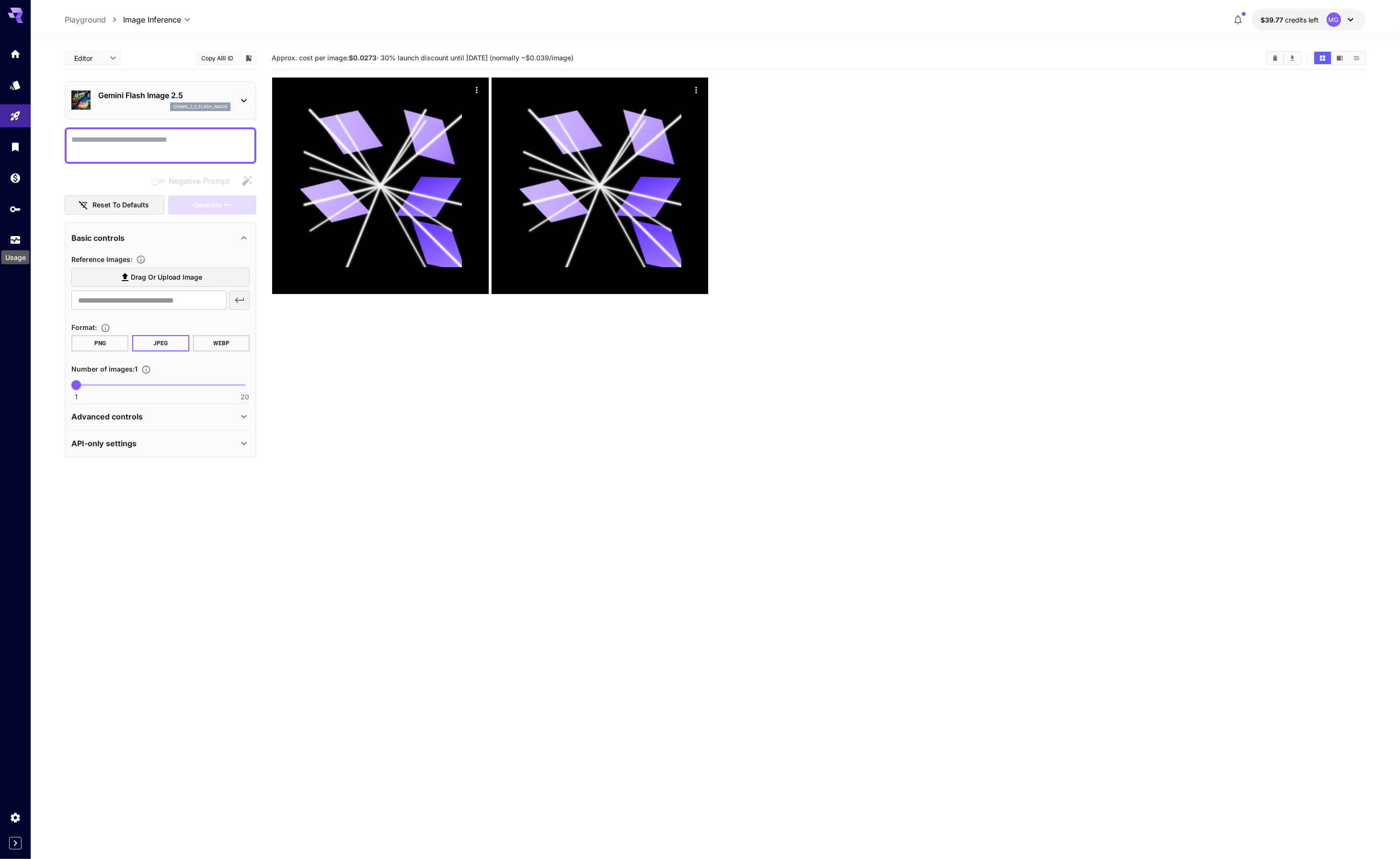
click at [15, 245] on div "Usage" at bounding box center [15, 254] width 30 height 22
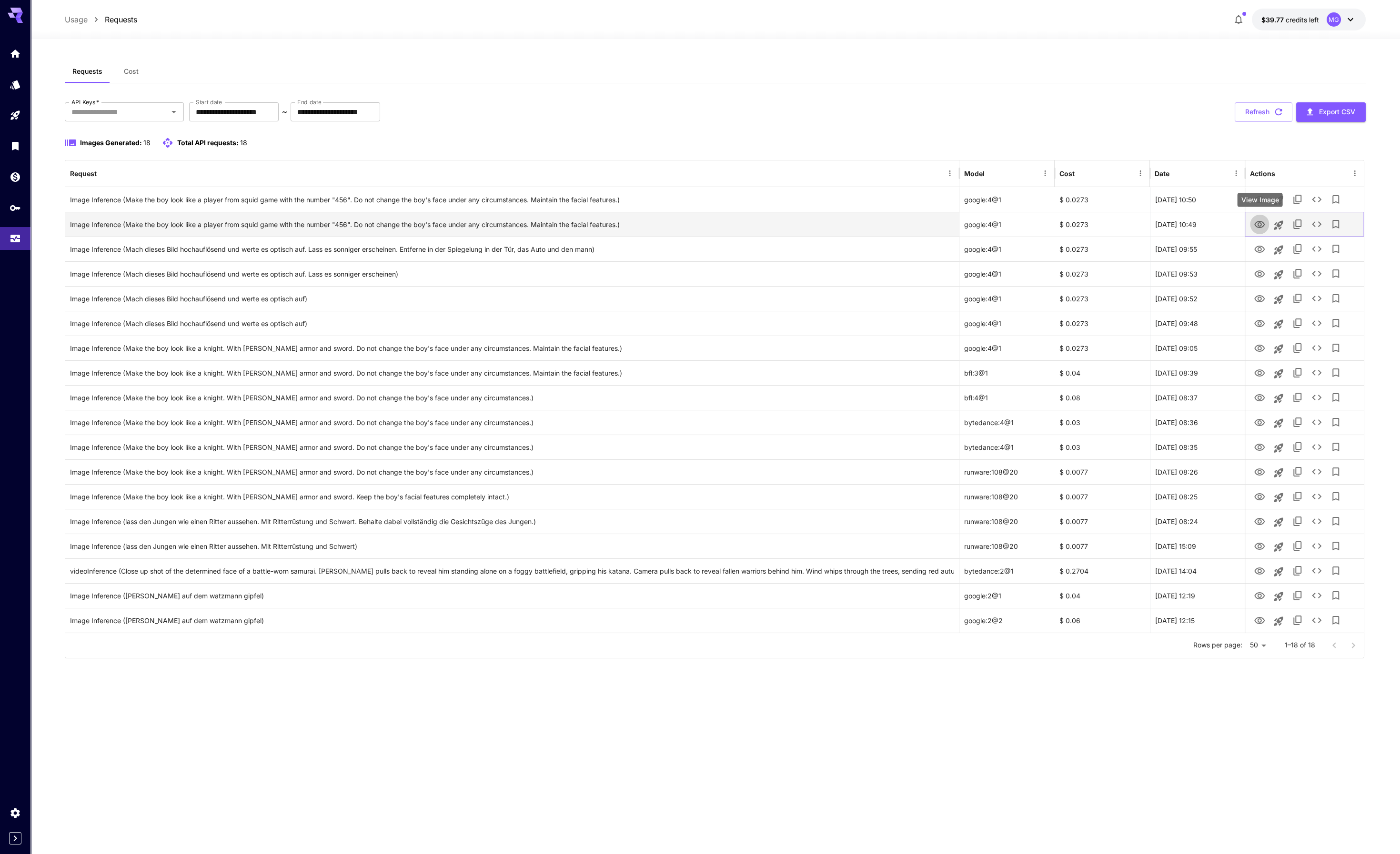
click at [1259, 222] on icon "View Image" at bounding box center [1259, 224] width 10 height 7
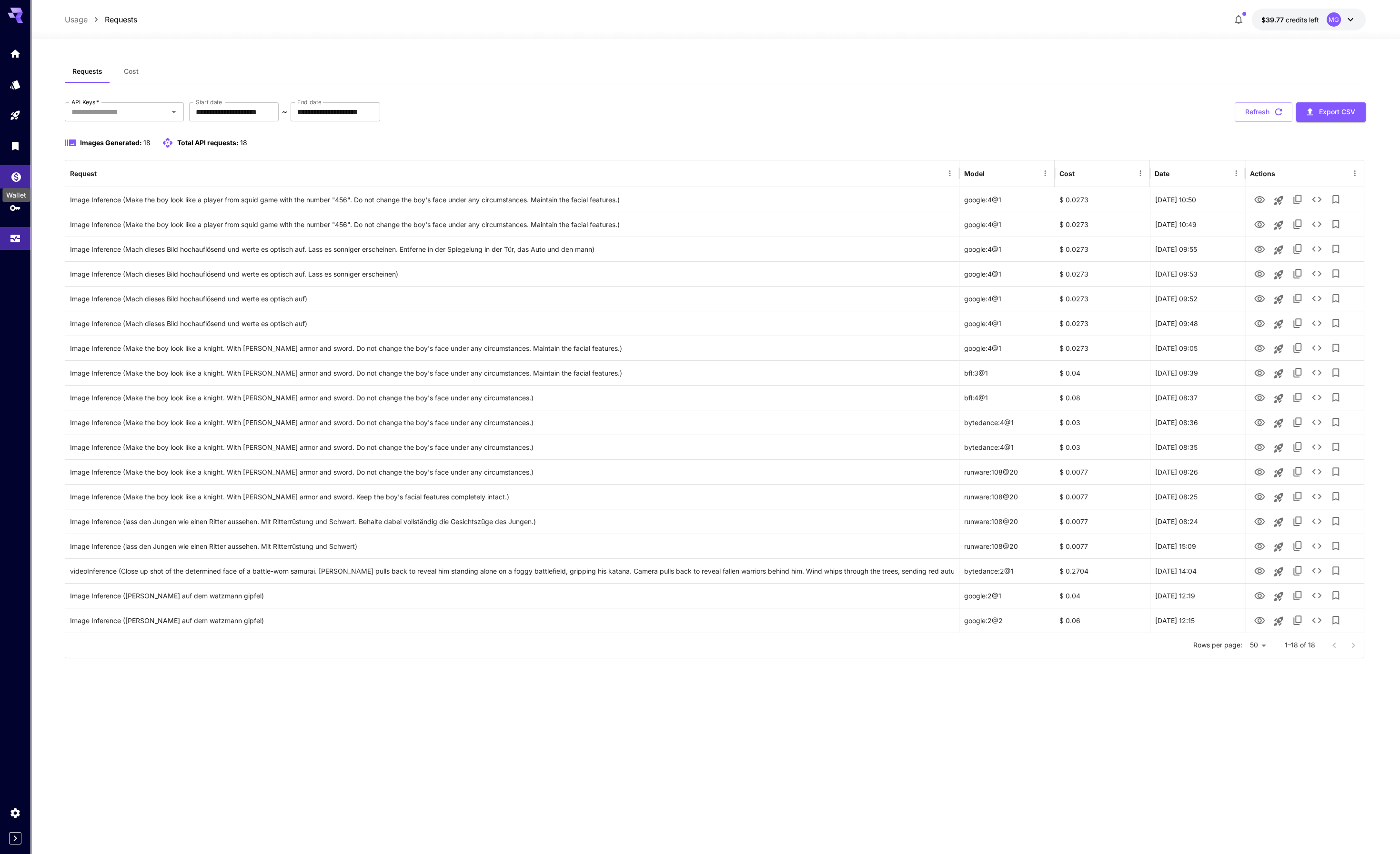
click at [16, 176] on icon "Wallet" at bounding box center [16, 174] width 10 height 10
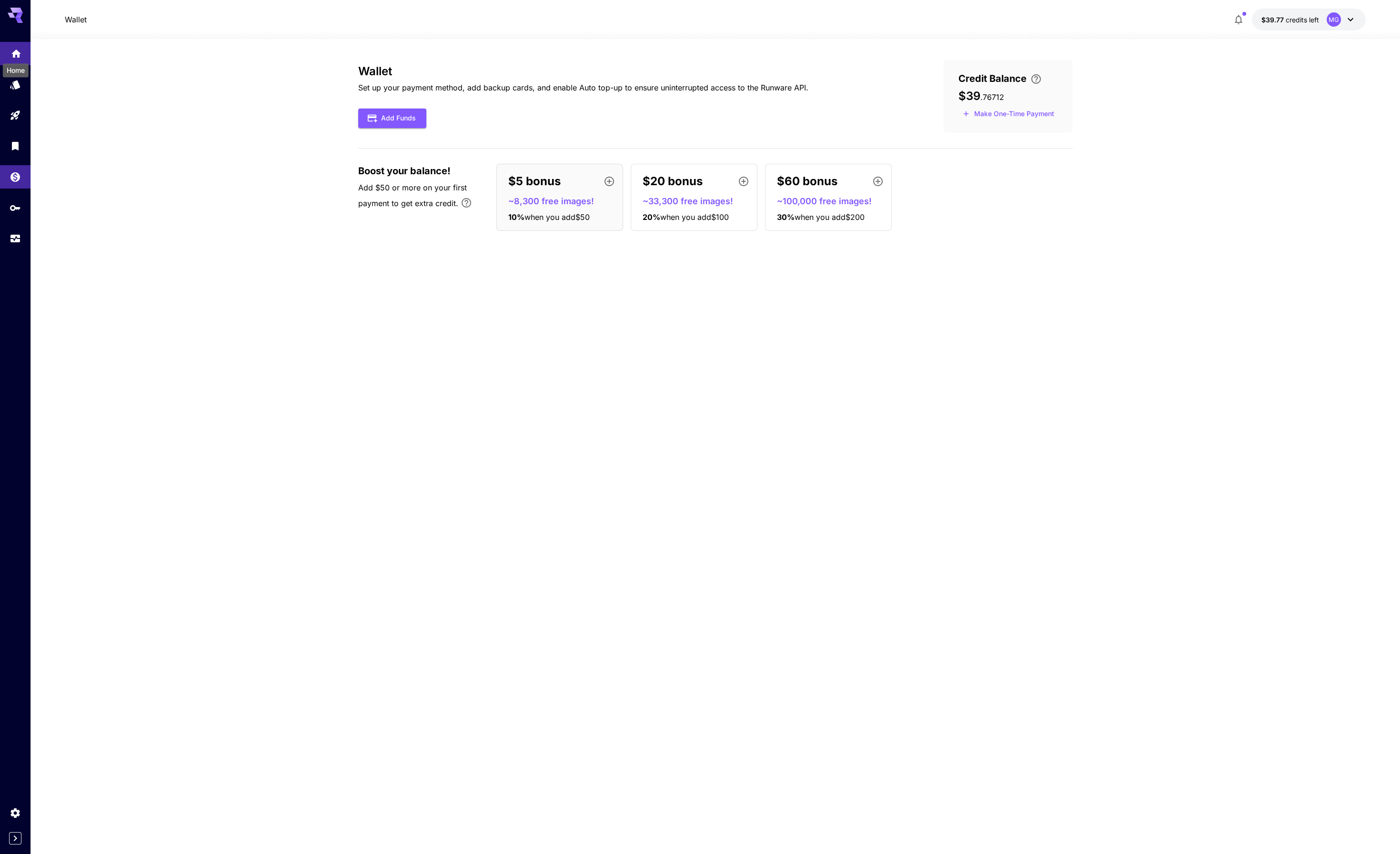
click at [17, 54] on icon "Home" at bounding box center [16, 51] width 11 height 11
